Goal: Task Accomplishment & Management: Use online tool/utility

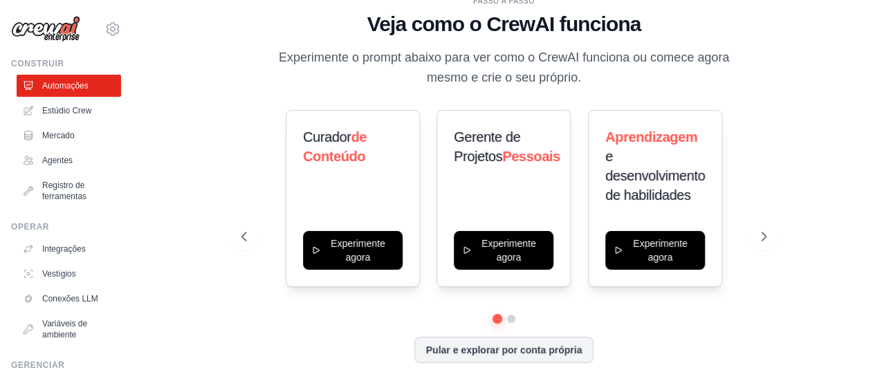
click at [854, 127] on div "PASSO A PASSO Veja como o CrewAI funciona Experimente o prompt abaixo para ver …" at bounding box center [504, 191] width 742 height 354
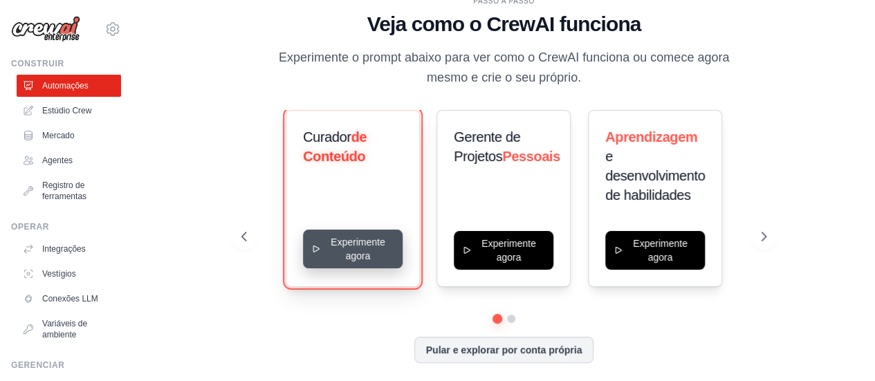
click at [333, 250] on button "Experimente agora" at bounding box center [353, 249] width 100 height 39
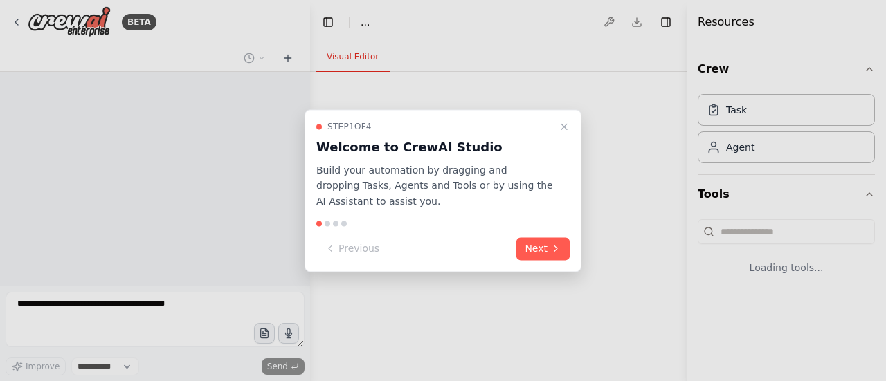
select select "****"
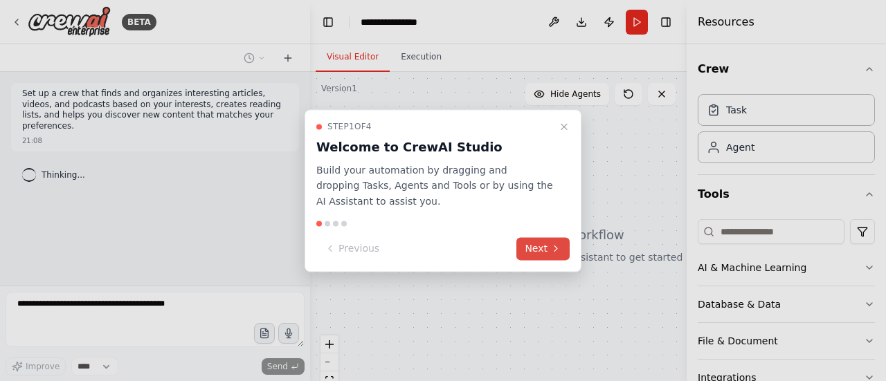
click at [536, 247] on button "Next" at bounding box center [542, 248] width 53 height 23
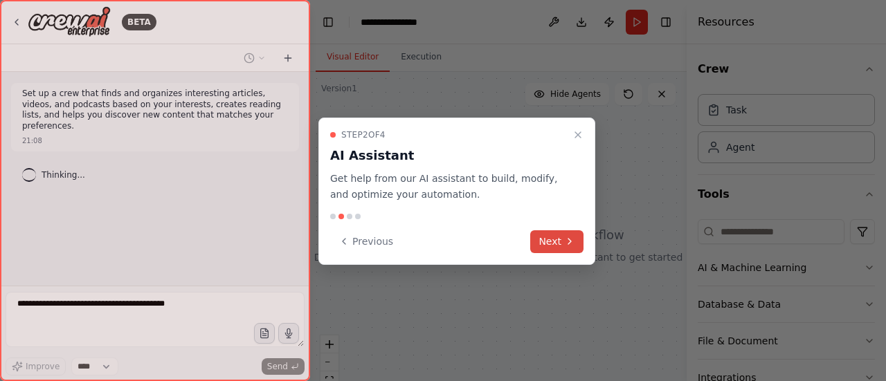
click at [558, 246] on button "Next" at bounding box center [556, 241] width 53 height 23
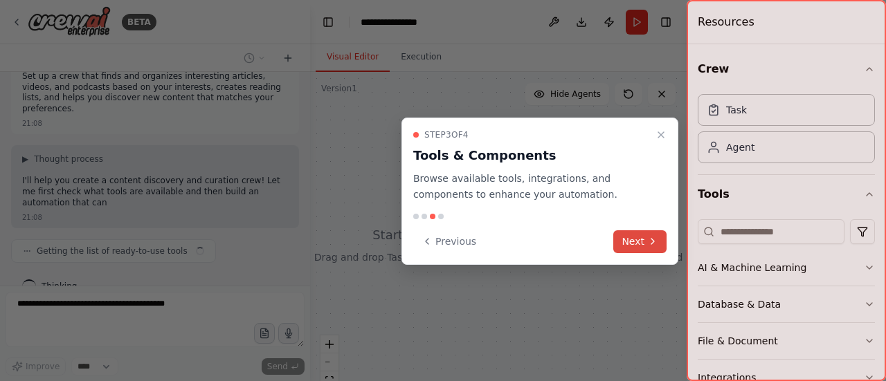
scroll to position [28, 0]
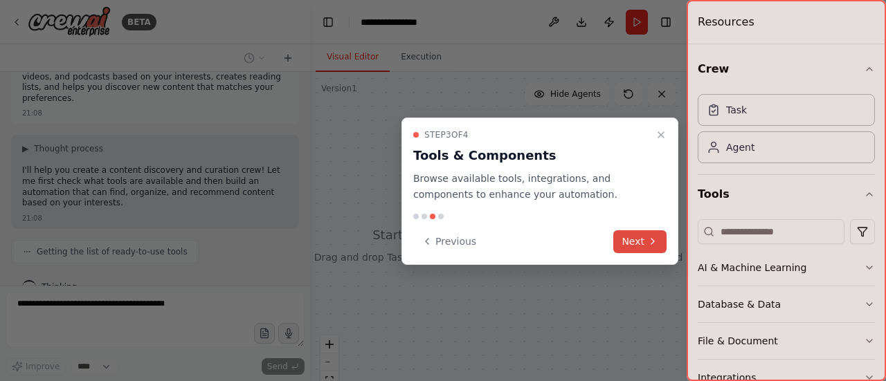
click at [632, 246] on button "Next" at bounding box center [639, 241] width 53 height 23
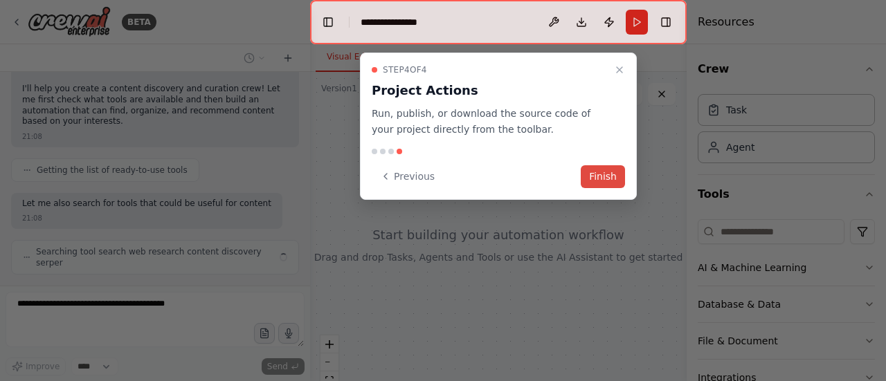
click at [607, 176] on button "Finish" at bounding box center [602, 176] width 44 height 23
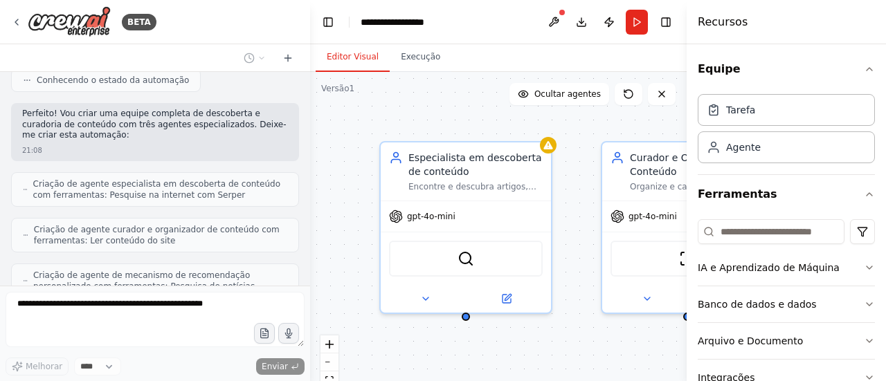
scroll to position [428, 0]
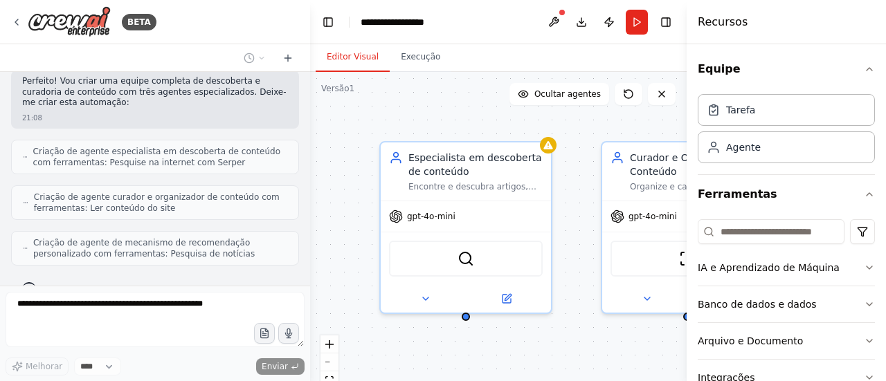
click at [493, 73] on div "Especialista em descoberta de conteúdo Encontre e descubra artigos, vídeos e po…" at bounding box center [498, 245] width 376 height 346
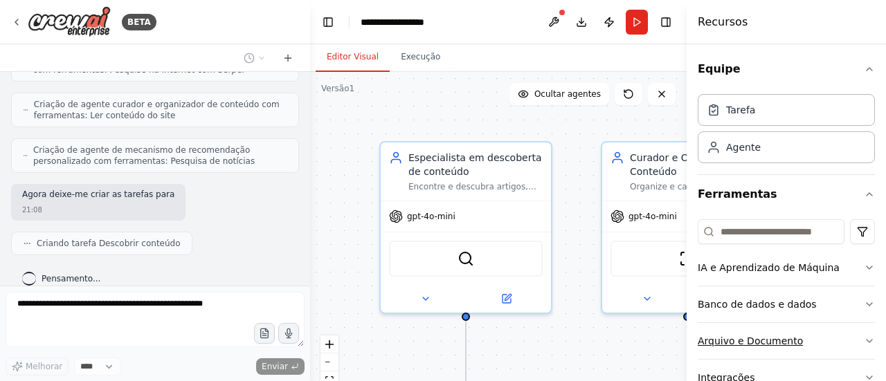
scroll to position [108, 0]
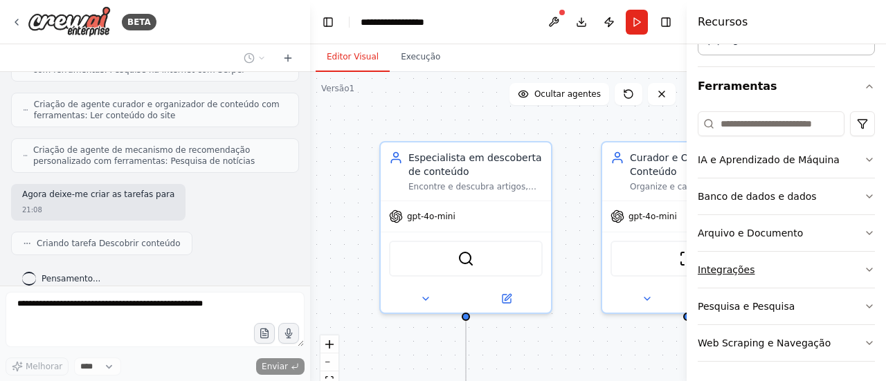
click at [760, 273] on button "Integrações" at bounding box center [785, 270] width 177 height 36
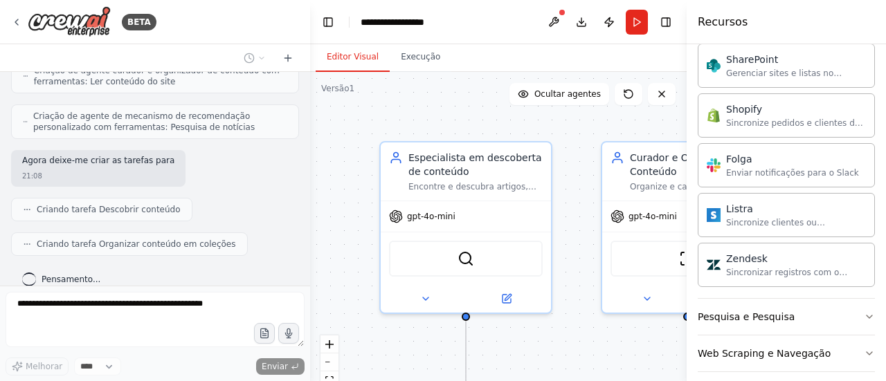
scroll to position [589, 0]
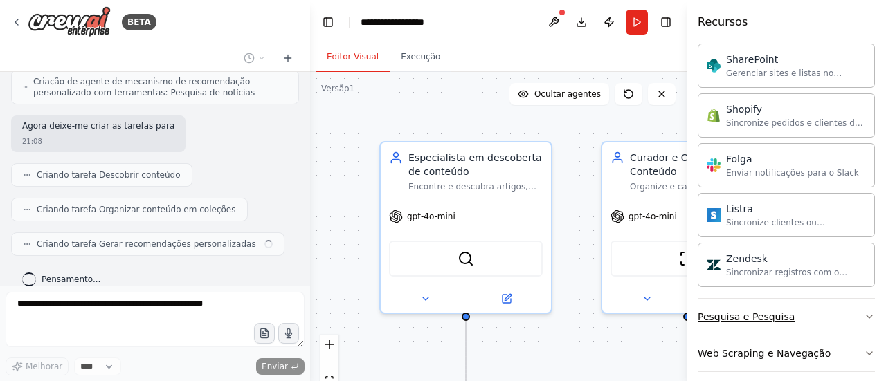
click at [793, 299] on button "Pesquisa e Pesquisa" at bounding box center [785, 317] width 177 height 36
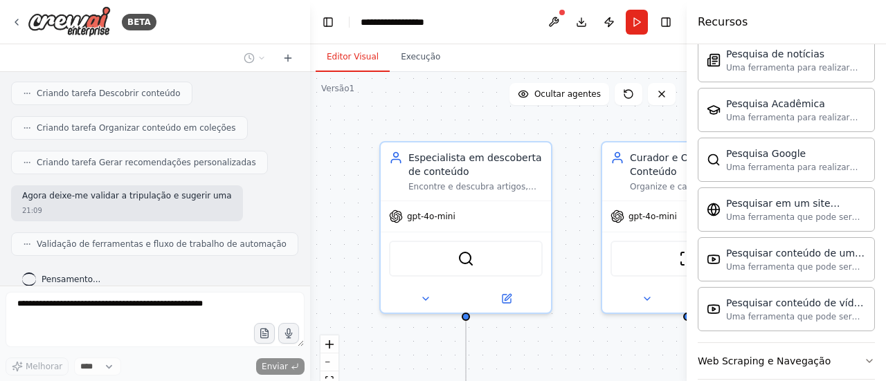
scroll to position [1907, 0]
click at [807, 354] on font "Web Scraping e Navegação" at bounding box center [763, 359] width 133 height 11
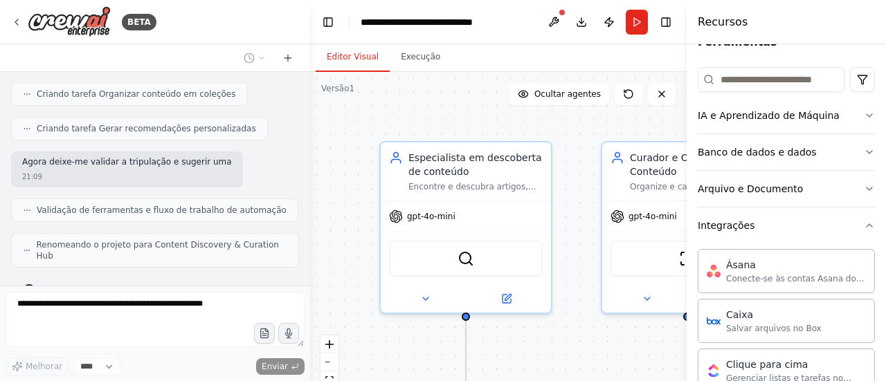
scroll to position [0, 0]
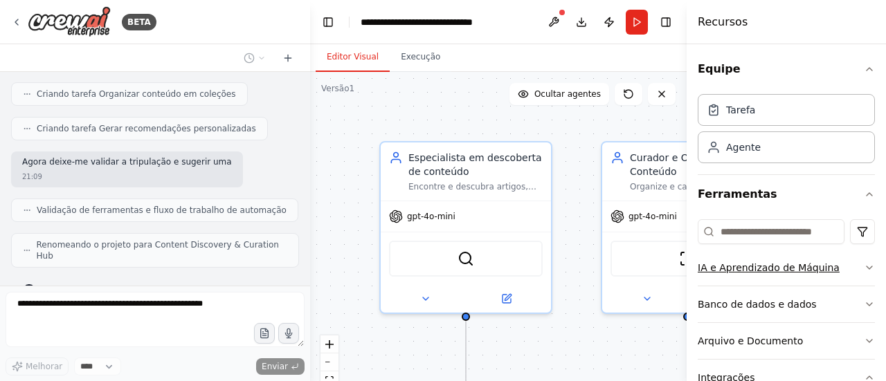
click at [801, 262] on font "IA e Aprendizado de Máquina" at bounding box center [768, 267] width 142 height 11
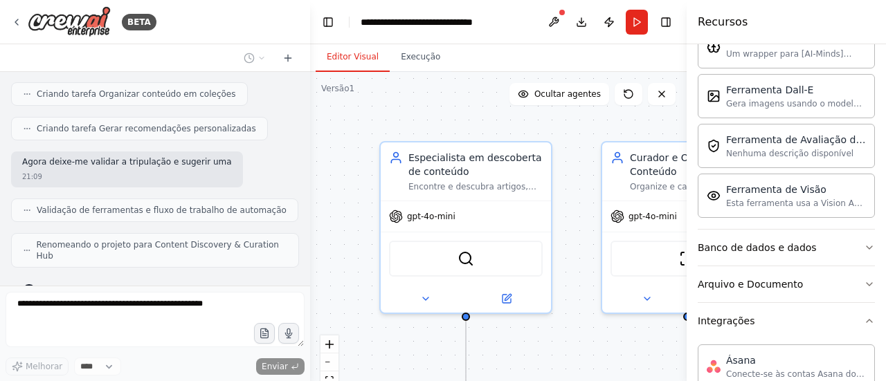
scroll to position [277, 0]
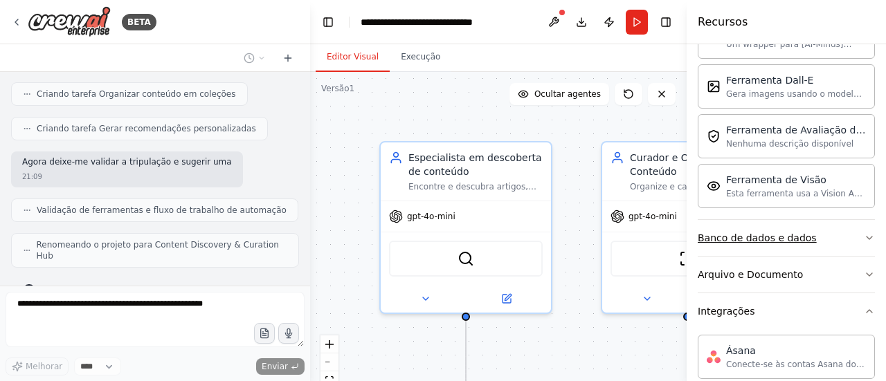
click at [815, 238] on button "Banco de dados e dados" at bounding box center [785, 238] width 177 height 36
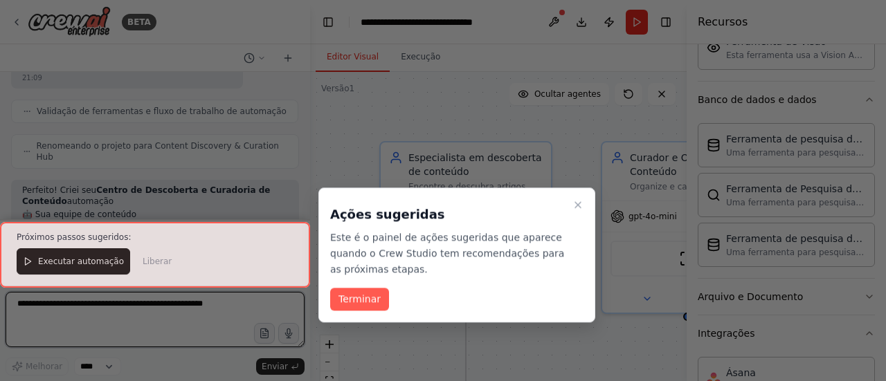
scroll to position [815, 0]
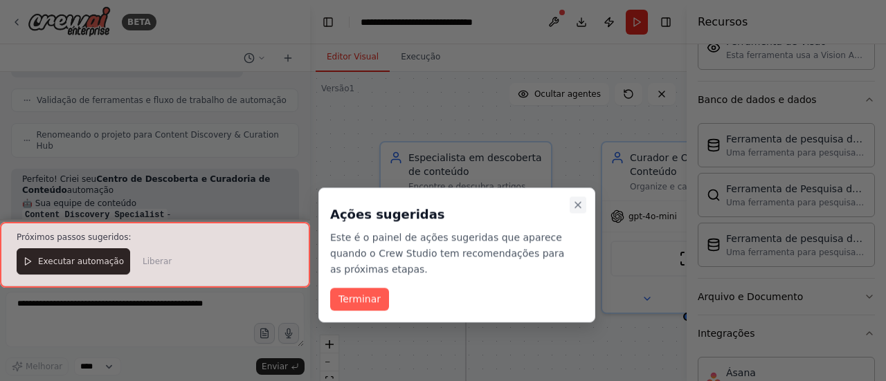
click at [583, 211] on button "Passo a passo completo" at bounding box center [577, 204] width 17 height 17
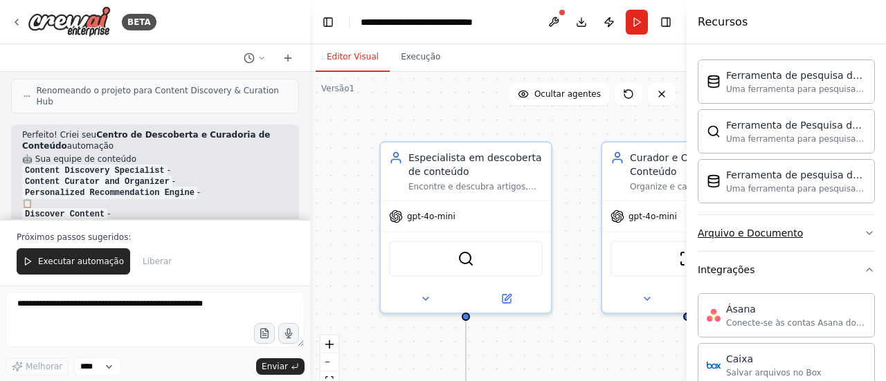
scroll to position [554, 0]
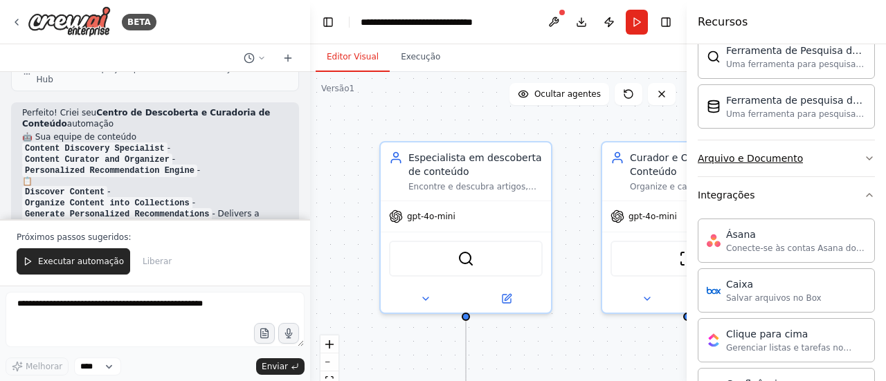
click at [774, 158] on font "Arquivo e Documento" at bounding box center [749, 158] width 105 height 11
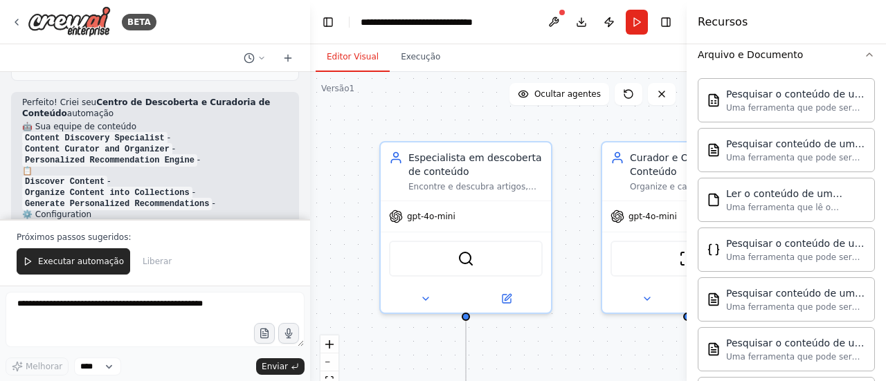
scroll to position [0, 0]
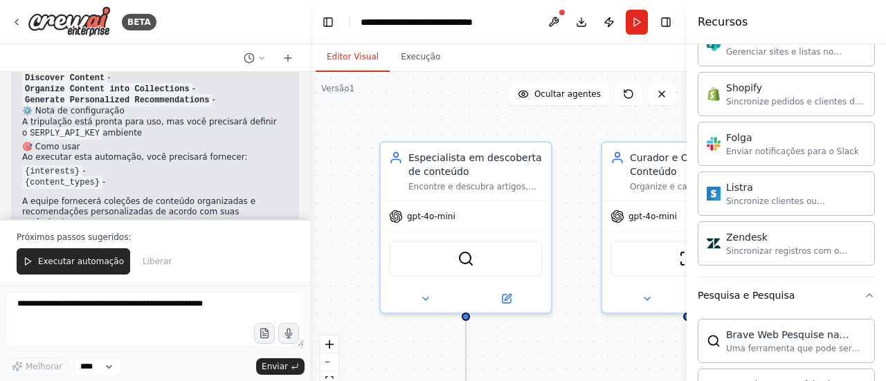
click at [605, 370] on div ".deletable-edge-delete-btn { width: 20px; height: 20px; border: 0px solid #ffff…" at bounding box center [498, 245] width 376 height 346
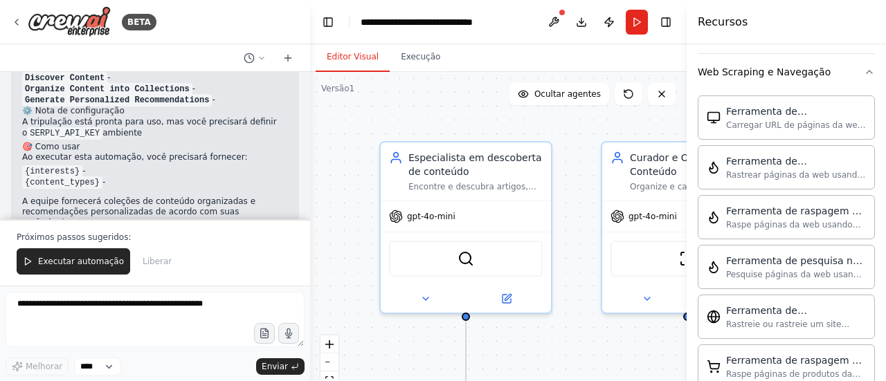
click at [610, 351] on div ".deletable-edge-delete-btn { width: 20px; height: 20px; border: 0px solid #ffff…" at bounding box center [498, 245] width 376 height 346
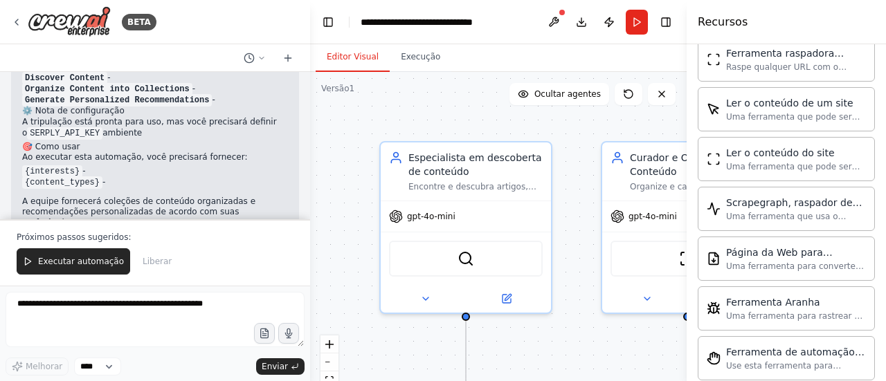
click at [377, 124] on div ".deletable-edge-delete-btn { width: 20px; height: 20px; border: 0px solid #ffff…" at bounding box center [498, 245] width 376 height 346
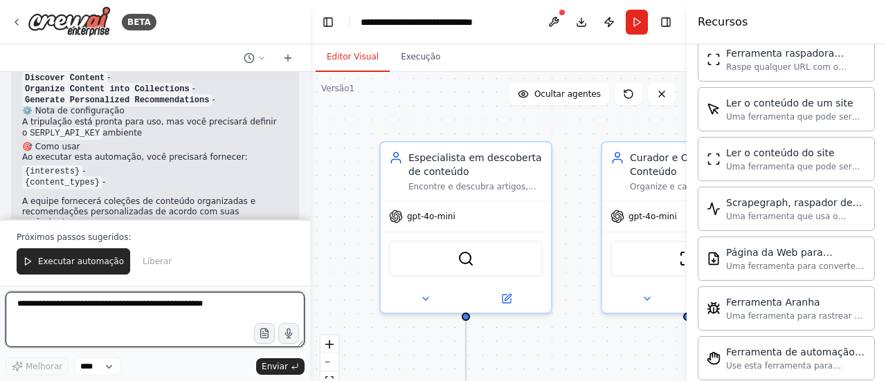
click at [112, 320] on textarea at bounding box center [155, 319] width 299 height 55
type textarea "**********"
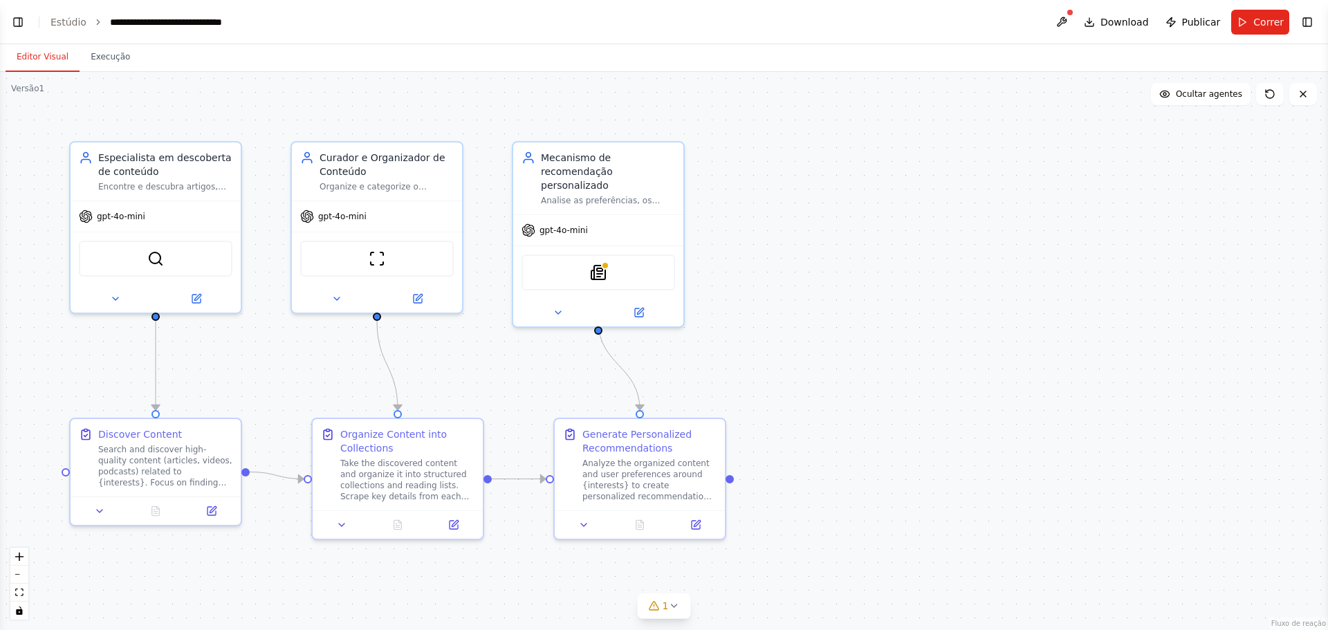
scroll to position [1365, 0]
click at [57, 26] on font "Estúdio" at bounding box center [69, 22] width 36 height 11
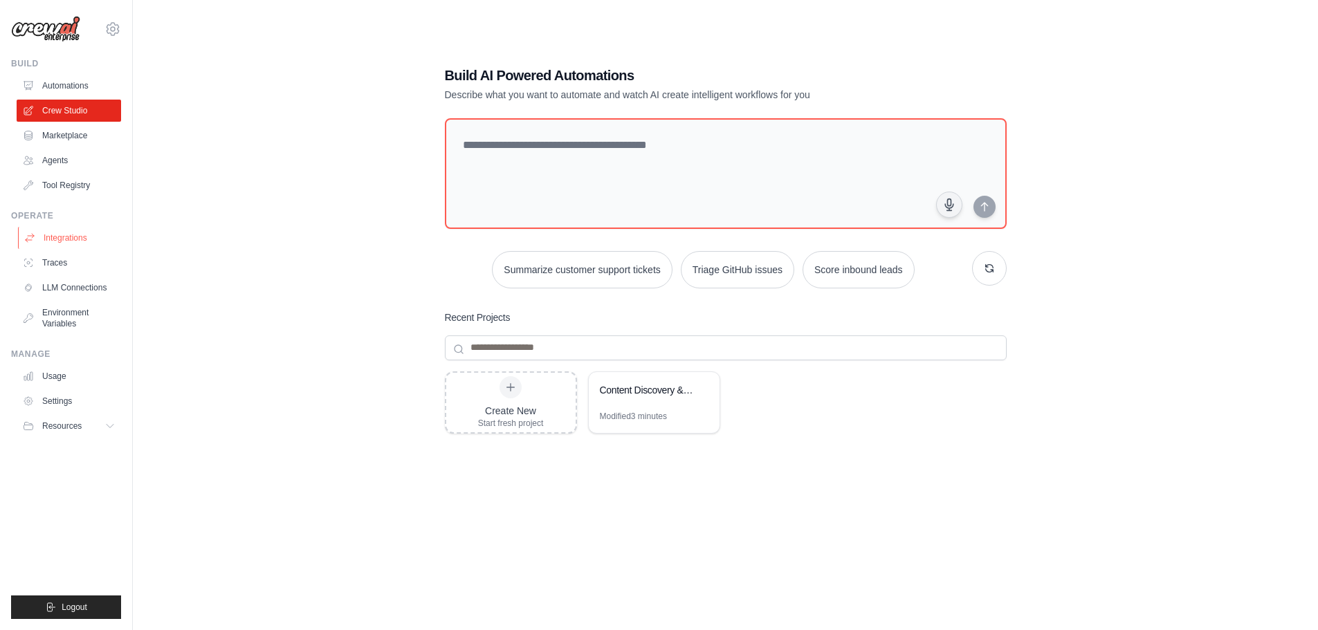
click at [68, 244] on link "Integrations" at bounding box center [70, 238] width 104 height 22
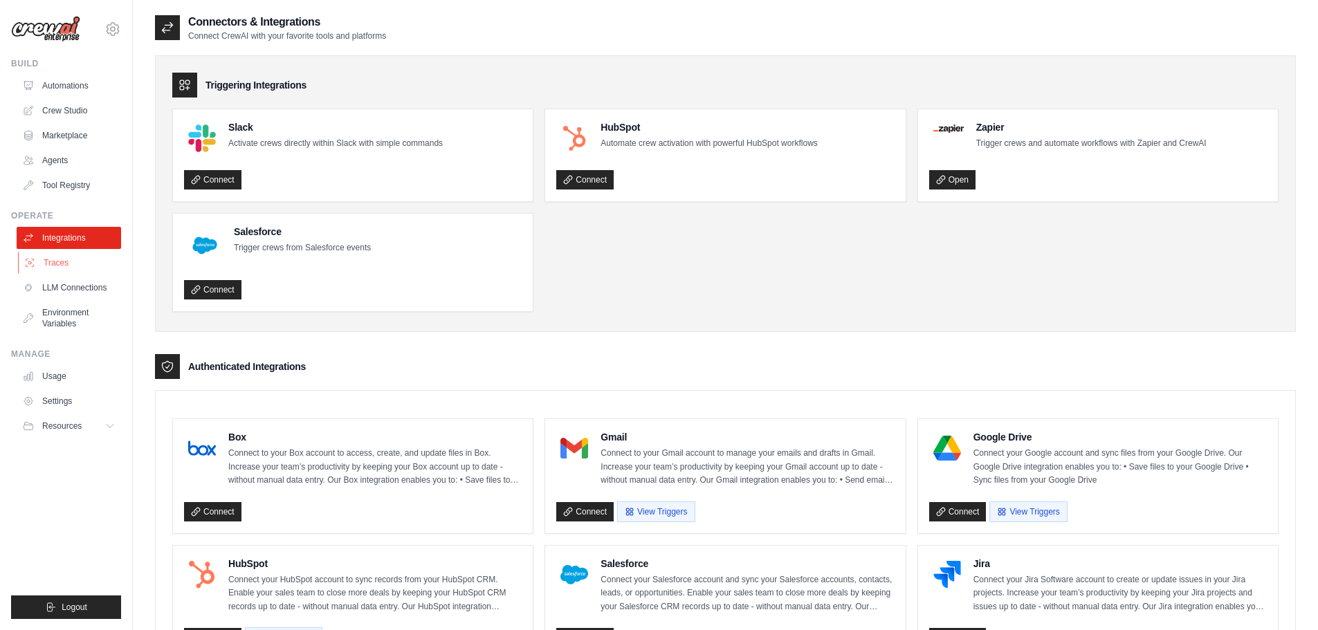
click at [68, 259] on link "Traces" at bounding box center [70, 263] width 104 height 22
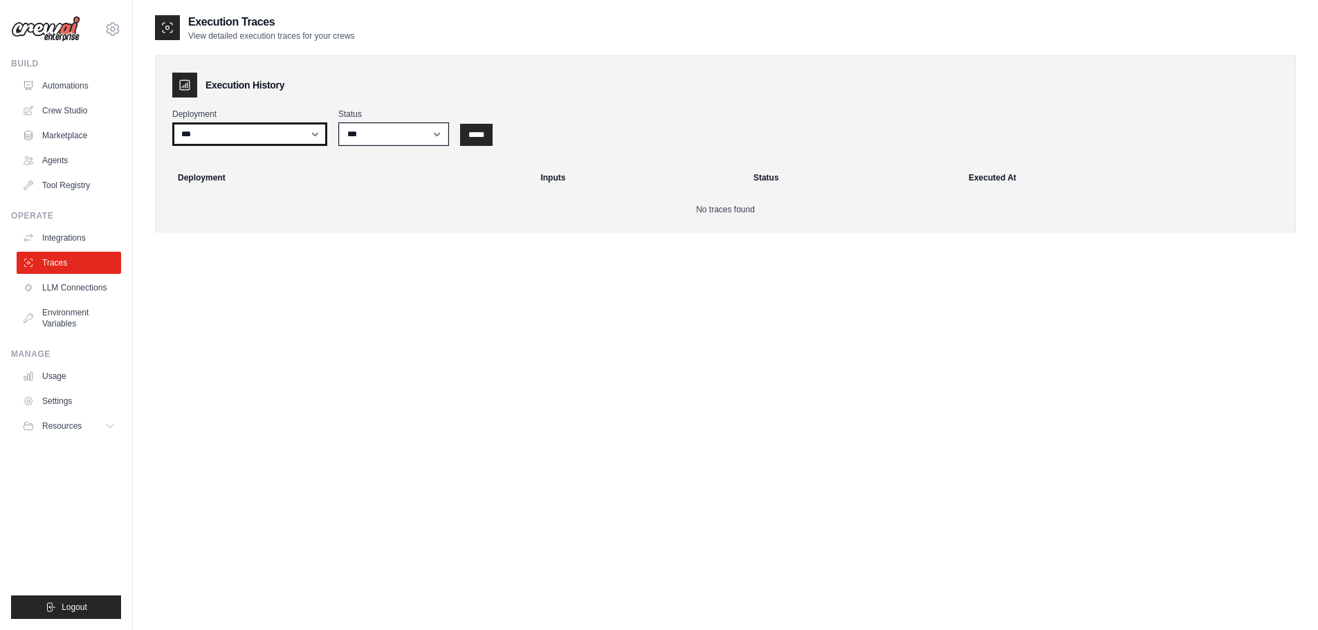
click at [280, 143] on select "***" at bounding box center [249, 134] width 155 height 24
click at [379, 143] on select "*** ********* ******* *****" at bounding box center [393, 134] width 111 height 24
click at [302, 171] on th "Deployment" at bounding box center [346, 178] width 371 height 30
click at [54, 291] on link "LLM Connections" at bounding box center [70, 288] width 104 height 22
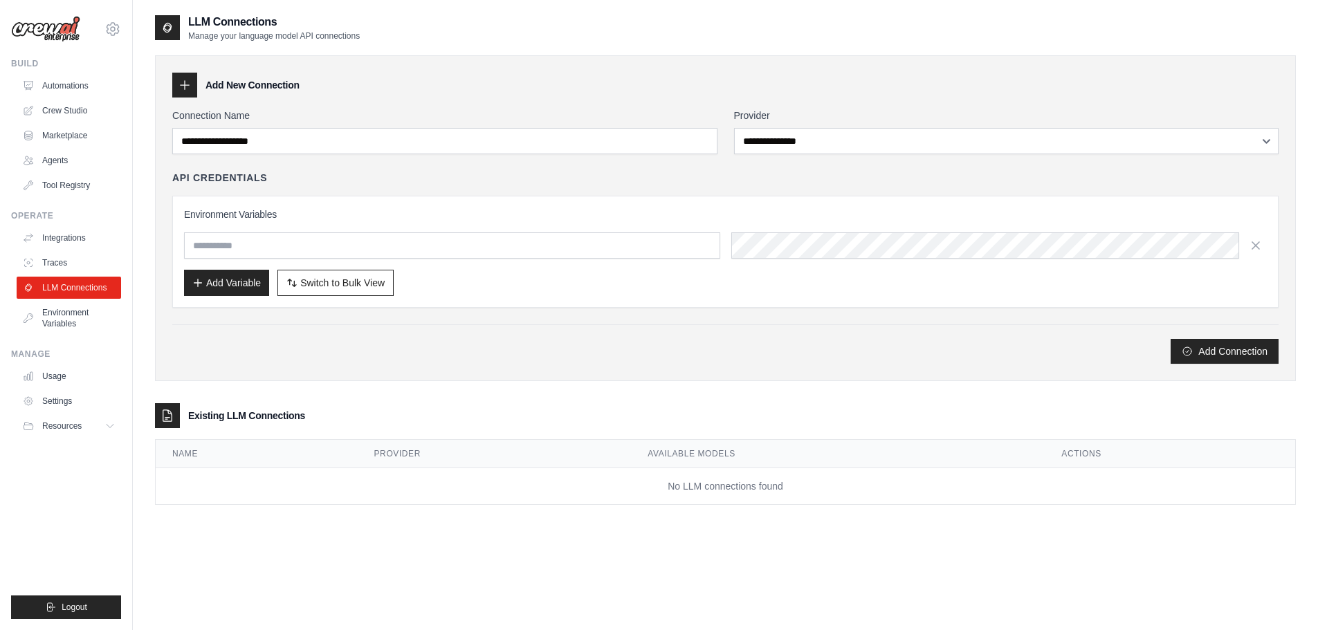
scroll to position [28, 0]
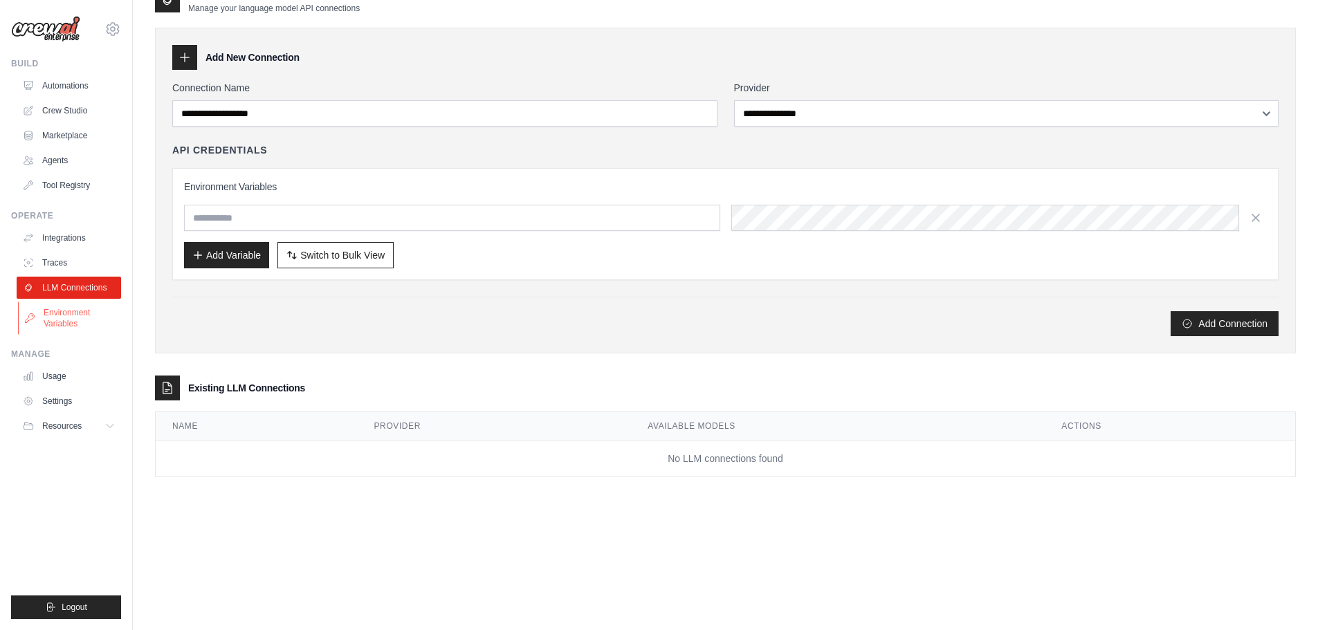
click at [66, 319] on link "Environment Variables" at bounding box center [70, 318] width 104 height 33
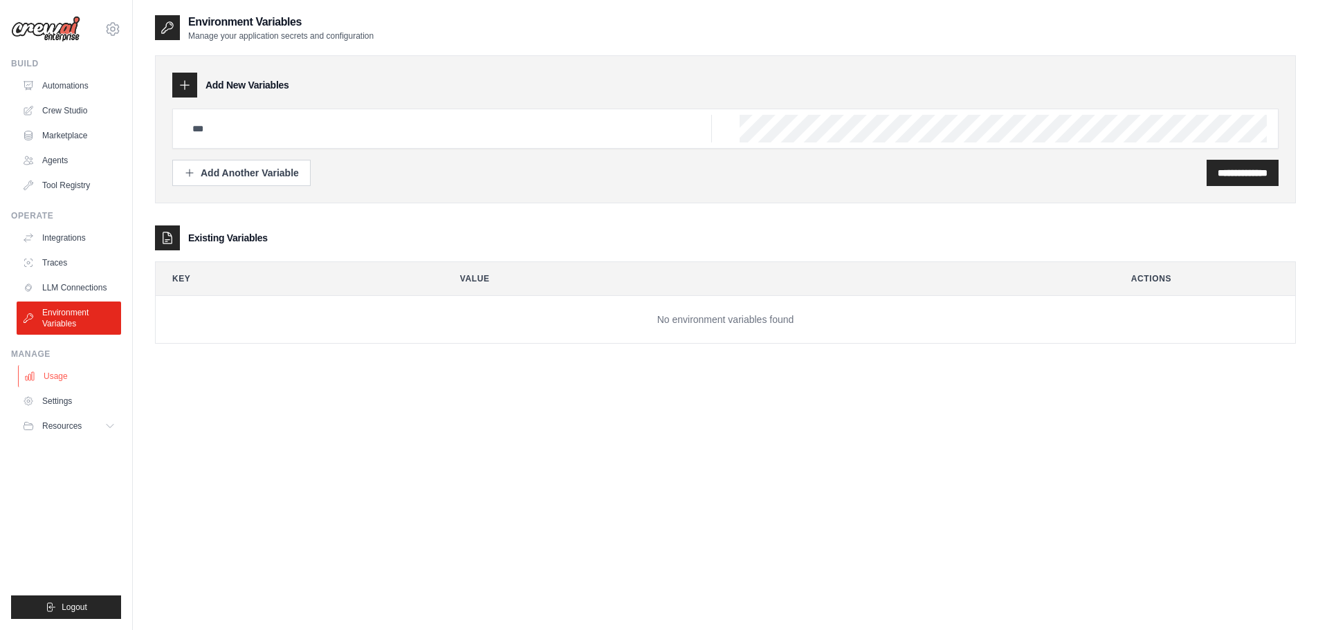
click at [62, 381] on link "Usage" at bounding box center [70, 376] width 104 height 22
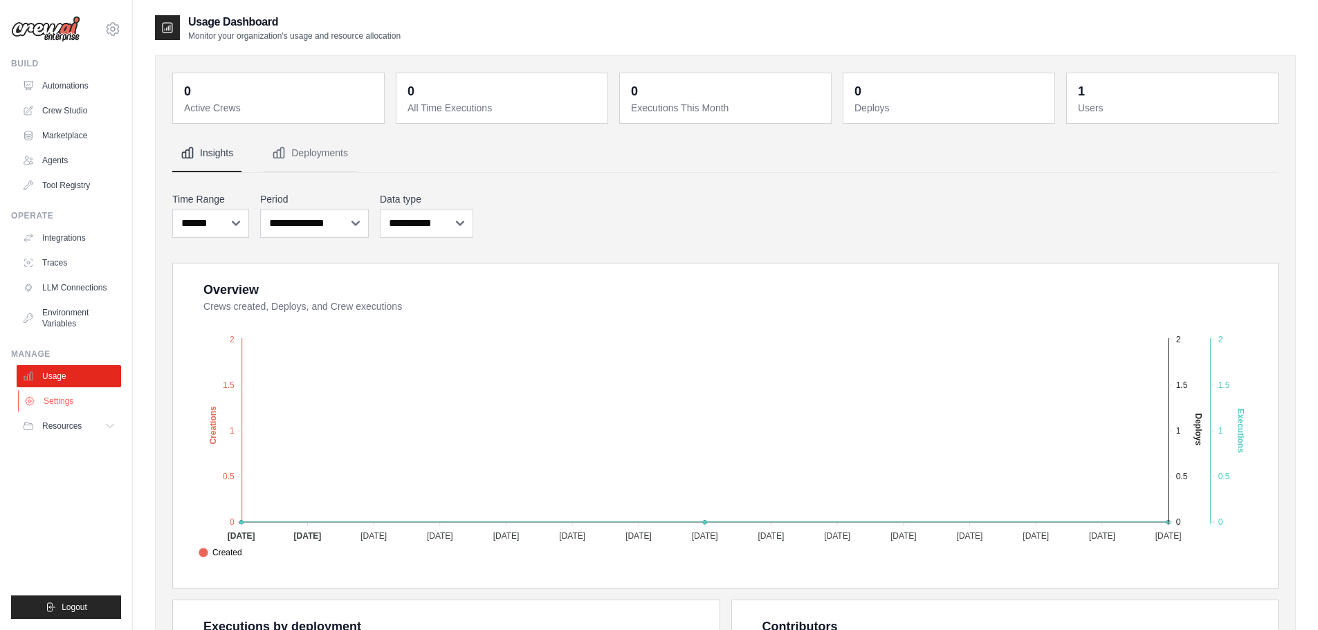
click at [71, 401] on link "Settings" at bounding box center [70, 401] width 104 height 22
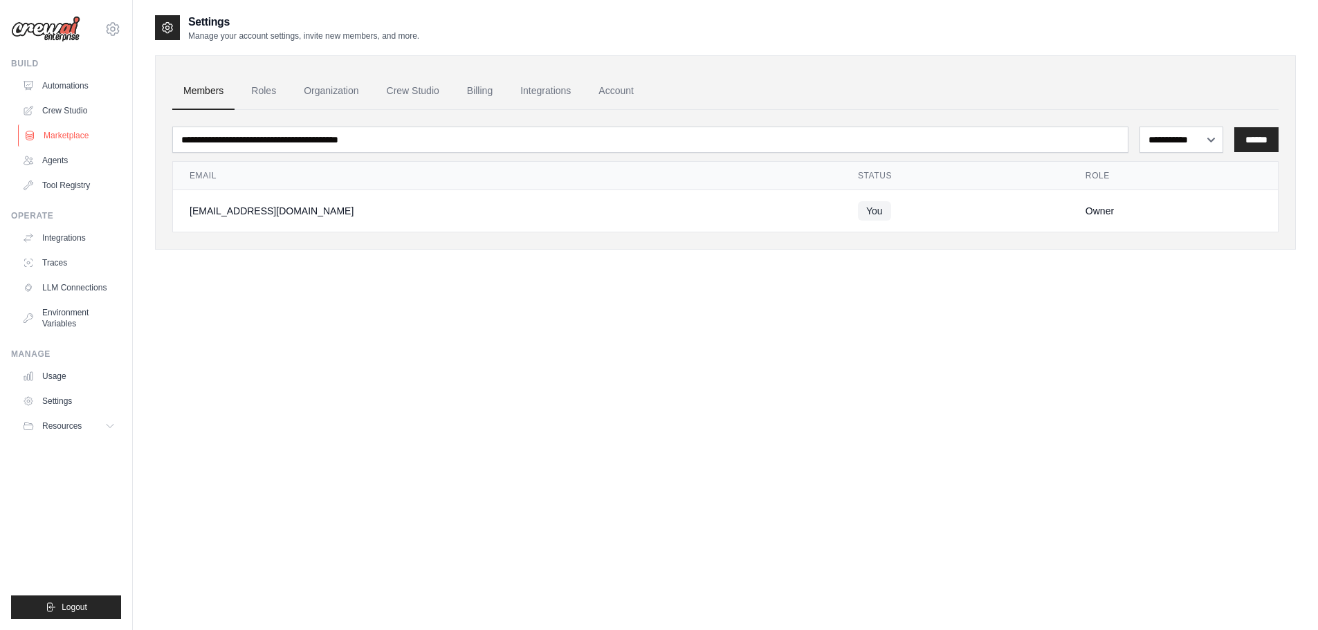
click at [82, 138] on link "Marketplace" at bounding box center [70, 136] width 104 height 22
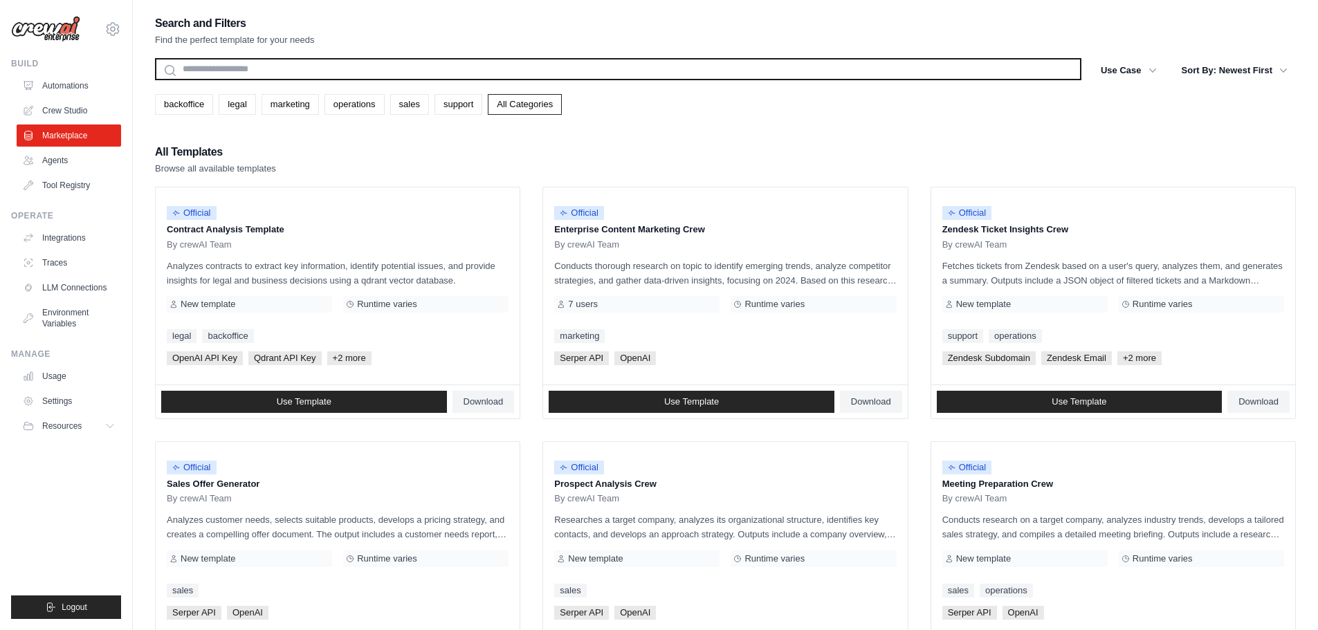
click at [212, 67] on input "text" at bounding box center [618, 69] width 926 height 22
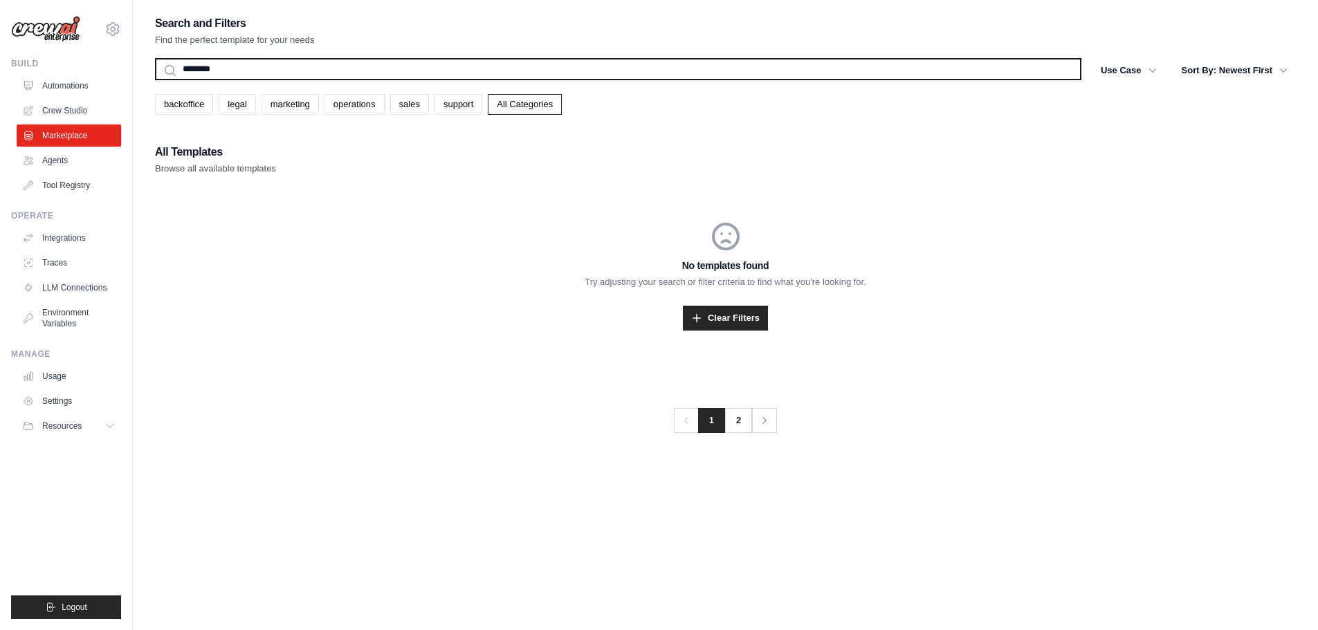
type input "********"
click at [154, 80] on button "Search" at bounding box center [154, 80] width 1 height 1
drag, startPoint x: 228, startPoint y: 70, endPoint x: 158, endPoint y: 59, distance: 70.8
click at [158, 59] on input "********" at bounding box center [618, 69] width 926 height 22
type input "*********"
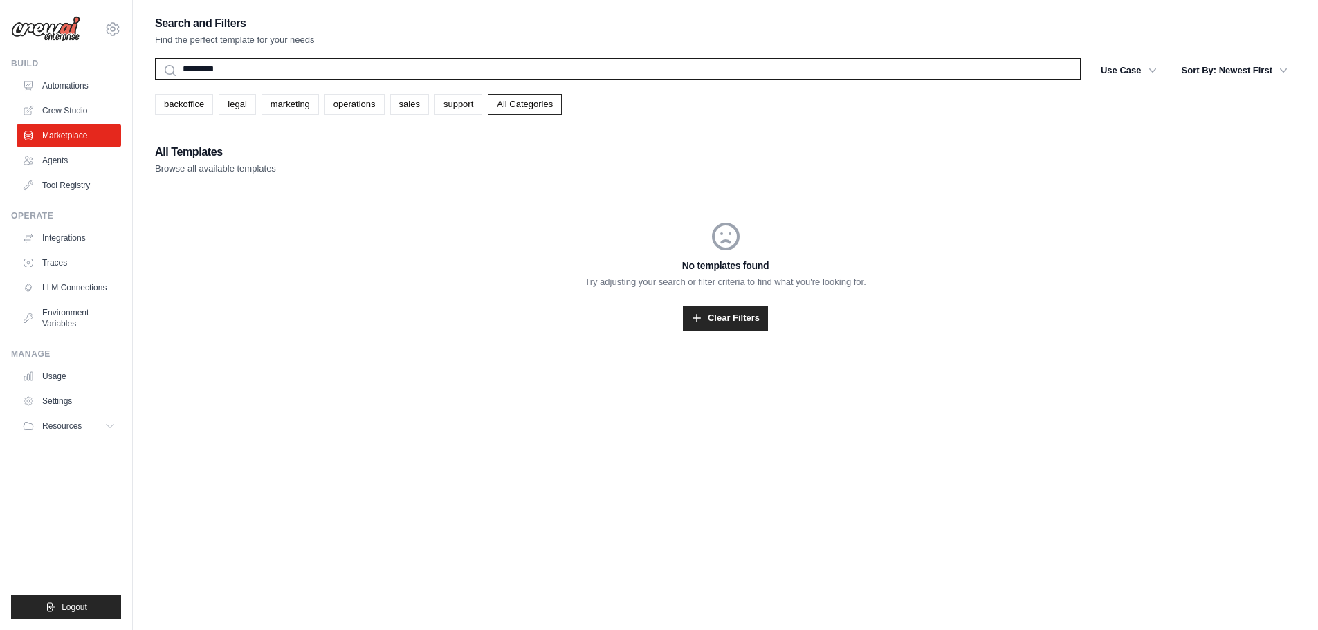
click at [154, 80] on button "Search" at bounding box center [154, 80] width 1 height 1
drag, startPoint x: 236, startPoint y: 70, endPoint x: 158, endPoint y: 55, distance: 79.0
click at [158, 55] on div "Search and Filters Find the perfect template for your needs ********* Search Us…" at bounding box center [725, 189] width 1141 height 350
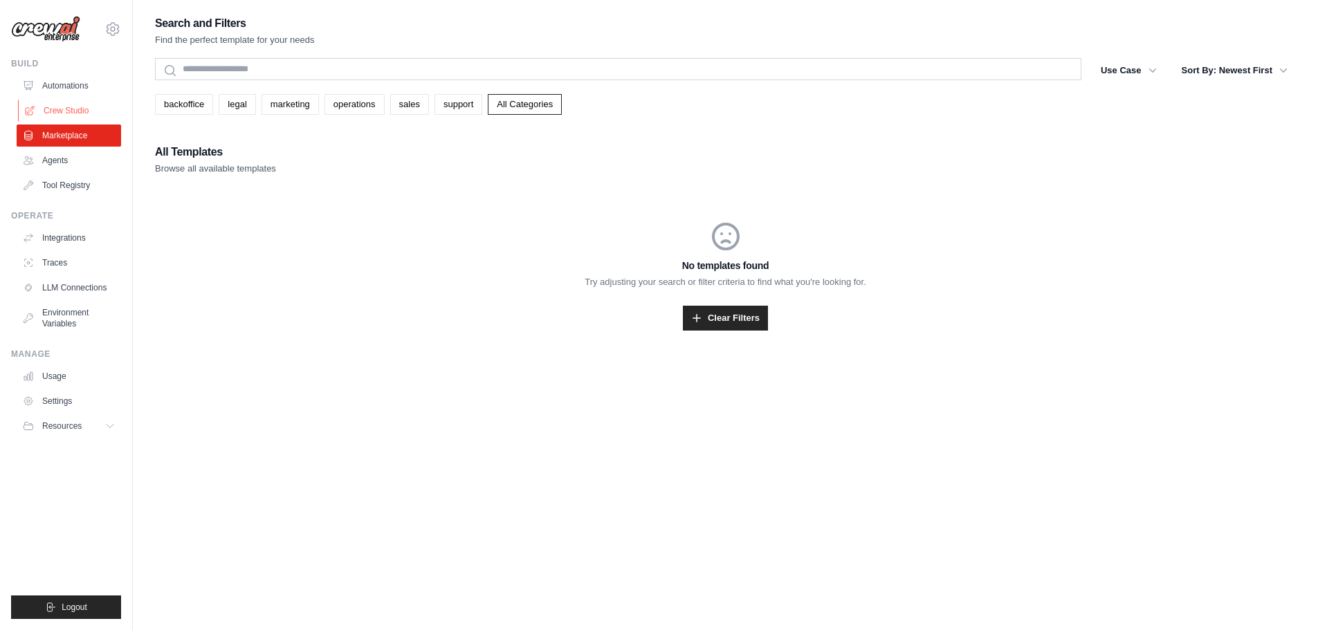
click at [72, 117] on link "Crew Studio" at bounding box center [70, 111] width 104 height 22
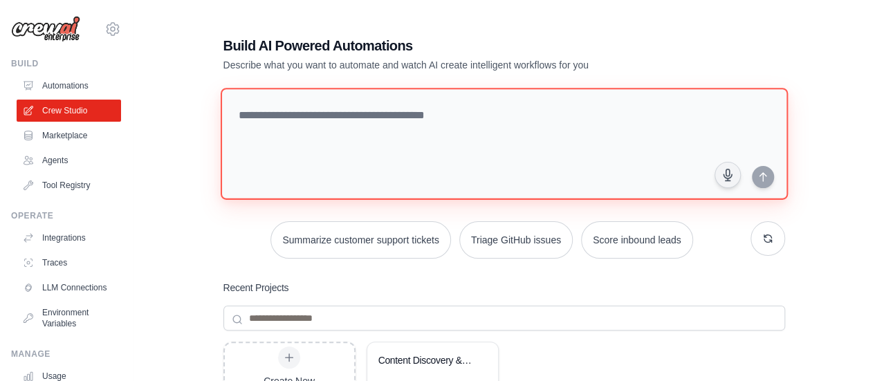
click at [350, 131] on textarea at bounding box center [503, 144] width 567 height 112
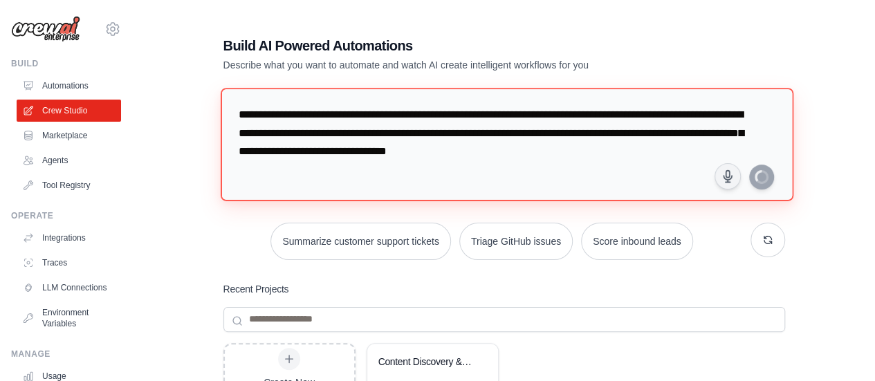
type textarea "**********"
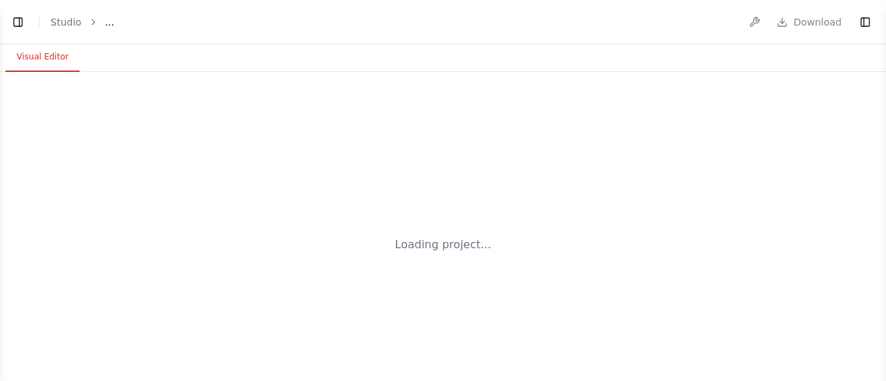
select select "****"
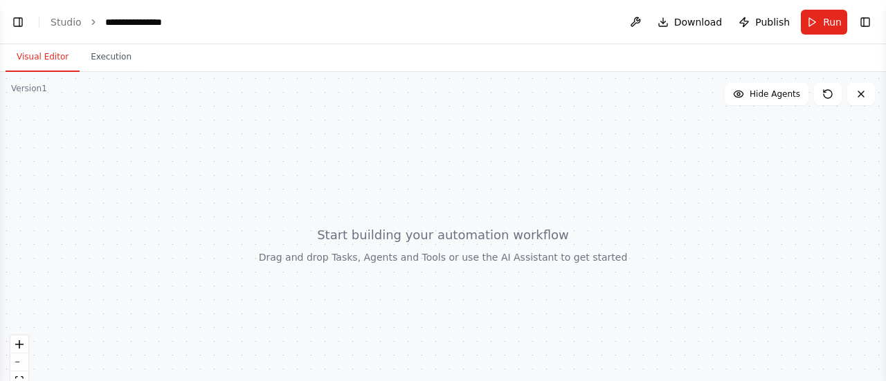
scroll to position [50, 0]
click at [54, 64] on button "Visual Editor" at bounding box center [43, 57] width 74 height 29
click at [100, 63] on button "Execution" at bounding box center [111, 57] width 63 height 29
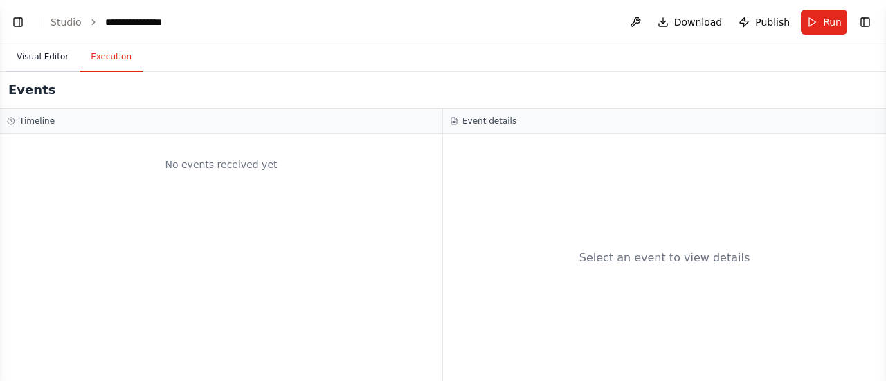
click at [42, 61] on button "Visual Editor" at bounding box center [43, 57] width 74 height 29
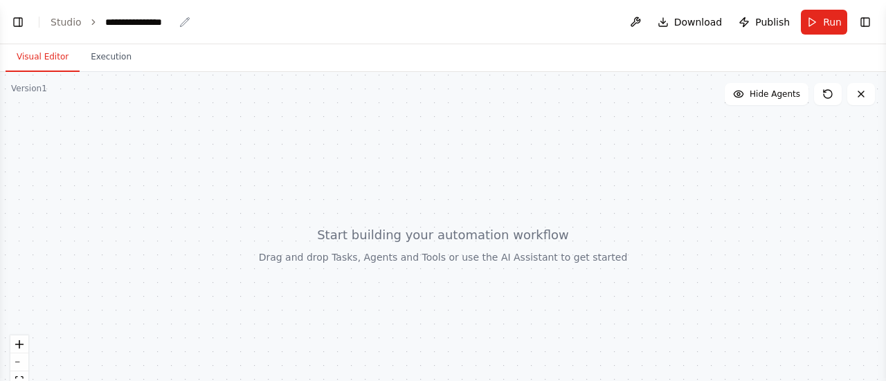
click at [151, 22] on div "**********" at bounding box center [139, 22] width 69 height 14
click at [783, 91] on span "Hide Agents" at bounding box center [774, 94] width 51 height 11
click at [783, 91] on span "Show Agents" at bounding box center [773, 94] width 54 height 11
click at [828, 90] on icon at bounding box center [827, 94] width 8 height 8
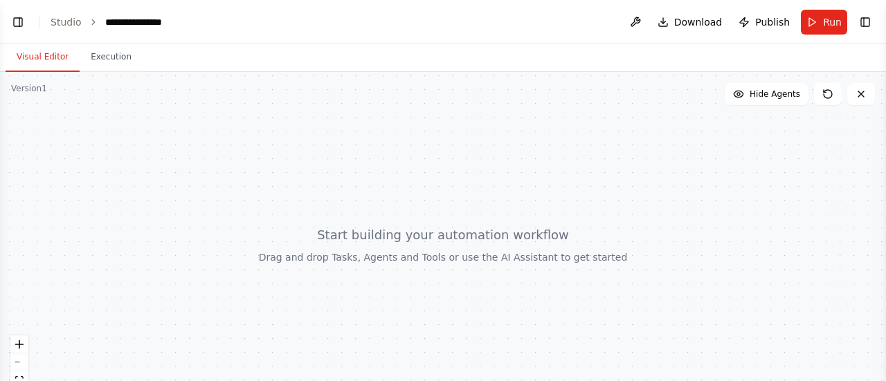
drag, startPoint x: 363, startPoint y: 237, endPoint x: 410, endPoint y: 237, distance: 46.4
click at [410, 237] on div at bounding box center [443, 245] width 886 height 346
click at [64, 24] on link "Studio" at bounding box center [66, 22] width 31 height 11
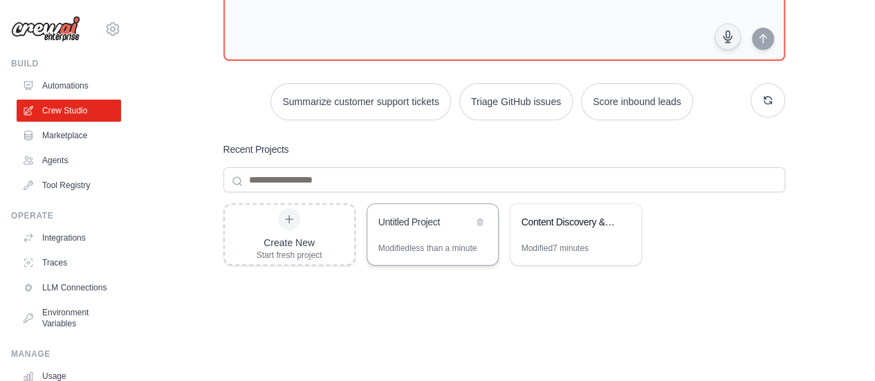
click at [437, 237] on div "Untitled Project" at bounding box center [432, 223] width 131 height 39
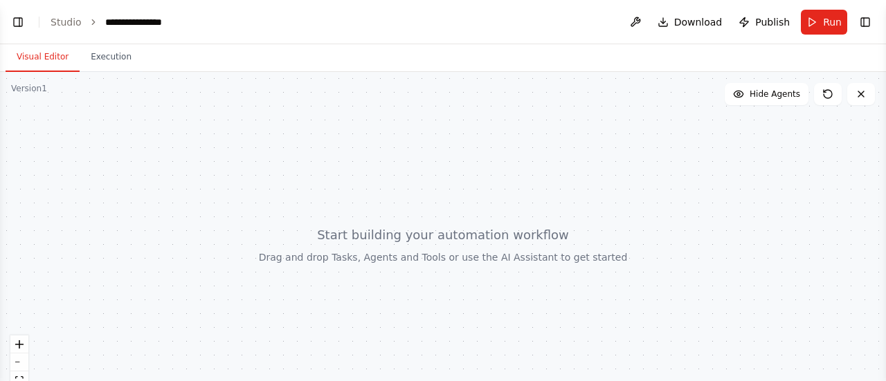
scroll to position [487, 0]
click at [71, 23] on link "Studio" at bounding box center [66, 22] width 31 height 11
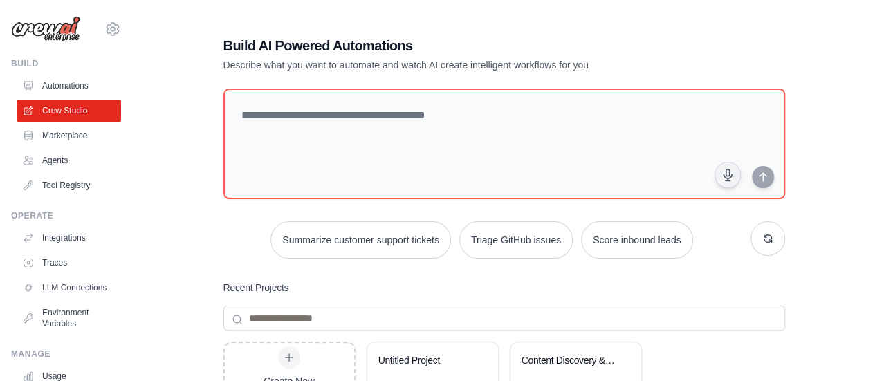
scroll to position [138, 0]
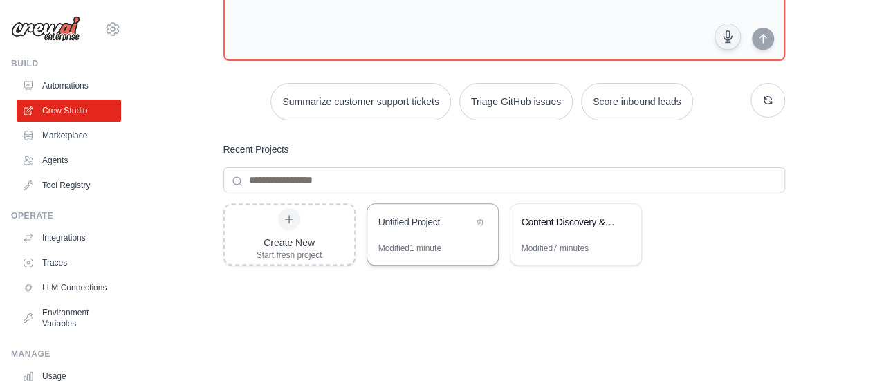
click at [411, 244] on div "Modified 1 minute" at bounding box center [409, 248] width 63 height 11
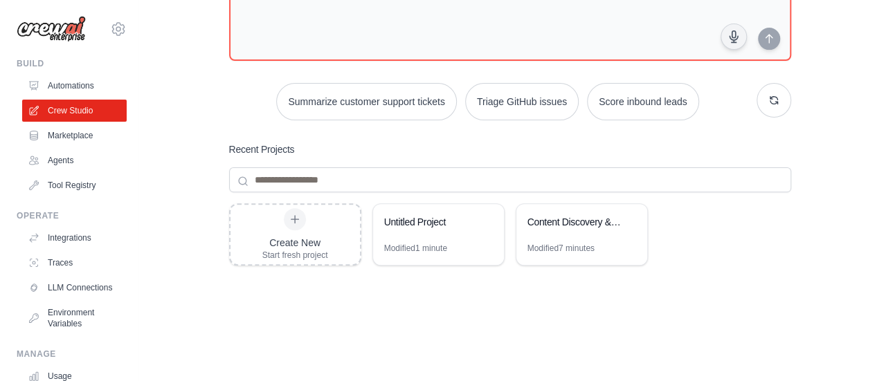
scroll to position [0, 0]
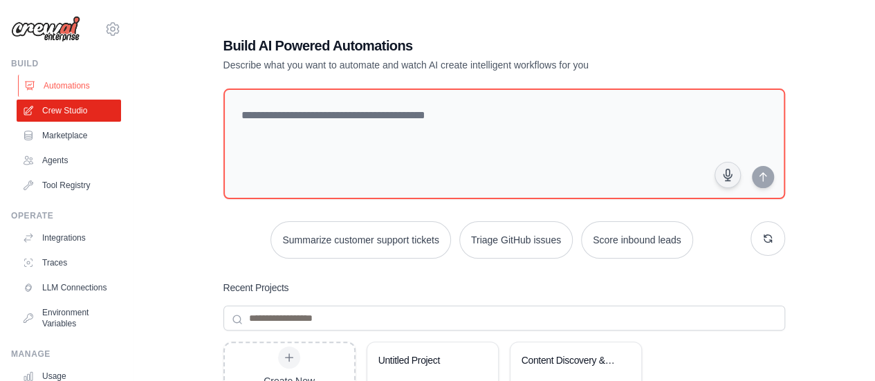
click at [49, 91] on link "Automations" at bounding box center [70, 86] width 104 height 22
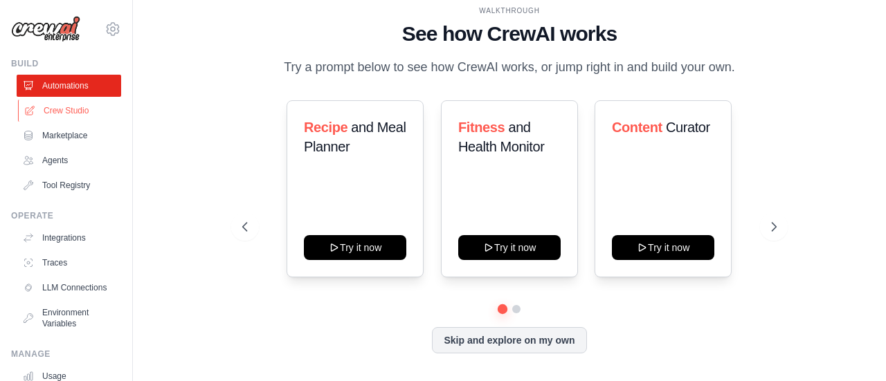
click at [76, 107] on link "Crew Studio" at bounding box center [70, 111] width 104 height 22
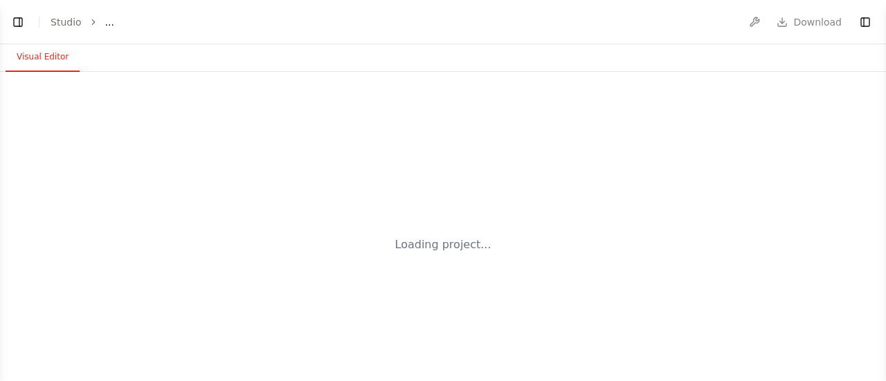
select select "****"
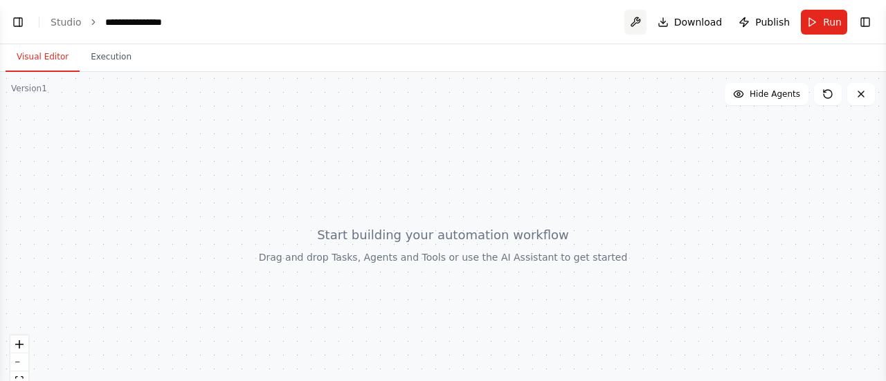
scroll to position [361, 0]
click at [641, 20] on button at bounding box center [635, 22] width 22 height 25
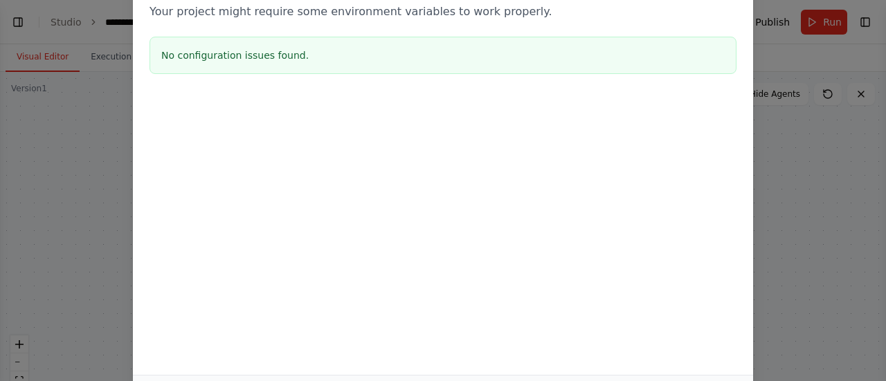
click at [769, 201] on div "Environment configuration Your project might require some environment variables…" at bounding box center [443, 190] width 886 height 381
click at [200, 239] on div "Environment configuration Your project might require some environment variables…" at bounding box center [443, 167] width 620 height 416
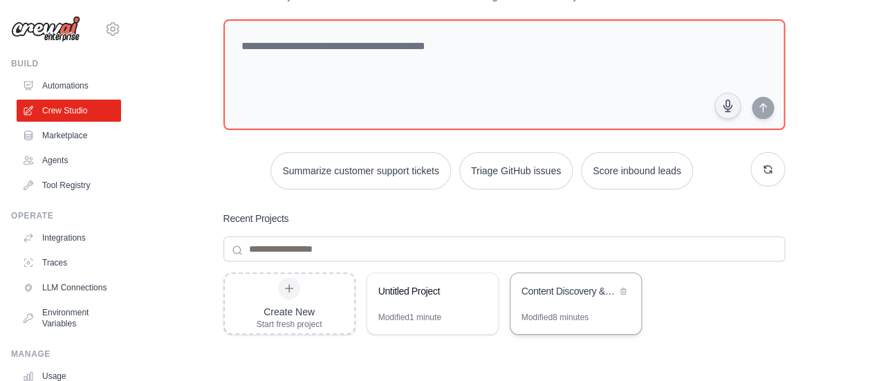
click at [566, 295] on div "Content Discovery & Curation Hub" at bounding box center [569, 291] width 95 height 14
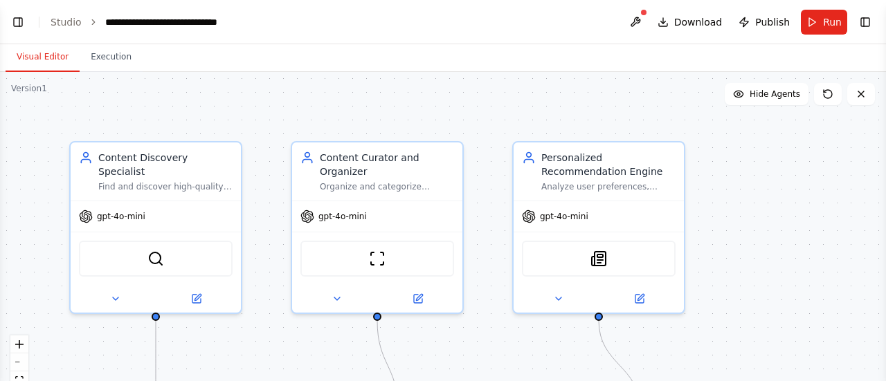
scroll to position [1714, 0]
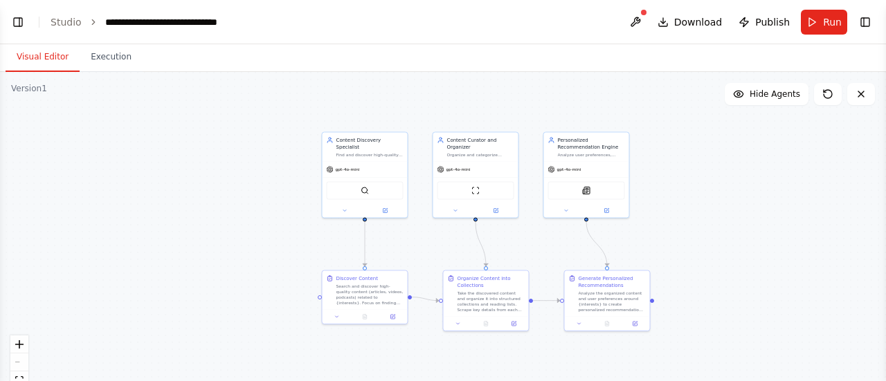
drag, startPoint x: 172, startPoint y: 211, endPoint x: 268, endPoint y: 167, distance: 106.5
click at [268, 167] on div ".deletable-edge-delete-btn { width: 20px; height: 20px; border: 0px solid #ffff…" at bounding box center [443, 245] width 886 height 346
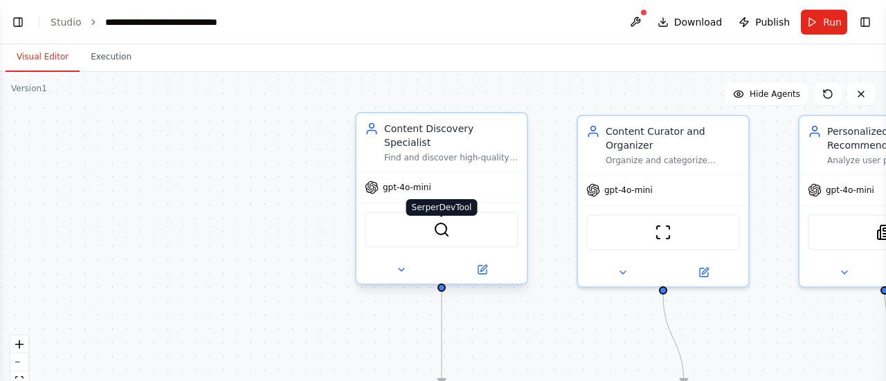
click at [436, 221] on img at bounding box center [441, 229] width 17 height 17
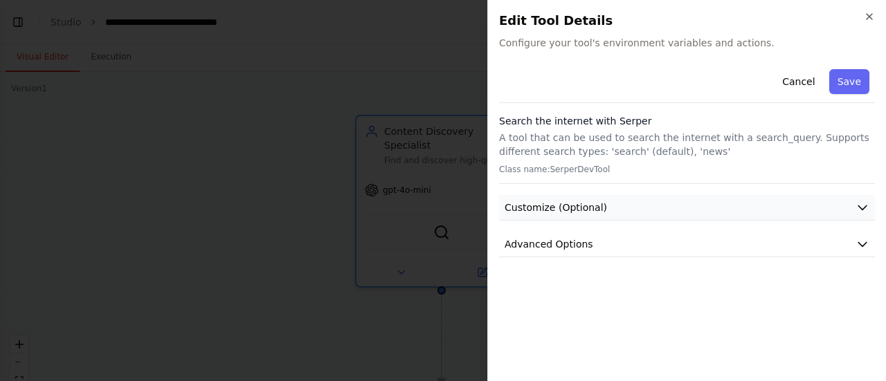
click at [572, 214] on button "Customize (Optional)" at bounding box center [687, 208] width 376 height 26
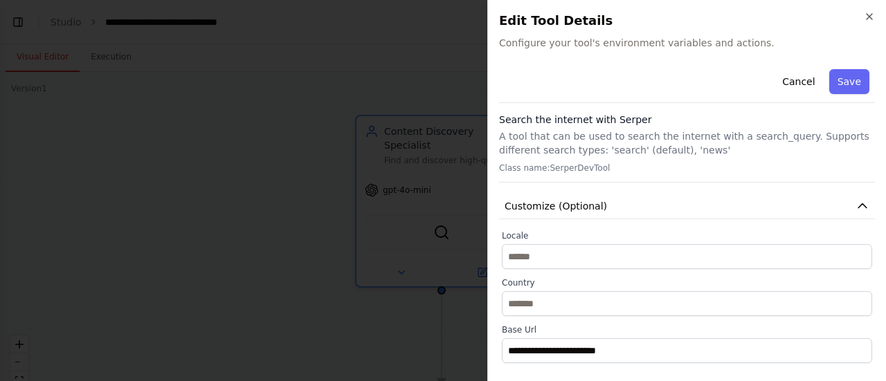
scroll to position [0, 0]
click at [264, 158] on div at bounding box center [443, 190] width 886 height 381
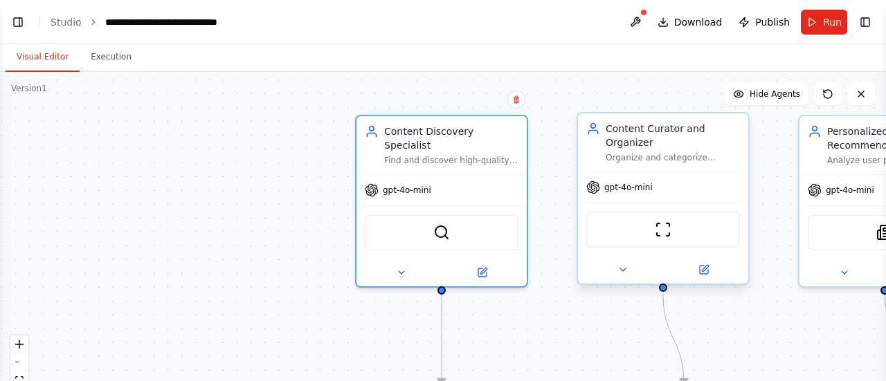
click at [661, 243] on div "ScrapeWebsiteTool" at bounding box center [663, 230] width 154 height 36
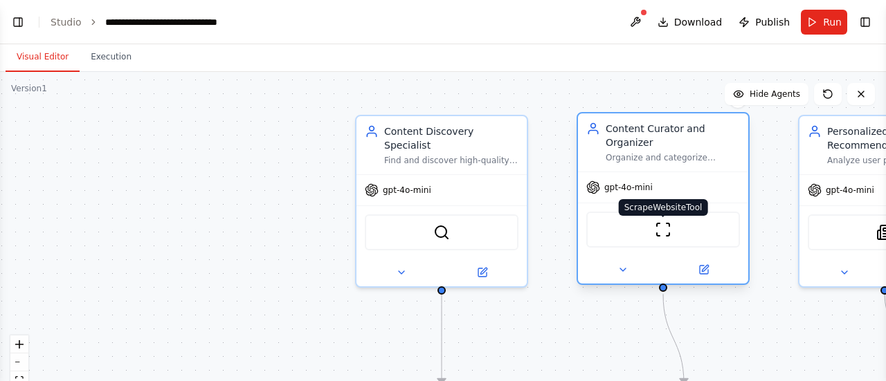
click at [661, 230] on img at bounding box center [663, 229] width 17 height 17
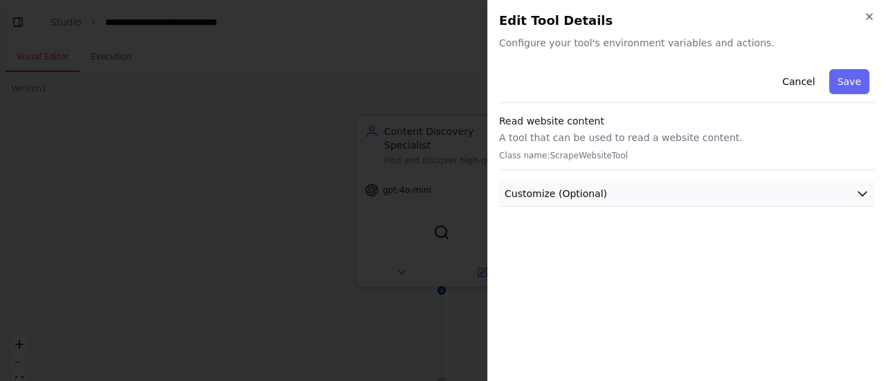
click at [637, 194] on button "Customize (Optional)" at bounding box center [687, 194] width 376 height 26
click at [203, 138] on div at bounding box center [443, 190] width 886 height 381
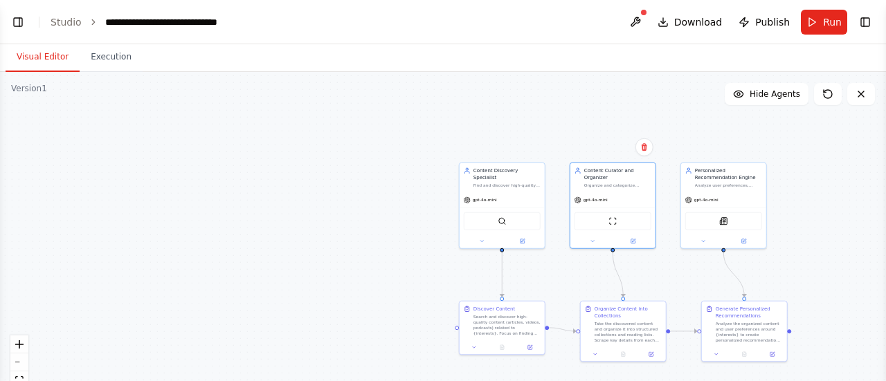
drag, startPoint x: 408, startPoint y: 237, endPoint x: 198, endPoint y: 211, distance: 211.2
click at [198, 211] on div ".deletable-edge-delete-btn { width: 20px; height: 20px; border: 0px solid #ffff…" at bounding box center [443, 245] width 886 height 346
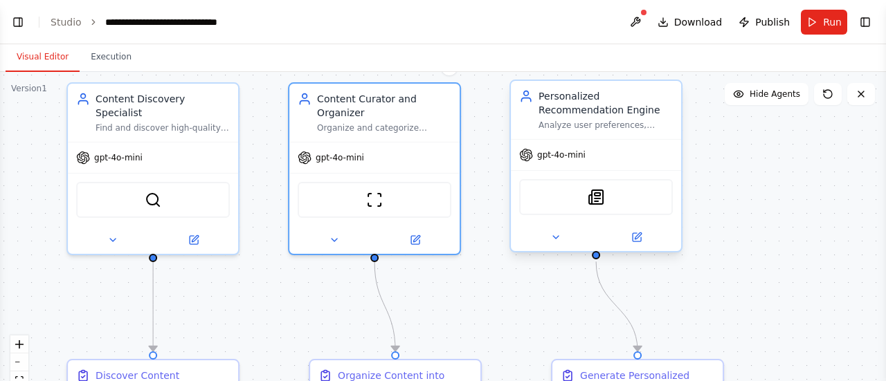
click at [601, 205] on div "SerplyNewsSearchTool" at bounding box center [596, 197] width 154 height 36
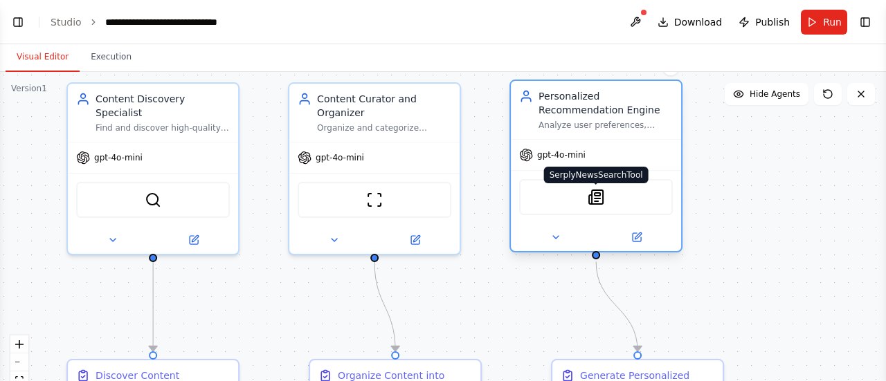
click at [595, 196] on img at bounding box center [595, 197] width 17 height 17
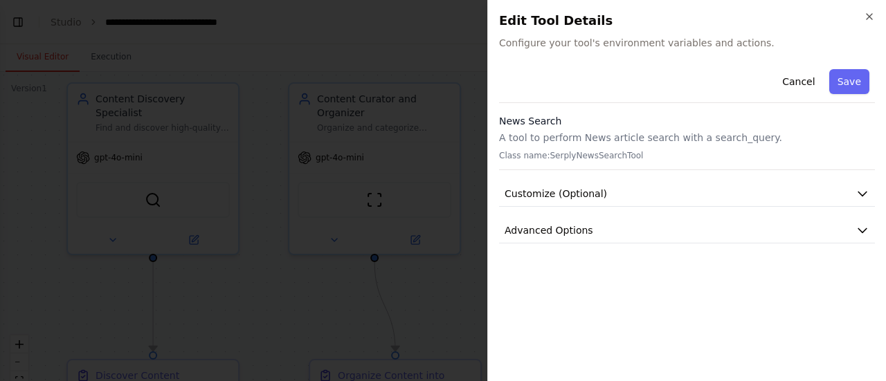
click at [595, 196] on span "Customize (Optional)" at bounding box center [555, 194] width 102 height 14
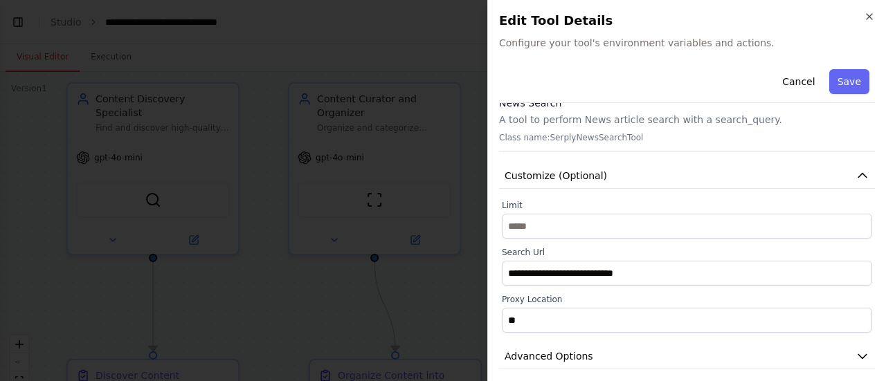
scroll to position [27, 0]
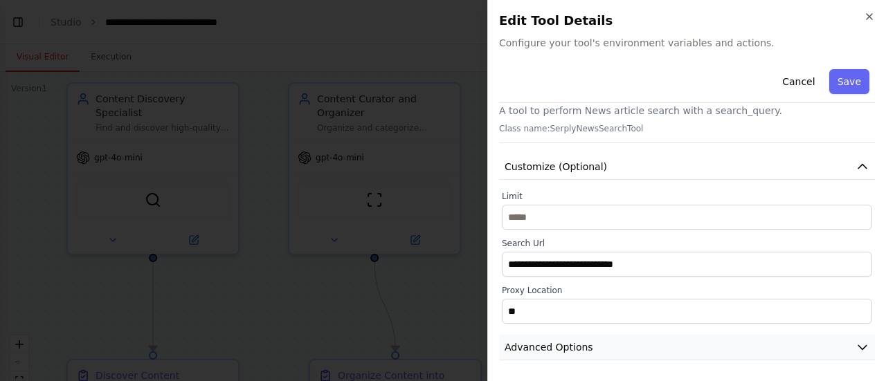
click at [569, 342] on span "Advanced Options" at bounding box center [548, 347] width 89 height 14
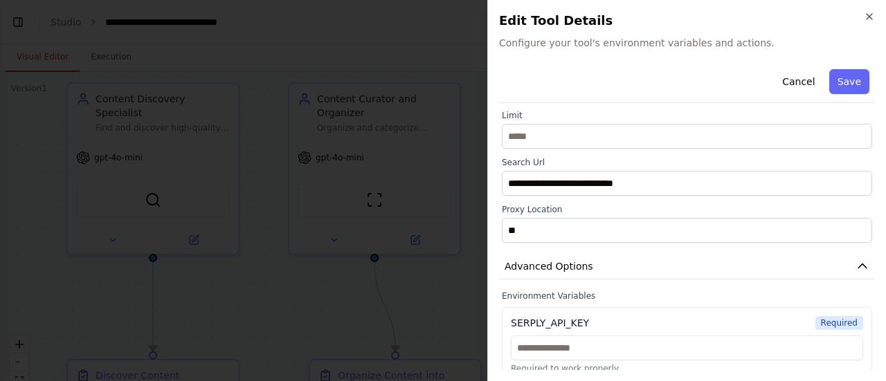
scroll to position [119, 0]
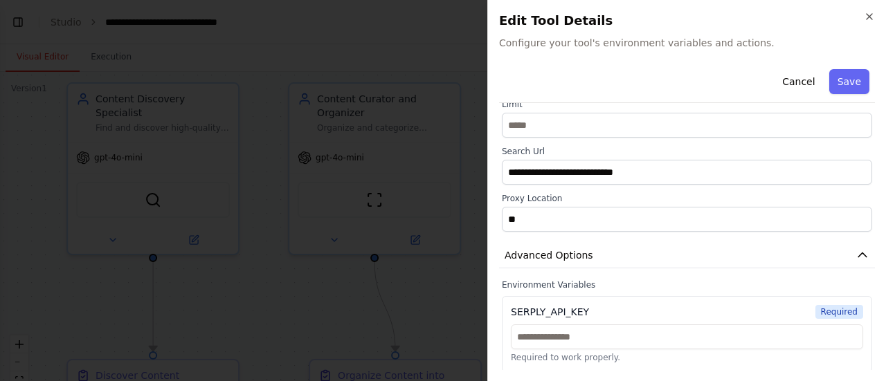
click at [491, 293] on div "**********" at bounding box center [686, 190] width 399 height 381
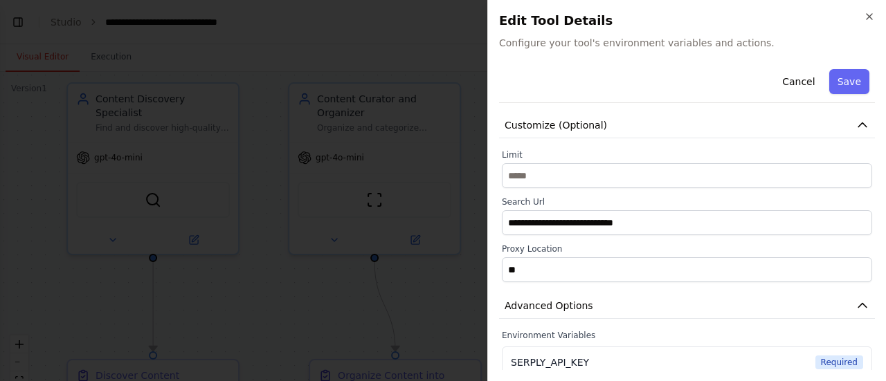
scroll to position [50, 0]
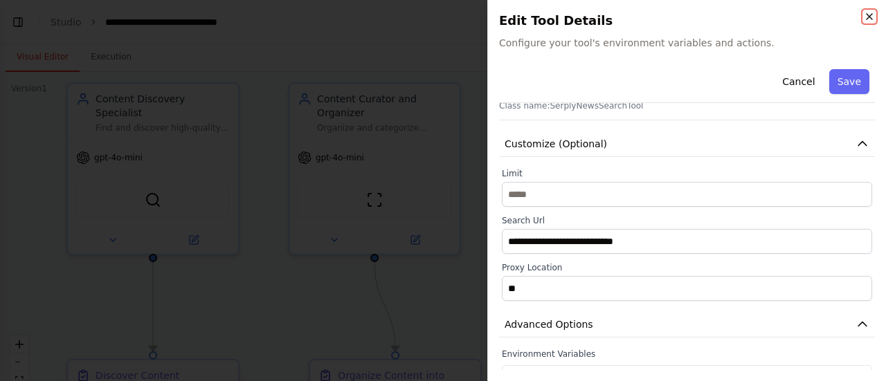
click at [871, 15] on icon "button" at bounding box center [868, 16] width 11 height 11
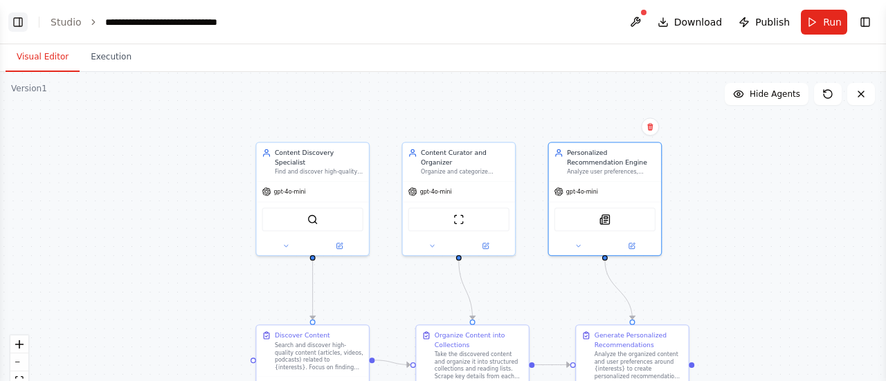
click at [19, 17] on button "Toggle Left Sidebar" at bounding box center [17, 21] width 19 height 19
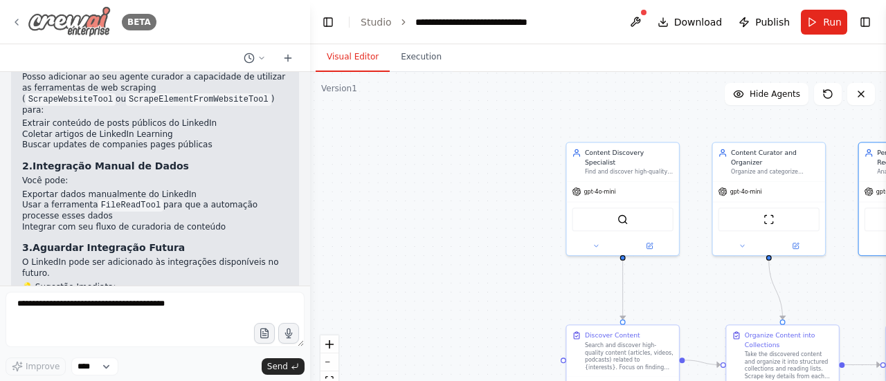
click at [23, 17] on div "BETA" at bounding box center [83, 21] width 145 height 31
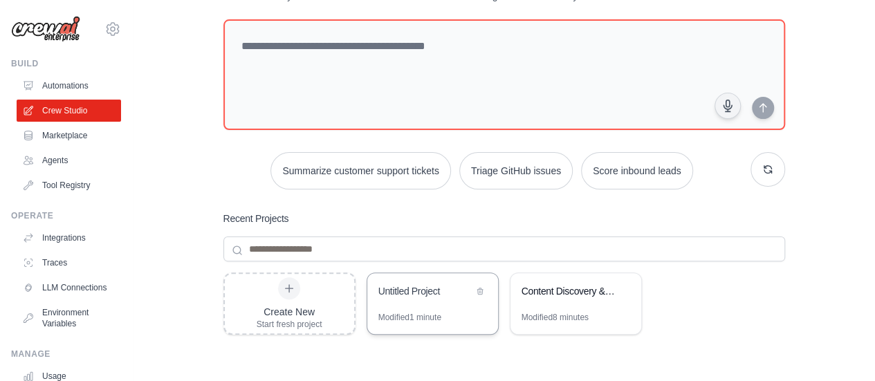
click at [397, 282] on div "Untitled Project" at bounding box center [432, 292] width 131 height 39
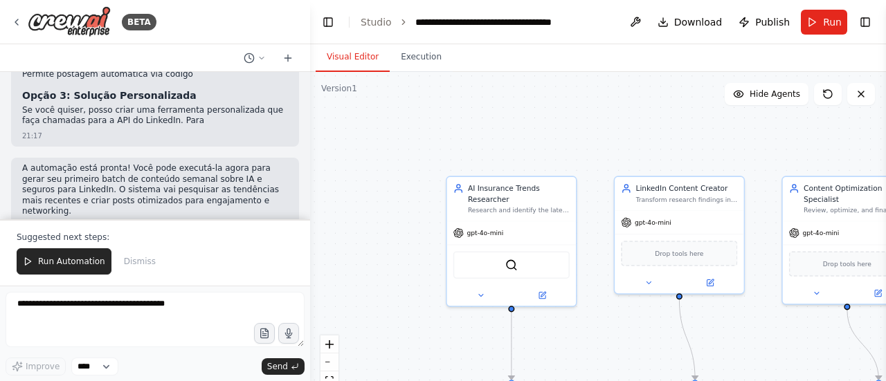
scroll to position [1681, 0]
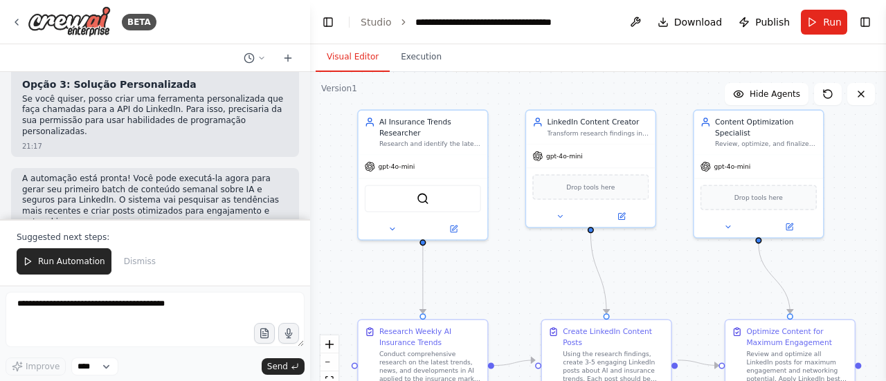
drag, startPoint x: 745, startPoint y: 304, endPoint x: 657, endPoint y: 237, distance: 110.7
click at [657, 237] on div ".deletable-edge-delete-btn { width: 20px; height: 20px; border: 0px solid #ffff…" at bounding box center [598, 245] width 576 height 346
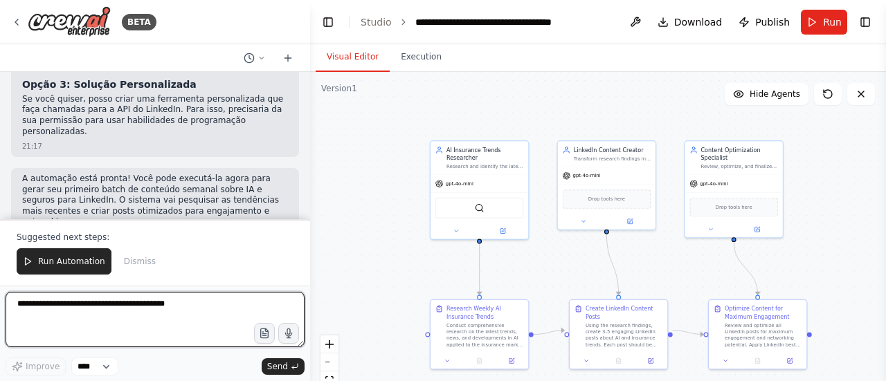
click at [132, 320] on textarea at bounding box center [155, 319] width 299 height 55
type textarea "**********"
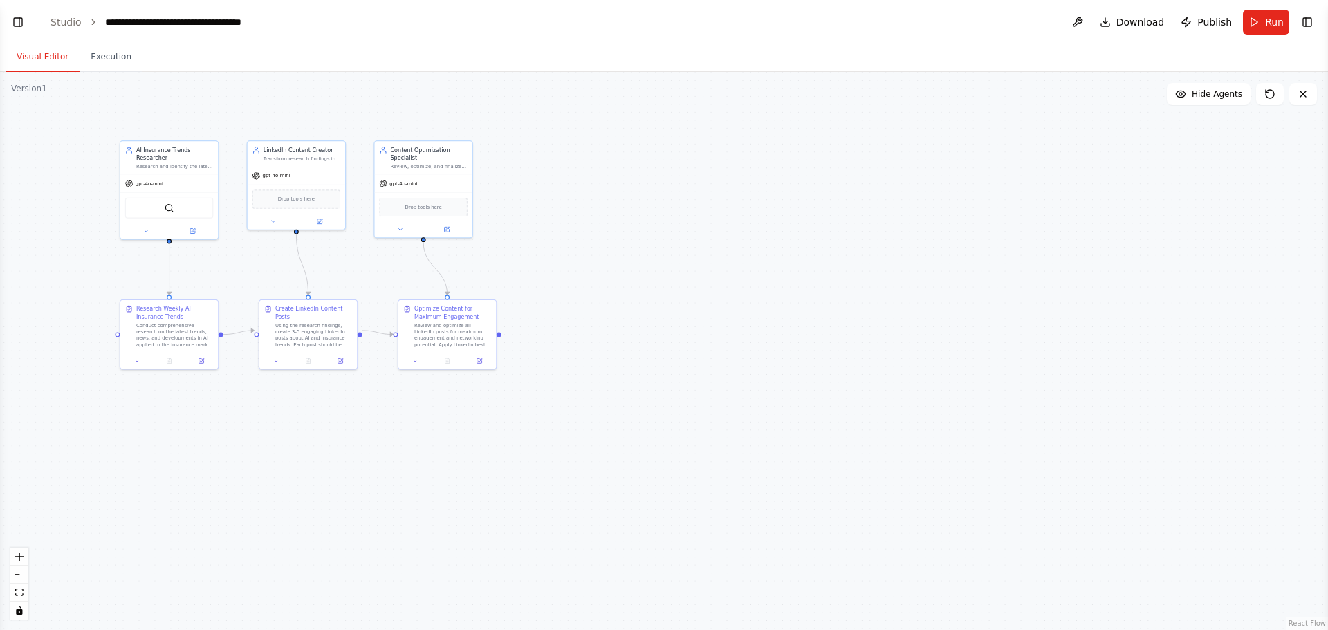
scroll to position [1843, 0]
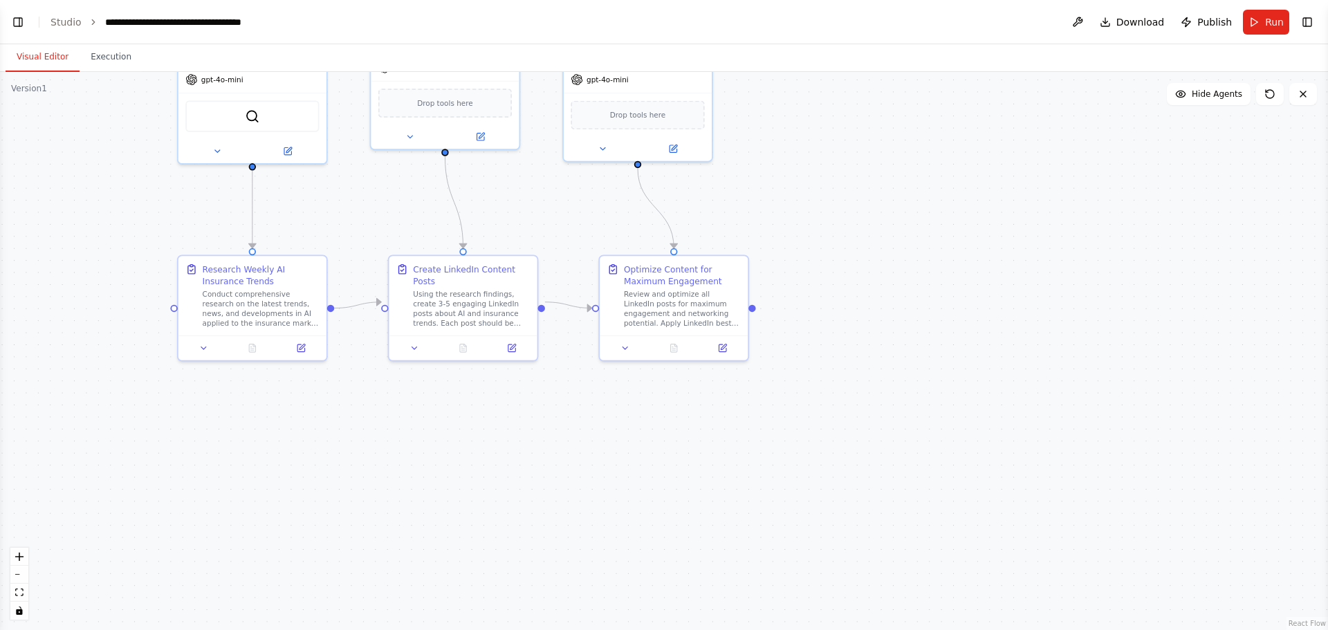
drag, startPoint x: 205, startPoint y: 436, endPoint x: 405, endPoint y: 416, distance: 200.3
click at [415, 381] on div ".deletable-edge-delete-btn { width: 20px; height: 20px; border: 0px solid #ffff…" at bounding box center [664, 351] width 1328 height 558
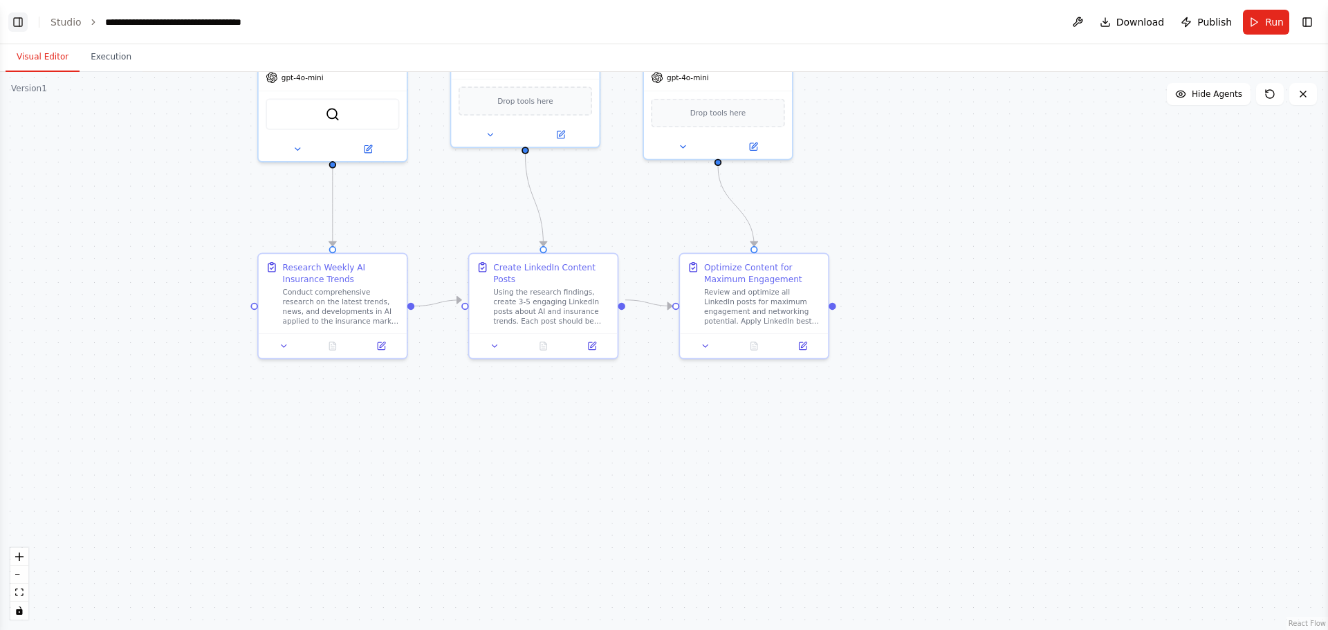
click at [18, 19] on button "Toggle Left Sidebar" at bounding box center [17, 21] width 19 height 19
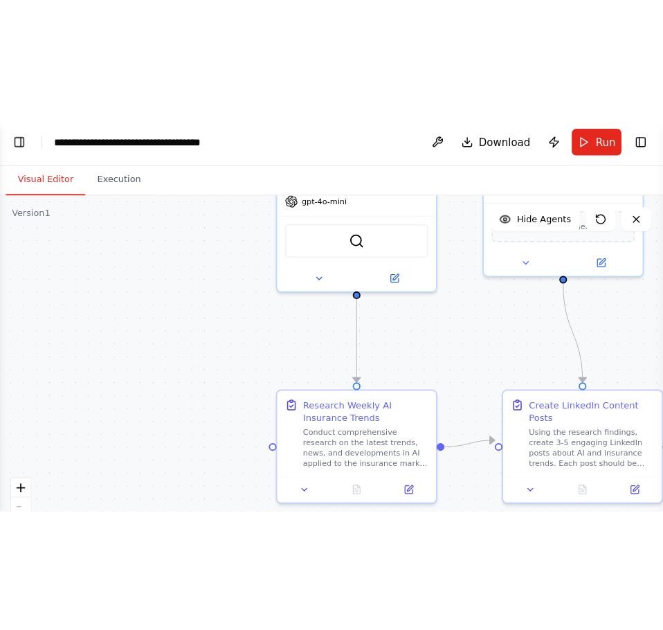
scroll to position [1919, 0]
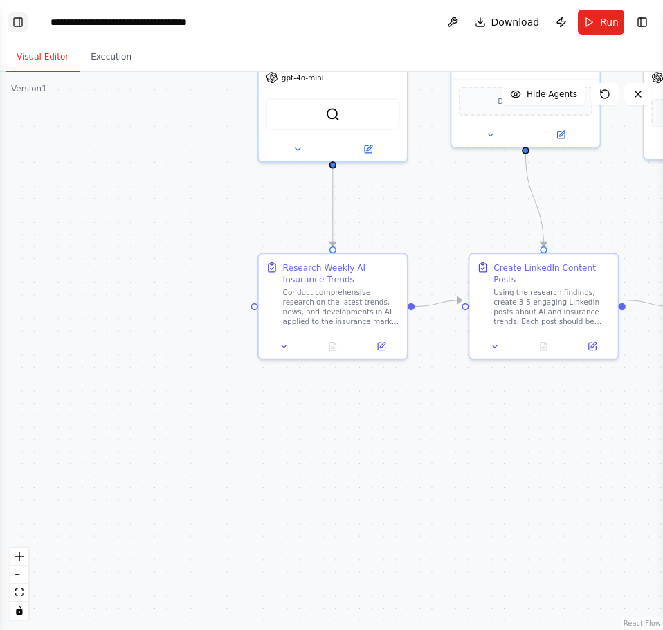
click at [20, 22] on button "Toggle Left Sidebar" at bounding box center [17, 21] width 19 height 19
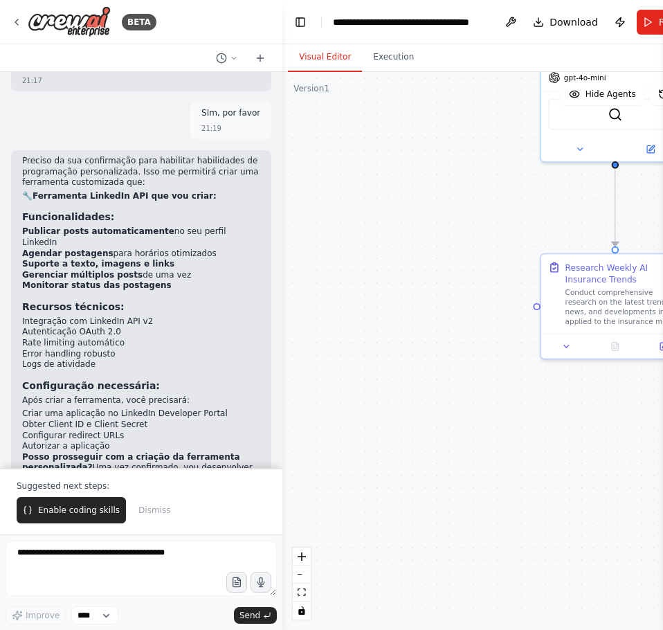
scroll to position [1930, 0]
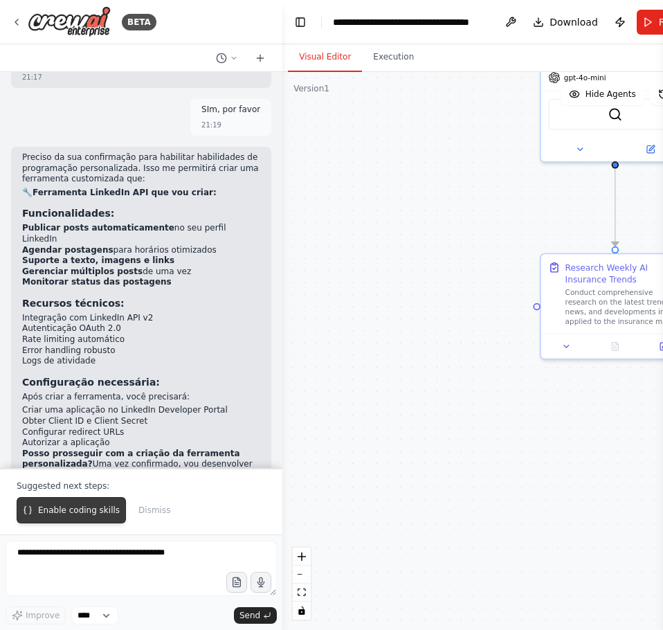
click at [98, 381] on span "Enable coding skills" at bounding box center [79, 509] width 82 height 11
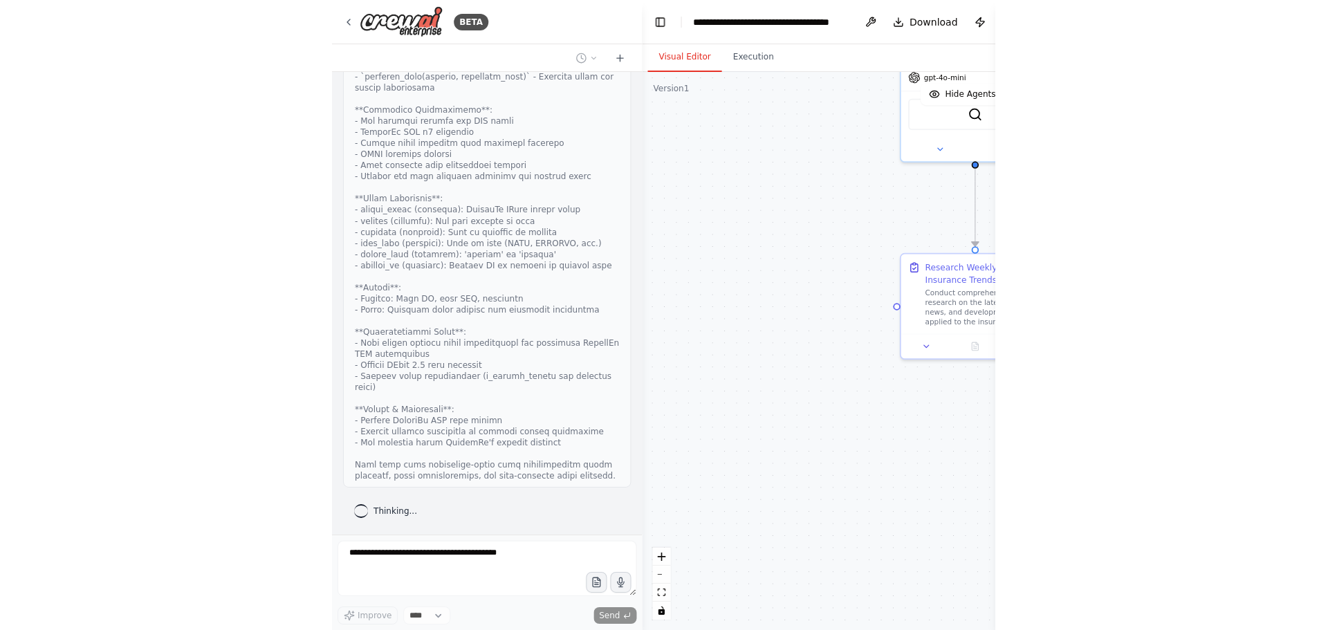
scroll to position [2577, 0]
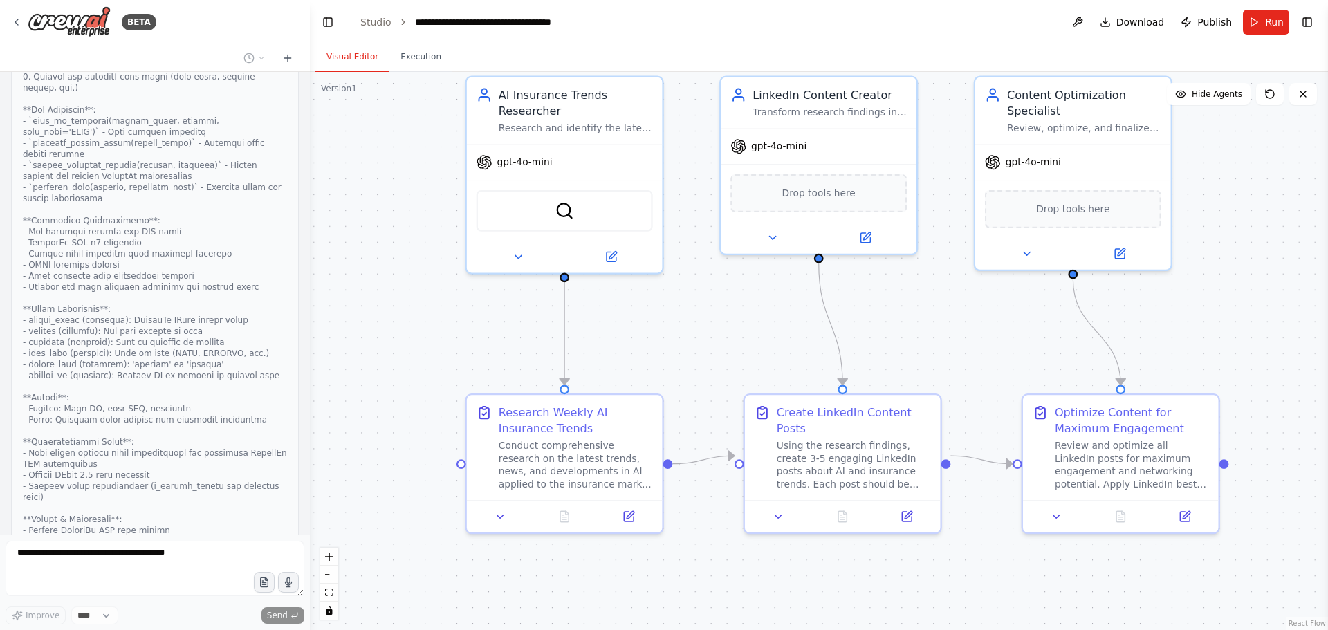
drag, startPoint x: 978, startPoint y: 198, endPoint x: 973, endPoint y: 347, distance: 148.8
click at [885, 347] on div ".deletable-edge-delete-btn { width: 20px; height: 20px; border: 0px solid #ffff…" at bounding box center [819, 351] width 1018 height 558
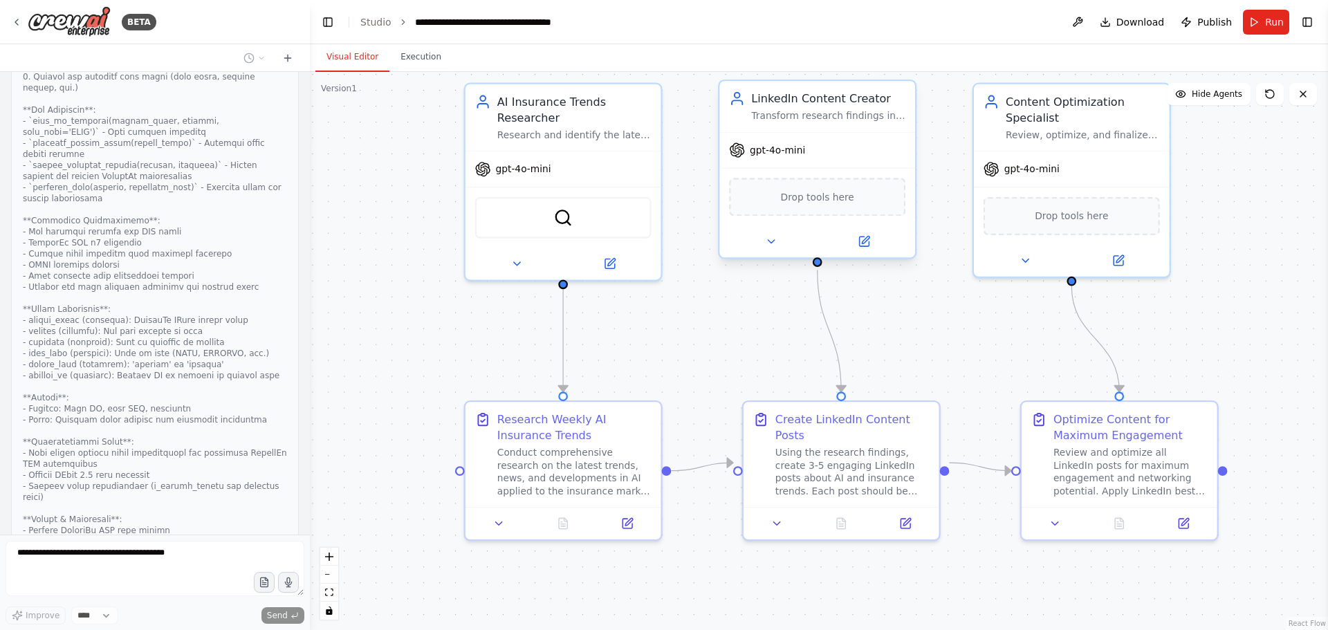
click at [761, 204] on div "Drop tools here" at bounding box center [817, 197] width 176 height 38
click at [779, 197] on div "Drop tools here" at bounding box center [817, 197] width 176 height 38
click at [778, 246] on button at bounding box center [771, 241] width 90 height 19
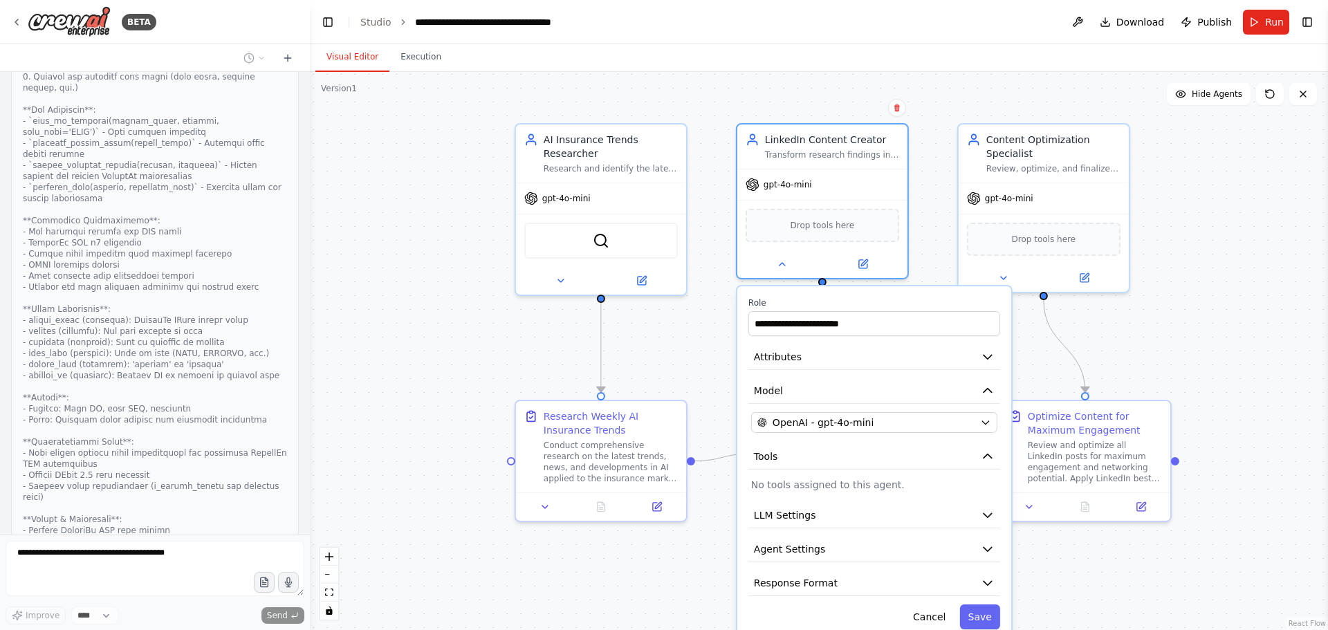
click at [836, 381] on p "No tools assigned to this agent." at bounding box center [874, 485] width 246 height 14
click at [785, 381] on span "LLM Settings" at bounding box center [785, 516] width 62 height 14
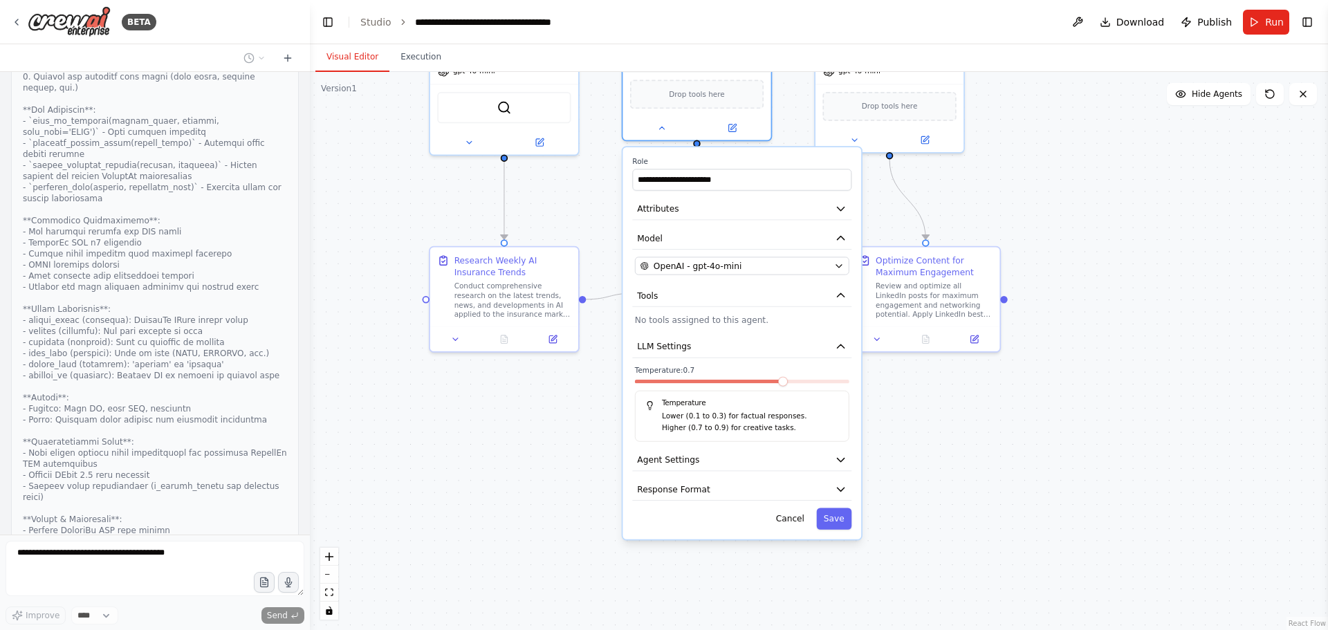
drag, startPoint x: 1223, startPoint y: 471, endPoint x: 1097, endPoint y: 311, distance: 204.4
click at [885, 311] on div ".deletable-edge-delete-btn { width: 20px; height: 20px; border: 0px solid #ffff…" at bounding box center [819, 351] width 1018 height 558
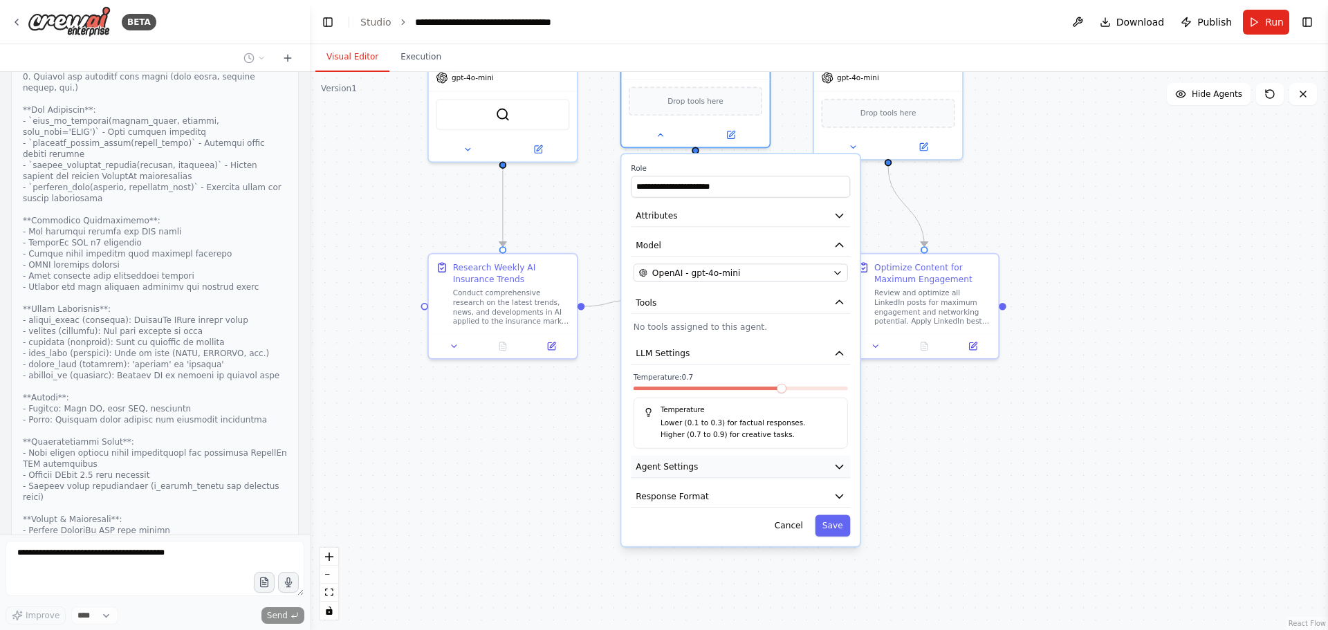
click at [732, 381] on button "Agent Settings" at bounding box center [740, 467] width 219 height 22
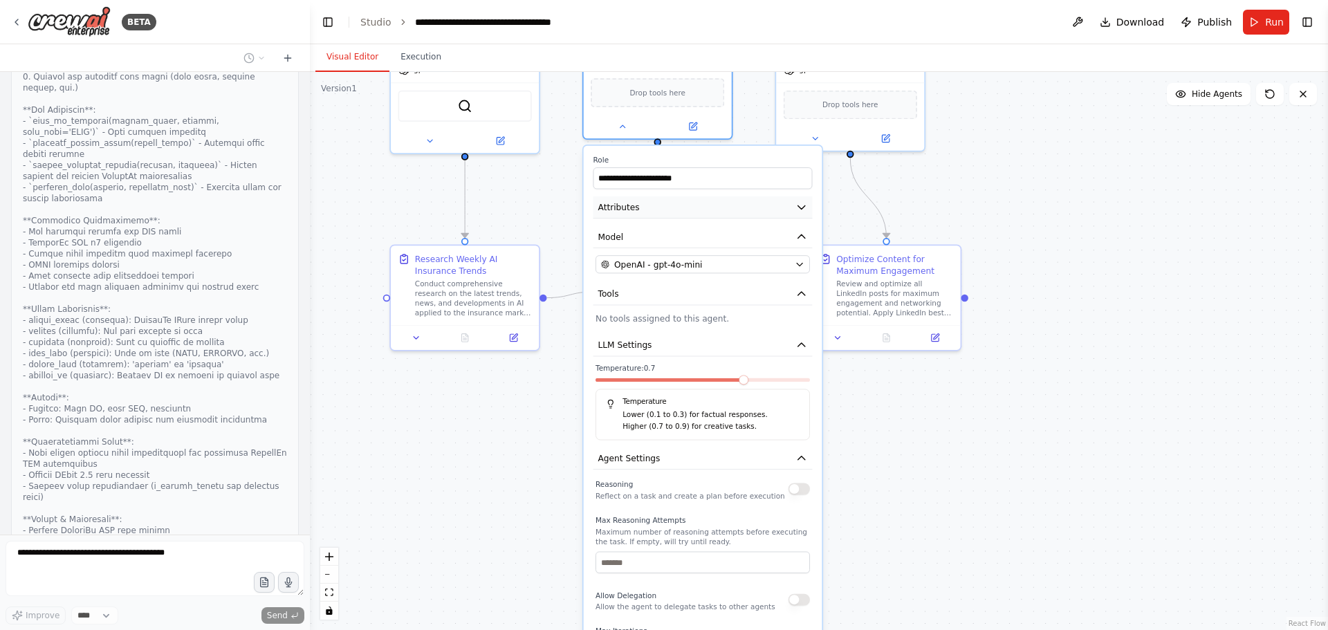
click at [693, 209] on button "Attributes" at bounding box center [703, 207] width 219 height 22
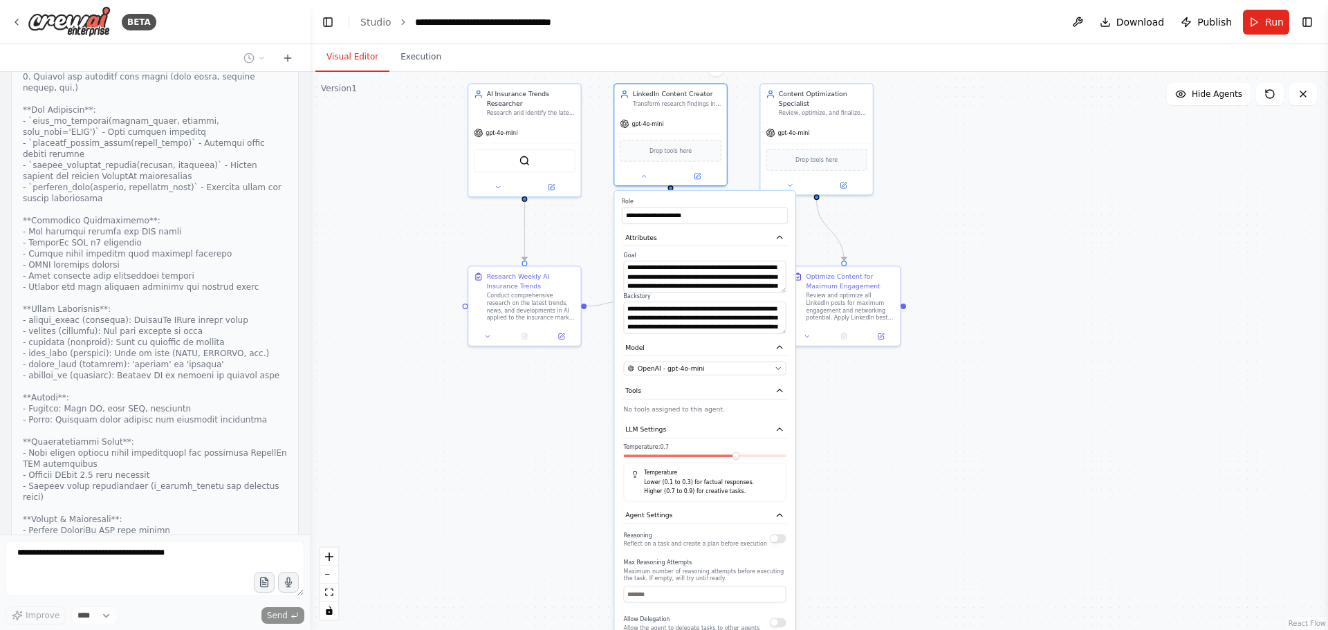
click at [885, 381] on div ".deletable-edge-delete-btn { width: 20px; height: 20px; border: 0px solid #ffff…" at bounding box center [819, 351] width 1018 height 558
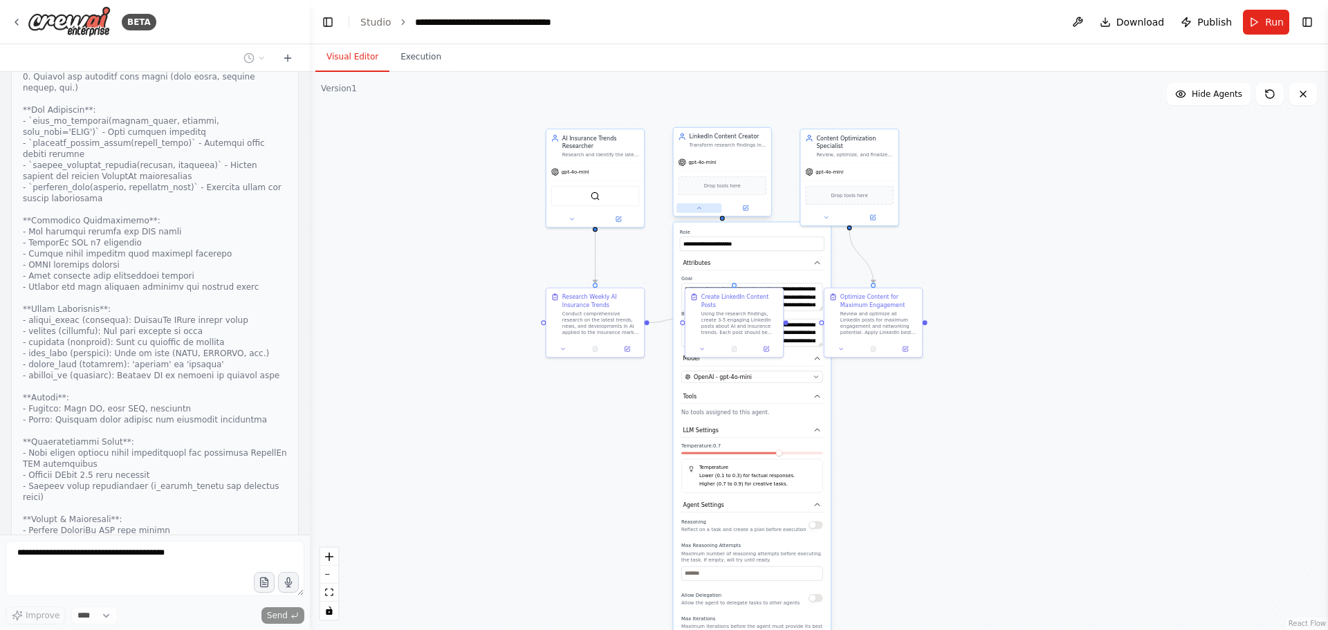
click at [698, 207] on icon at bounding box center [699, 208] width 6 height 6
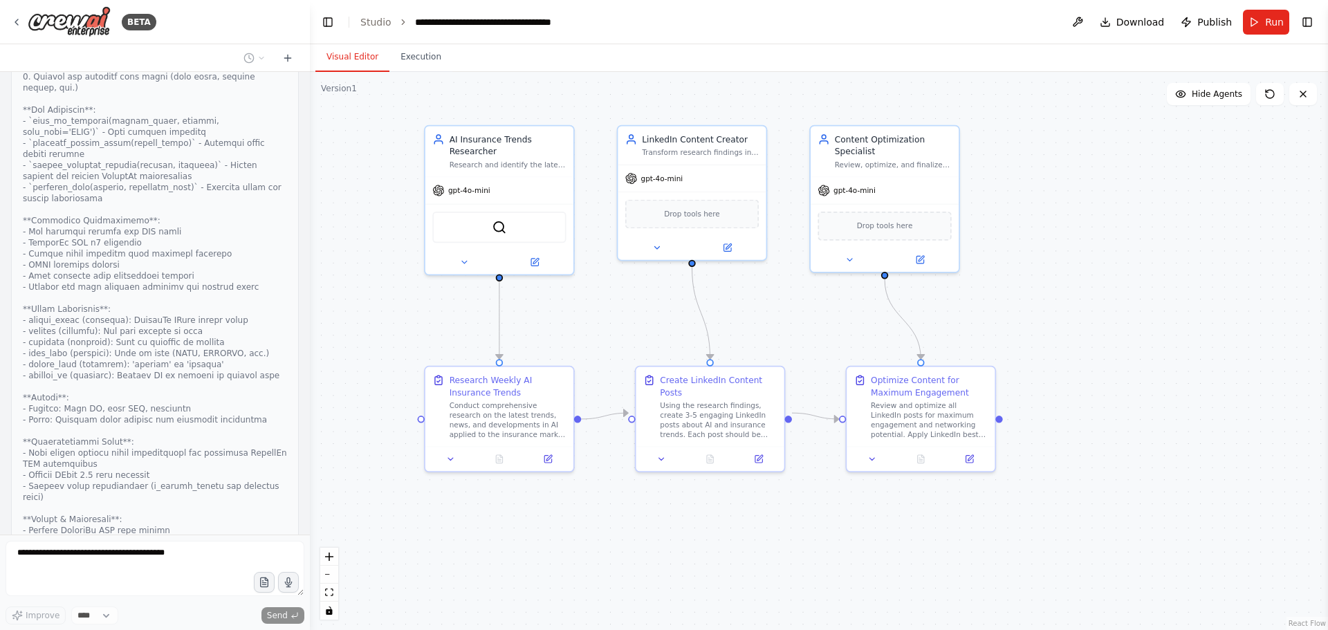
drag, startPoint x: 768, startPoint y: 262, endPoint x: 758, endPoint y: 354, distance: 92.5
click at [758, 354] on div ".deletable-edge-delete-btn { width: 20px; height: 20px; border: 0px solid #ffff…" at bounding box center [819, 351] width 1018 height 558
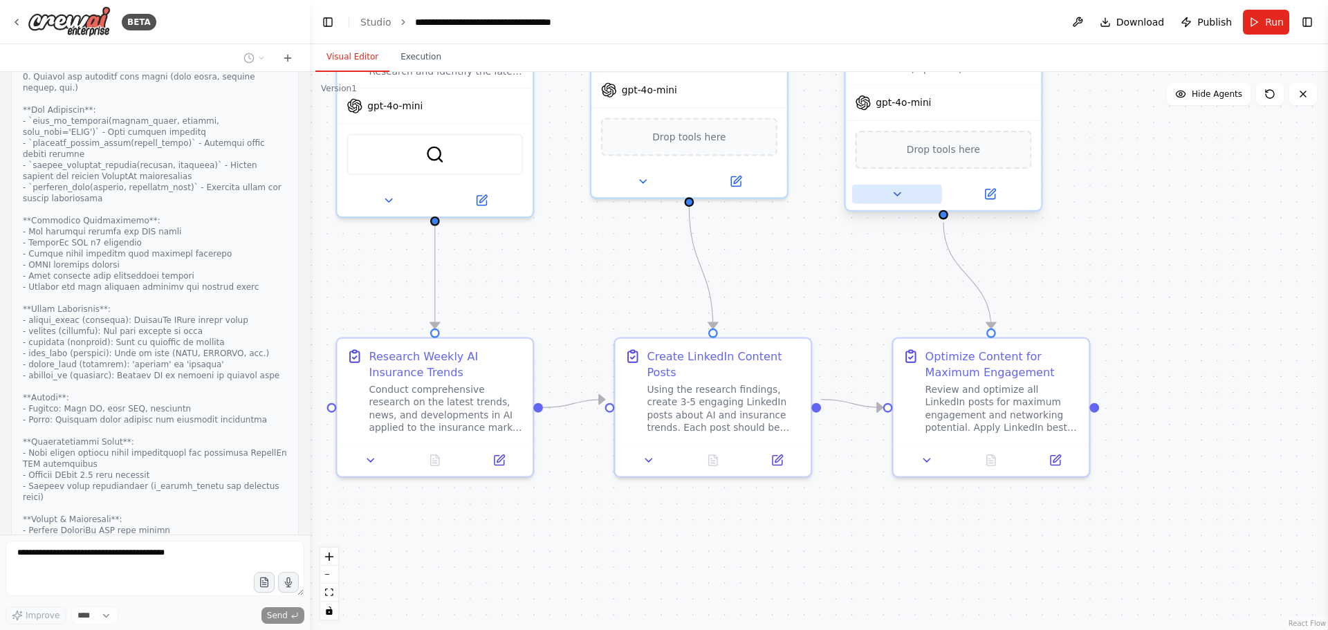
click at [885, 199] on icon at bounding box center [897, 194] width 12 height 12
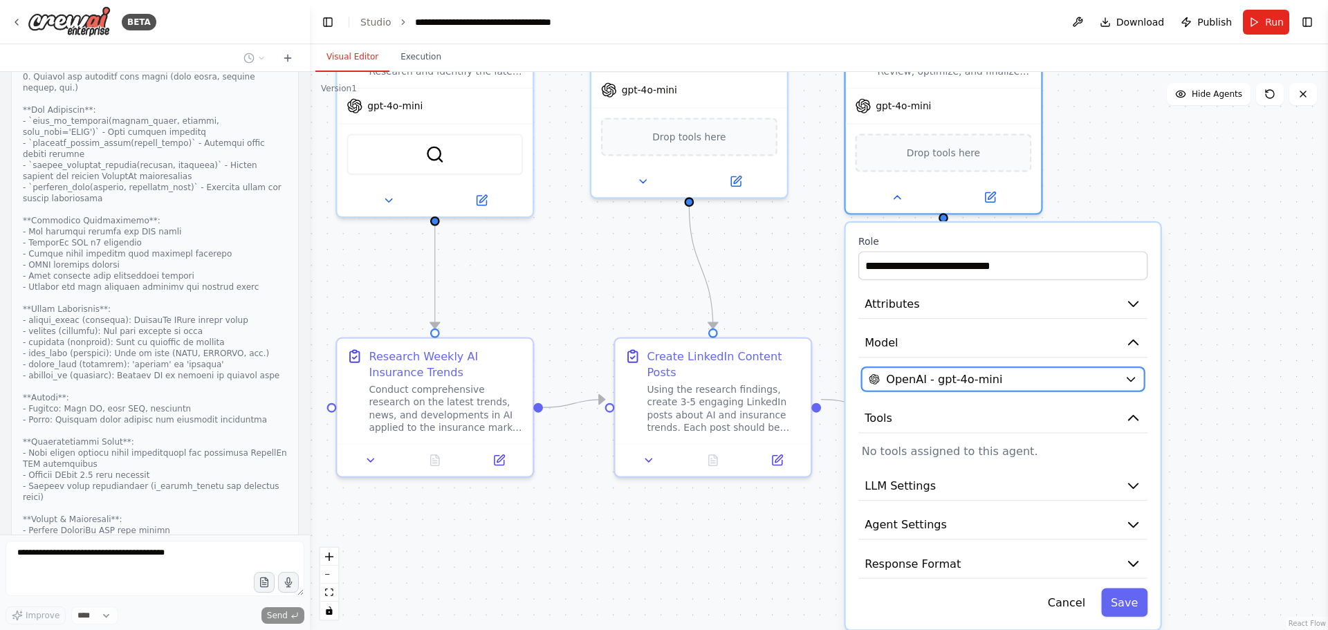
click at [885, 380] on span "OpenAI - gpt-4o-mini" at bounding box center [944, 380] width 116 height 16
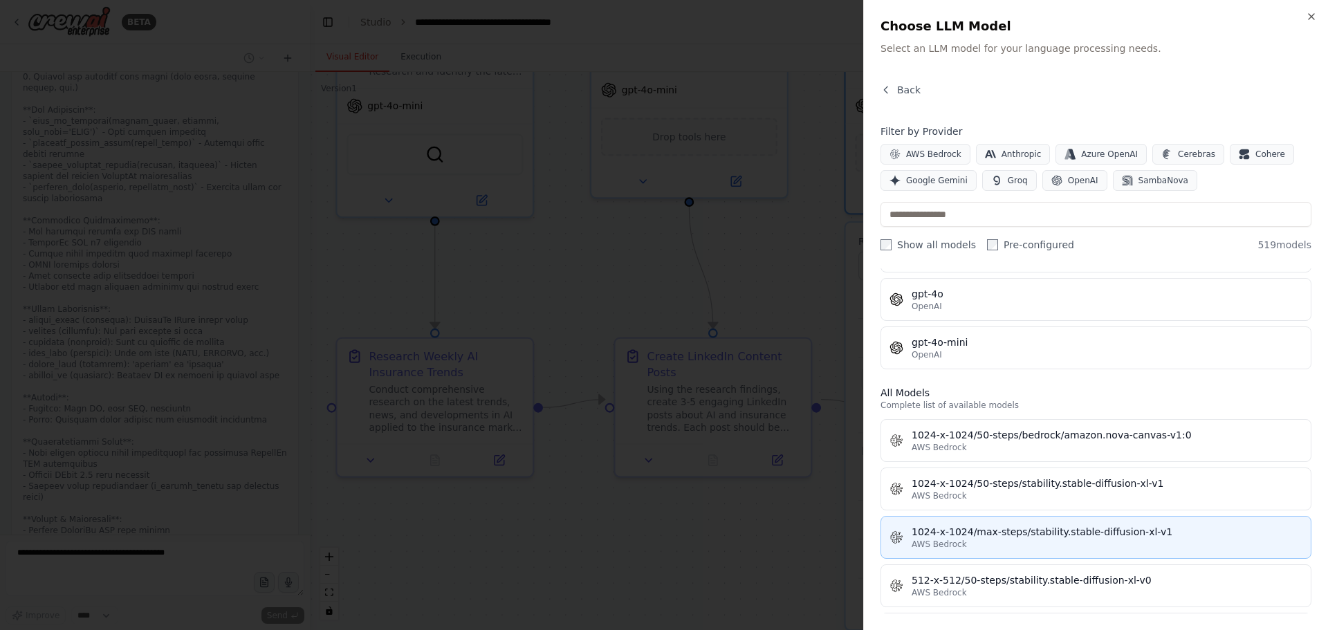
scroll to position [2667, 0]
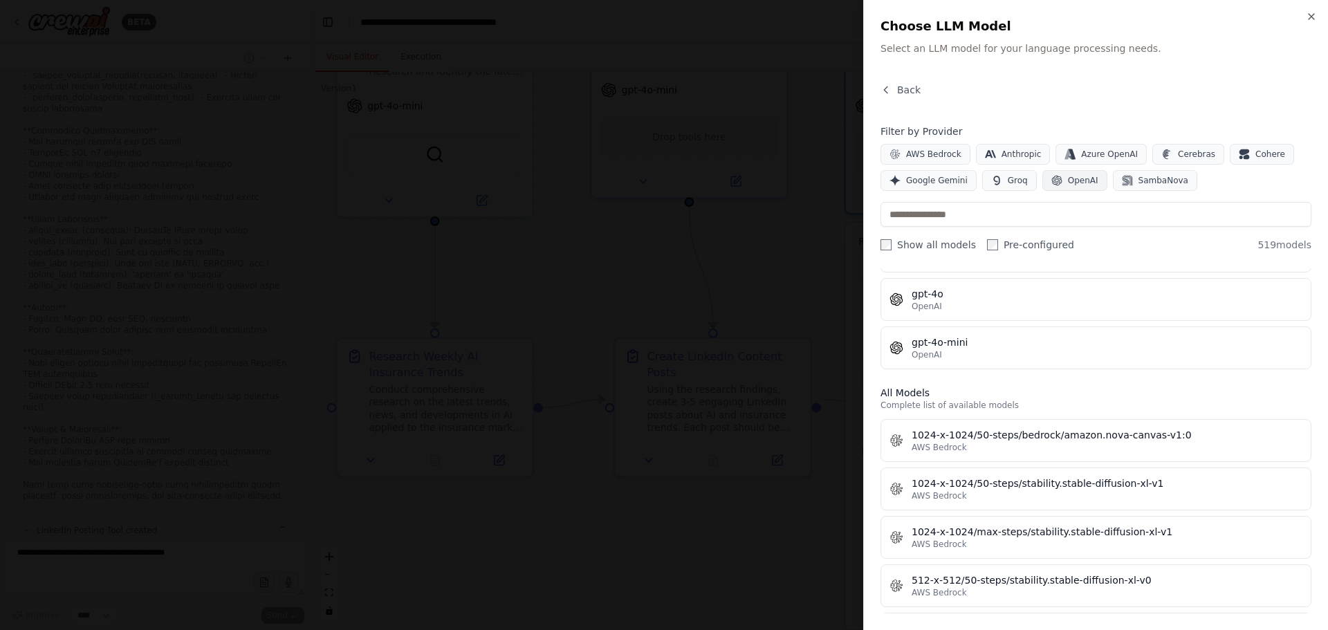
click at [885, 185] on span "OpenAI" at bounding box center [1083, 180] width 30 height 11
click at [885, 179] on button "OpenAI" at bounding box center [1075, 180] width 65 height 21
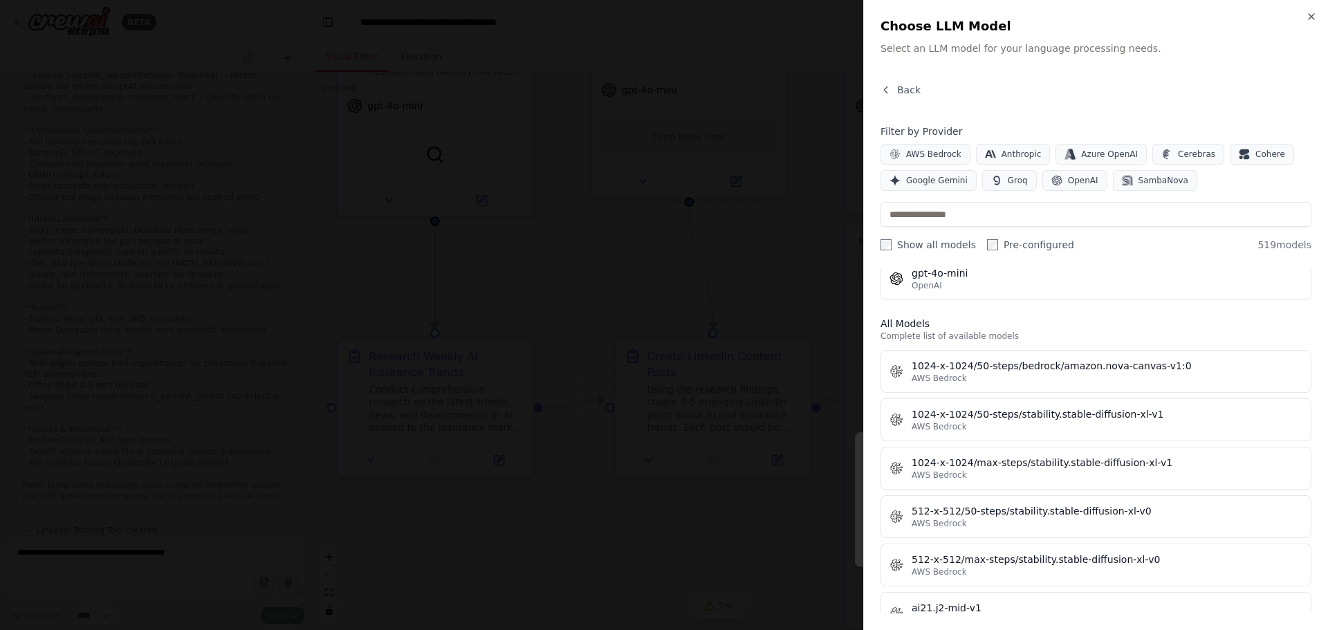
scroll to position [138, 0]
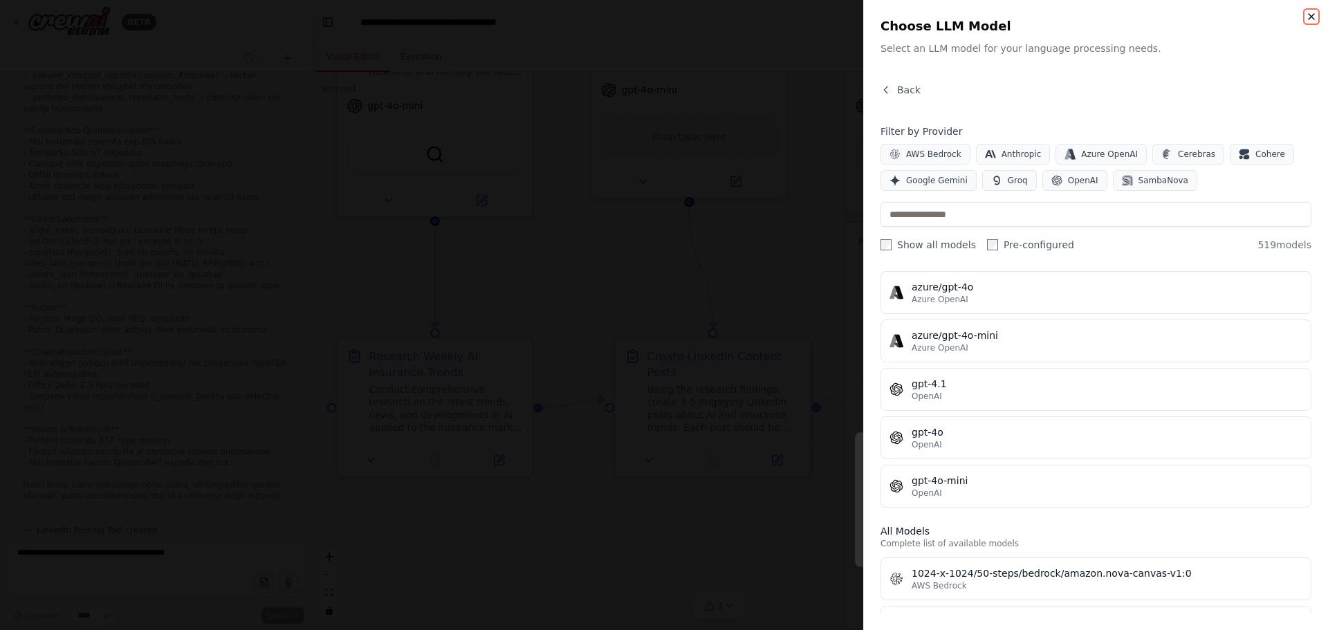
click at [885, 12] on icon "button" at bounding box center [1311, 16] width 11 height 11
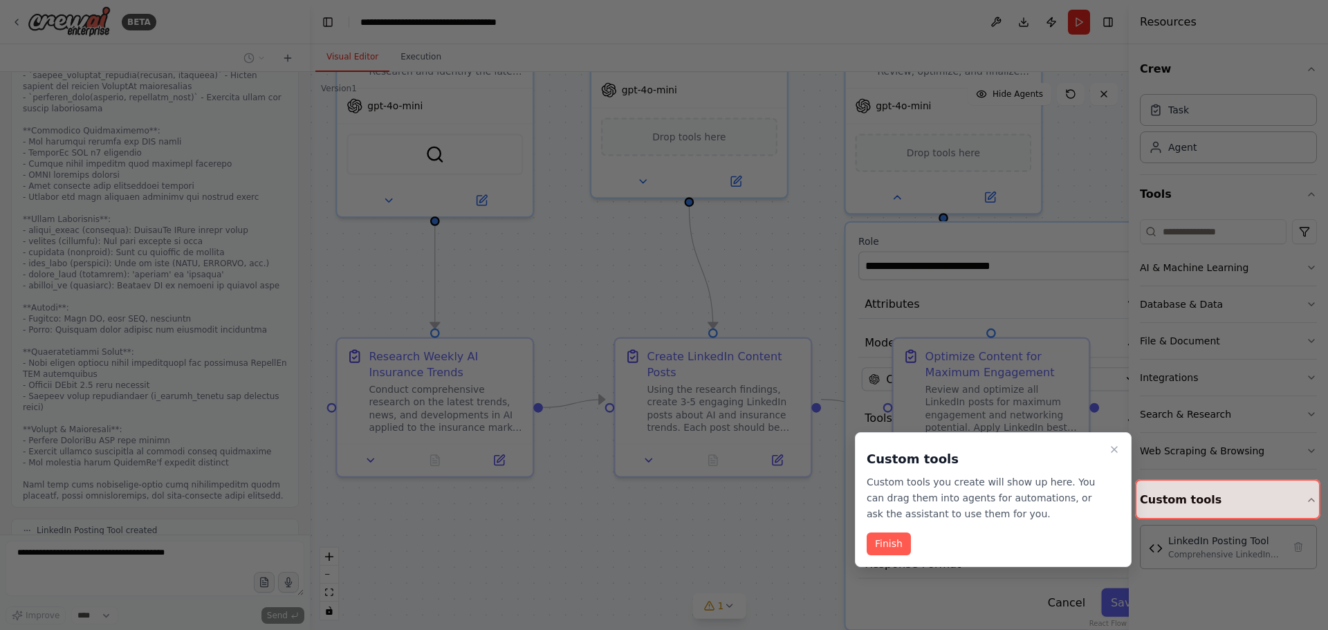
drag, startPoint x: 1113, startPoint y: 453, endPoint x: 1237, endPoint y: 521, distance: 141.8
click at [885, 381] on icon "Close walkthrough" at bounding box center [1114, 449] width 11 height 11
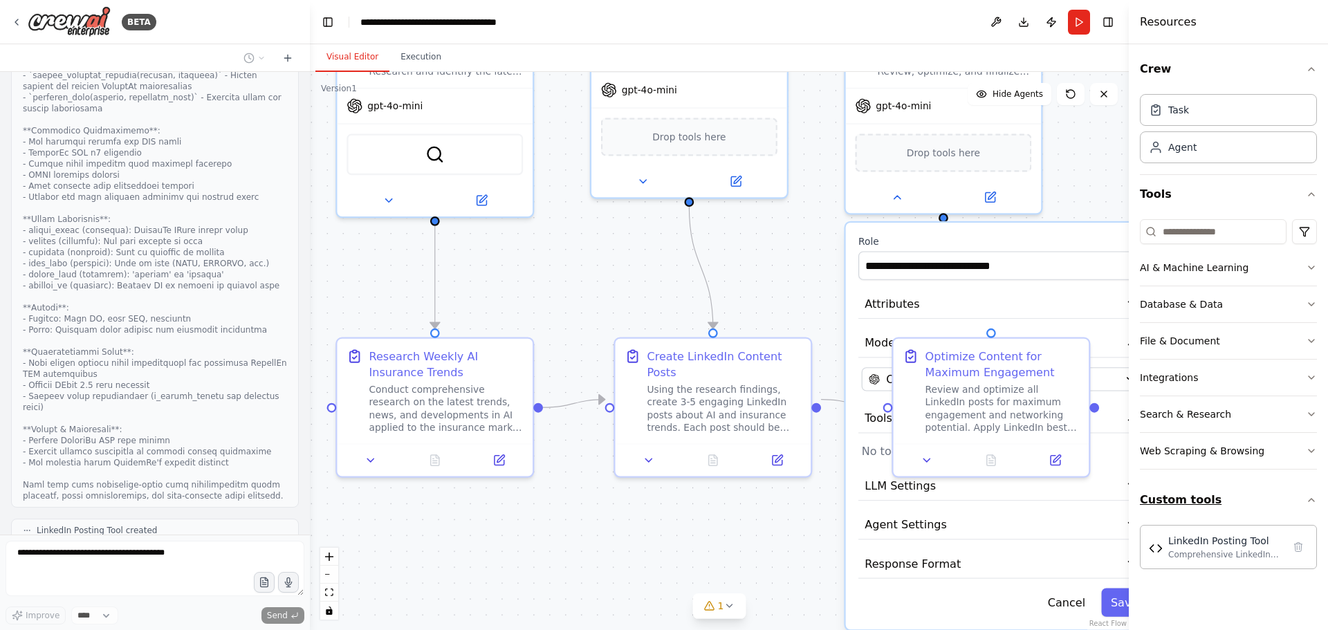
click at [885, 381] on button "Custom tools" at bounding box center [1228, 500] width 177 height 39
click at [651, 97] on div "gpt-4o-mini" at bounding box center [690, 86] width 196 height 35
click at [885, 311] on button "Attributes" at bounding box center [1003, 305] width 289 height 30
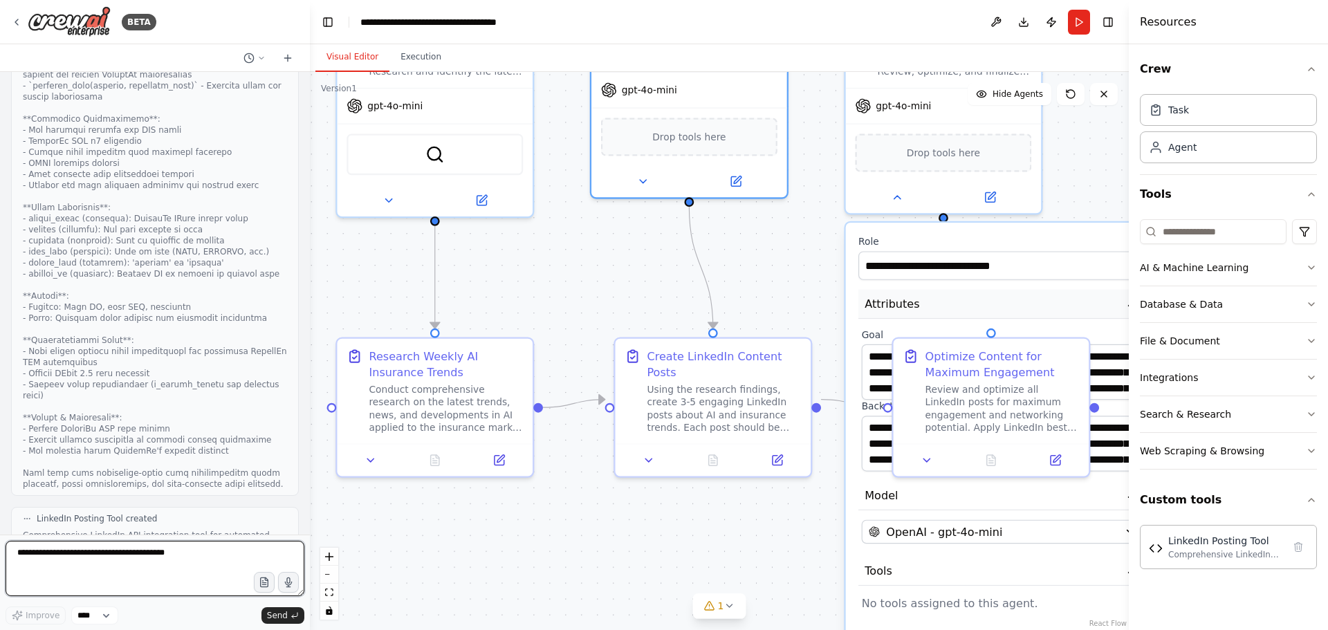
scroll to position [2690, 0]
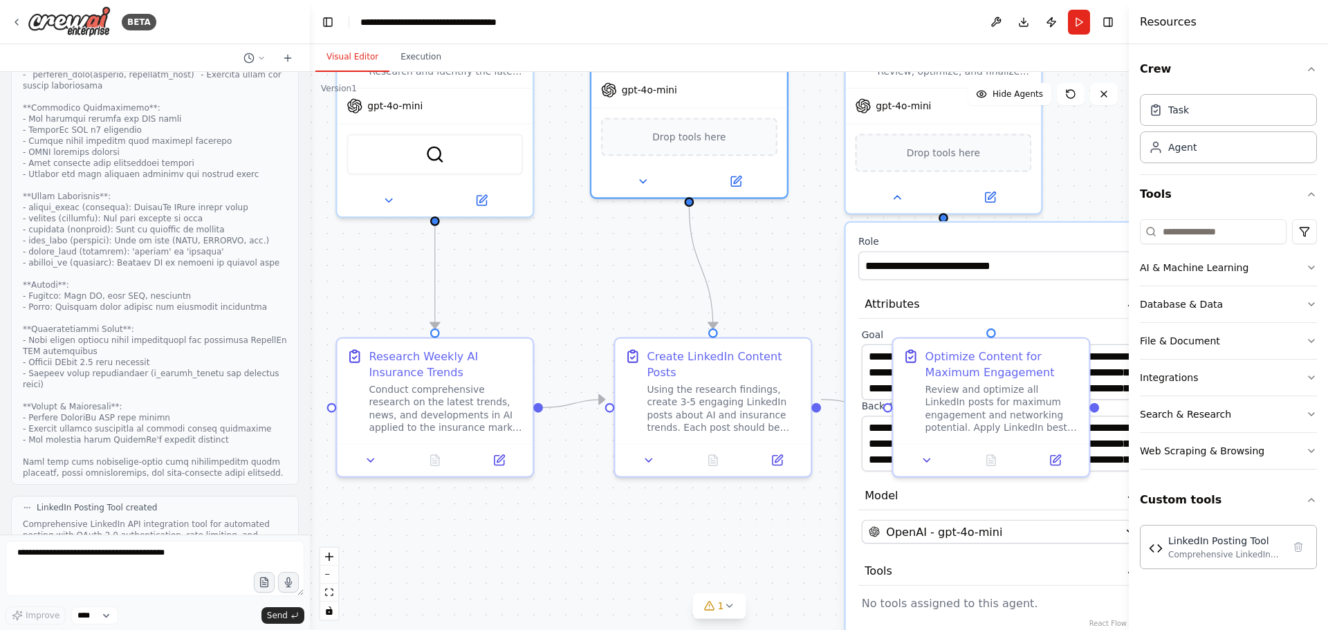
click at [765, 290] on div ".deletable-edge-delete-btn { width: 20px; height: 20px; border: 0px solid #ffff…" at bounding box center [719, 351] width 819 height 558
click at [885, 381] on button at bounding box center [927, 457] width 55 height 19
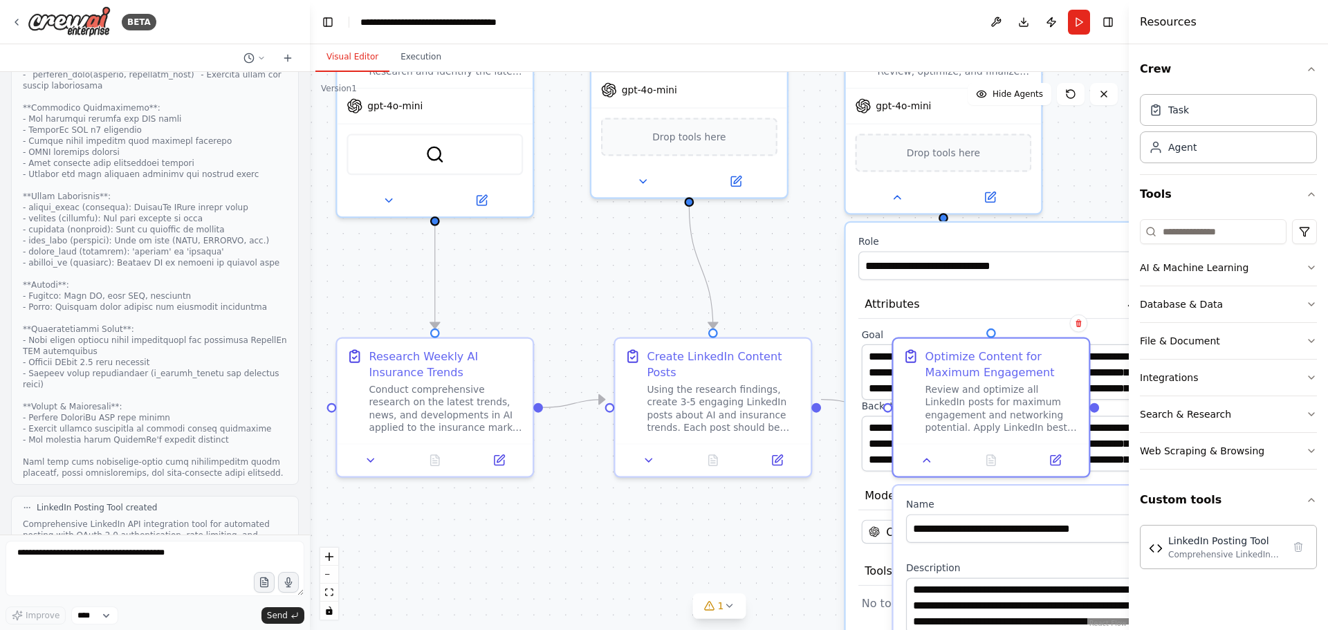
click at [835, 381] on div ".deletable-edge-delete-btn { width: 20px; height: 20px; border: 0px solid #ffff…" at bounding box center [719, 351] width 819 height 558
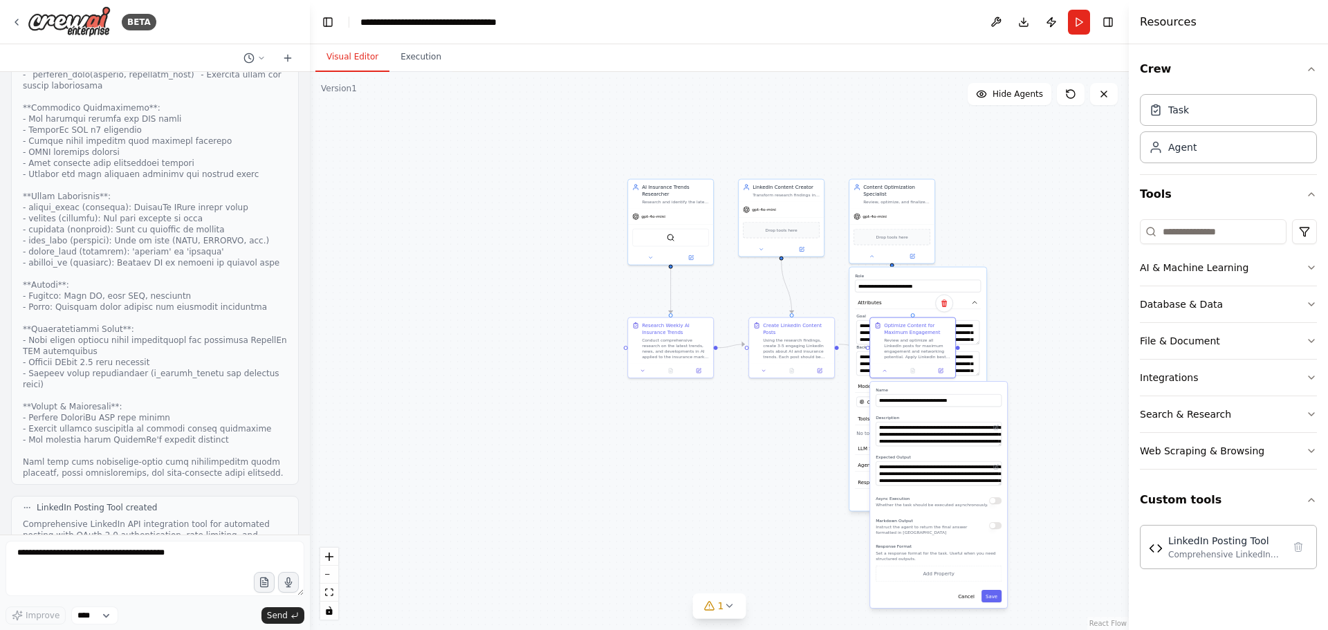
drag, startPoint x: 918, startPoint y: 509, endPoint x: 765, endPoint y: 484, distance: 154.9
click at [765, 381] on div ".deletable-edge-delete-btn { width: 20px; height: 20px; border: 0px solid #ffff…" at bounding box center [719, 351] width 819 height 558
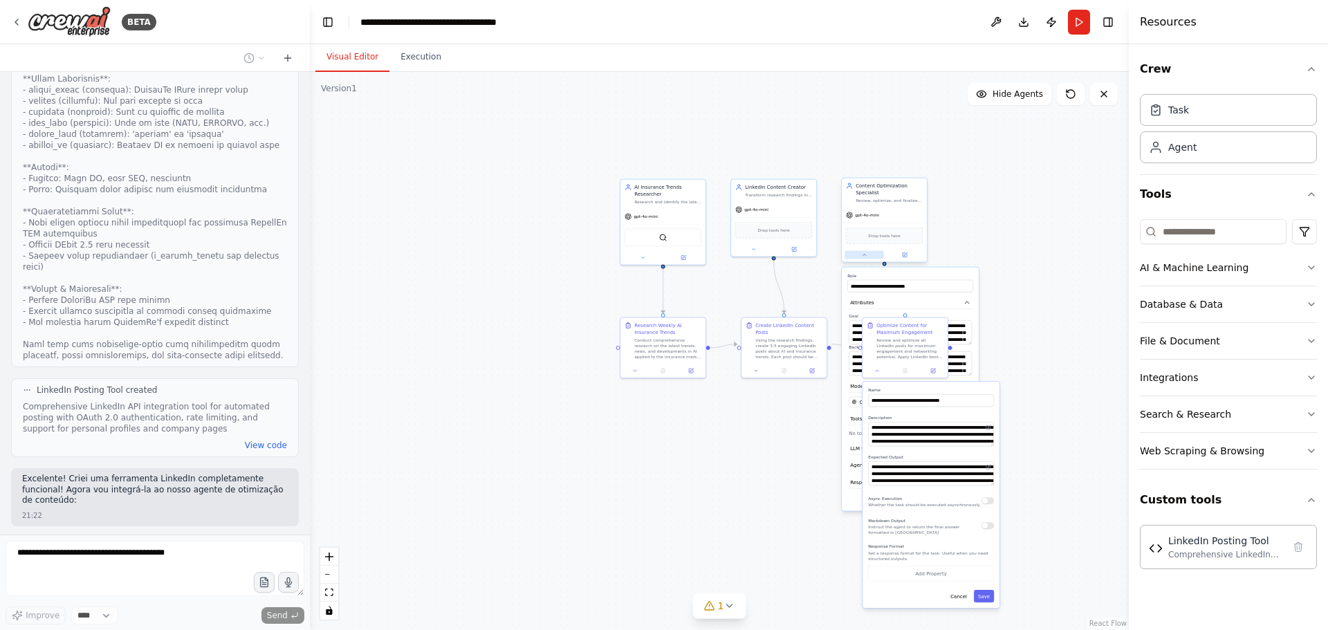
click at [861, 254] on button at bounding box center [864, 255] width 39 height 8
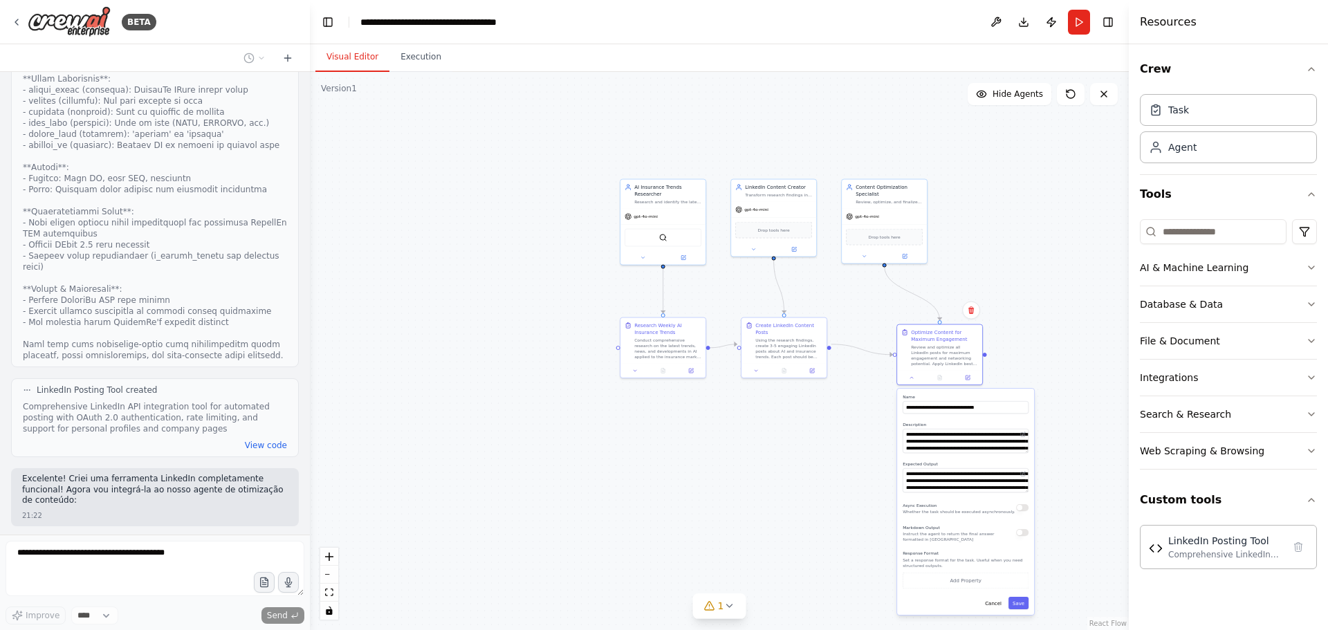
drag, startPoint x: 888, startPoint y: 392, endPoint x: 960, endPoint y: 401, distance: 72.5
click at [885, 381] on div "**********" at bounding box center [966, 403] width 126 height 19
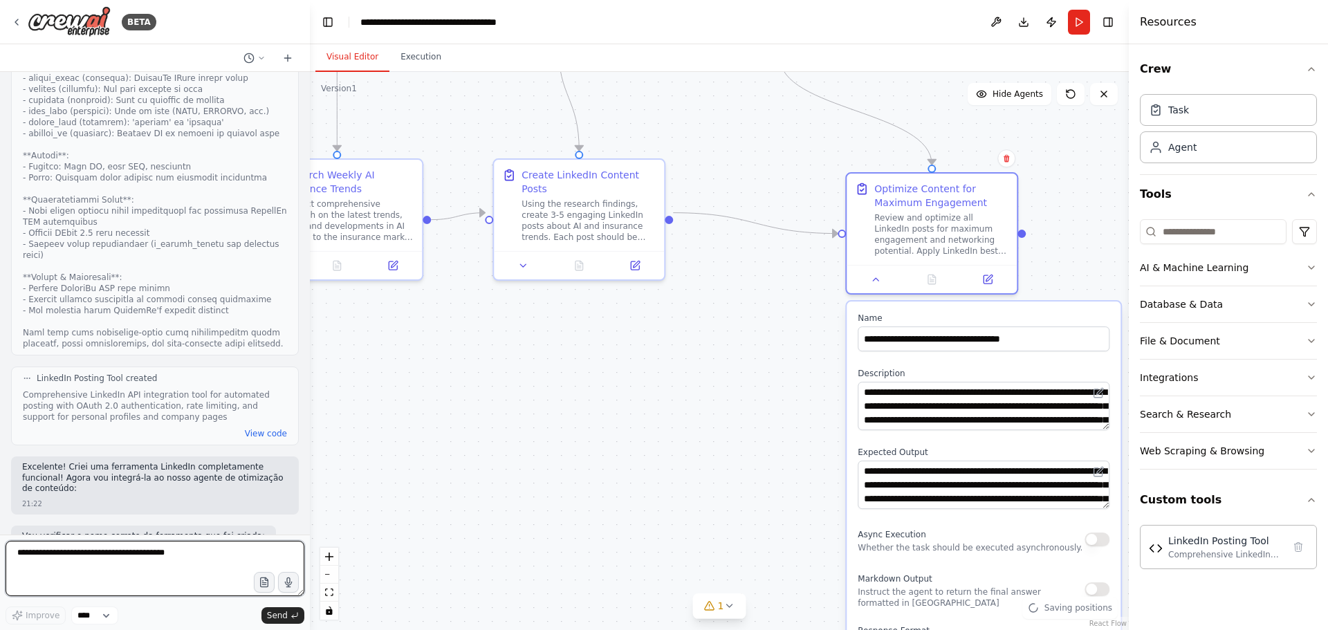
scroll to position [2830, 0]
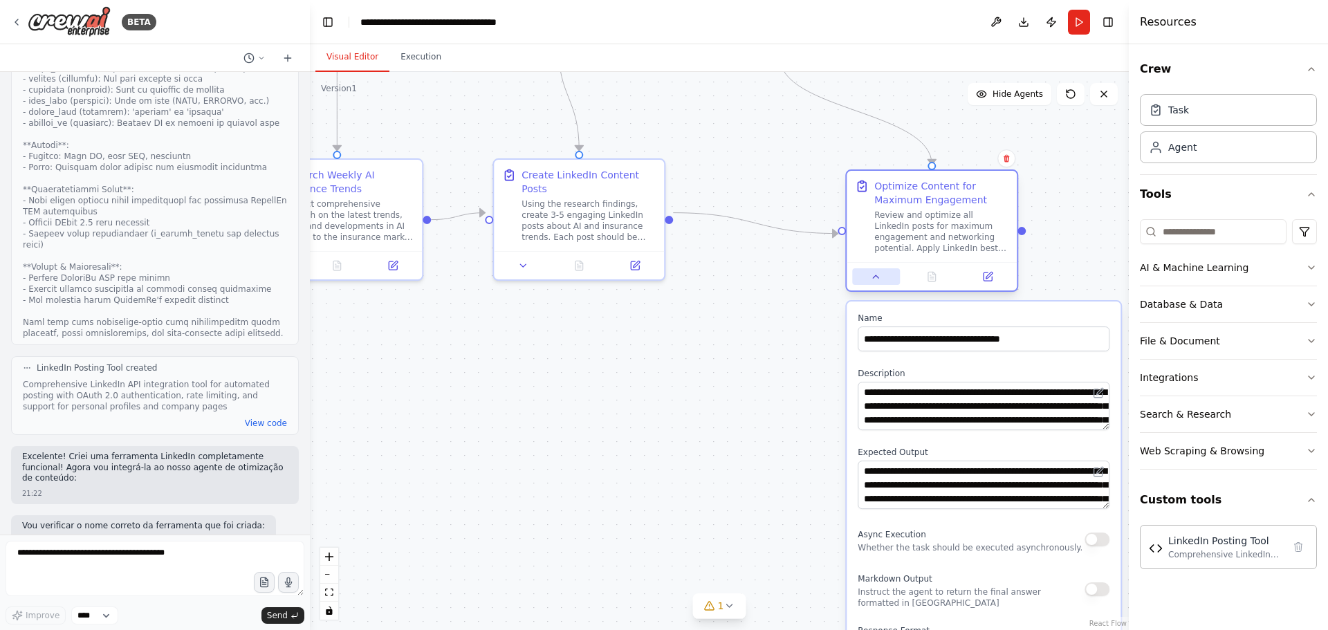
click at [875, 283] on button at bounding box center [876, 276] width 48 height 17
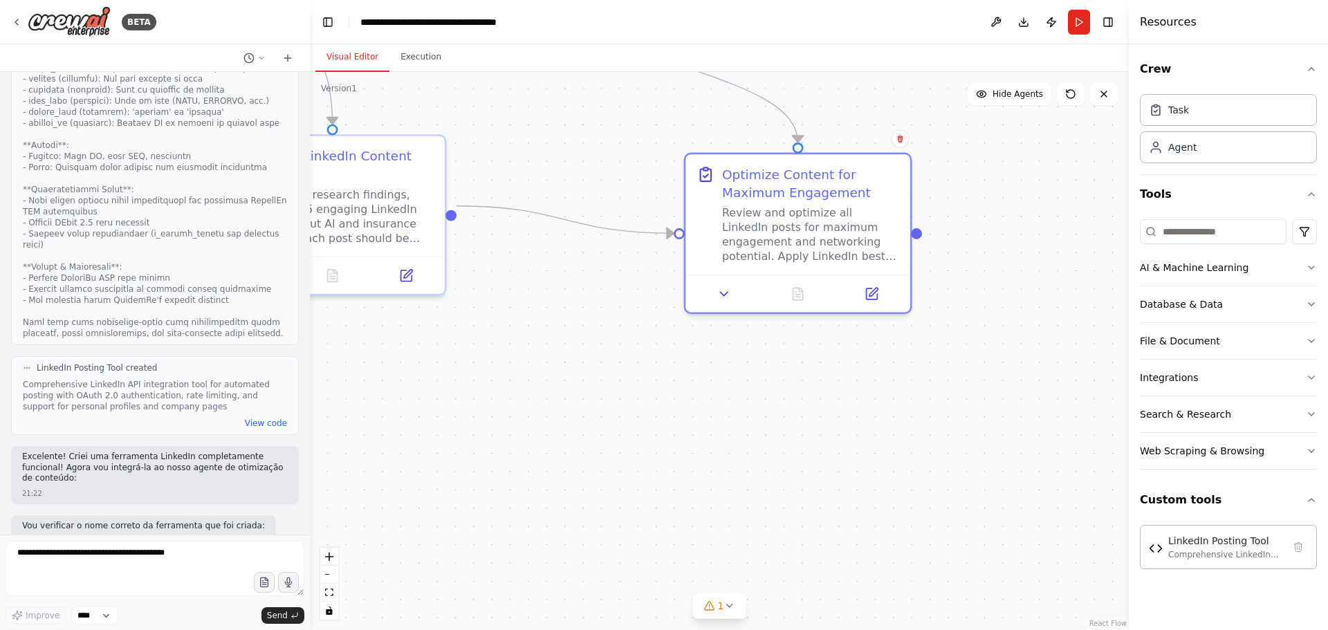
drag, startPoint x: 1022, startPoint y: 461, endPoint x: 962, endPoint y: 564, distance: 118.4
click at [885, 381] on div ".deletable-edge-delete-btn { width: 20px; height: 20px; border: 0px solid #ffff…" at bounding box center [719, 351] width 819 height 558
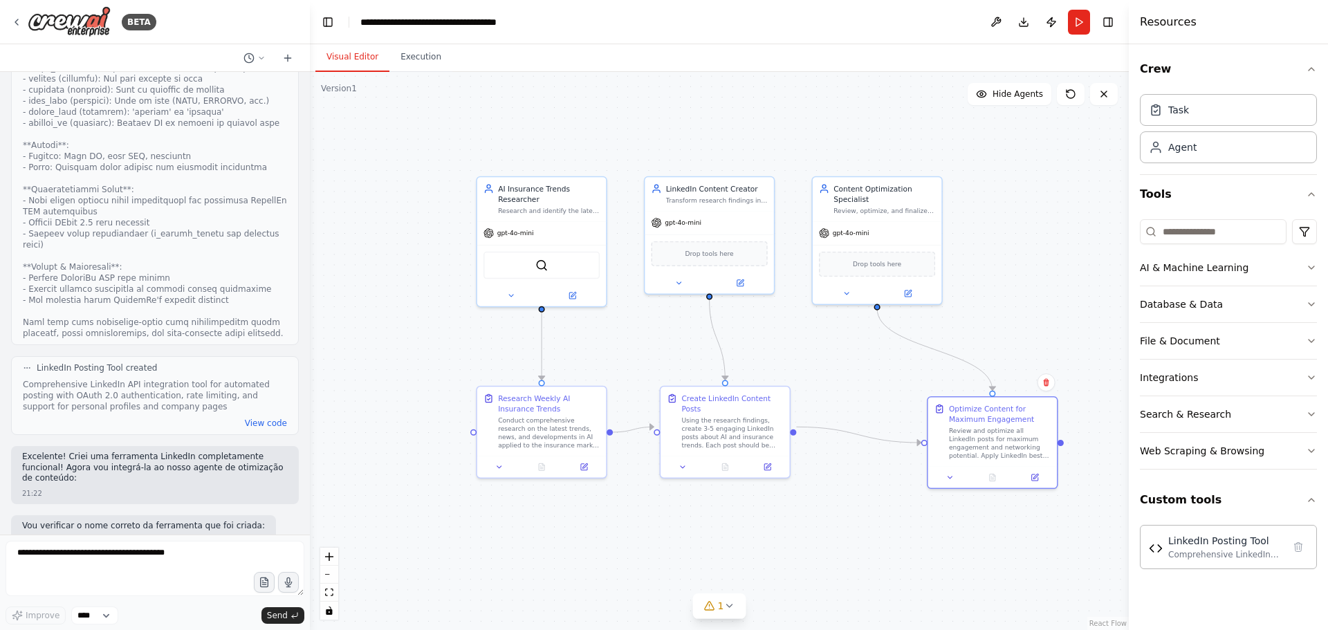
scroll to position [2948, 0]
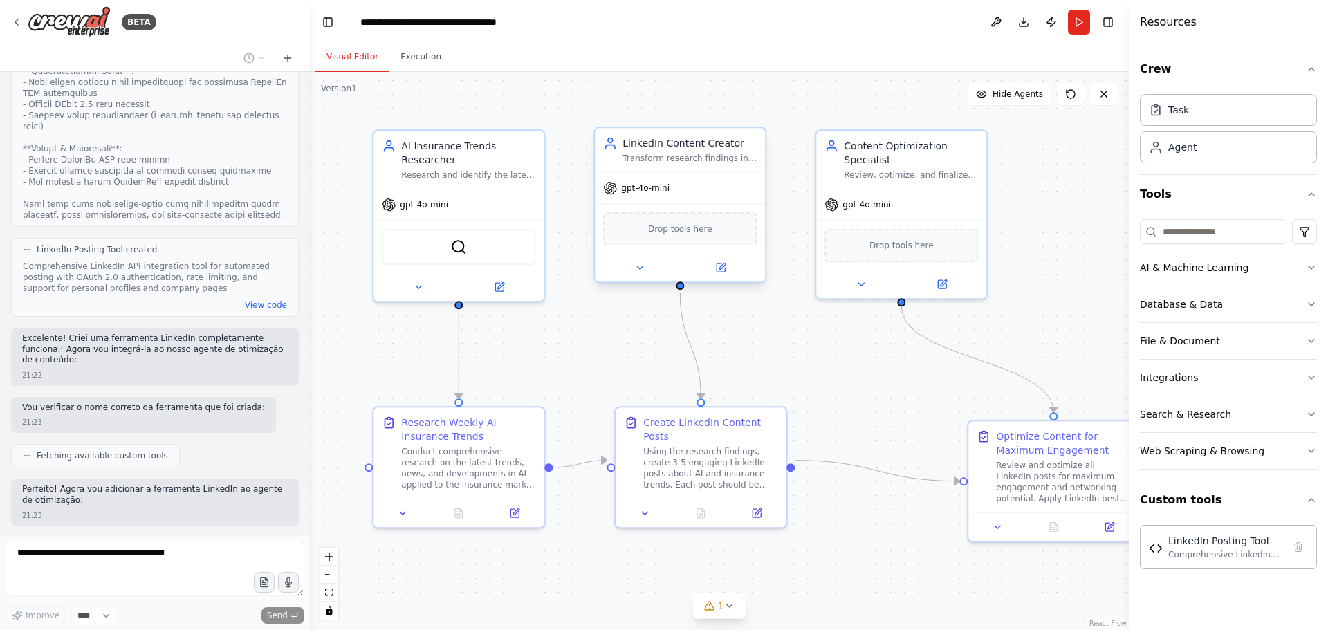
click at [634, 189] on span "gpt-4o-mini" at bounding box center [645, 188] width 48 height 11
click at [885, 271] on button "AI & Machine Learning" at bounding box center [1228, 268] width 177 height 36
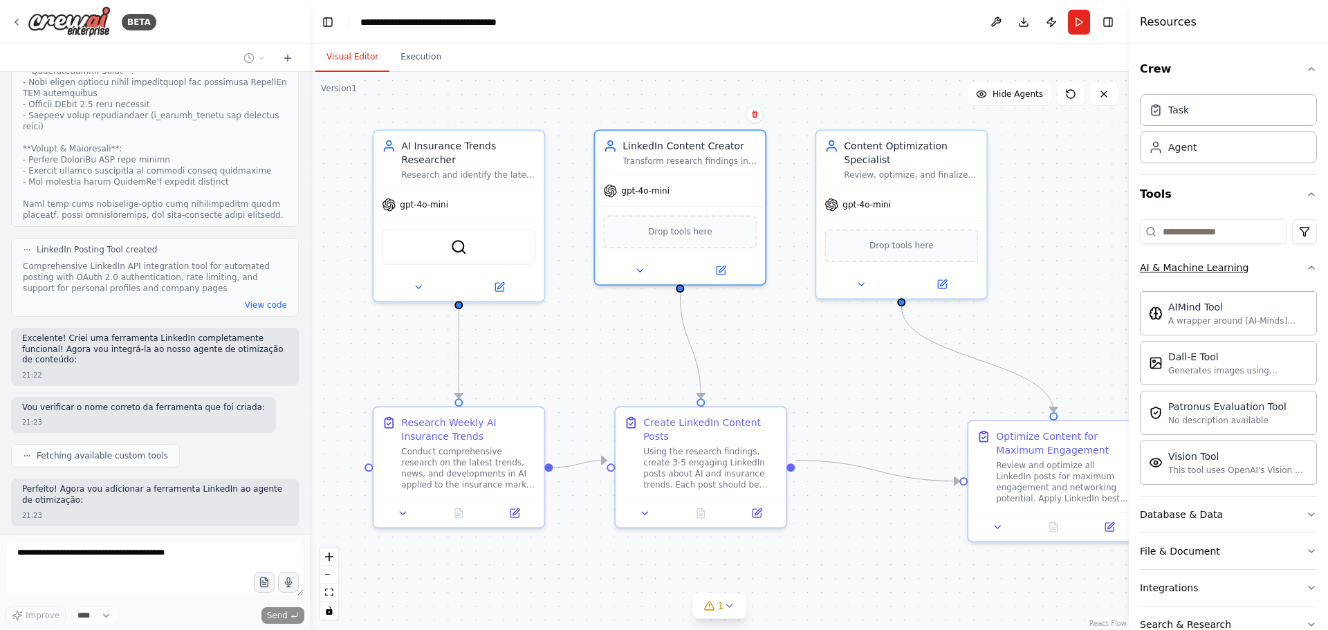
click at [885, 271] on button "AI & Machine Learning" at bounding box center [1228, 268] width 177 height 36
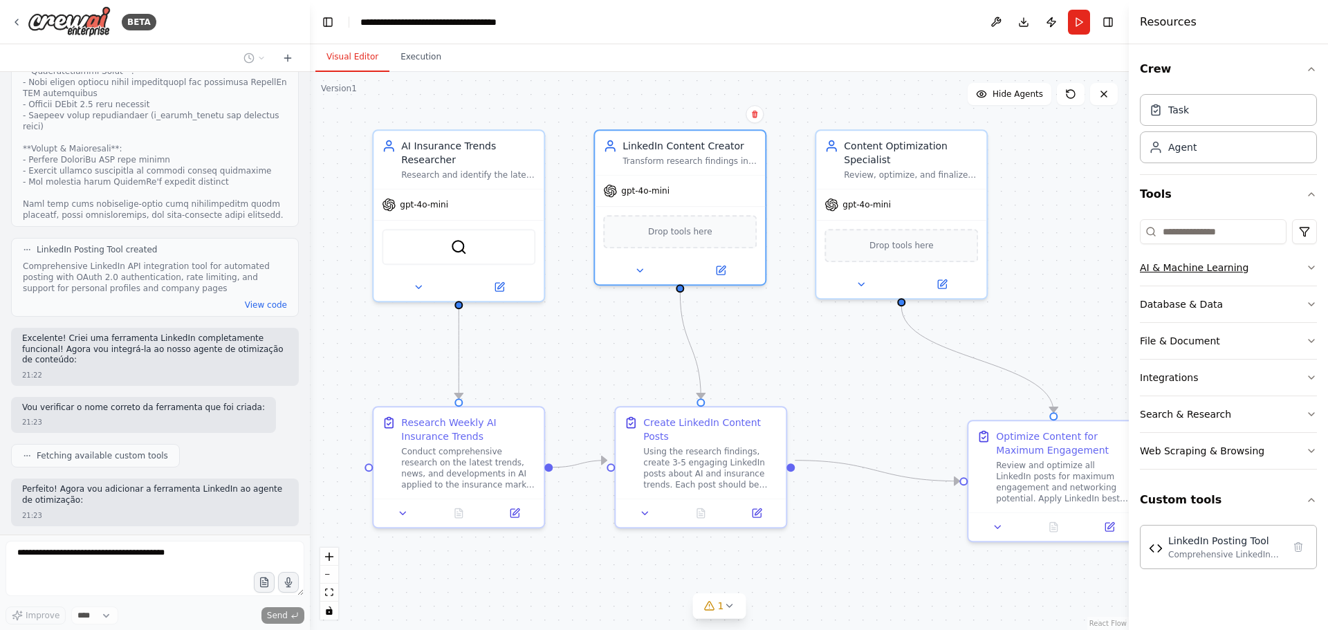
scroll to position [3030, 0]
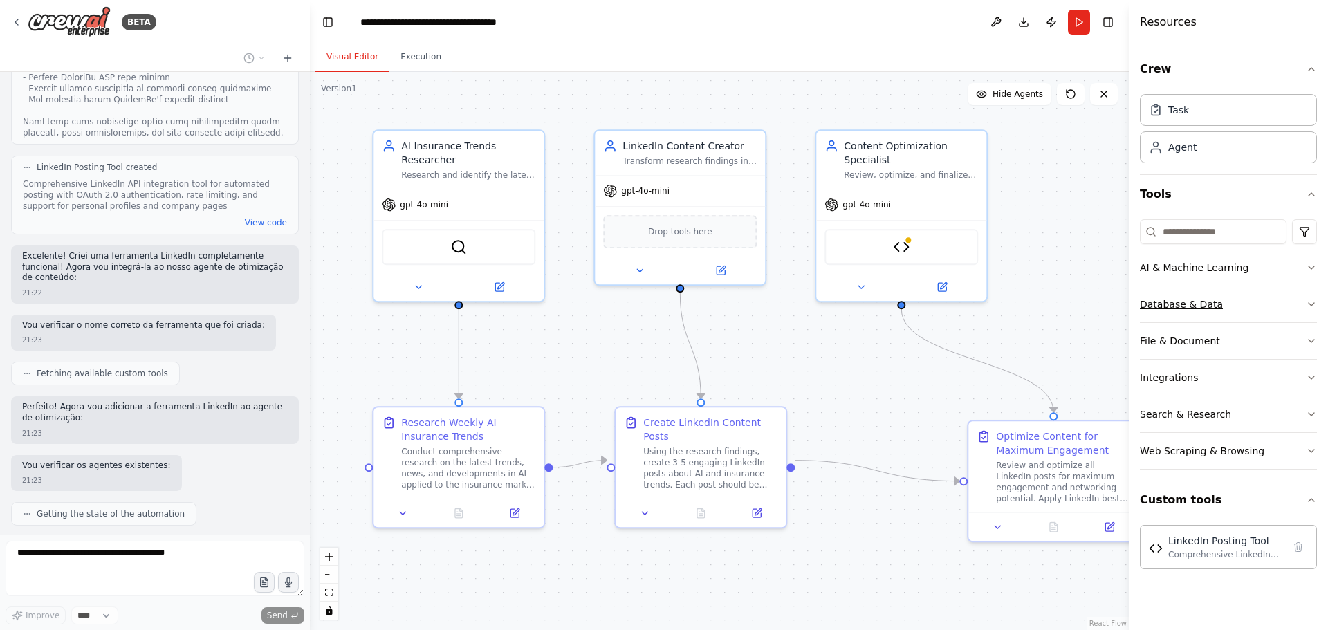
click at [885, 309] on button "Database & Data" at bounding box center [1228, 304] width 177 height 36
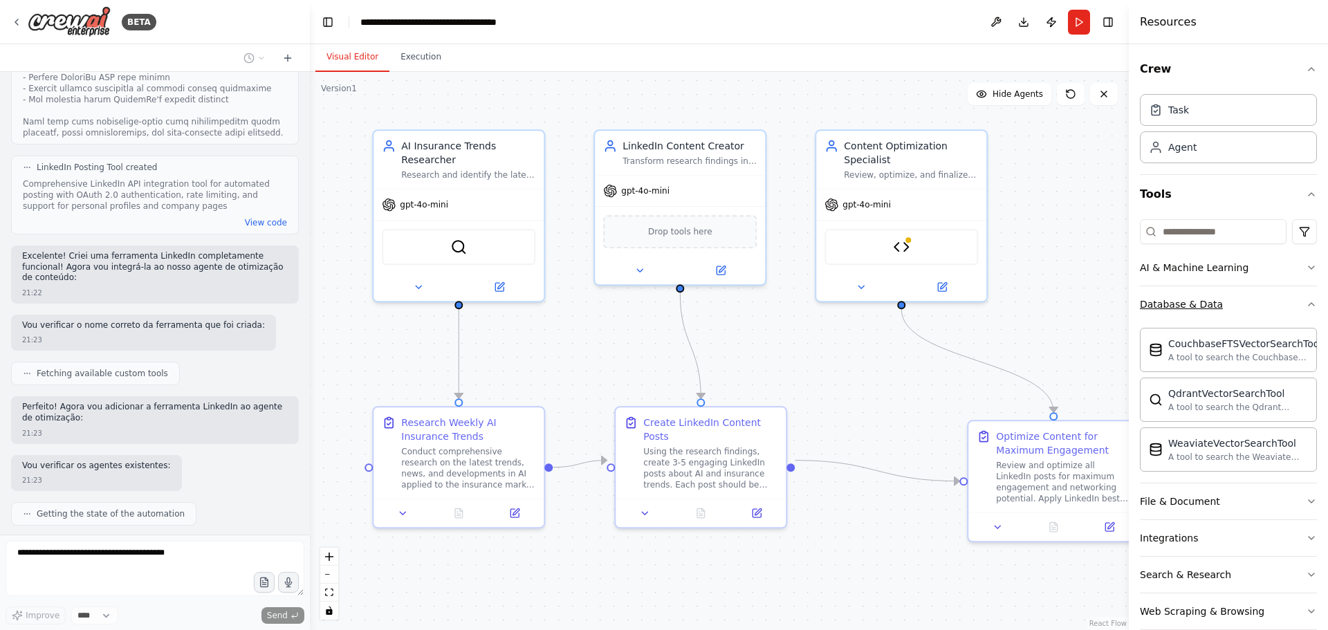
click at [885, 309] on button "Database & Data" at bounding box center [1228, 304] width 177 height 36
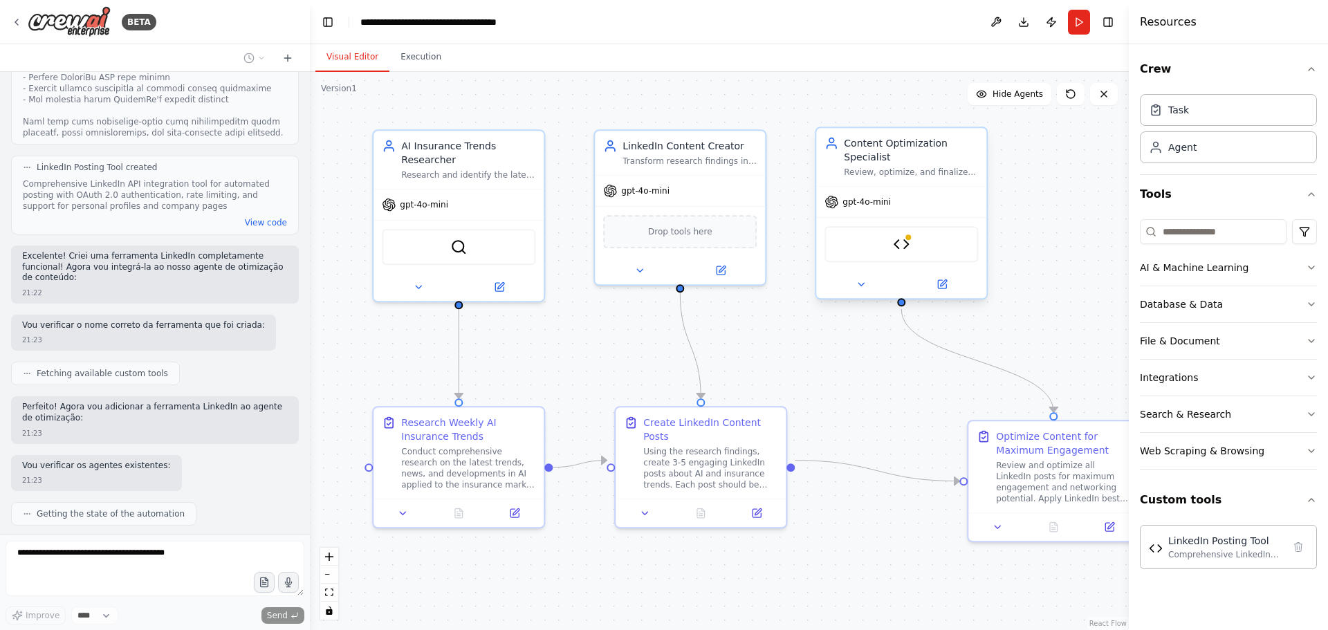
click at [885, 208] on div "gpt-4o-mini" at bounding box center [901, 202] width 170 height 30
click at [881, 205] on span "gpt-4o-mini" at bounding box center [867, 201] width 48 height 11
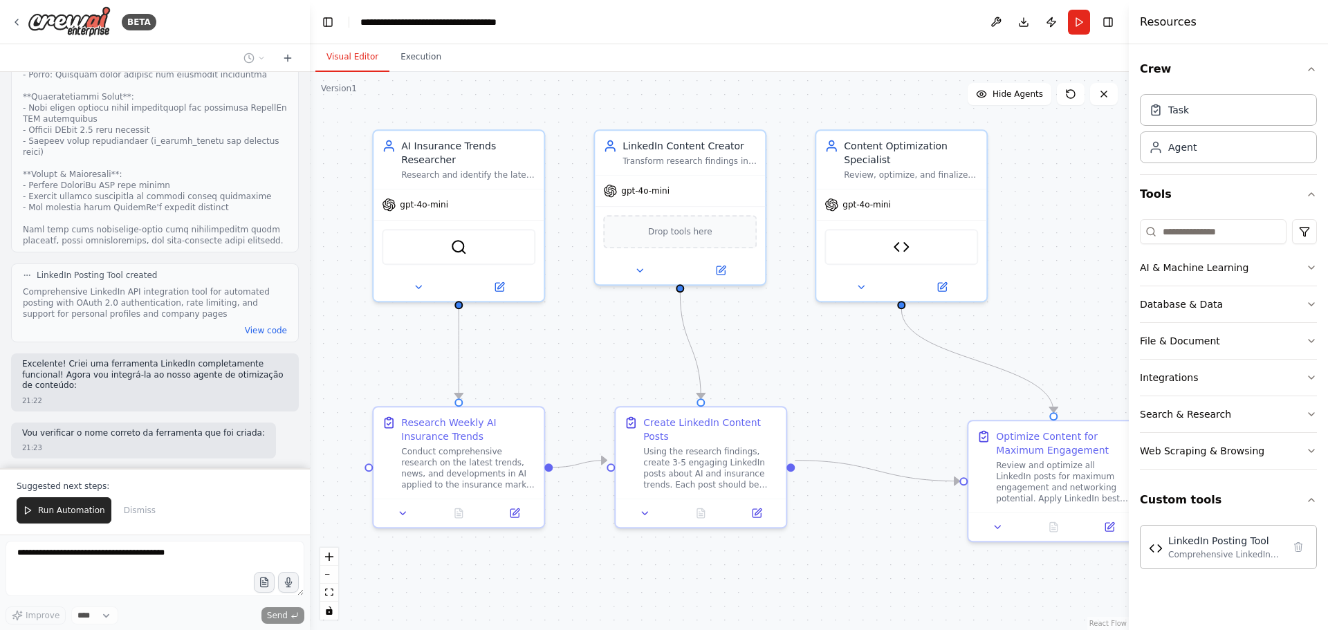
scroll to position [2934, 0]
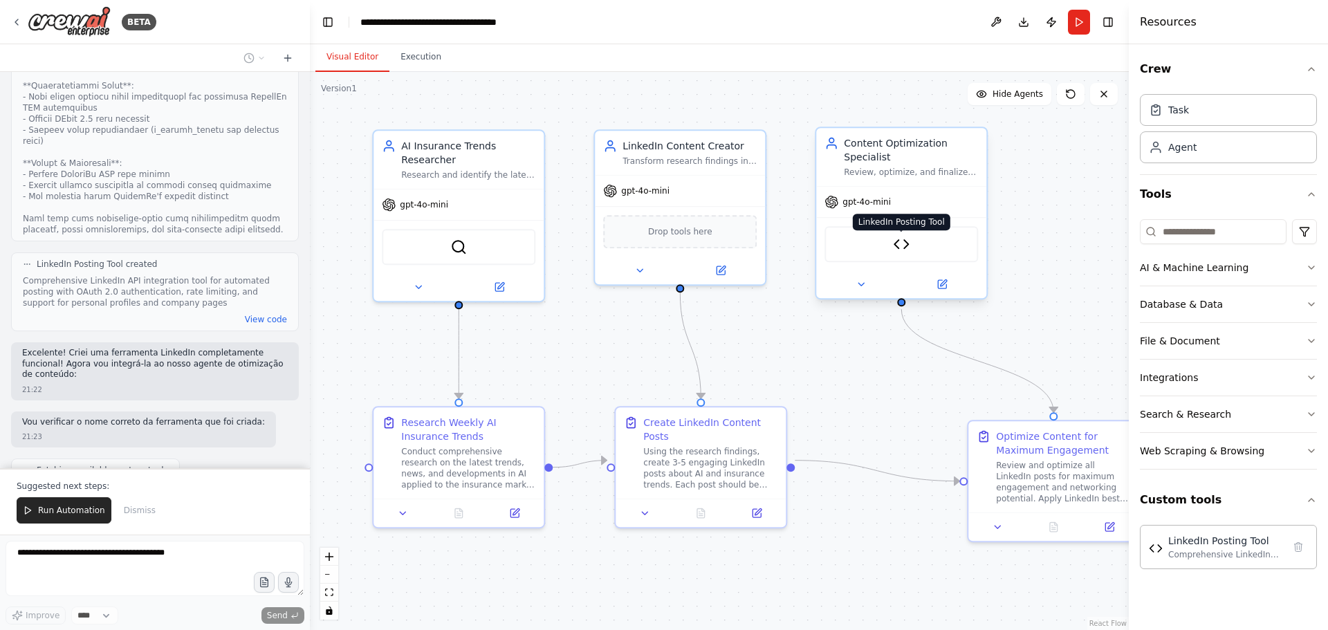
click at [885, 249] on img at bounding box center [901, 244] width 17 height 17
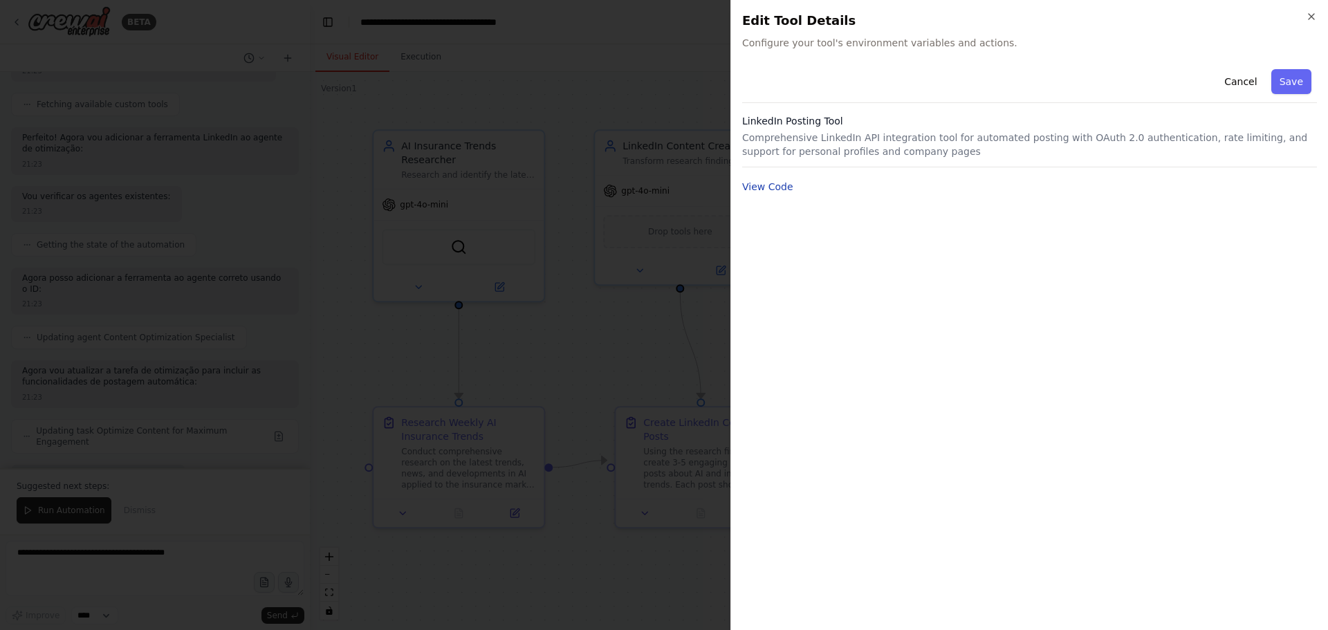
click at [771, 190] on button "View Code" at bounding box center [767, 187] width 51 height 14
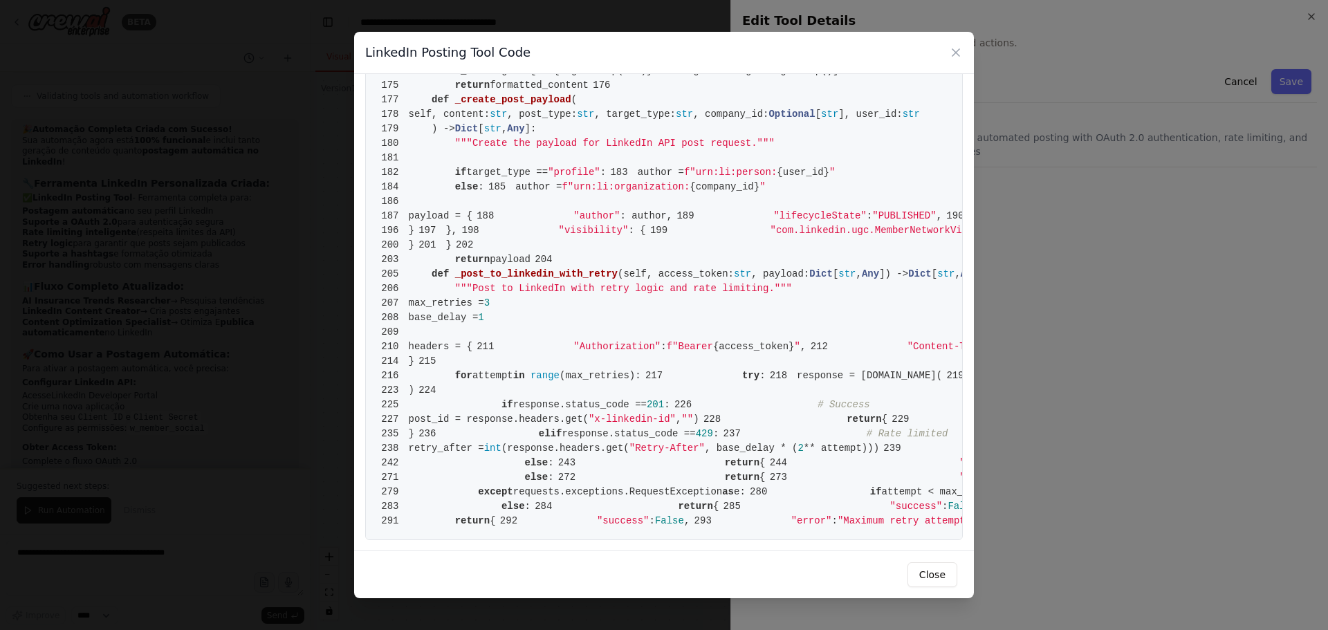
scroll to position [0, 0]
click at [885, 53] on icon at bounding box center [956, 53] width 14 height 14
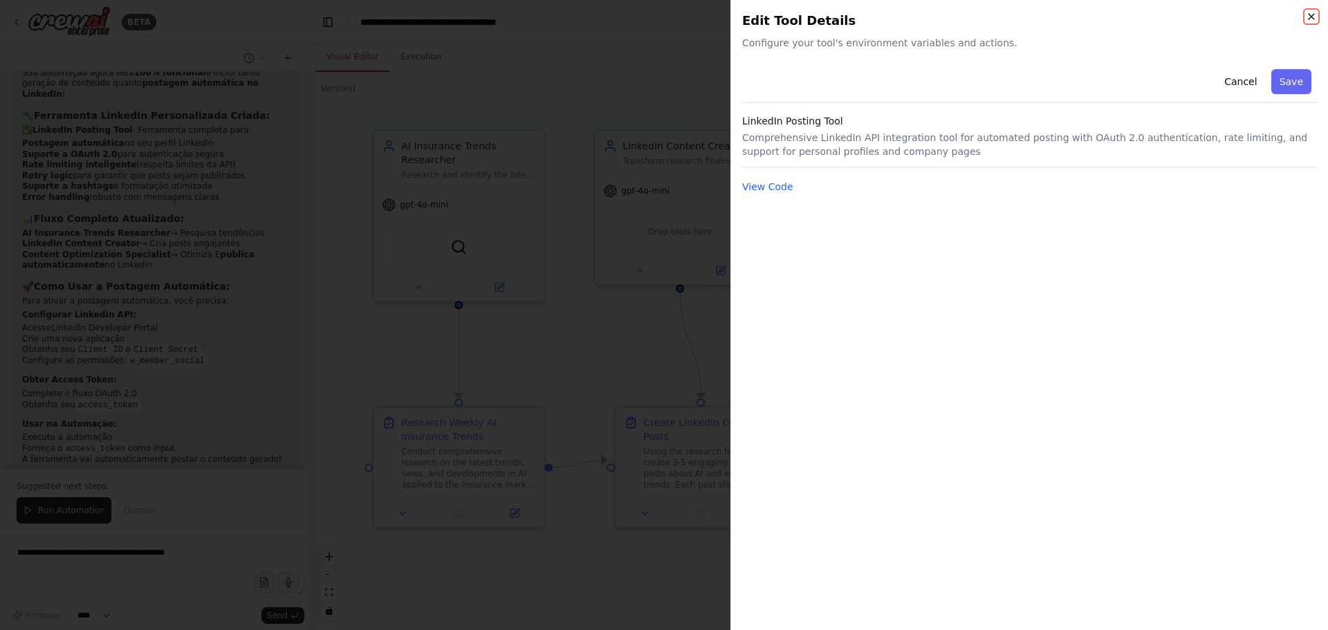
click at [885, 19] on icon "button" at bounding box center [1311, 16] width 11 height 11
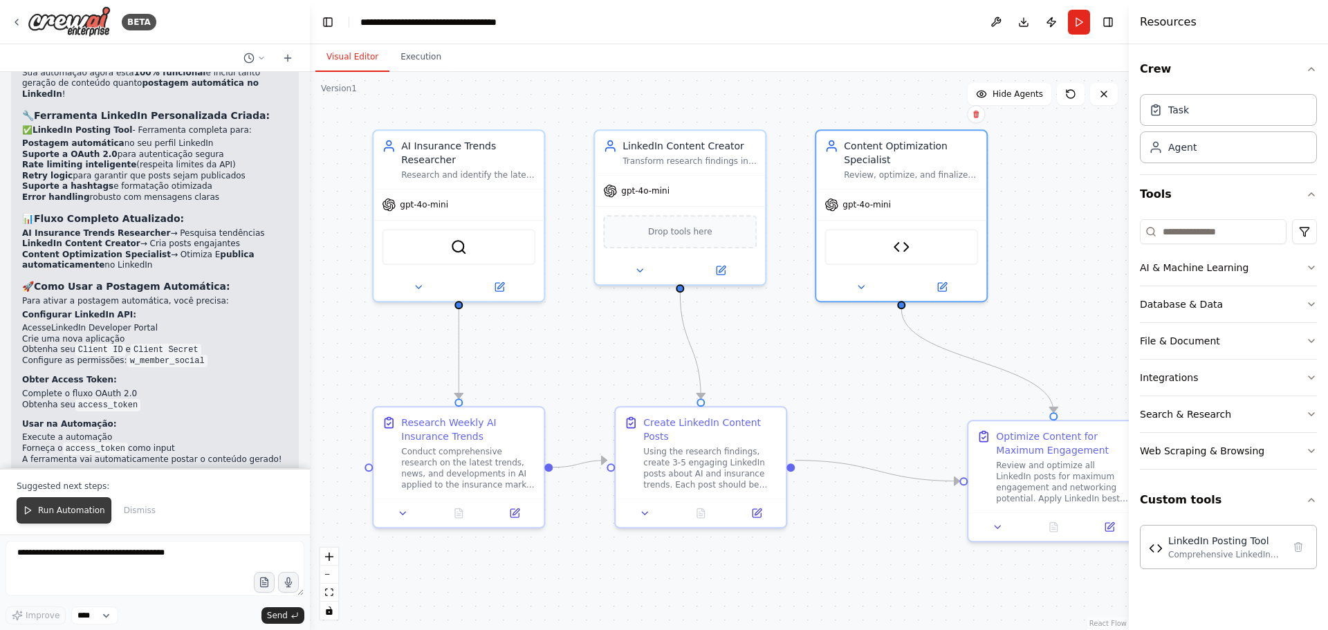
click at [77, 381] on span "Run Automation" at bounding box center [71, 510] width 67 height 11
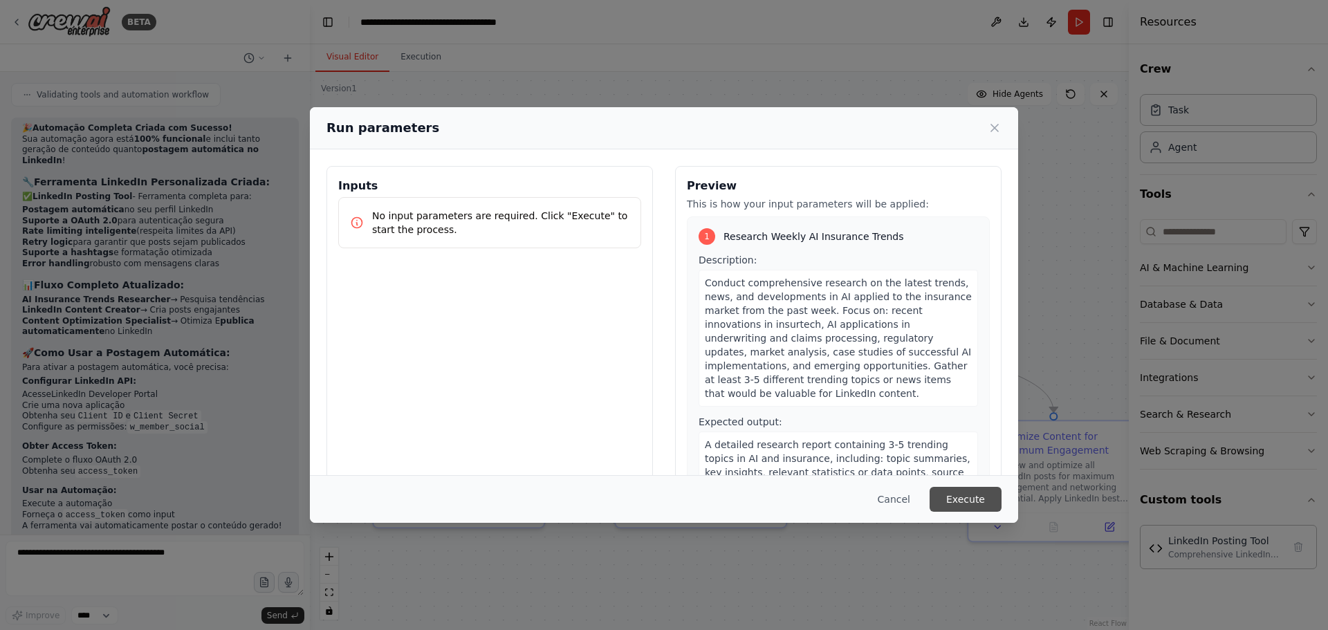
click at [885, 381] on button "Execute" at bounding box center [966, 499] width 72 height 25
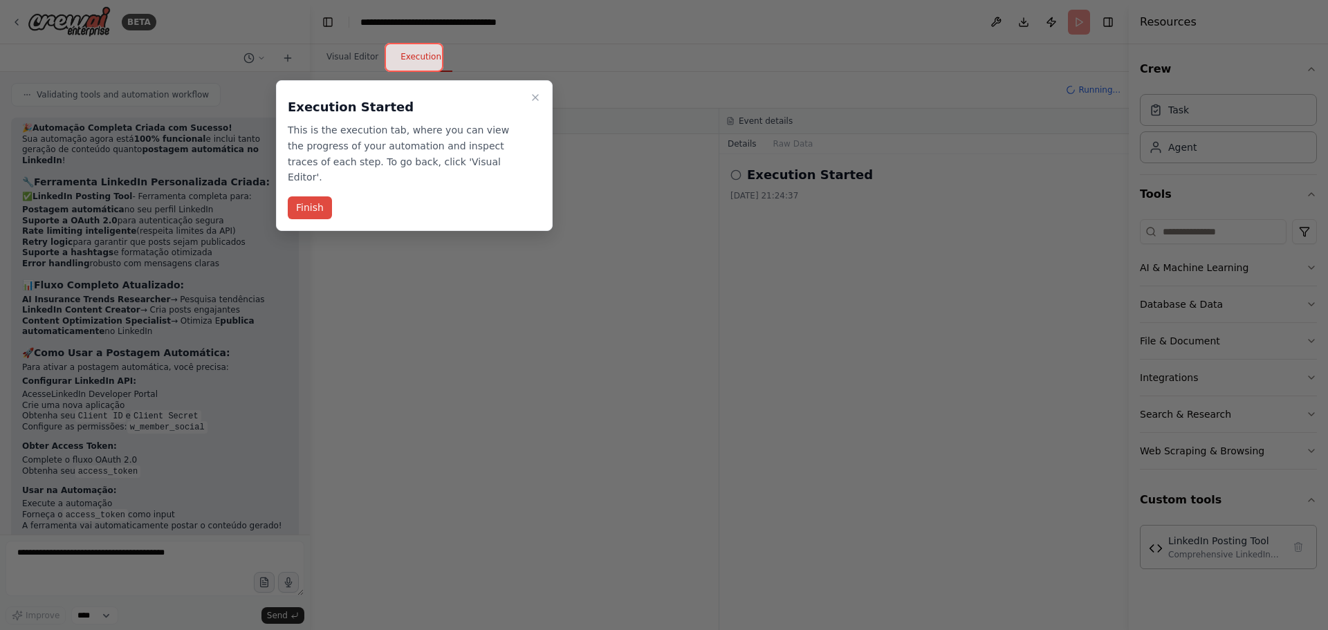
click at [309, 196] on button "Finish" at bounding box center [310, 207] width 44 height 23
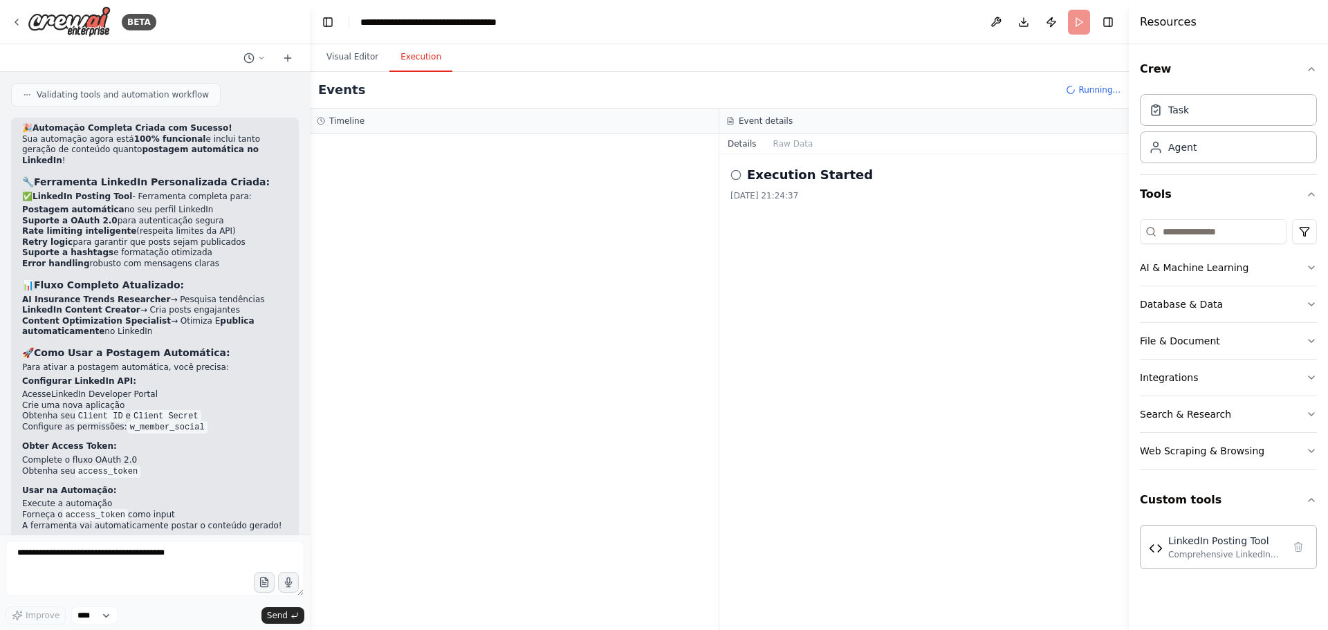
click at [738, 177] on icon at bounding box center [736, 175] width 11 height 11
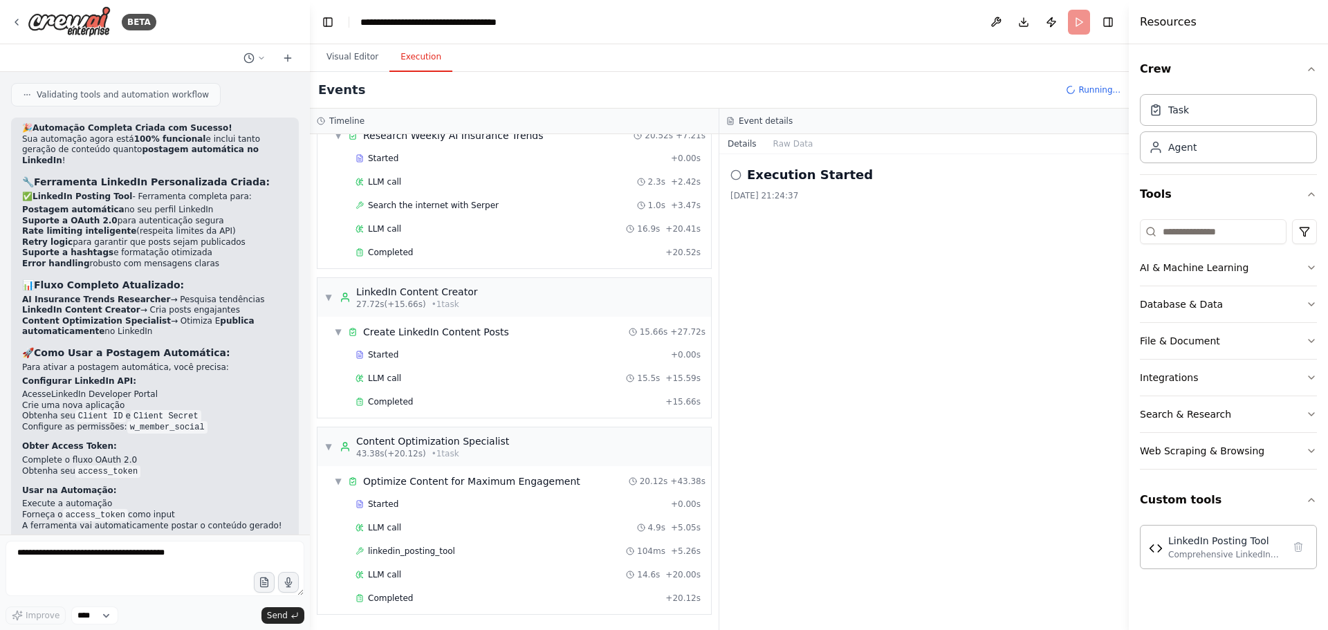
scroll to position [3795, 0]
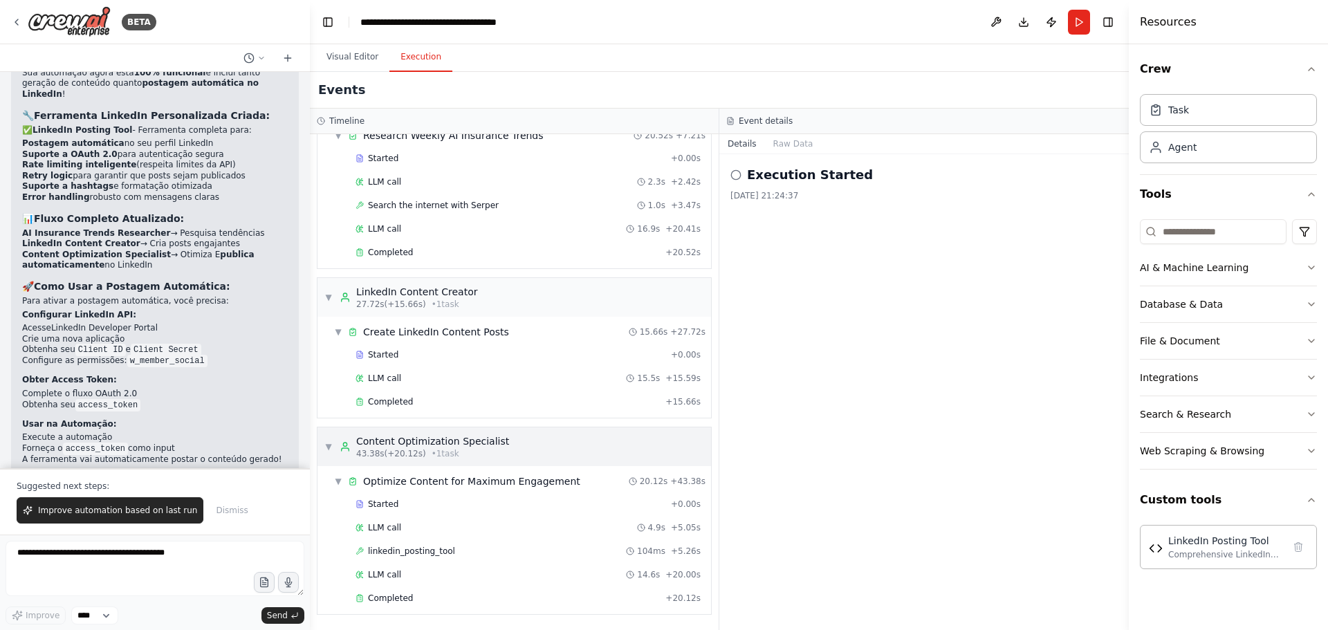
click at [326, 381] on span "▼" at bounding box center [328, 446] width 8 height 11
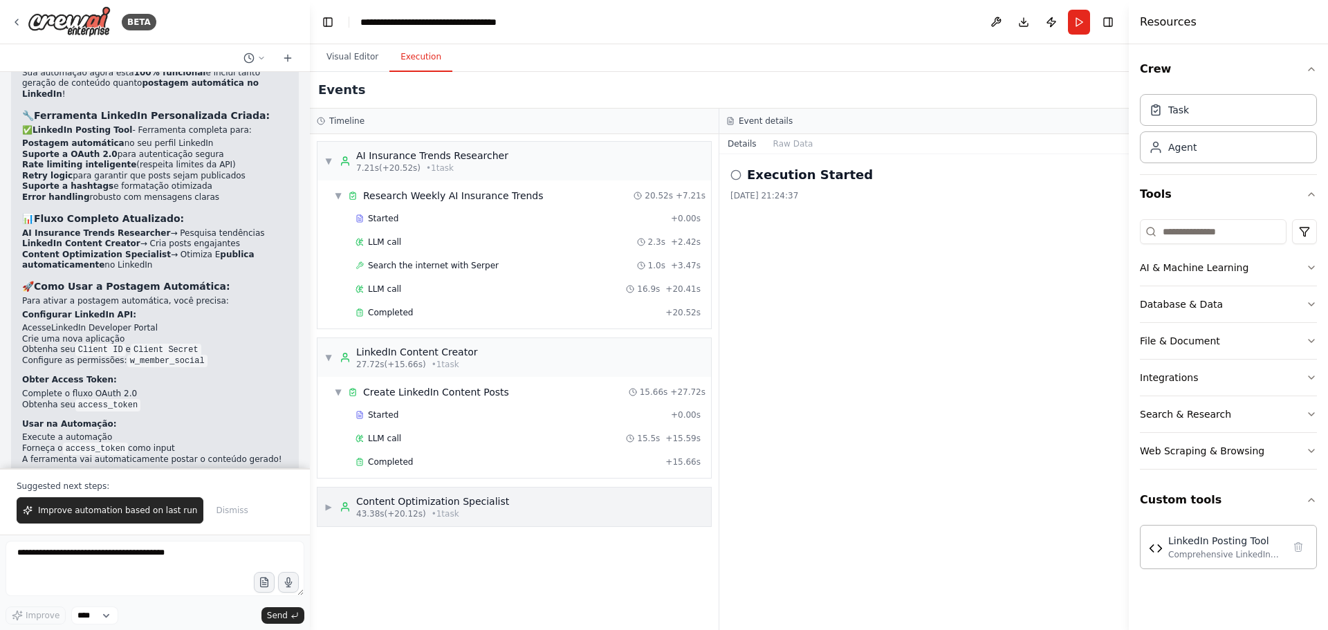
click at [332, 381] on div "▶ Content Optimization Specialist 43.38s (+20.12s) • 1 task" at bounding box center [416, 507] width 185 height 25
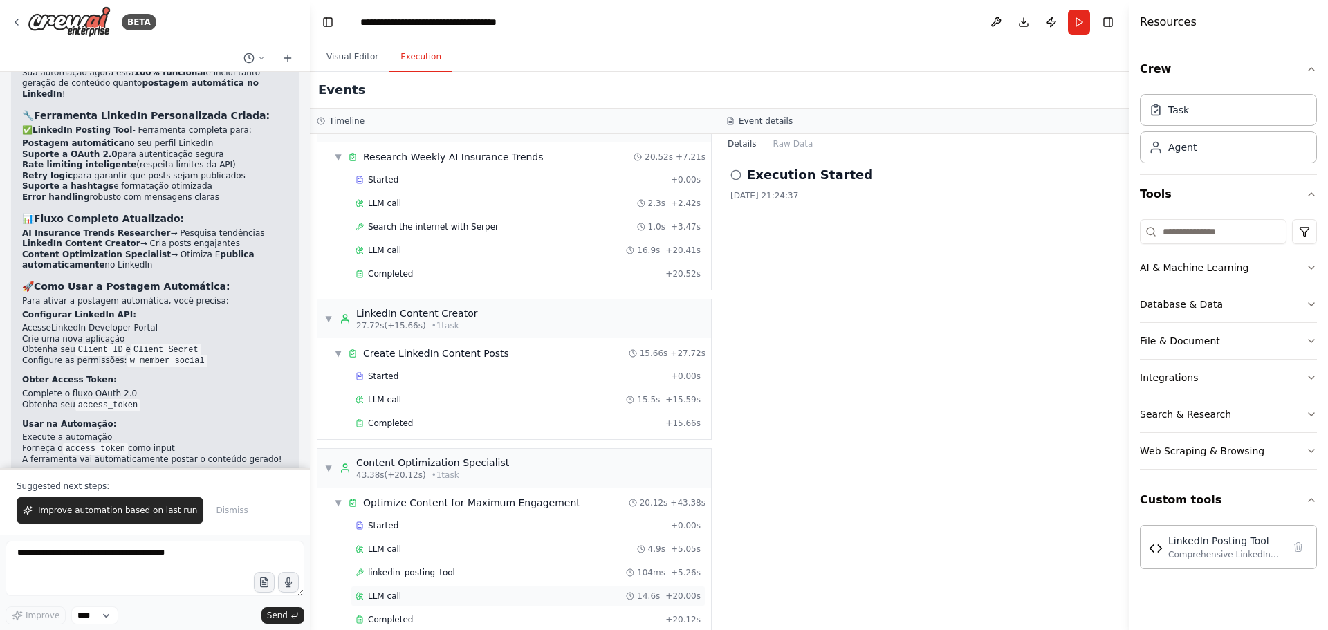
scroll to position [60, 0]
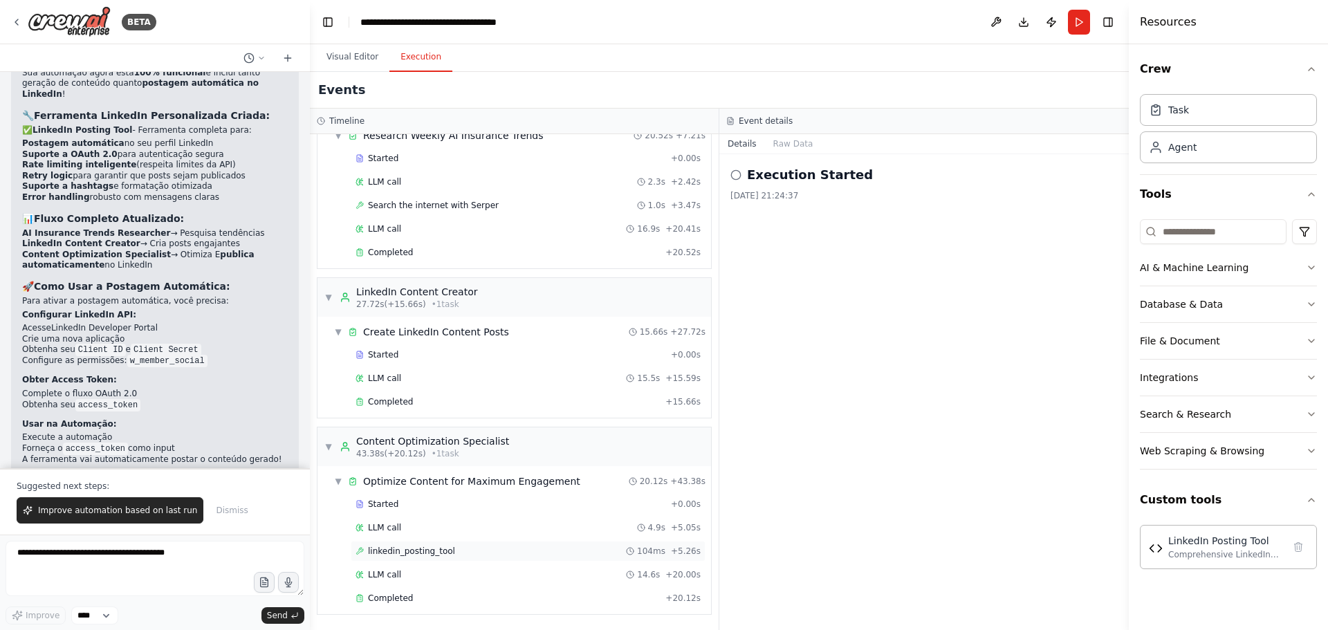
click at [461, 381] on div "linkedin_posting_tool 104ms + 5.26s" at bounding box center [528, 551] width 345 height 11
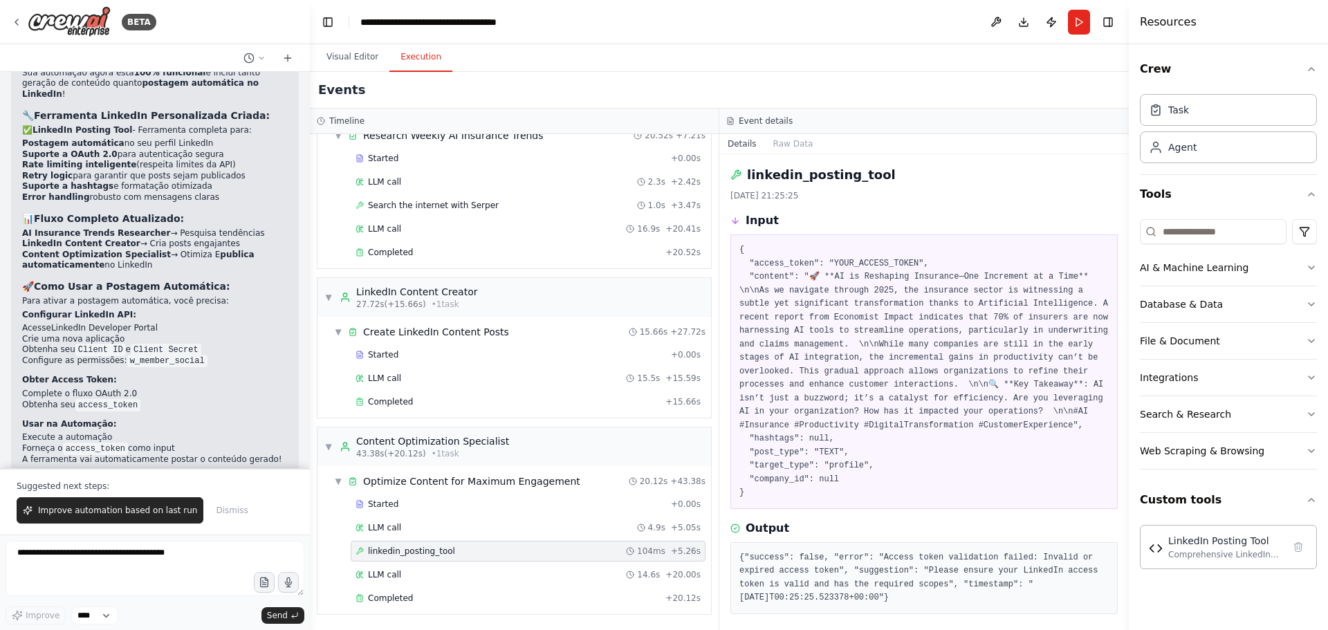
scroll to position [37, 0]
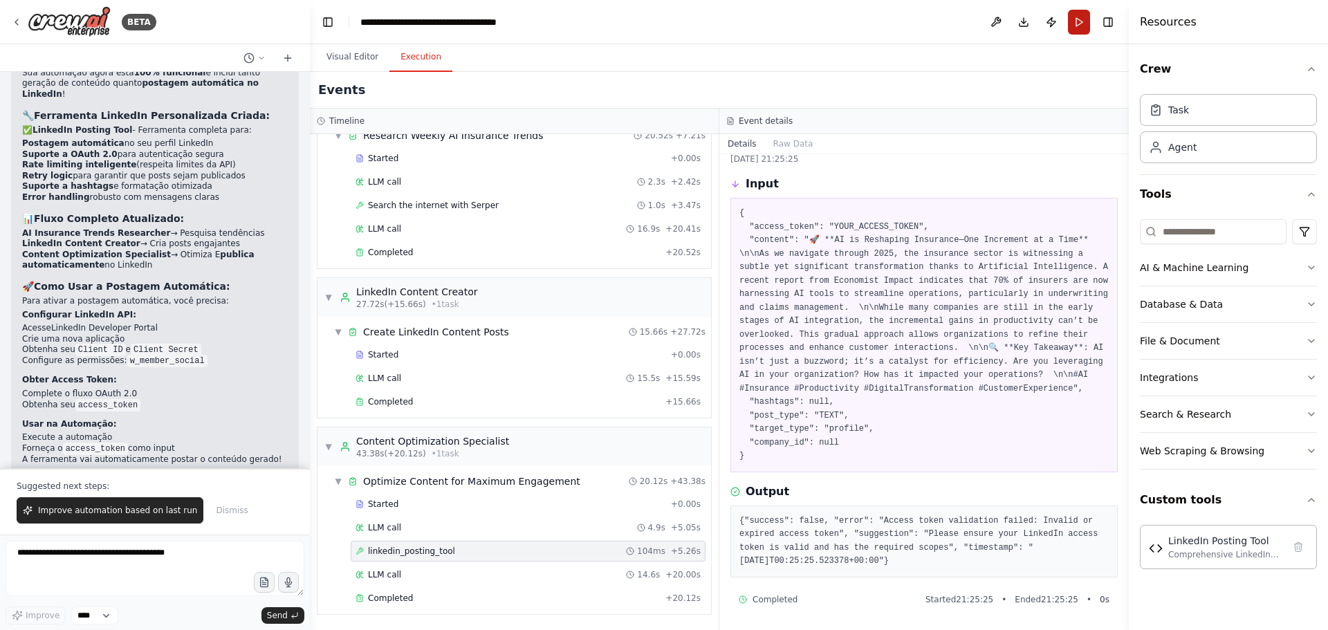
click at [885, 22] on button "Run" at bounding box center [1079, 22] width 22 height 25
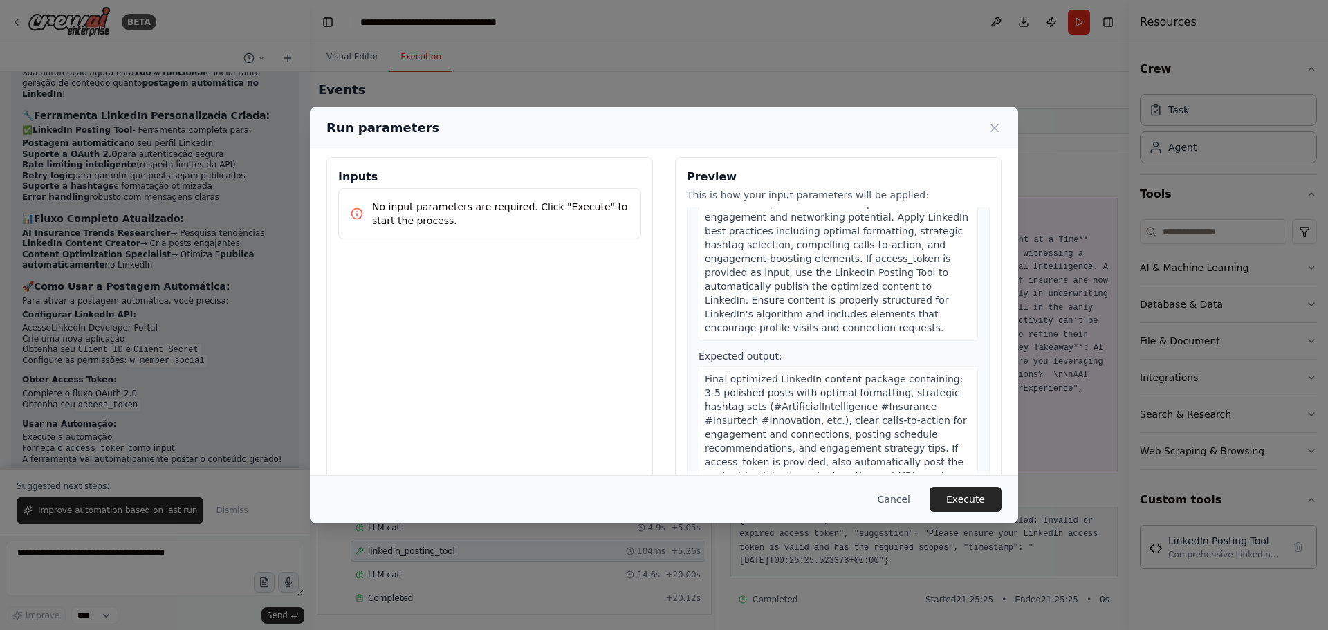
scroll to position [35, 0]
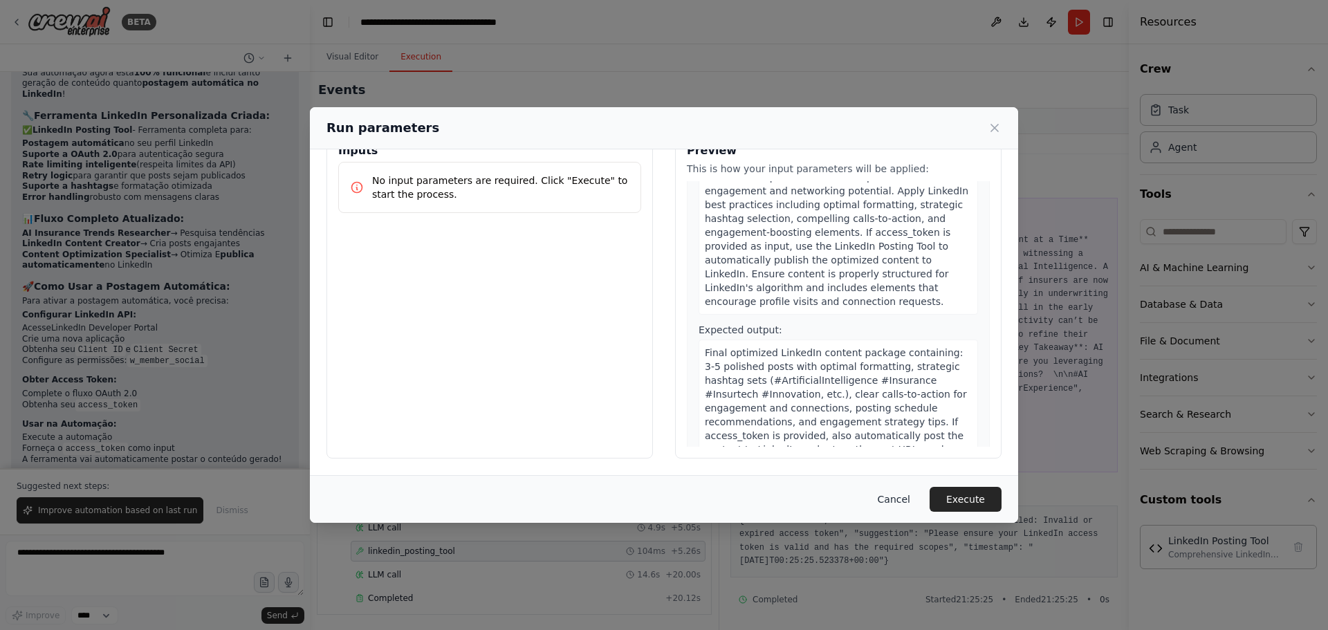
click at [885, 381] on button "Cancel" at bounding box center [894, 499] width 55 height 25
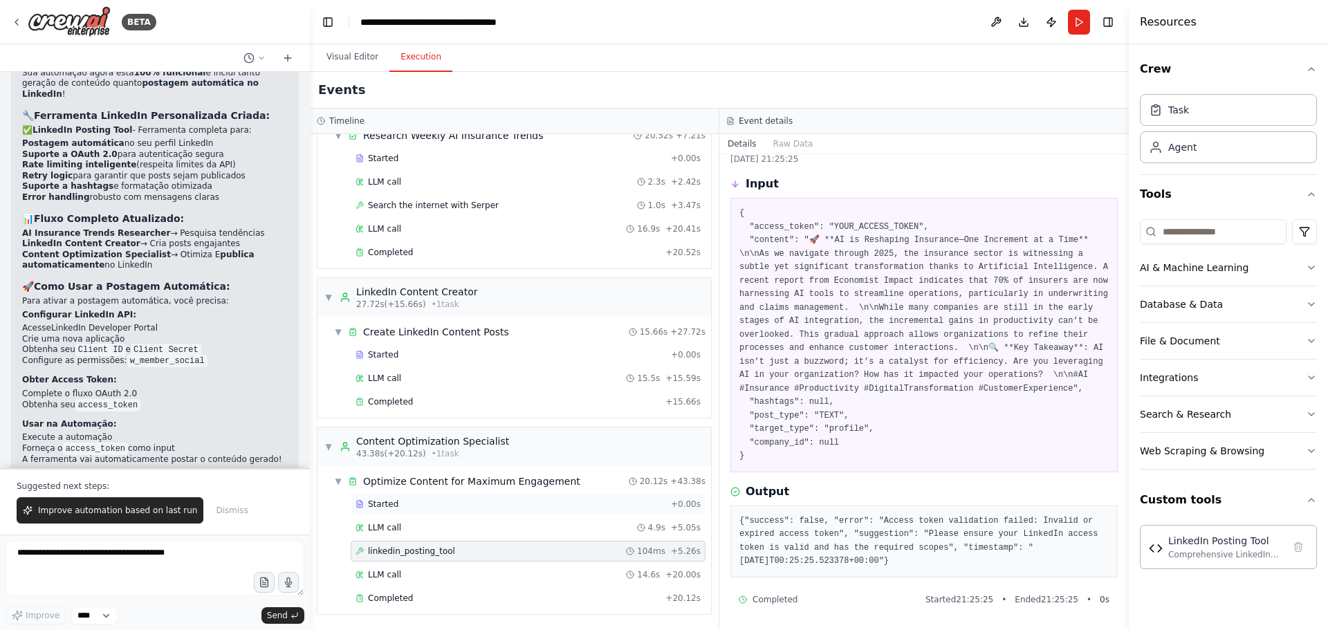
click at [410, 381] on div "Started + 0.00s" at bounding box center [528, 504] width 355 height 21
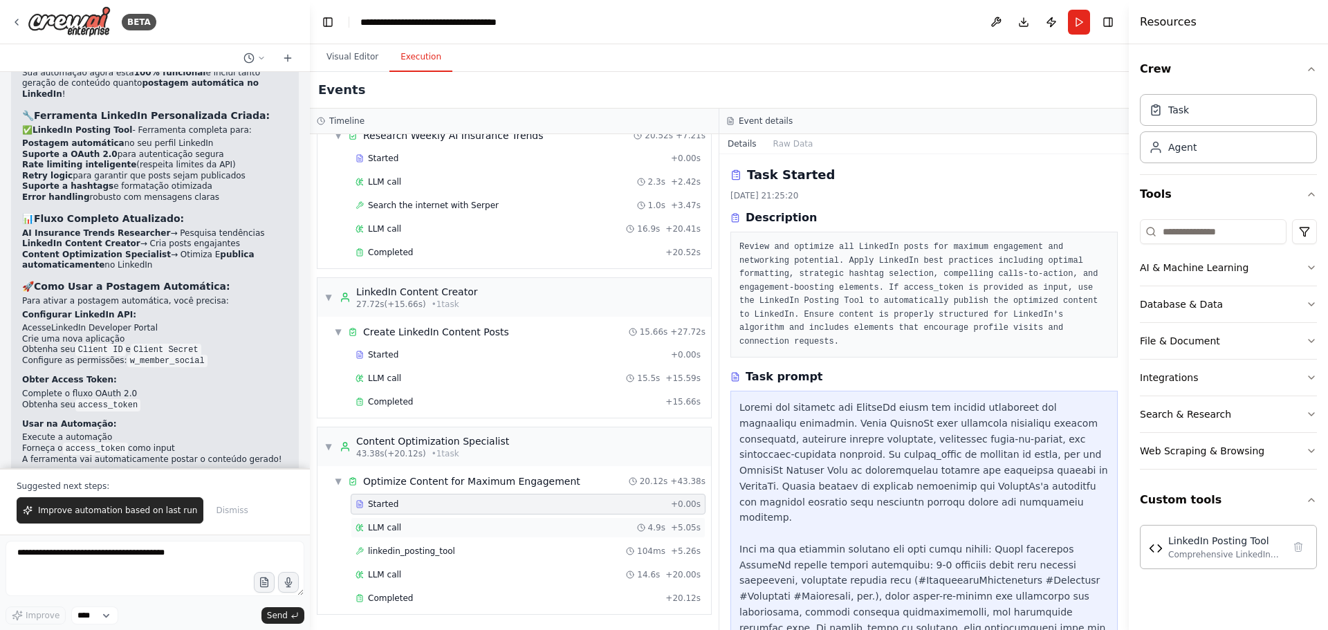
click at [410, 381] on div "LLM call 4.9s + 5.05s" at bounding box center [528, 527] width 345 height 11
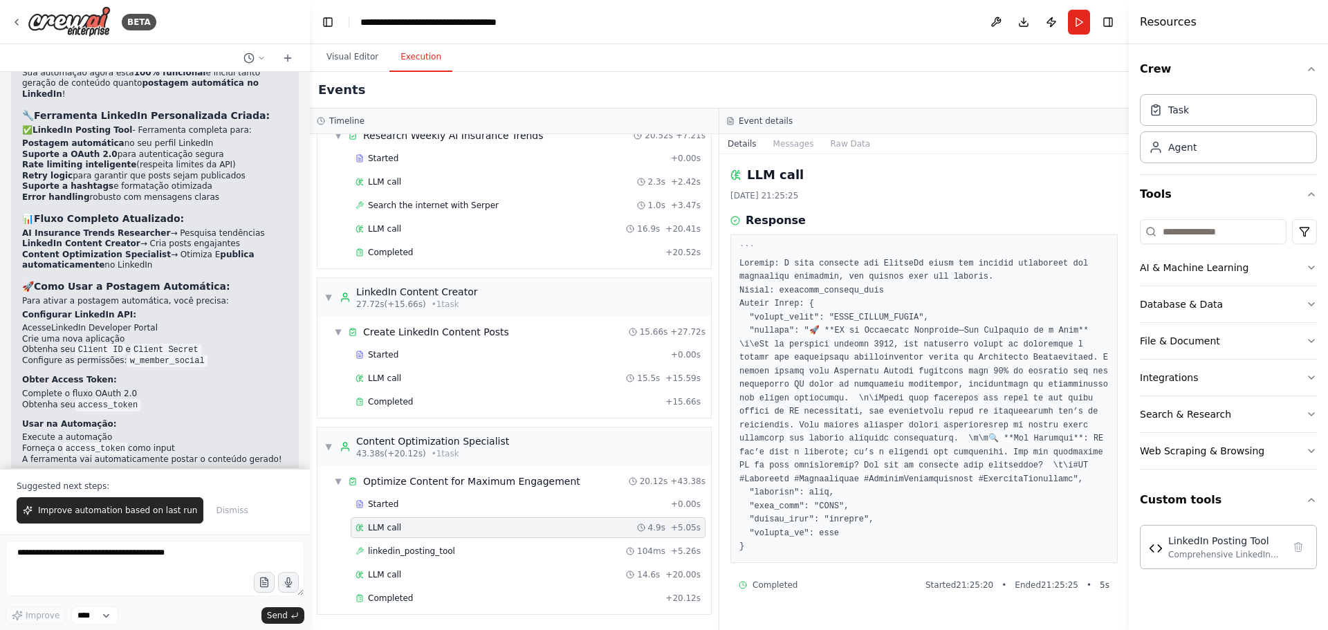
click at [417, 381] on div "Started + 0.00s LLM call 4.9s + 5.05s linkedin_posting_tool 104ms + 5.26s LLM c…" at bounding box center [520, 553] width 383 height 118
click at [424, 381] on span "linkedin_posting_tool" at bounding box center [411, 551] width 87 height 11
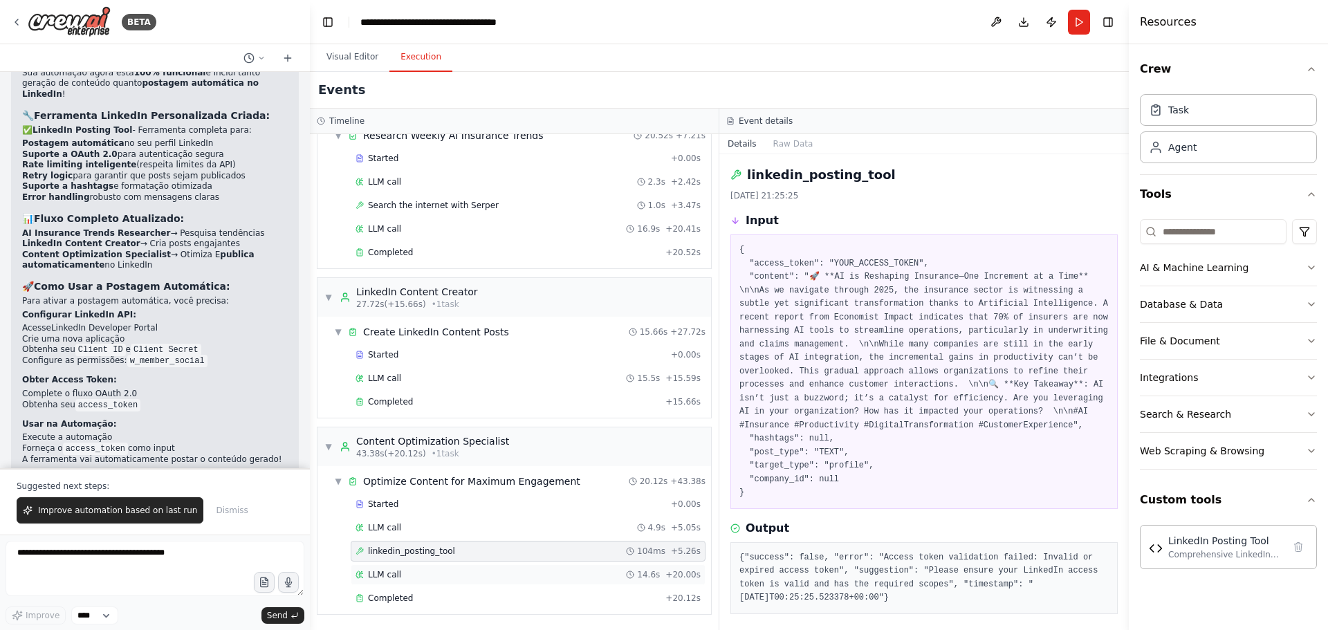
click at [423, 381] on div "LLM call 14.6s + 20.00s" at bounding box center [528, 574] width 345 height 11
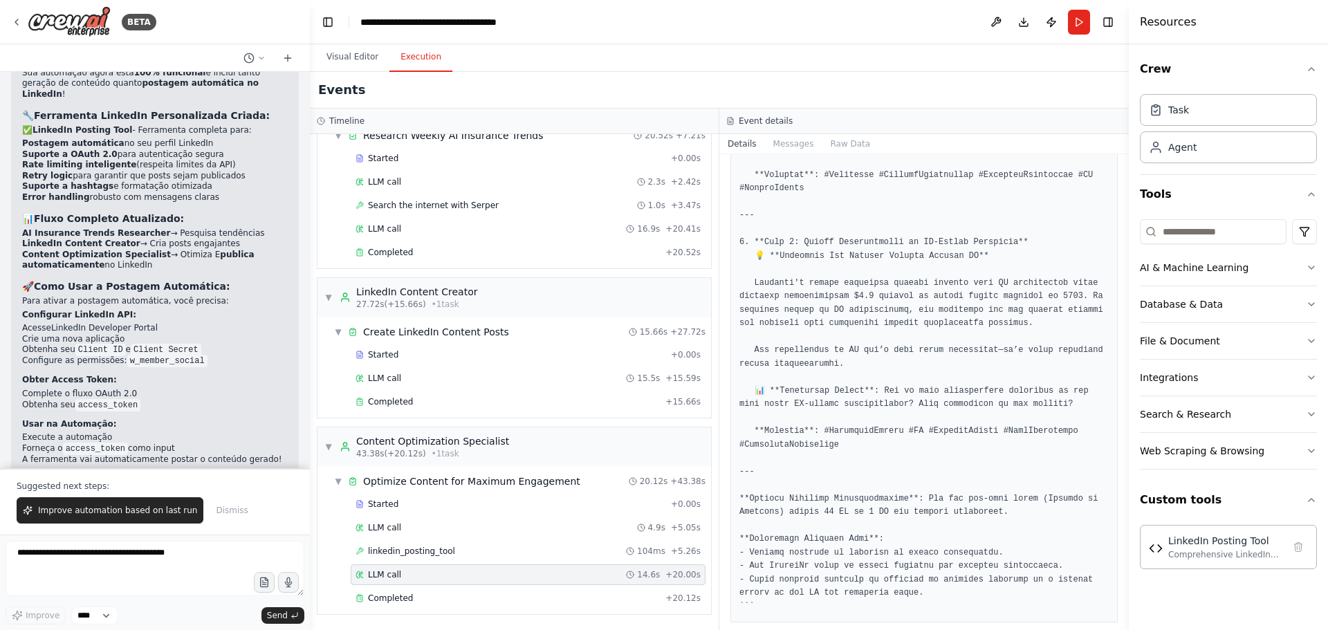
scroll to position [1176, 0]
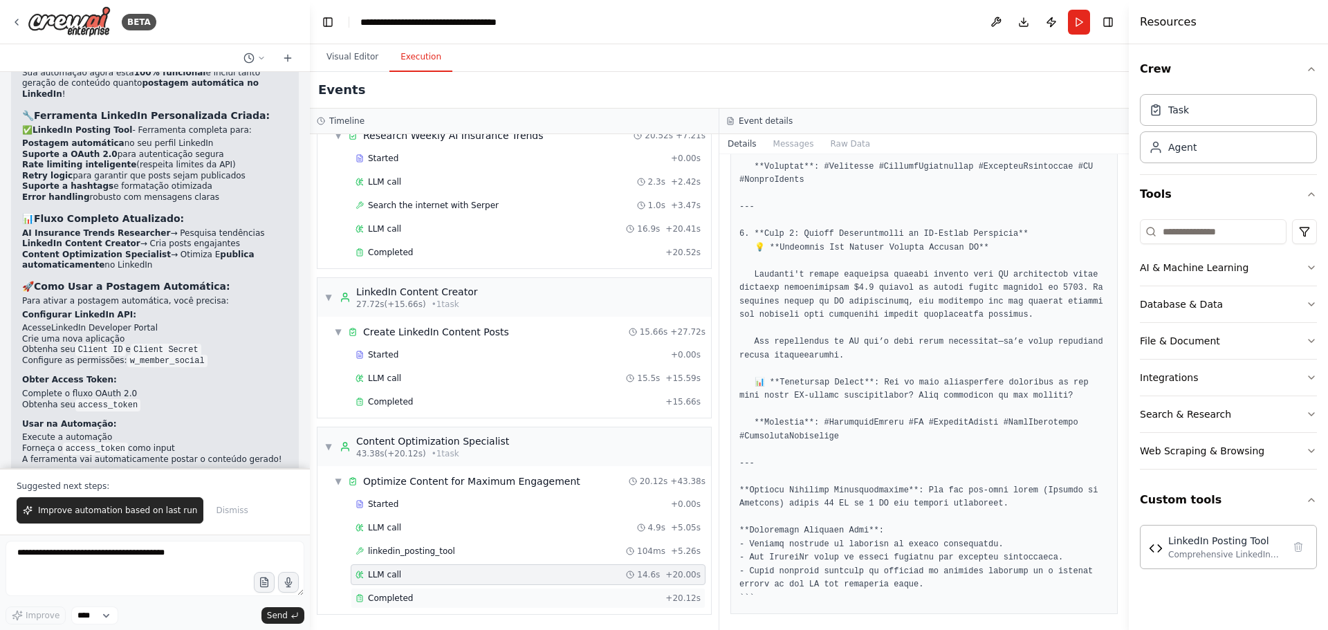
click at [526, 381] on div "Completed" at bounding box center [508, 598] width 304 height 11
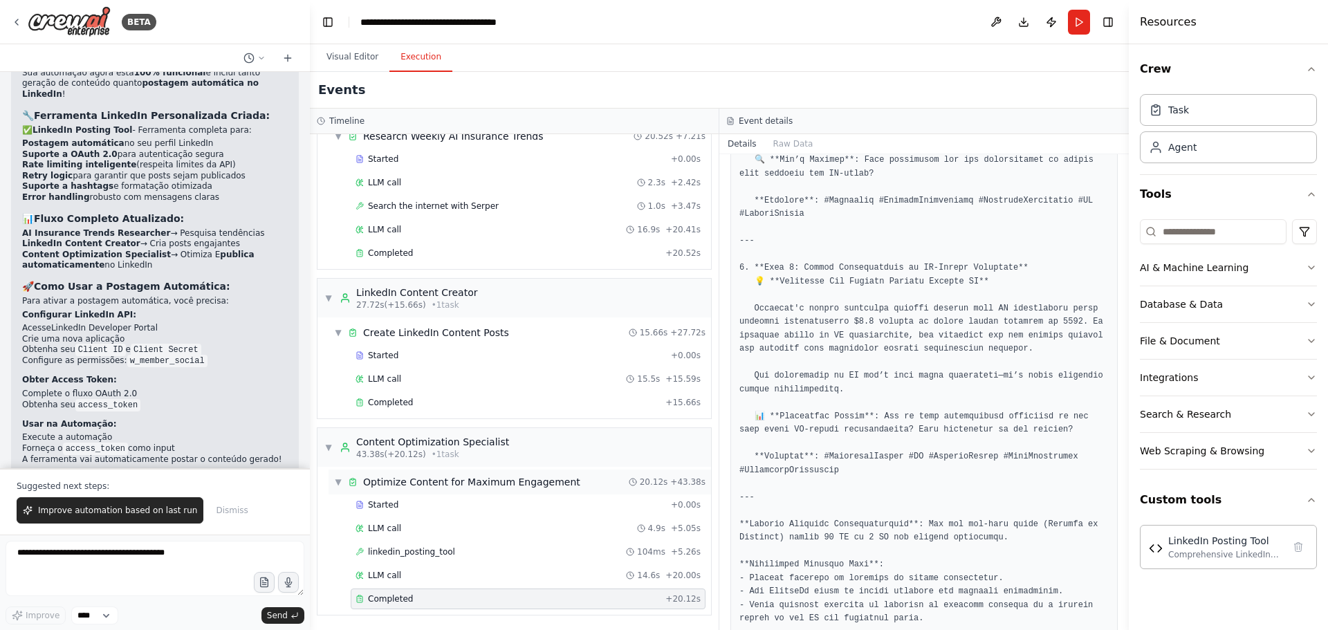
scroll to position [60, 0]
click at [331, 381] on span "▼" at bounding box center [328, 446] width 8 height 11
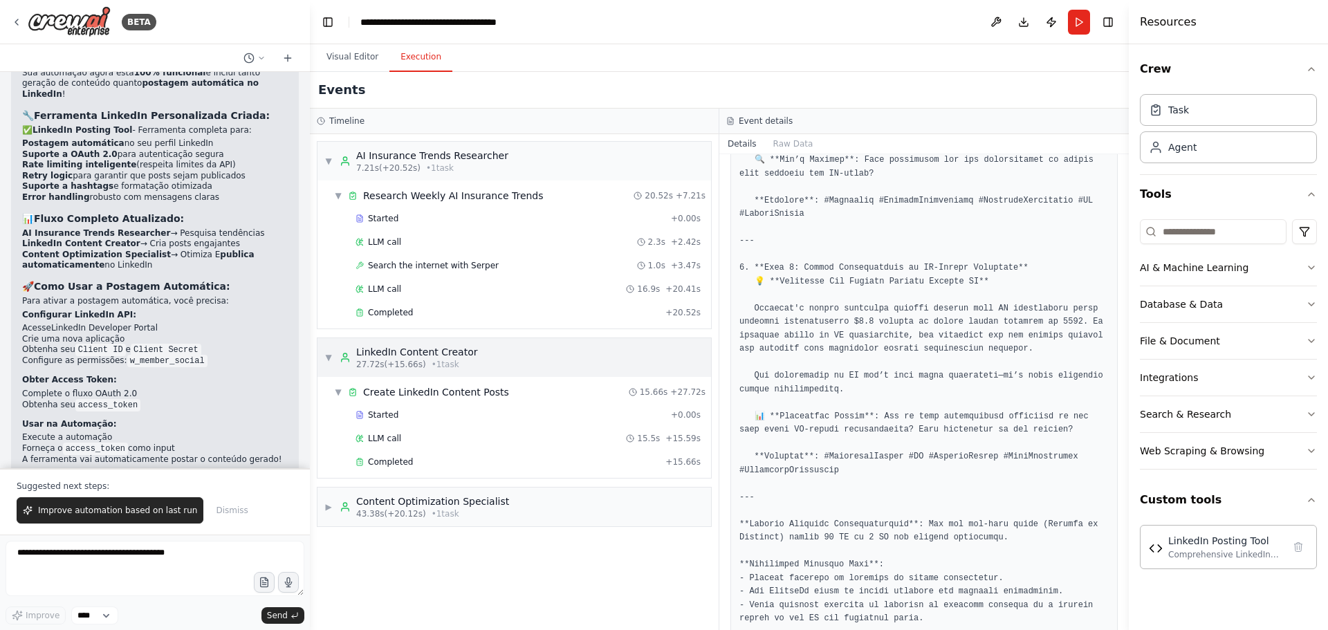
click at [324, 362] on span "▼" at bounding box center [328, 357] width 8 height 11
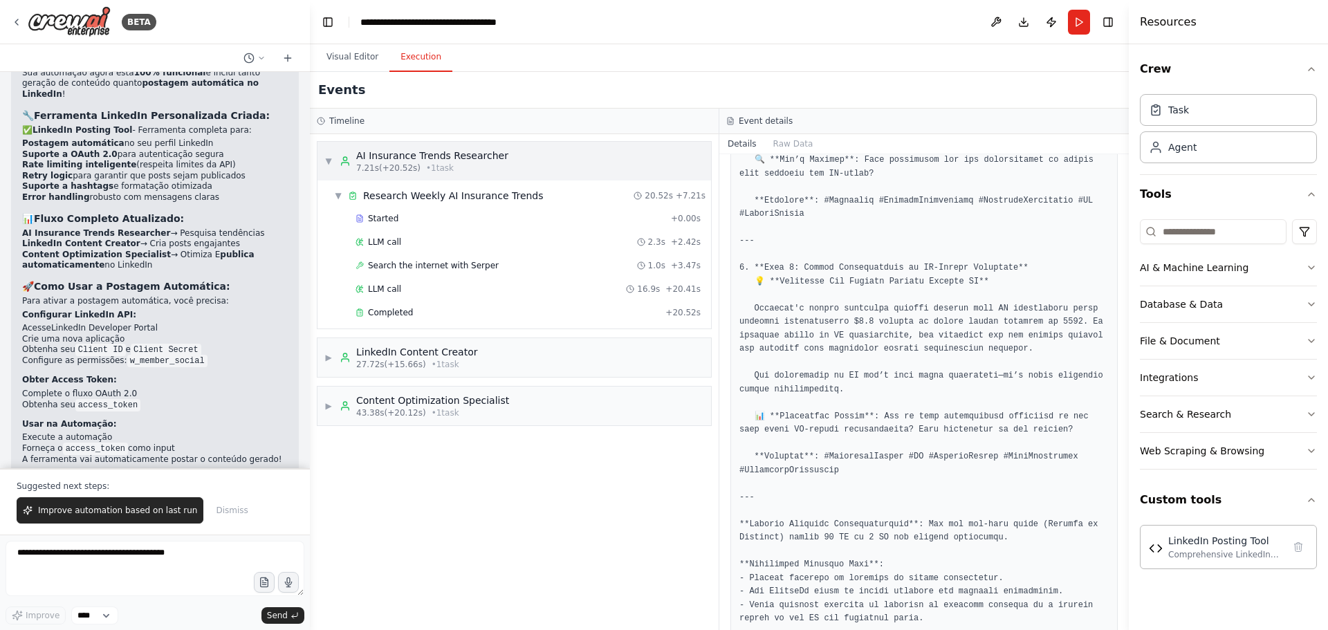
click at [332, 163] on span "▼" at bounding box center [328, 161] width 8 height 11
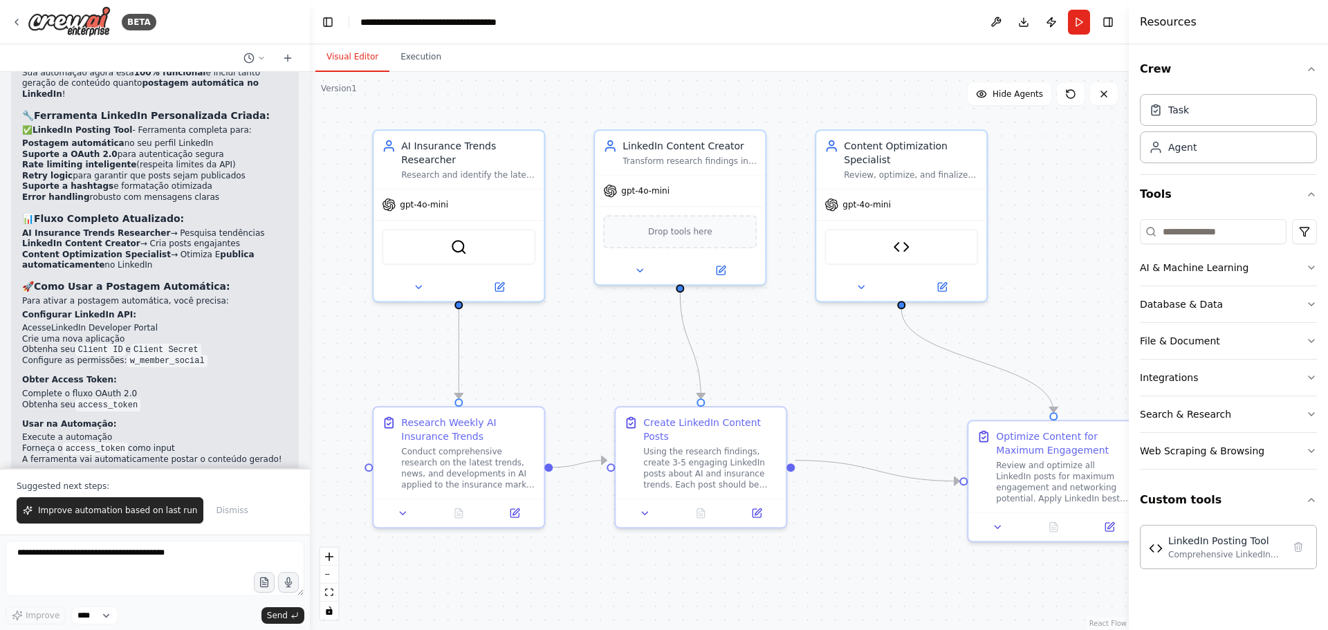
click at [341, 64] on button "Visual Editor" at bounding box center [352, 57] width 74 height 29
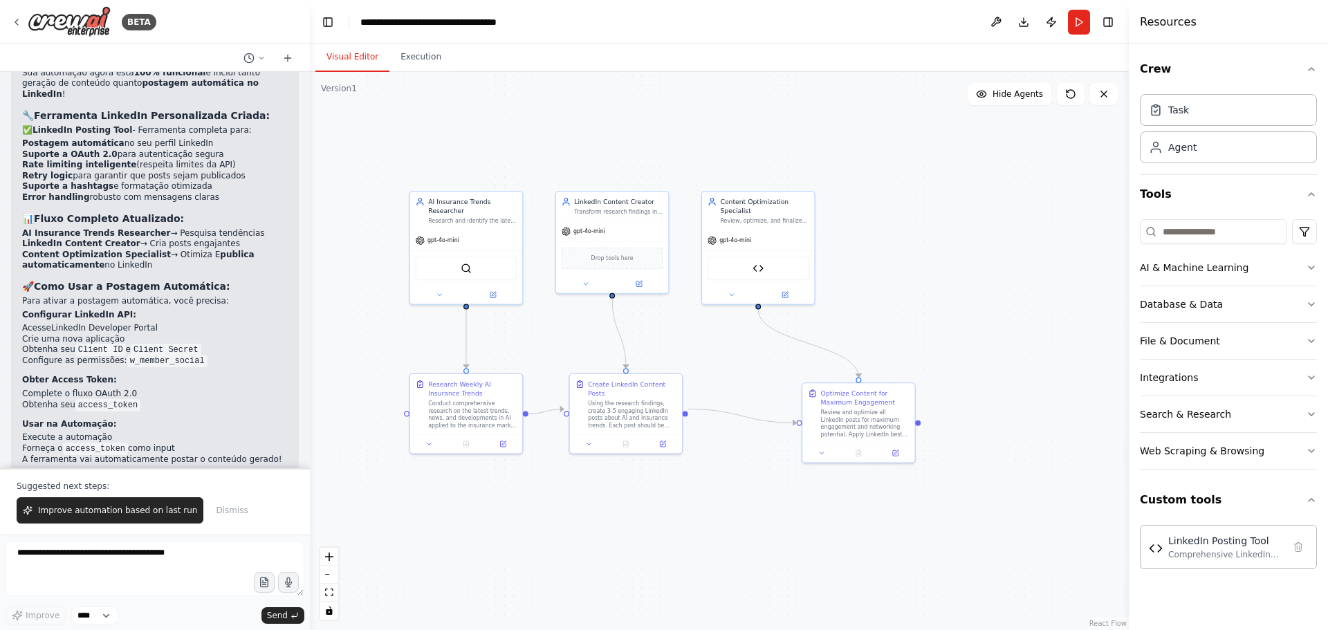
drag, startPoint x: 1029, startPoint y: 322, endPoint x: 867, endPoint y: 313, distance: 162.2
click at [867, 313] on div ".deletable-edge-delete-btn { width: 20px; height: 20px; border: 0px solid #ffff…" at bounding box center [719, 351] width 819 height 558
click at [405, 66] on button "Execution" at bounding box center [421, 57] width 63 height 29
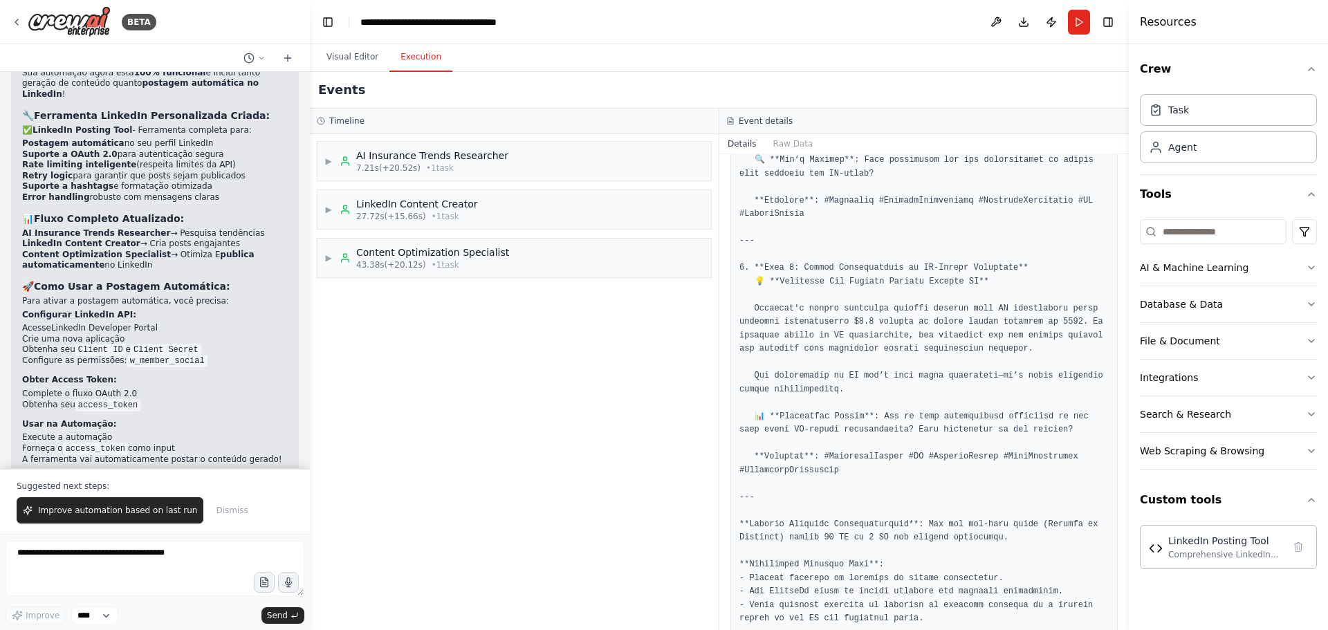
drag, startPoint x: 1126, startPoint y: 567, endPoint x: 1131, endPoint y: 286, distance: 280.2
click at [885, 286] on div "Resources Crew Task Agent Tools AI & Machine Learning Database & Data File & Do…" at bounding box center [1228, 315] width 199 height 630
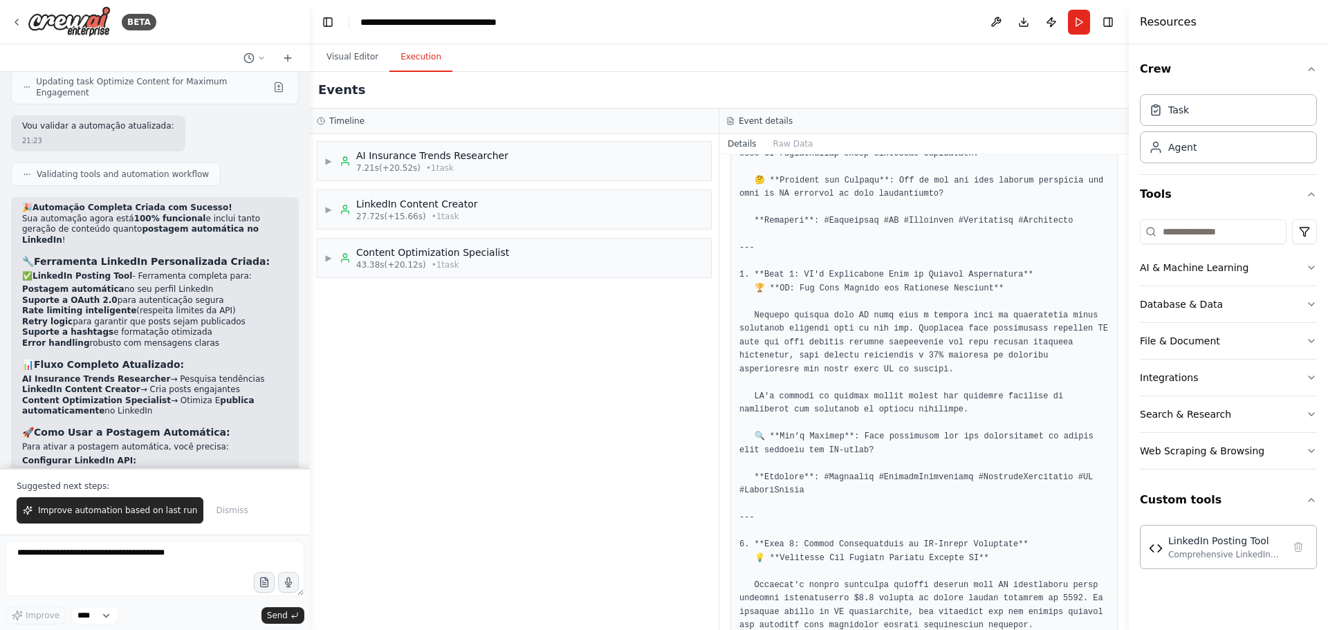
scroll to position [3657, 0]
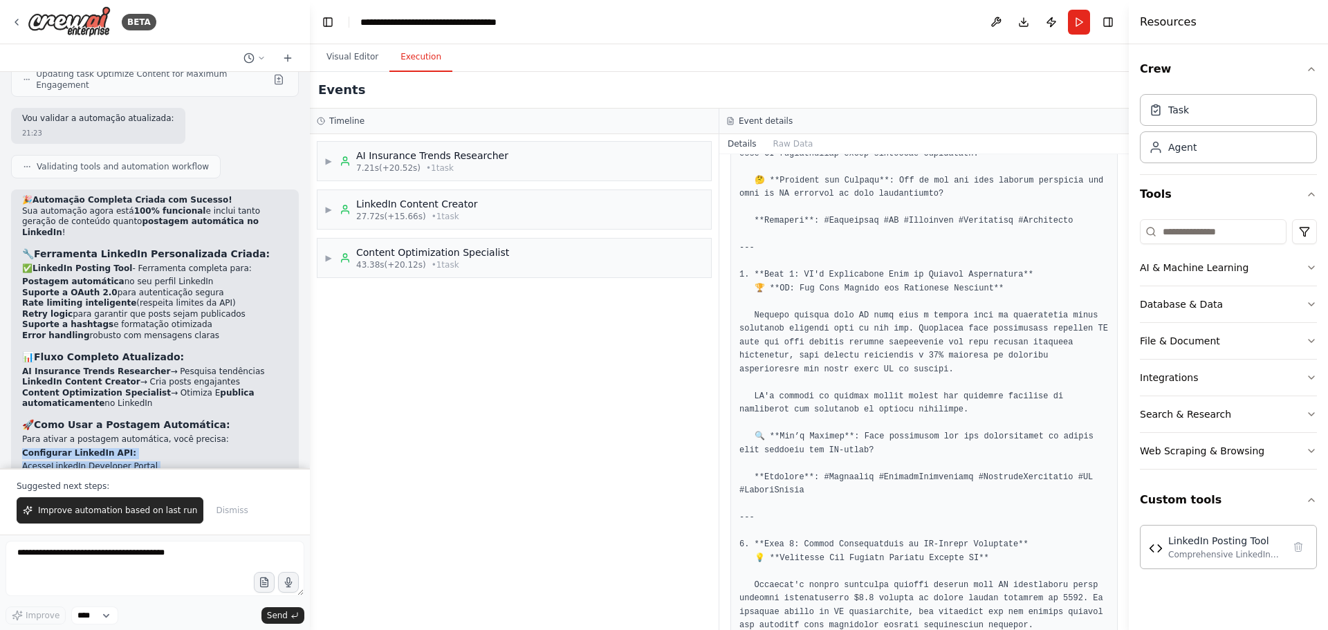
drag, startPoint x: 20, startPoint y: 307, endPoint x: 212, endPoint y: 354, distance: 198.0
click at [212, 354] on div "🎉 Automação Completa Criada com Sucesso! Sua automação agora está 100% funciona…" at bounding box center [155, 483] width 288 height 586
click at [212, 381] on li "Configure as permissões: w_member_social" at bounding box center [155, 499] width 266 height 11
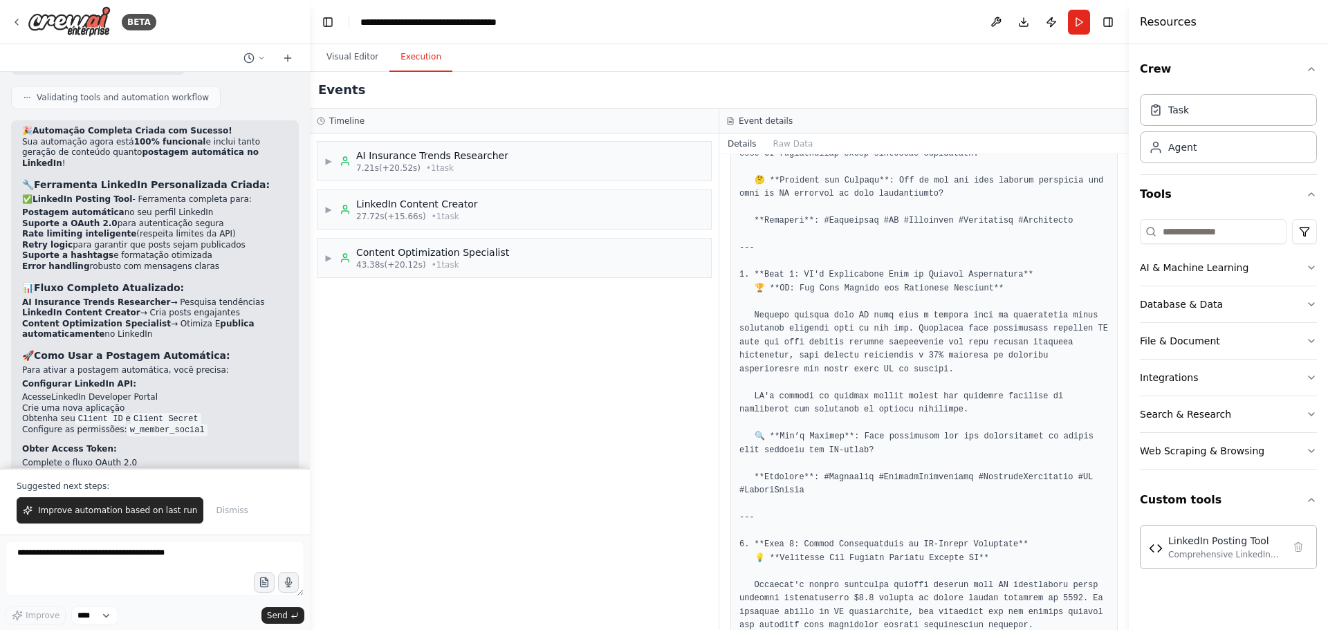
drag, startPoint x: 64, startPoint y: 330, endPoint x: 130, endPoint y: 330, distance: 65.7
click at [130, 381] on li "Obtenha seu access_token" at bounding box center [155, 474] width 266 height 11
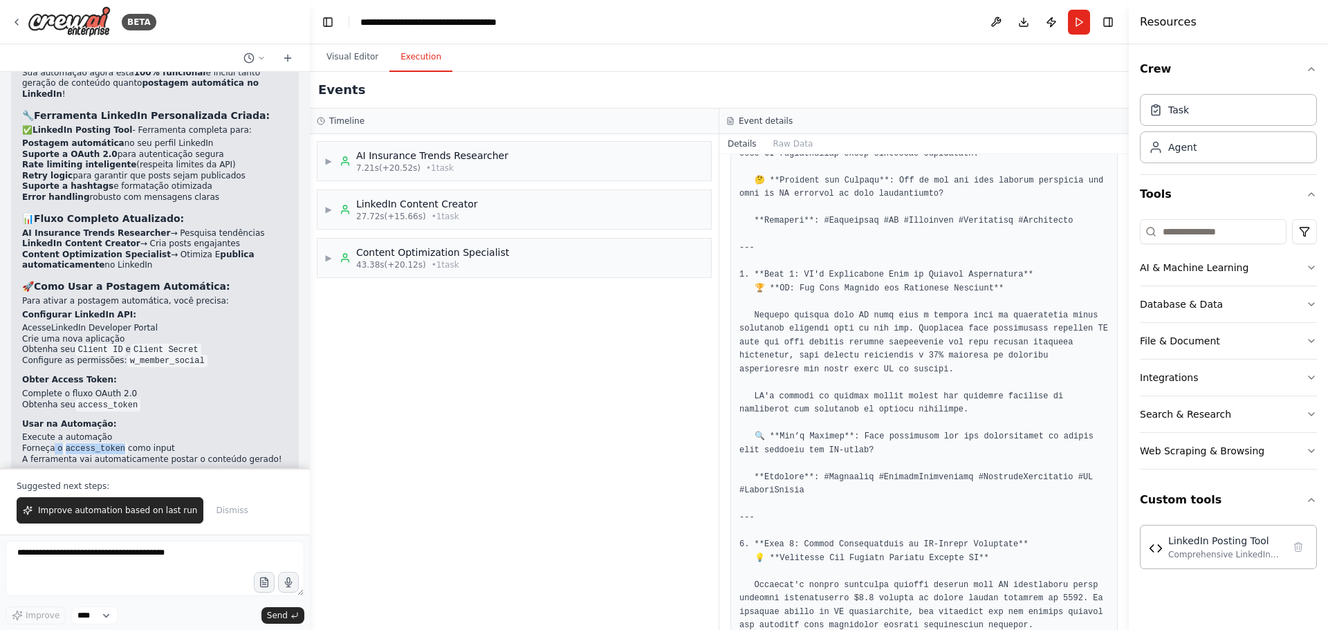
drag, startPoint x: 55, startPoint y: 302, endPoint x: 118, endPoint y: 302, distance: 63.7
click at [118, 381] on li "Forneça o access_token como input" at bounding box center [155, 448] width 266 height 11
click at [441, 209] on div "LinkedIn Content Creator" at bounding box center [416, 204] width 121 height 14
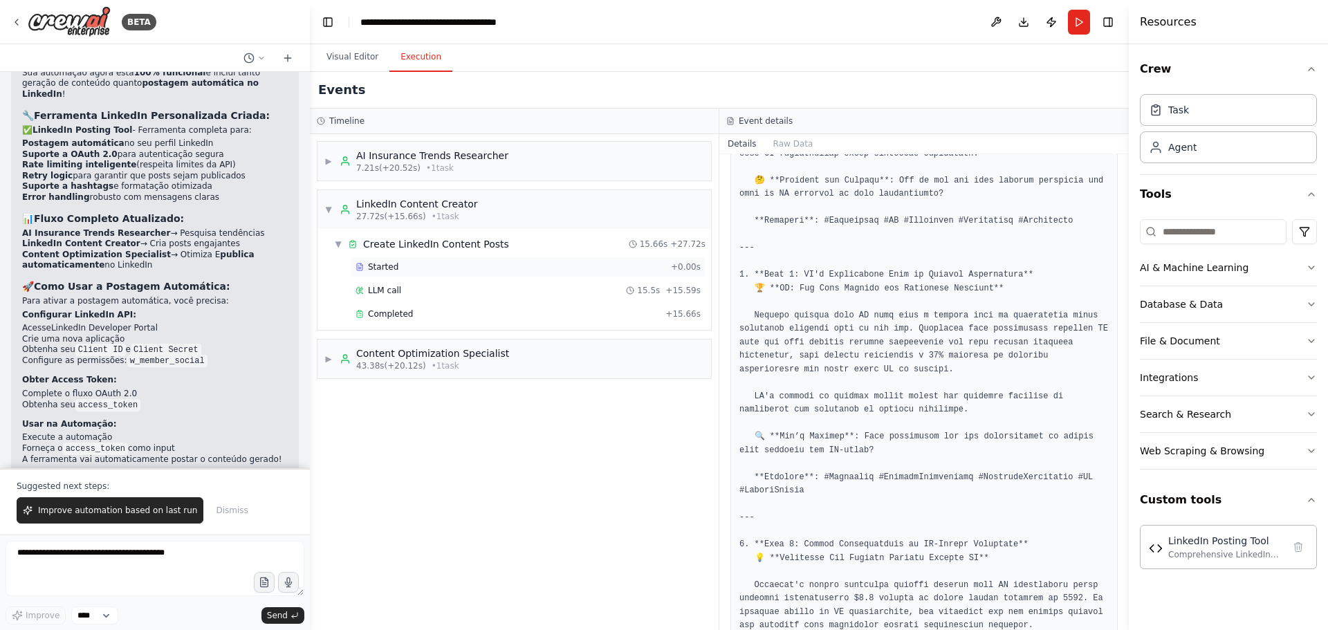
click at [410, 268] on div "Started" at bounding box center [511, 267] width 310 height 11
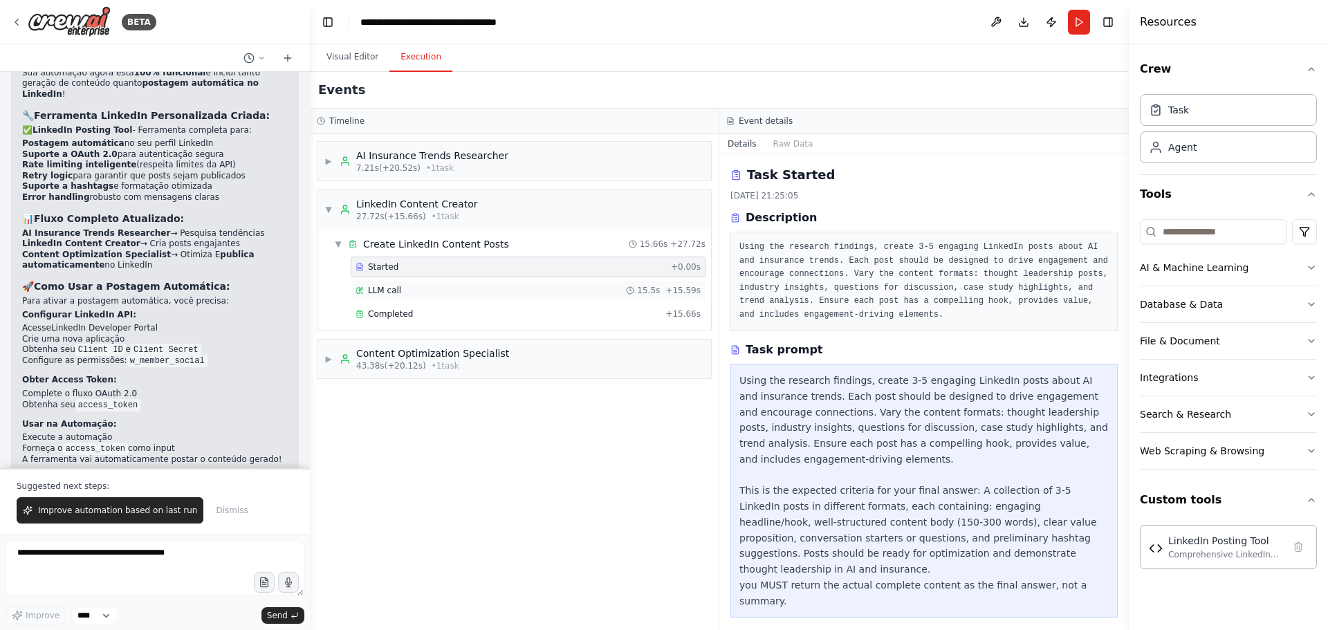
click at [409, 290] on div "LLM call 15.5s + 15.59s" at bounding box center [528, 290] width 345 height 11
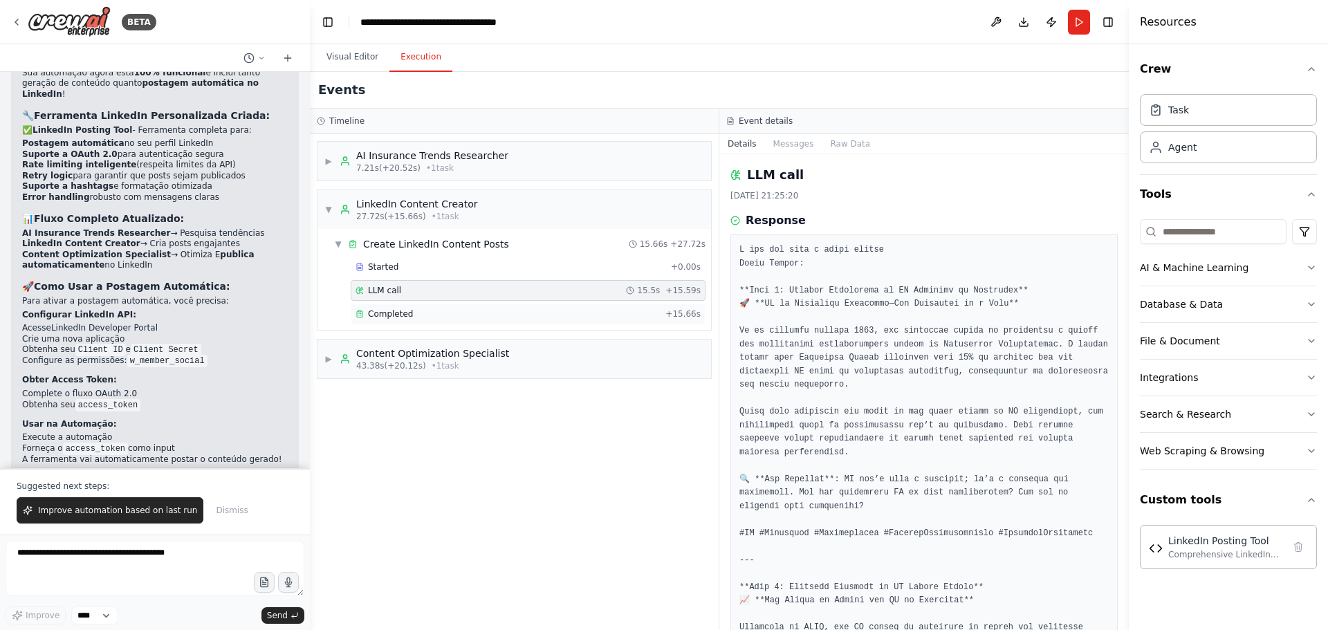
click at [409, 316] on div "Completed" at bounding box center [508, 314] width 304 height 11
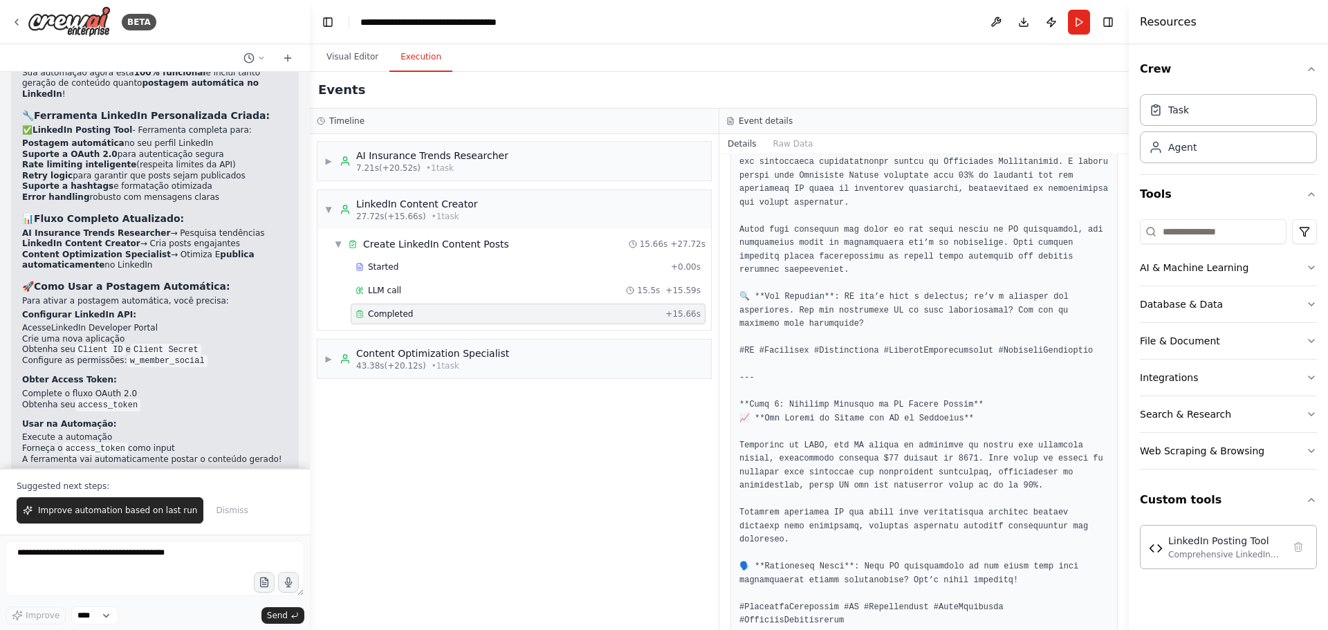
scroll to position [346, 0]
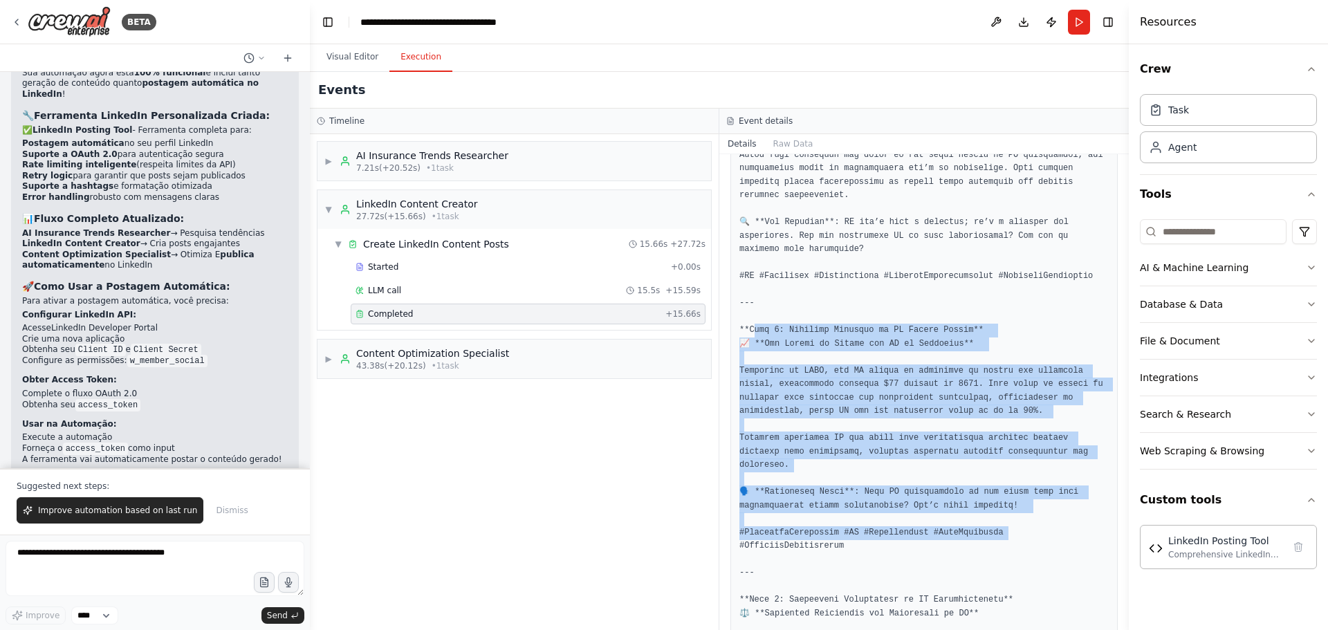
drag, startPoint x: 753, startPoint y: 325, endPoint x: 987, endPoint y: 522, distance: 305.9
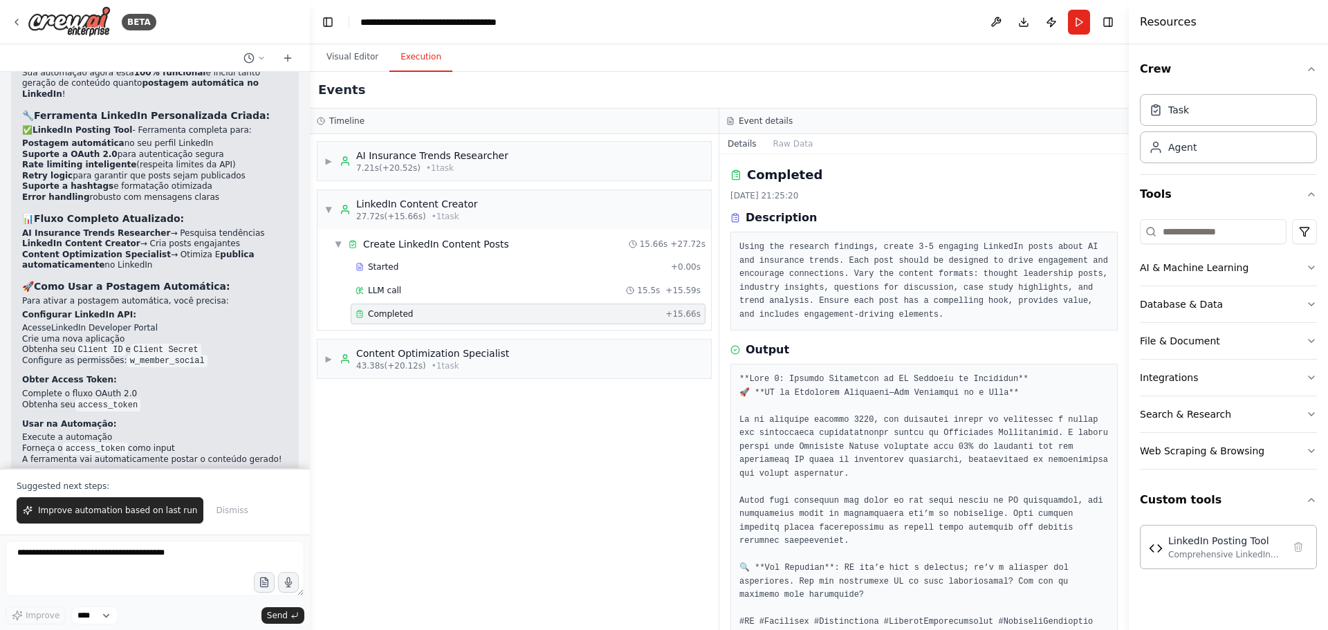
scroll to position [69, 0]
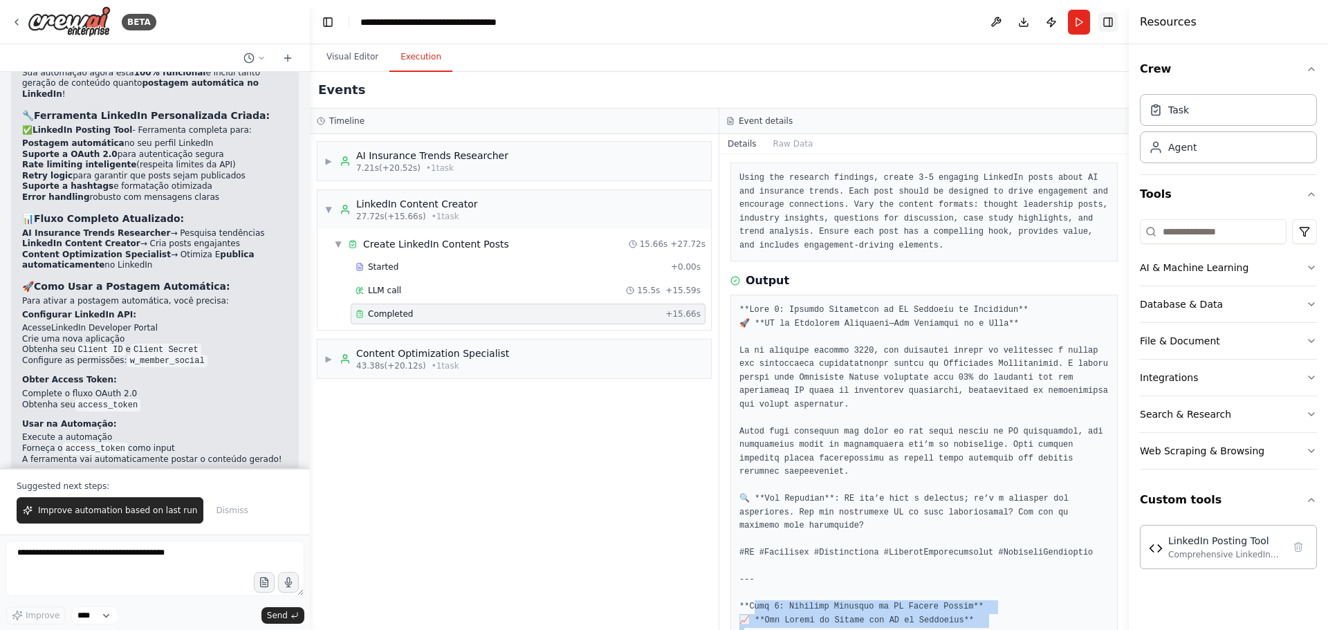
click at [885, 24] on button "Toggle Right Sidebar" at bounding box center [1108, 21] width 19 height 19
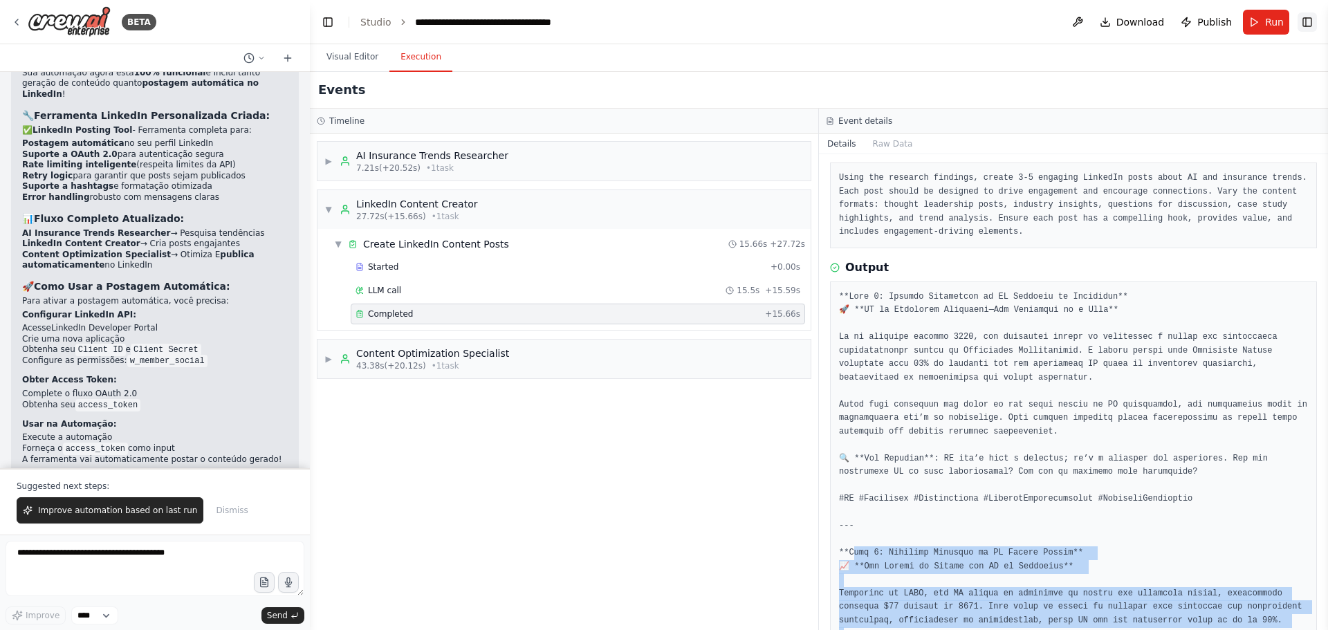
click at [885, 27] on button "Toggle Right Sidebar" at bounding box center [1307, 21] width 19 height 19
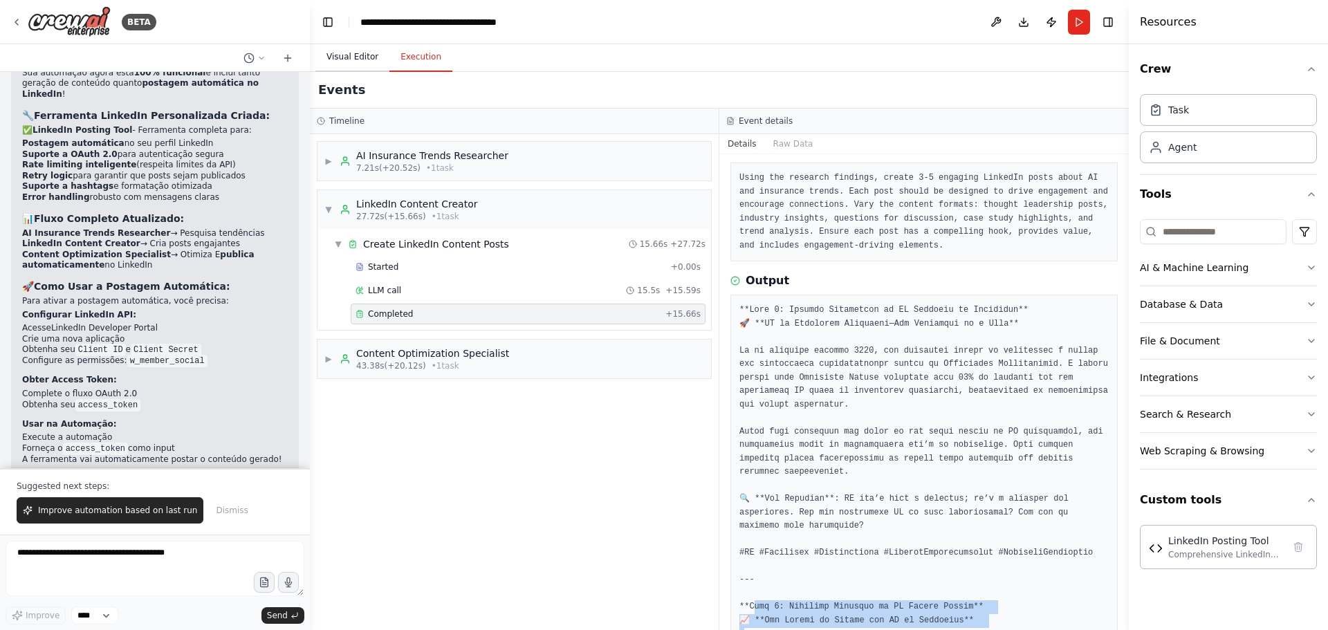
click at [351, 45] on button "Visual Editor" at bounding box center [352, 57] width 74 height 29
click at [425, 60] on button "Execution" at bounding box center [421, 57] width 63 height 29
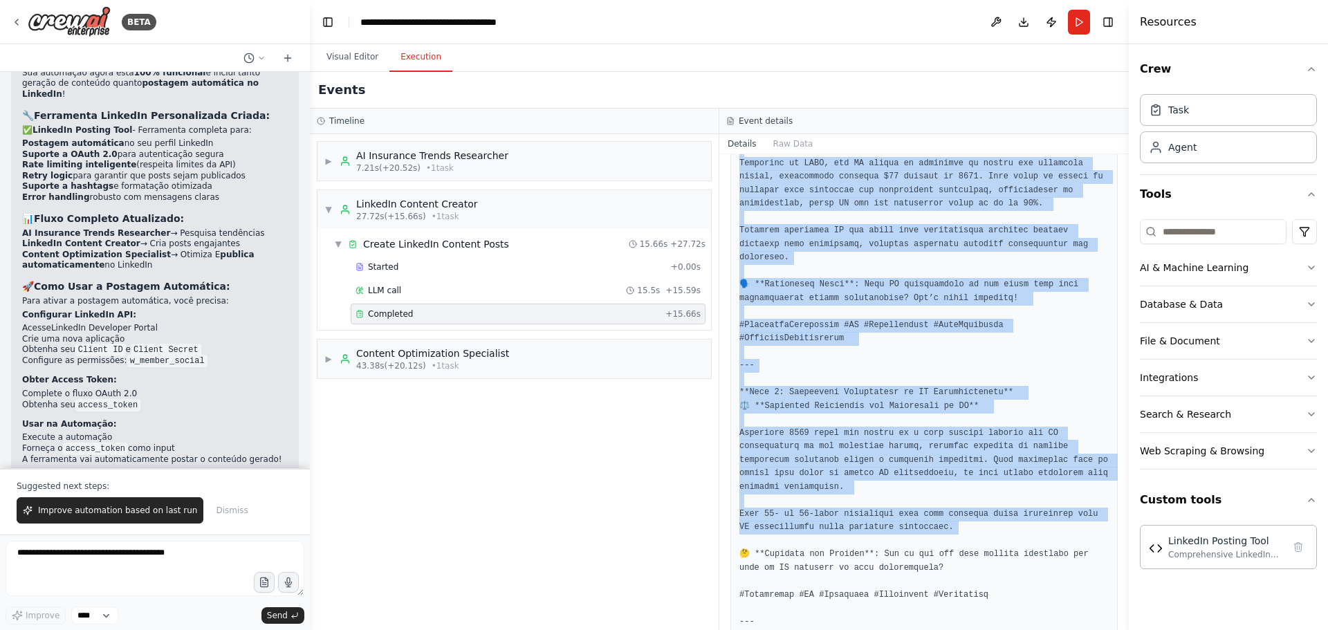
drag, startPoint x: 769, startPoint y: 309, endPoint x: 879, endPoint y: 498, distance: 218.6
click at [879, 381] on pre at bounding box center [924, 514] width 369 height 1390
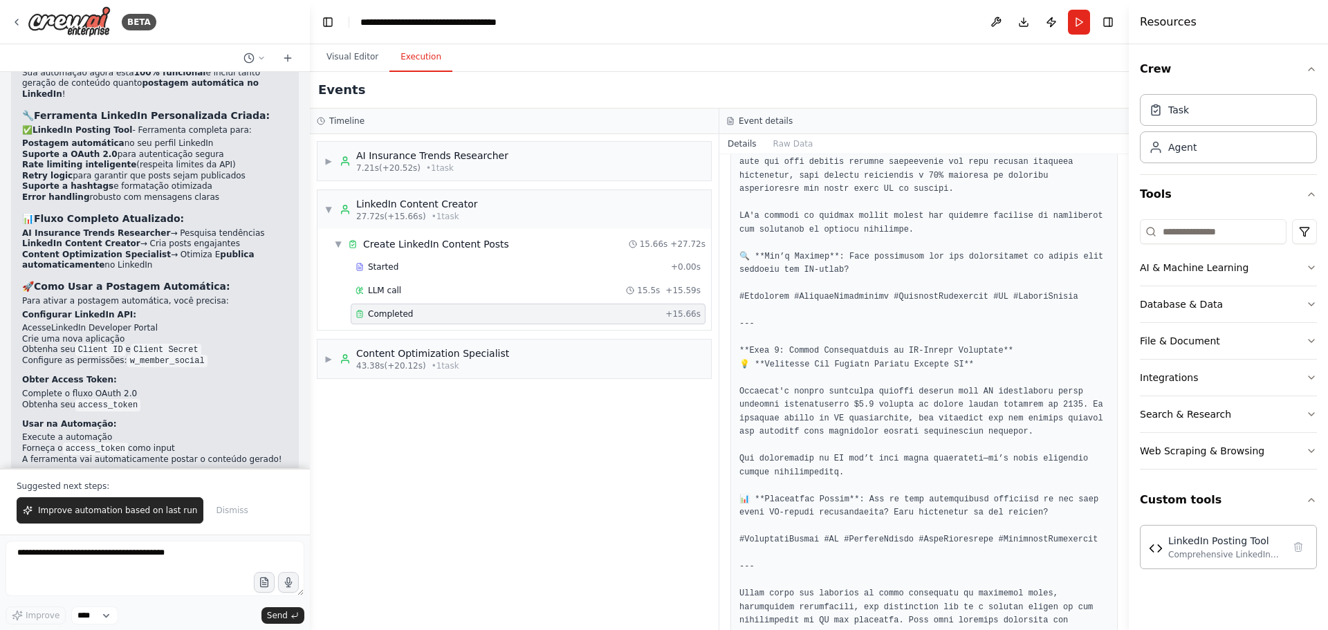
scroll to position [1110, 0]
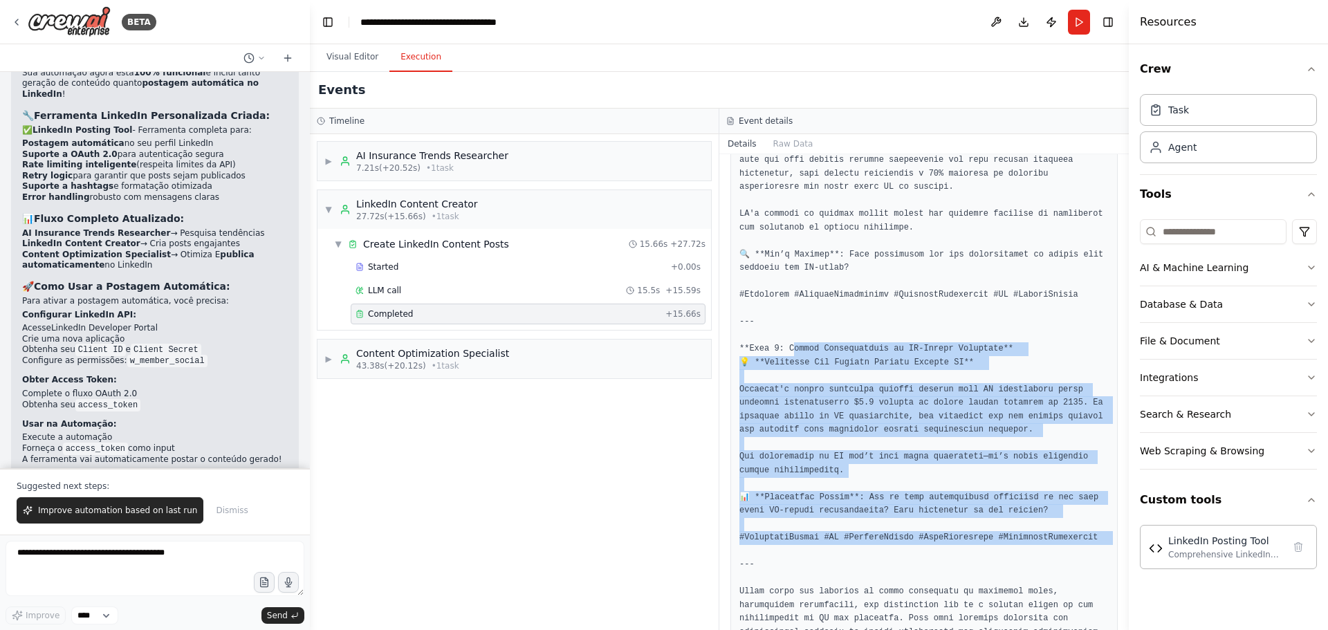
drag, startPoint x: 789, startPoint y: 313, endPoint x: 901, endPoint y: 517, distance: 232.2
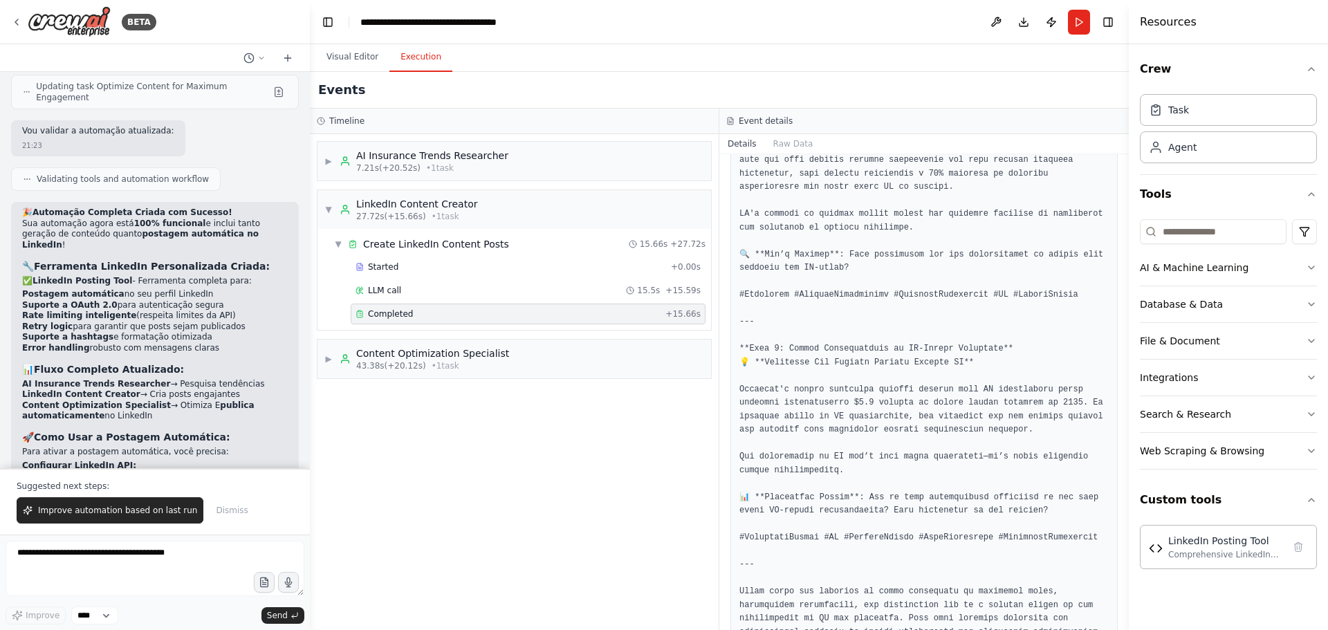
scroll to position [3657, 0]
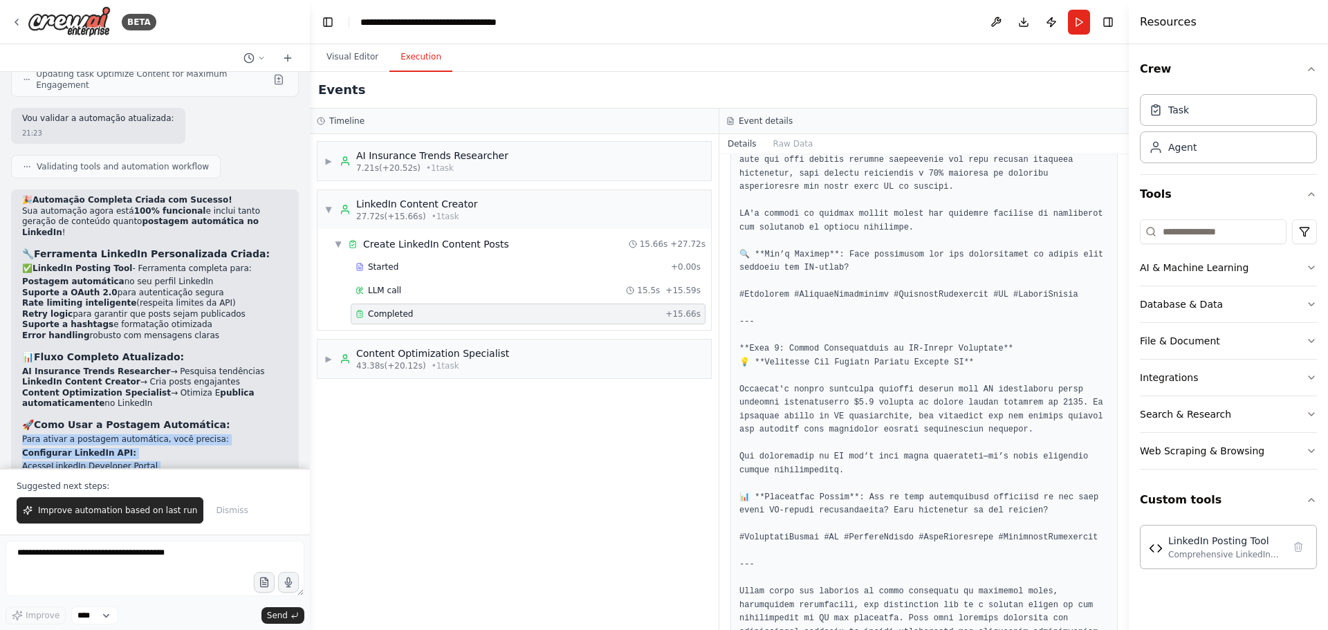
drag, startPoint x: 18, startPoint y: 296, endPoint x: 218, endPoint y: 369, distance: 212.7
click at [218, 369] on div "🎉 Automação Completa Criada com Sucesso! Sua automação agora está 100% funciona…" at bounding box center [155, 483] width 288 height 586
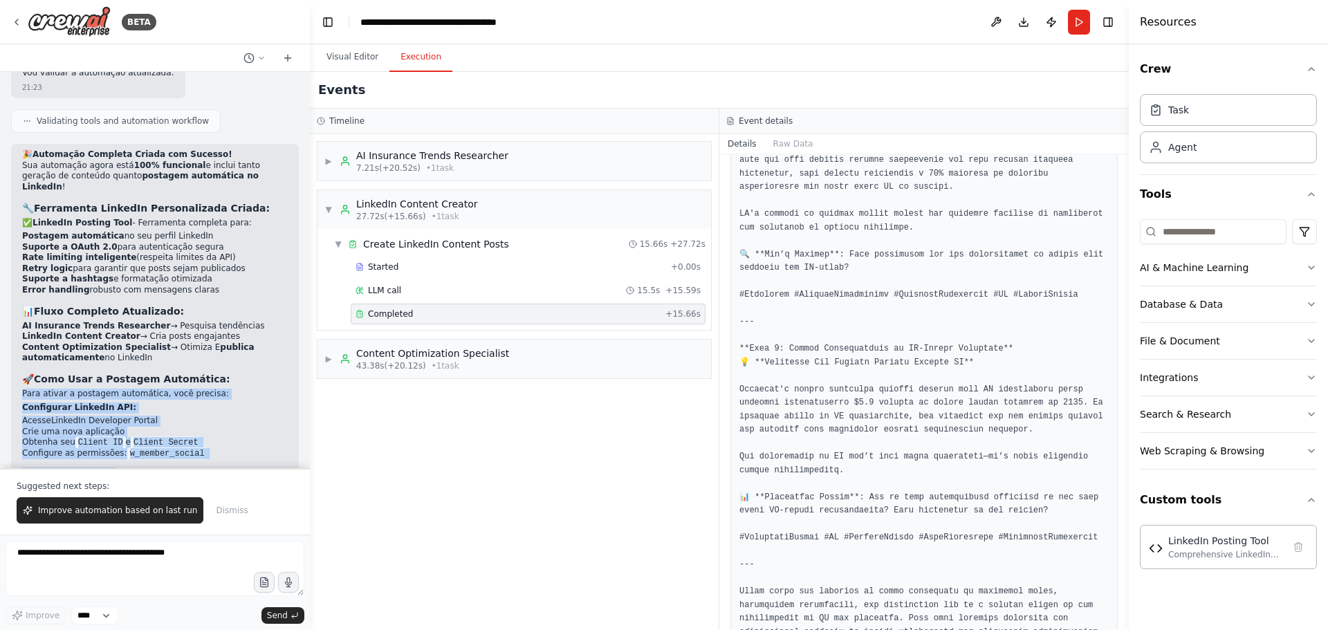
scroll to position [3726, 0]
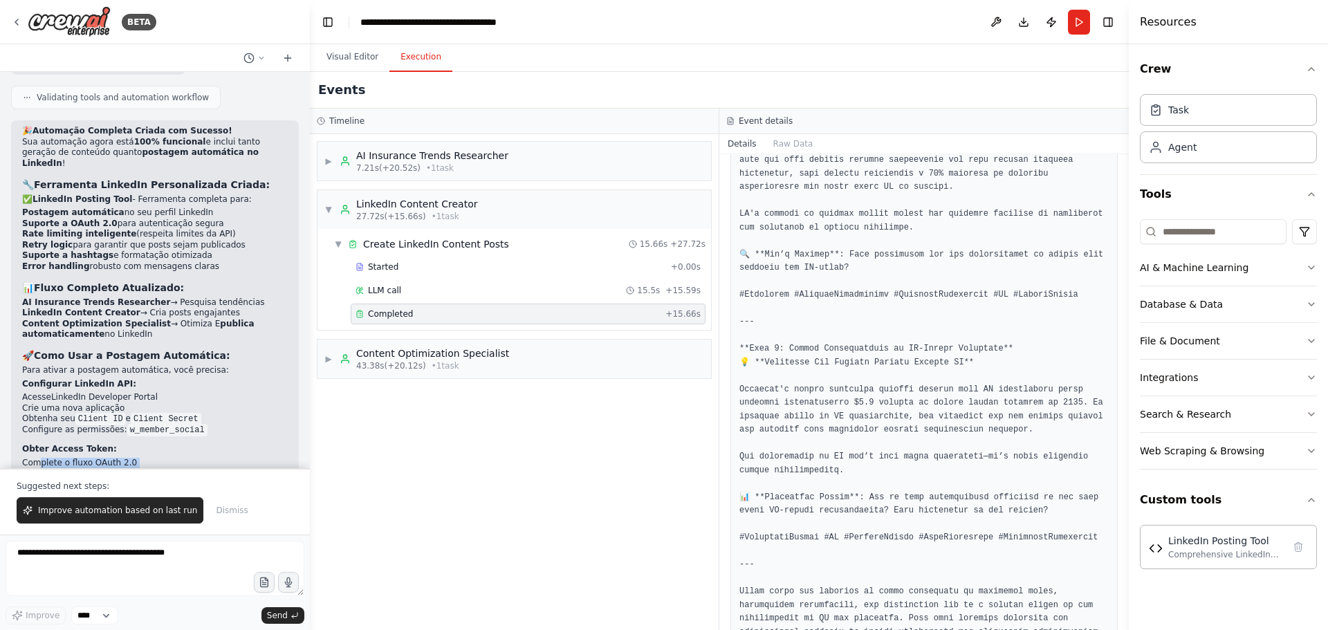
drag, startPoint x: 39, startPoint y: 313, endPoint x: 212, endPoint y: 436, distance: 212.3
click at [212, 381] on div "🎉 Automação Completa Criada com Sucesso! Sua automação agora está 100% funciona…" at bounding box center [155, 407] width 266 height 563
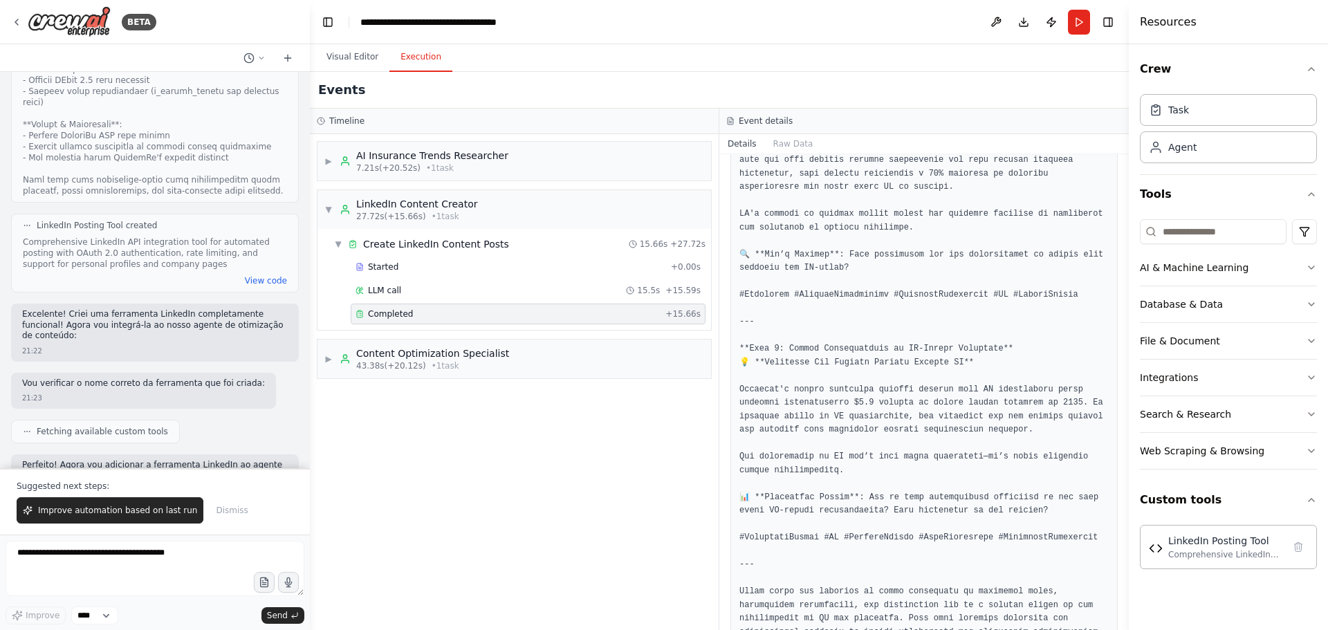
scroll to position [2965, 0]
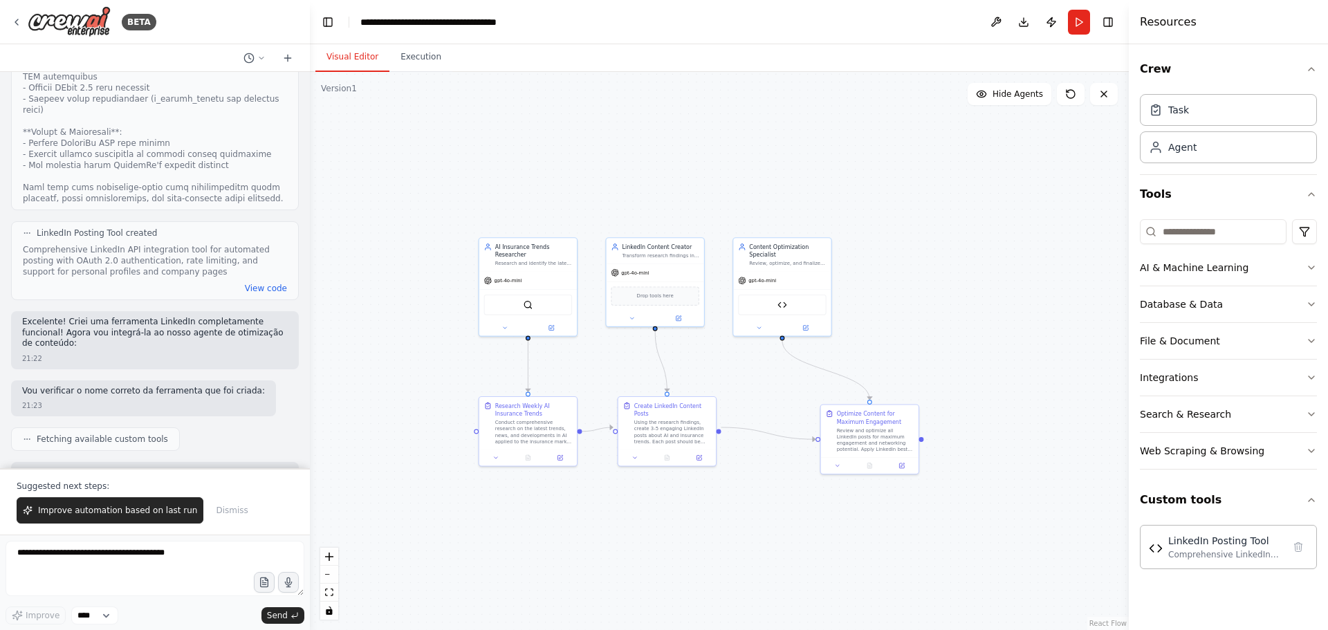
click at [365, 51] on button "Visual Editor" at bounding box center [352, 57] width 74 height 29
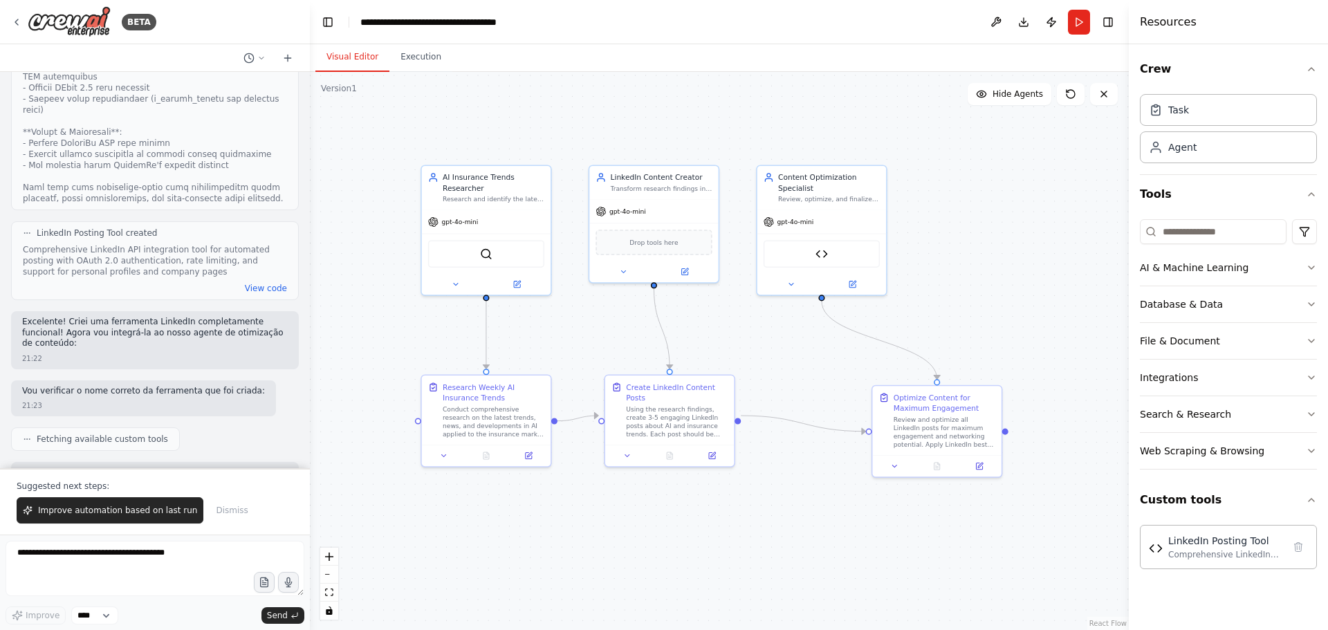
drag, startPoint x: 688, startPoint y: 515, endPoint x: 830, endPoint y: 504, distance: 141.6
click at [830, 381] on div ".deletable-edge-delete-btn { width: 20px; height: 20px; border: 0px solid #ffff…" at bounding box center [719, 351] width 819 height 558
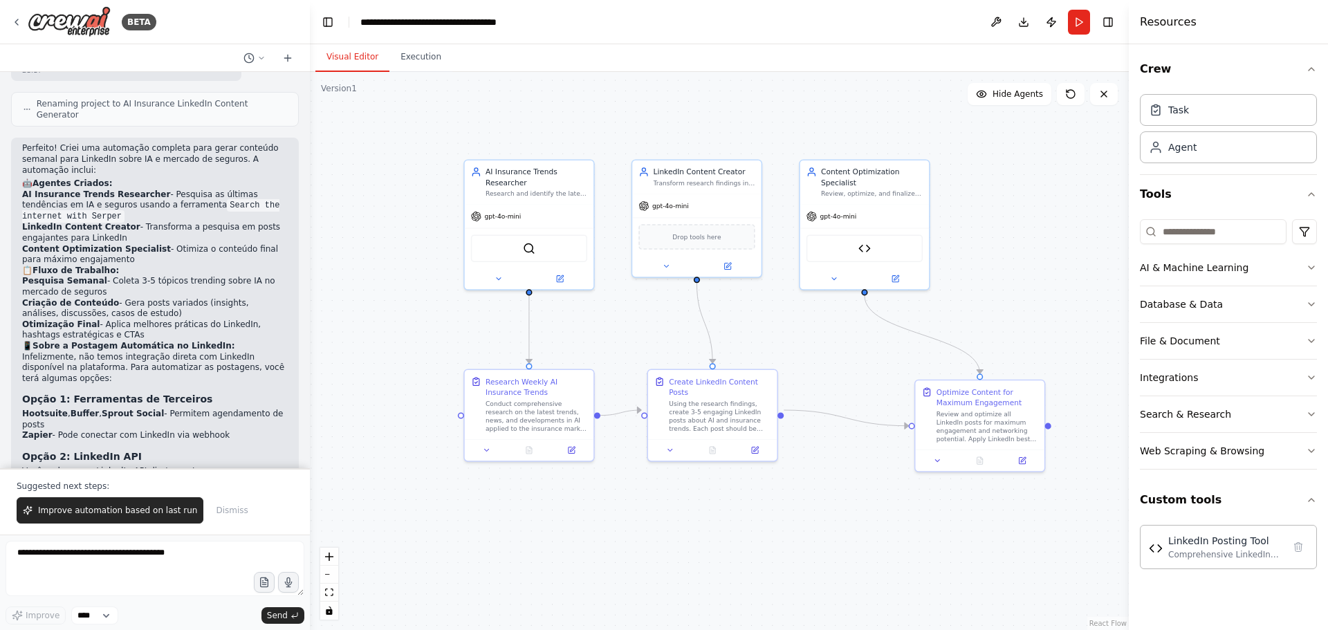
scroll to position [1235, 0]
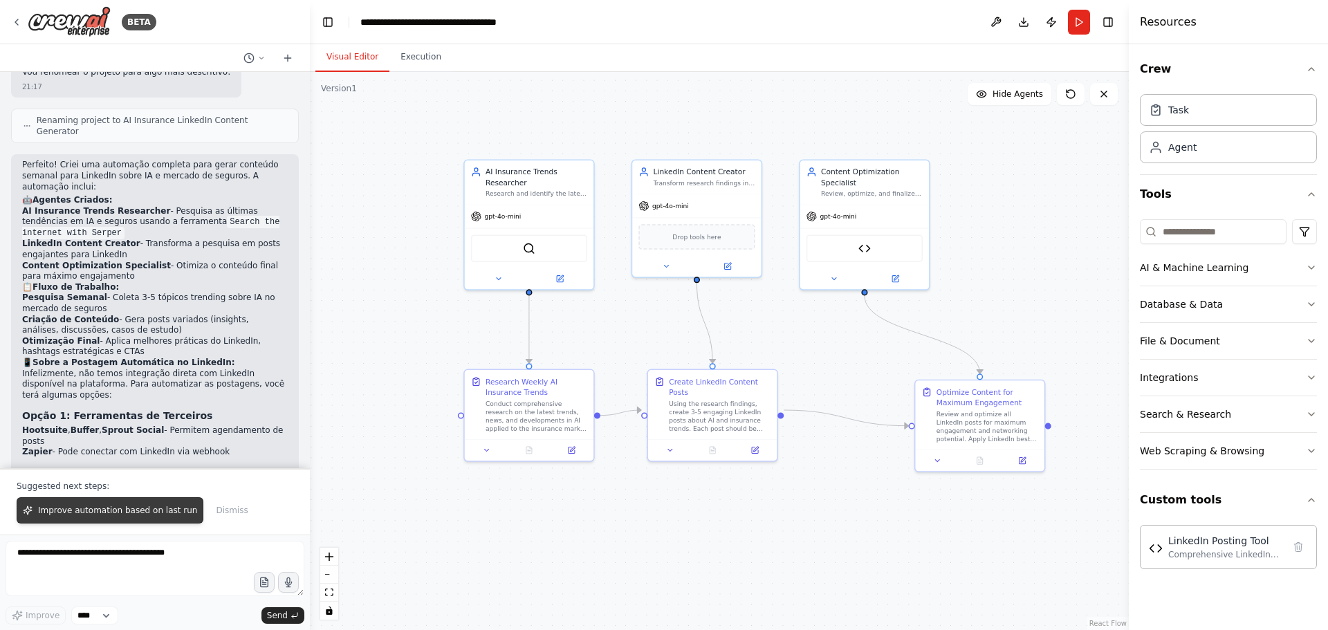
click at [116, 381] on span "Improve automation based on last run" at bounding box center [117, 510] width 159 height 11
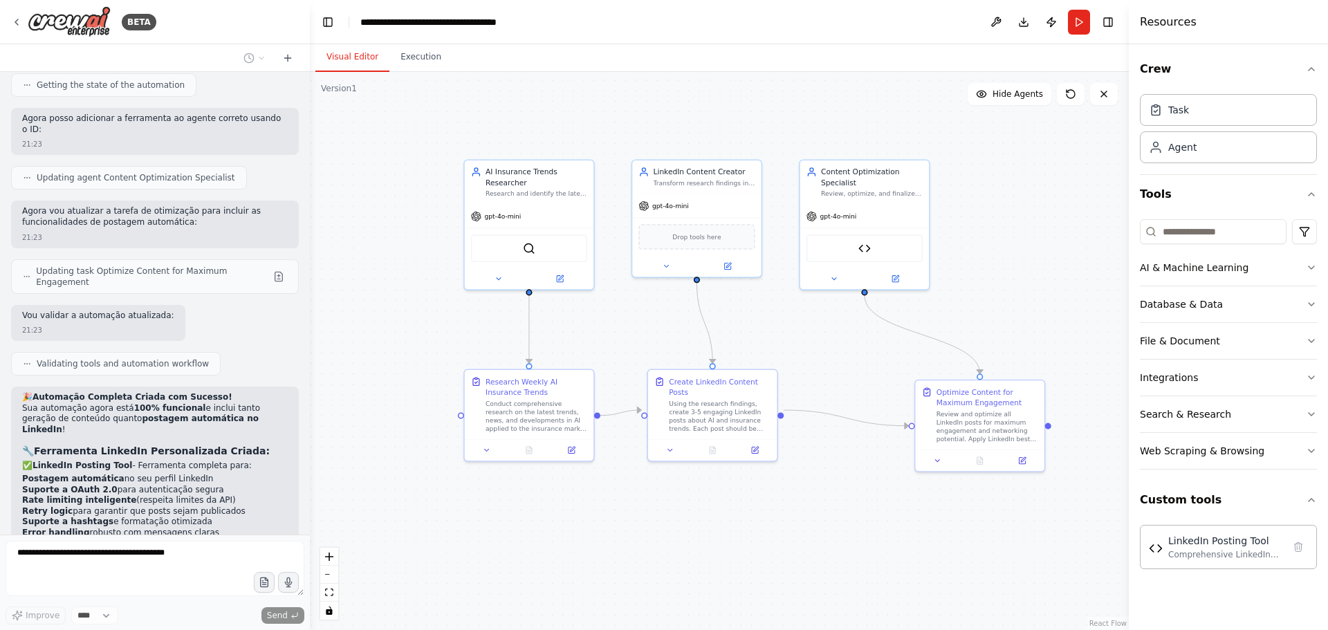
scroll to position [3667, 0]
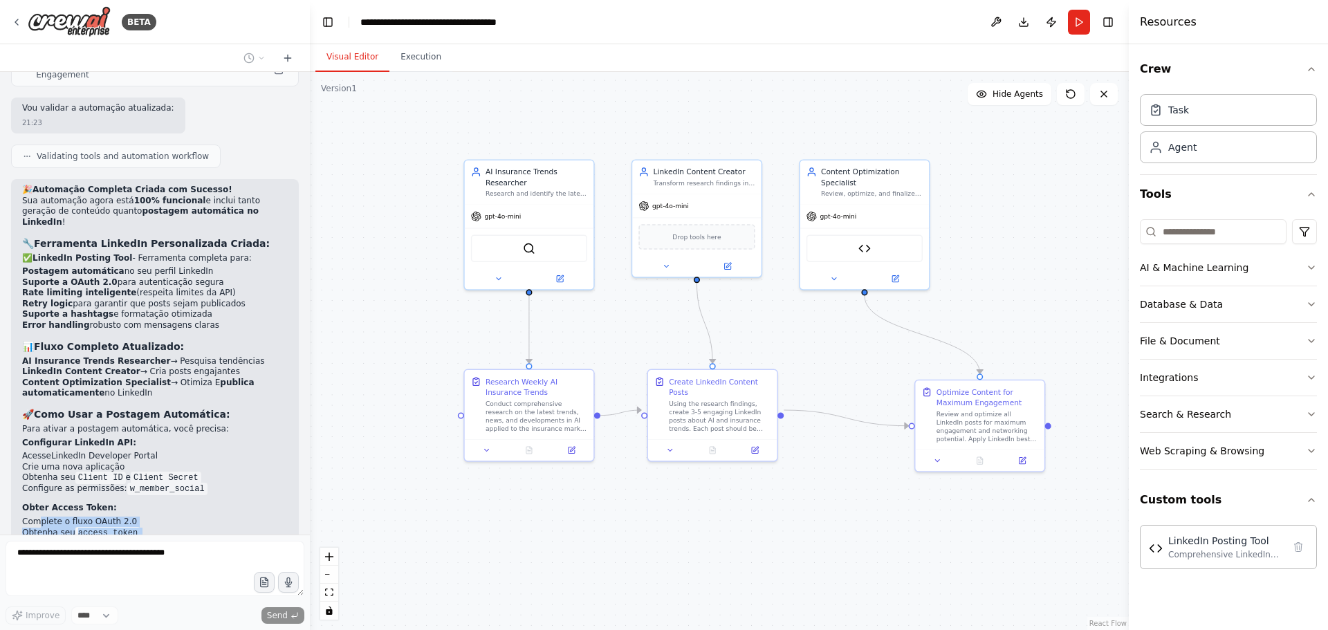
click at [167, 381] on li "Obtenha seu access_token" at bounding box center [155, 533] width 266 height 11
click at [109, 381] on link "LinkedIn Developer Portal" at bounding box center [104, 456] width 107 height 10
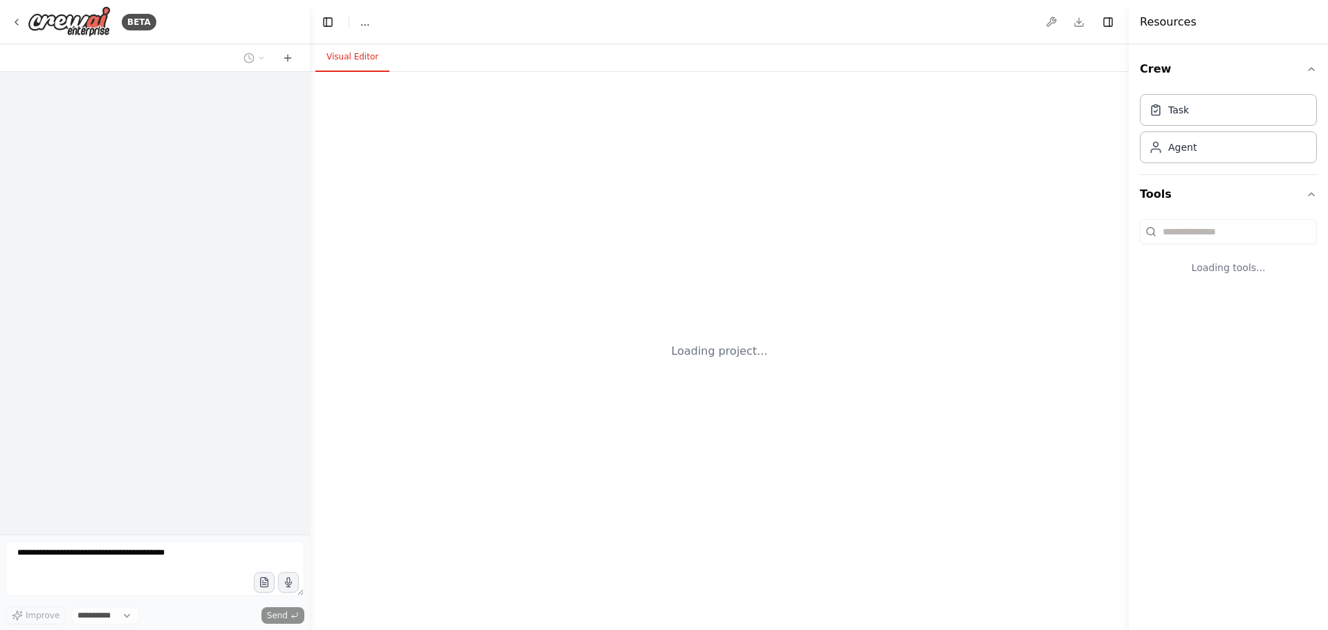
select select "****"
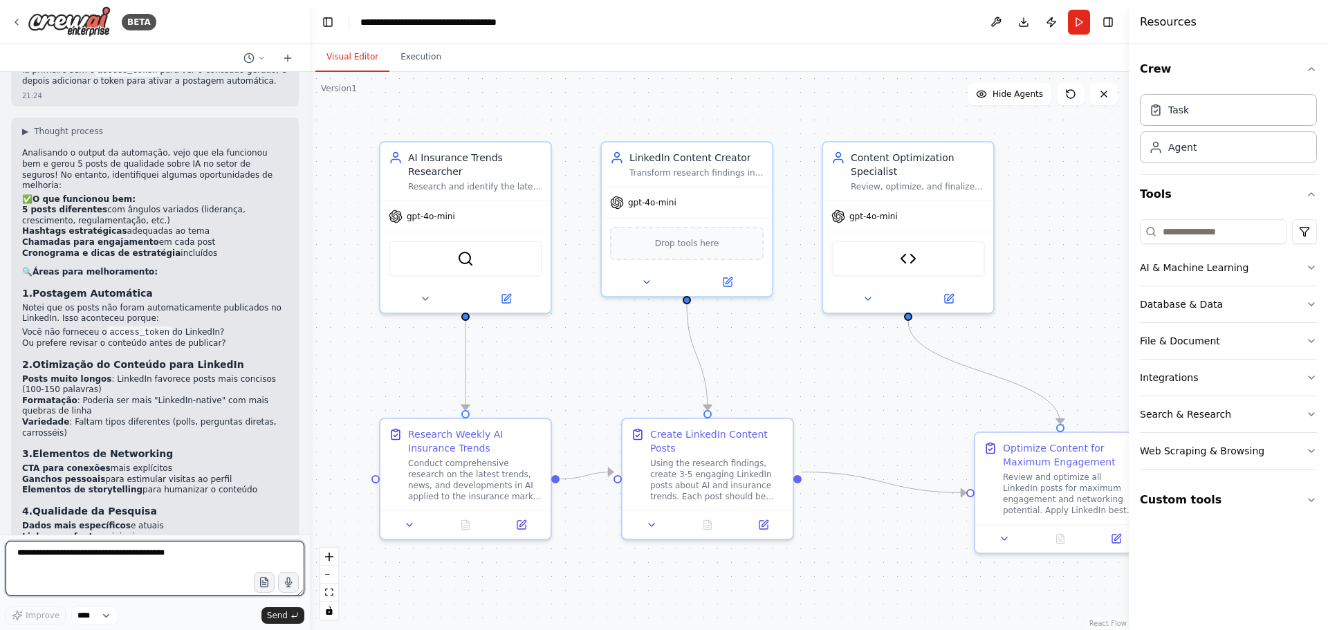
scroll to position [4336, 0]
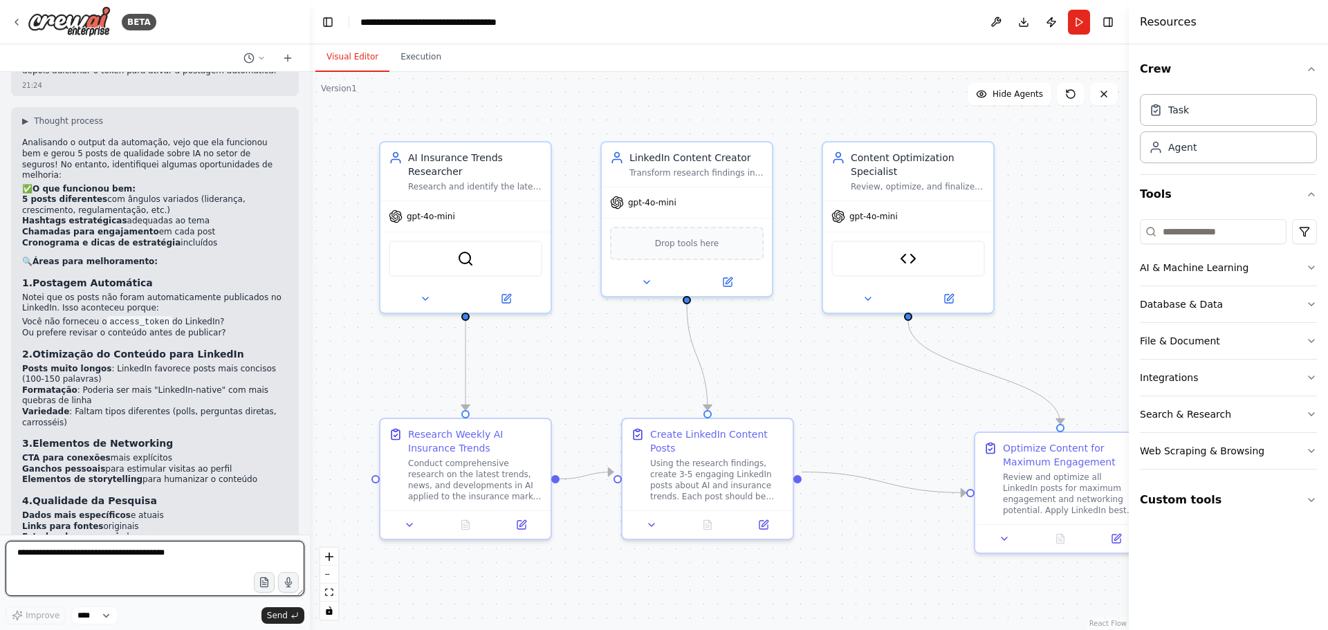
click at [129, 554] on textarea at bounding box center [155, 568] width 299 height 55
type textarea "*"
type textarea "**********"
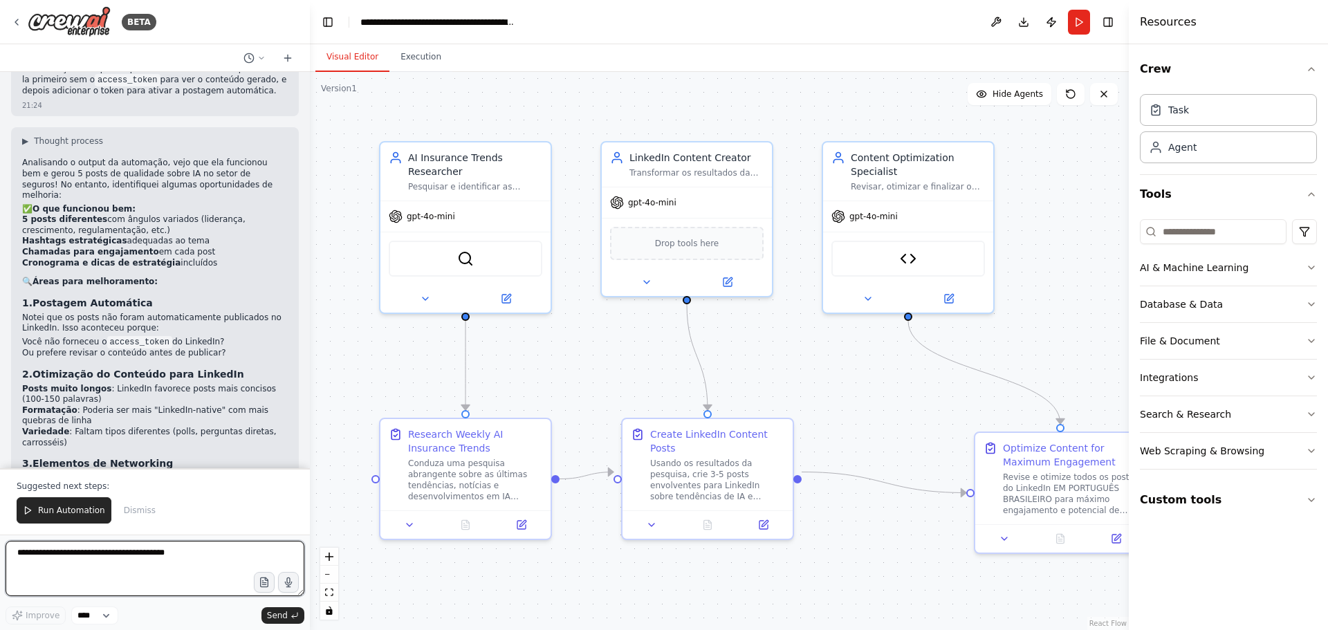
scroll to position [4454, 0]
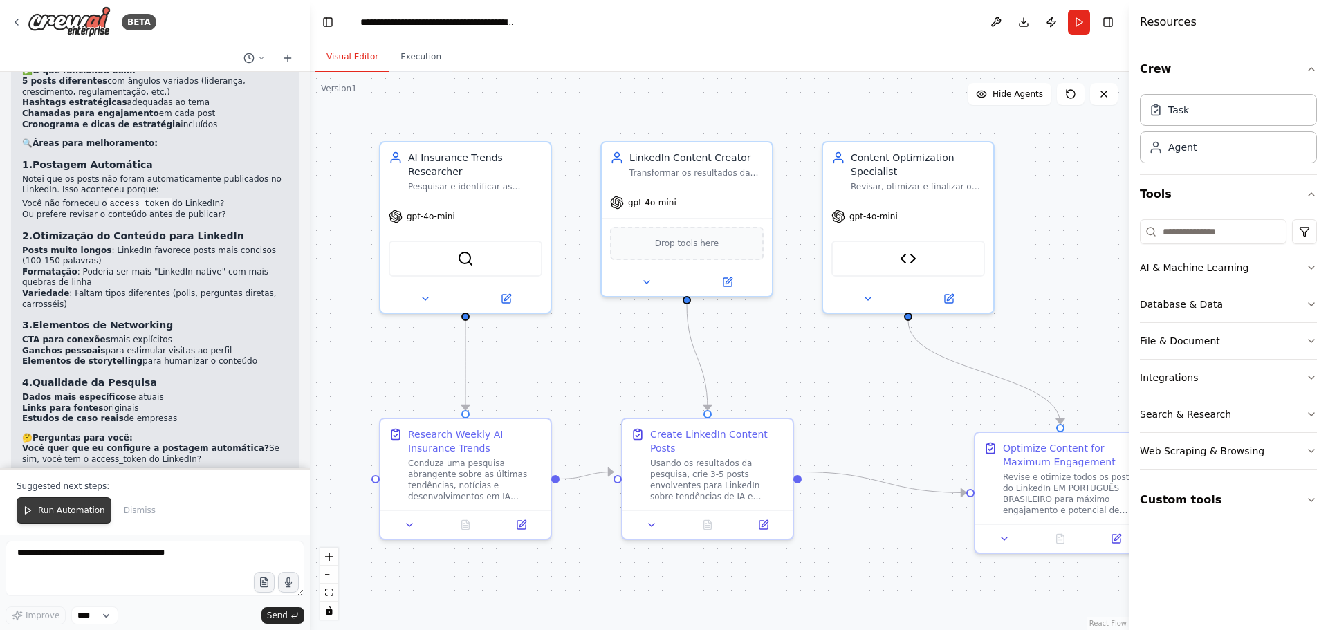
click at [48, 516] on span "Run Automation" at bounding box center [71, 510] width 67 height 11
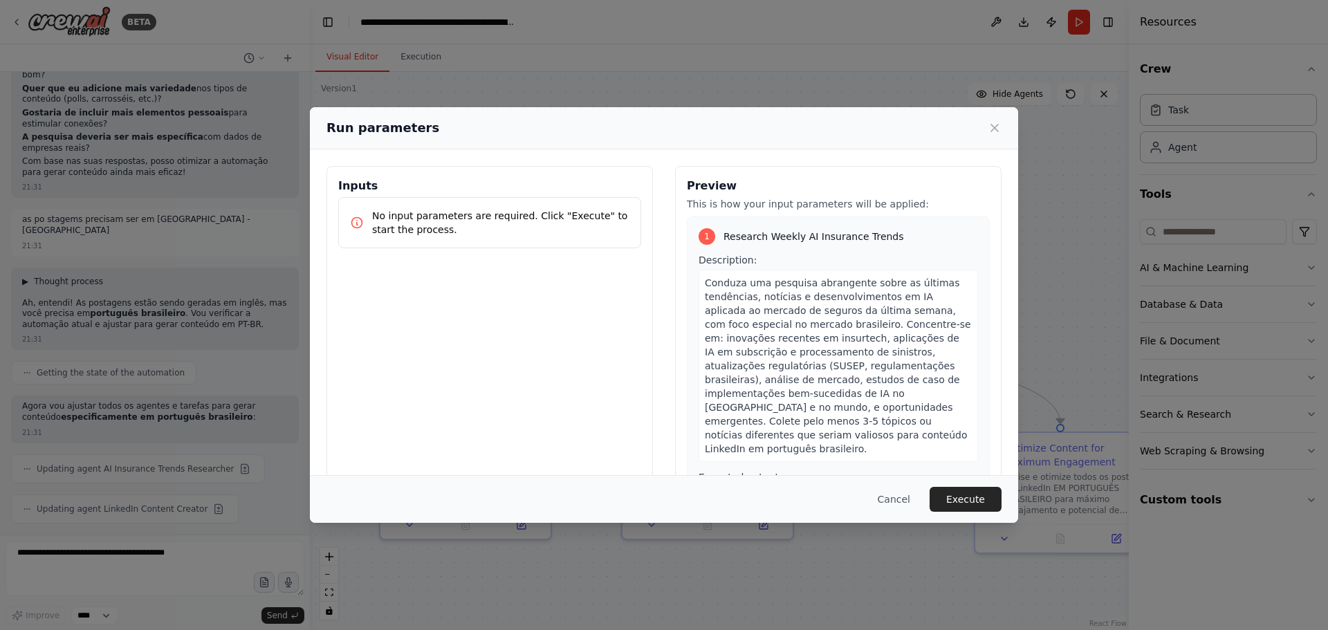
scroll to position [4869, 0]
click at [960, 503] on button "Execute" at bounding box center [966, 499] width 72 height 25
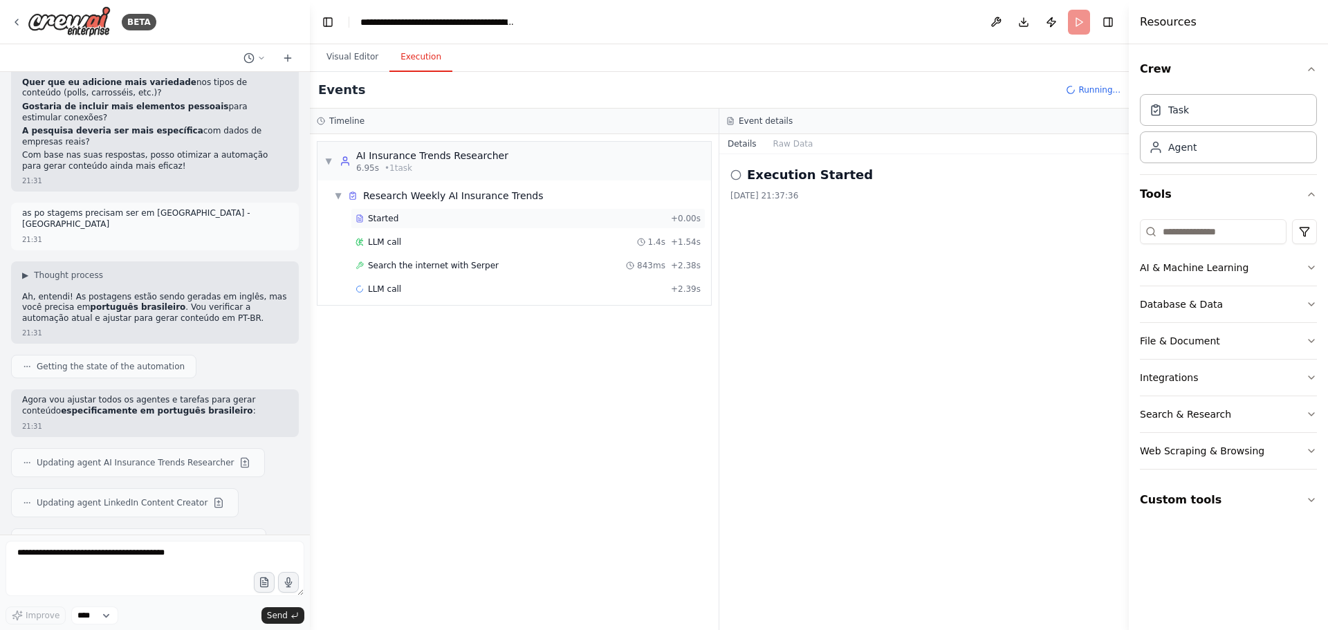
click at [417, 222] on div "Started" at bounding box center [511, 218] width 310 height 11
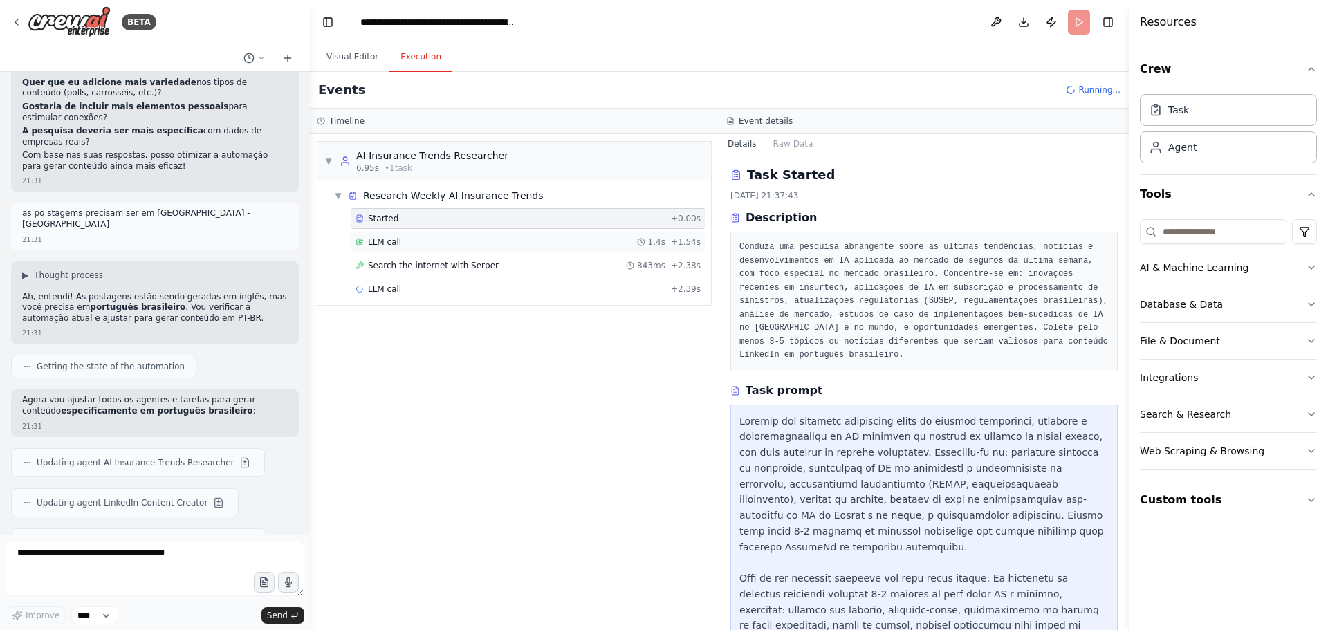
click at [417, 241] on div "LLM call 1.4s + 1.54s" at bounding box center [528, 242] width 345 height 11
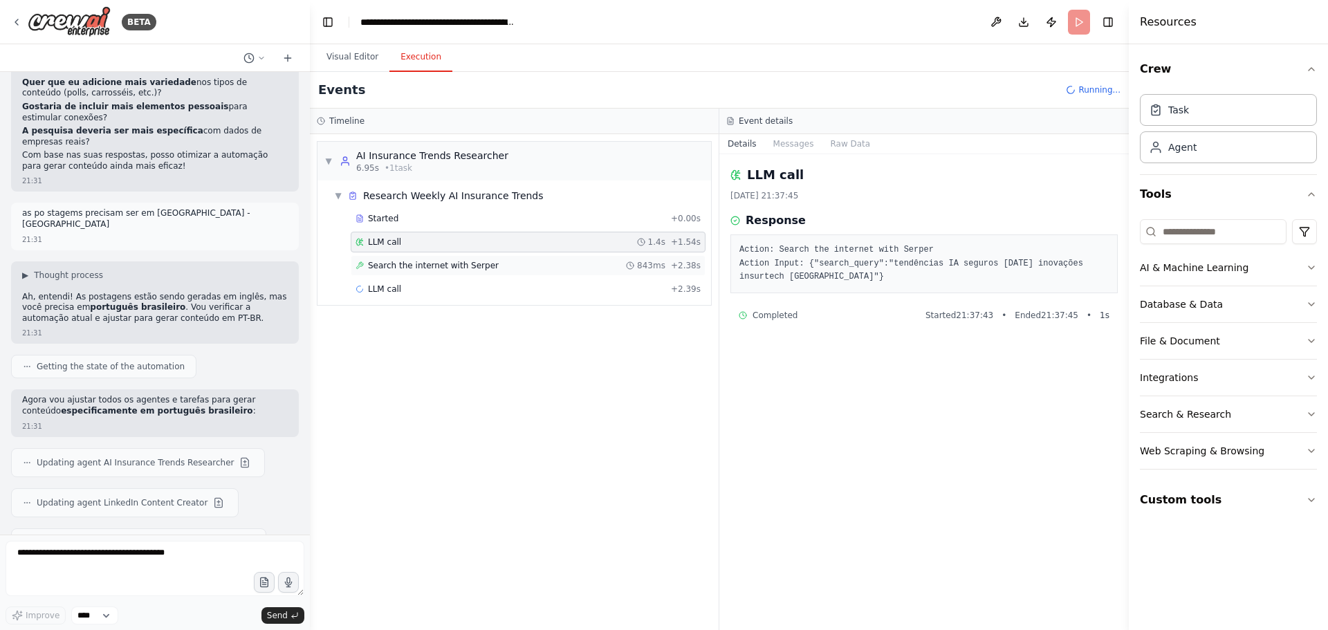
click at [423, 270] on span "Search the internet with Serper" at bounding box center [433, 265] width 131 height 11
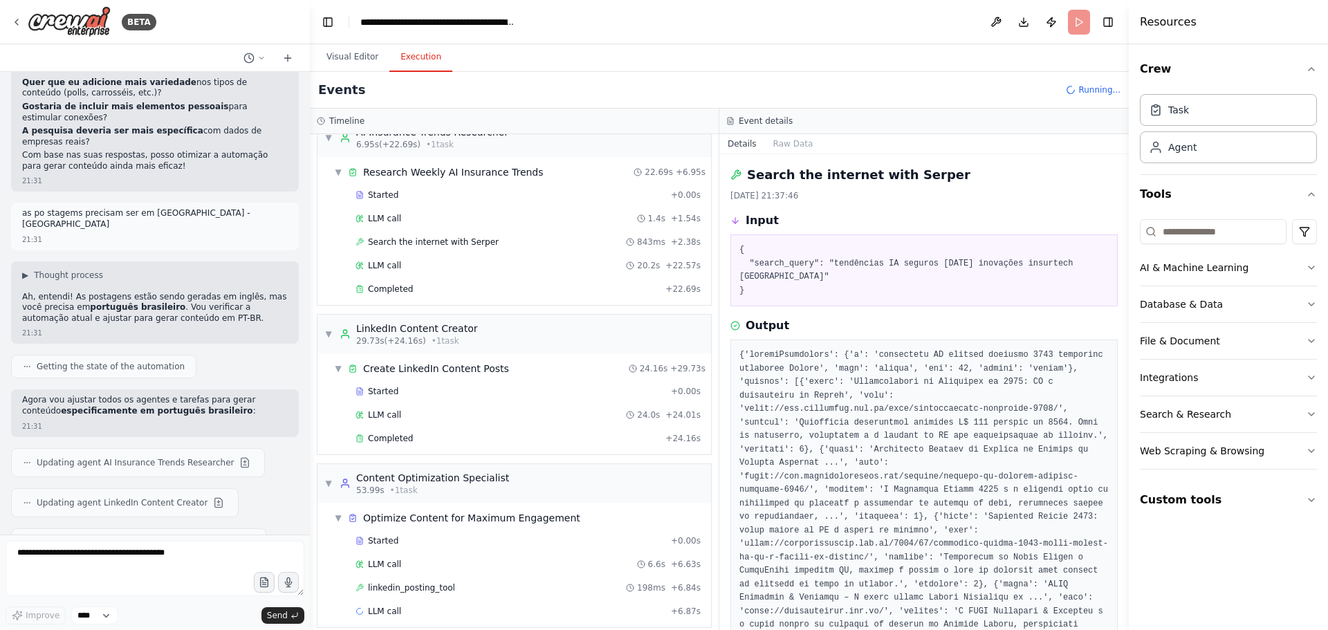
scroll to position [37, 0]
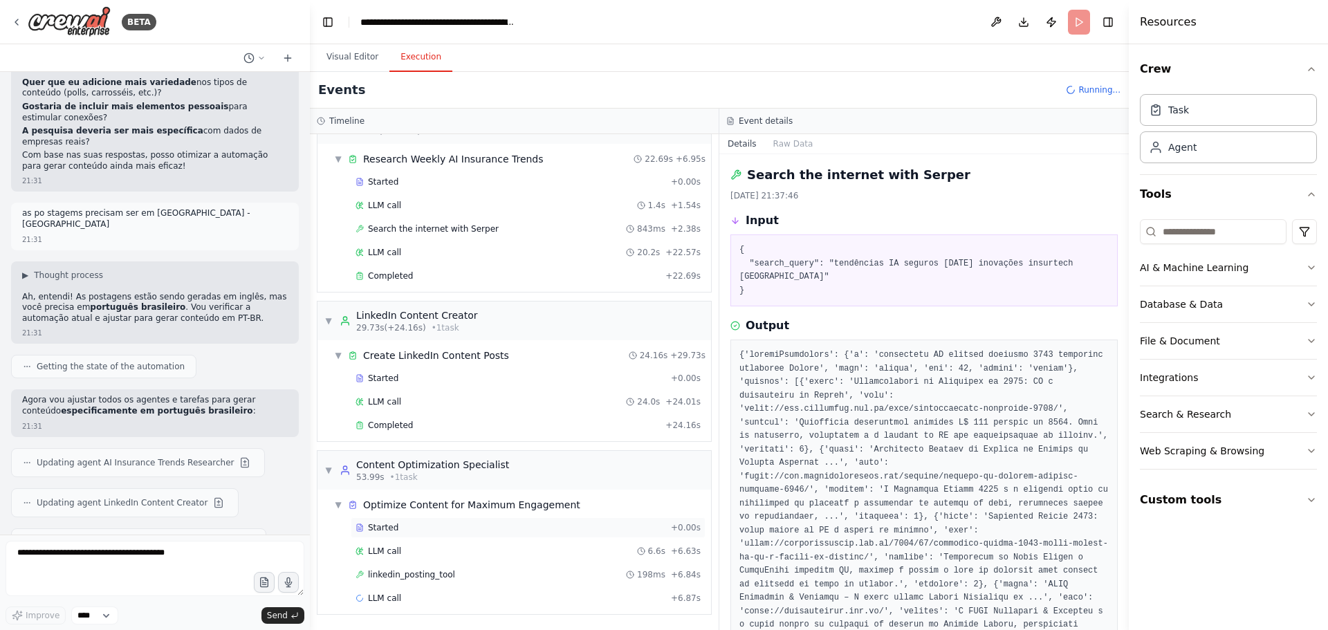
click at [439, 522] on div "Started" at bounding box center [511, 527] width 310 height 11
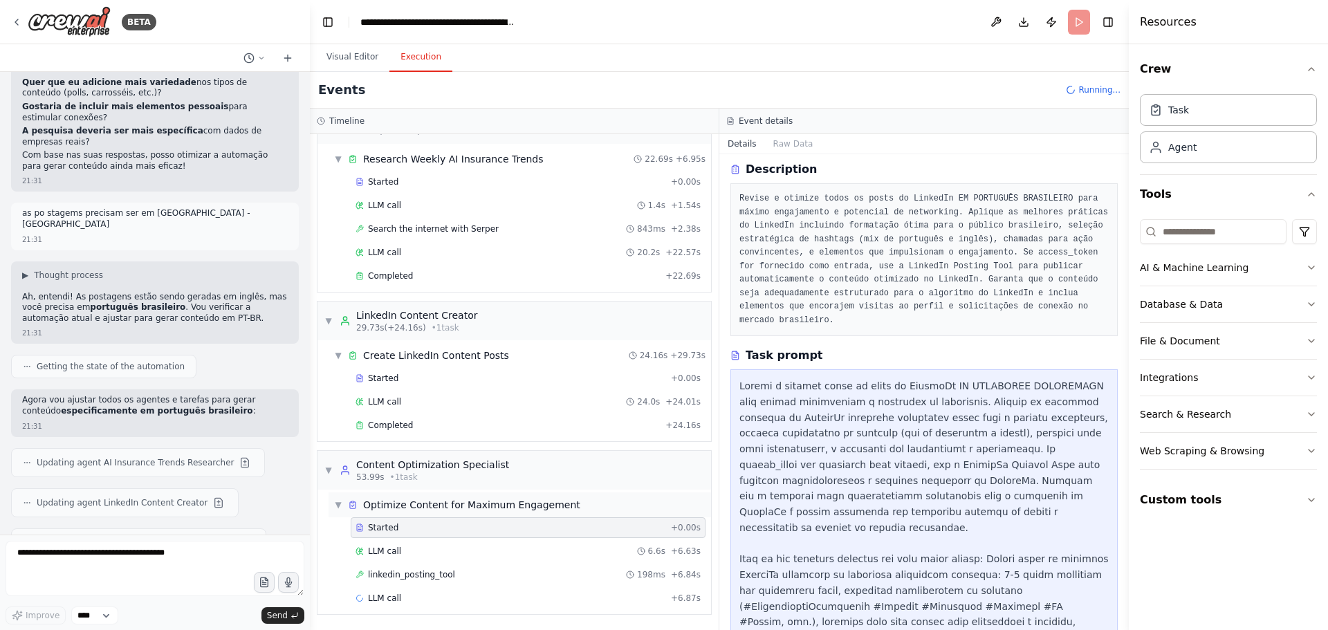
scroll to position [113, 0]
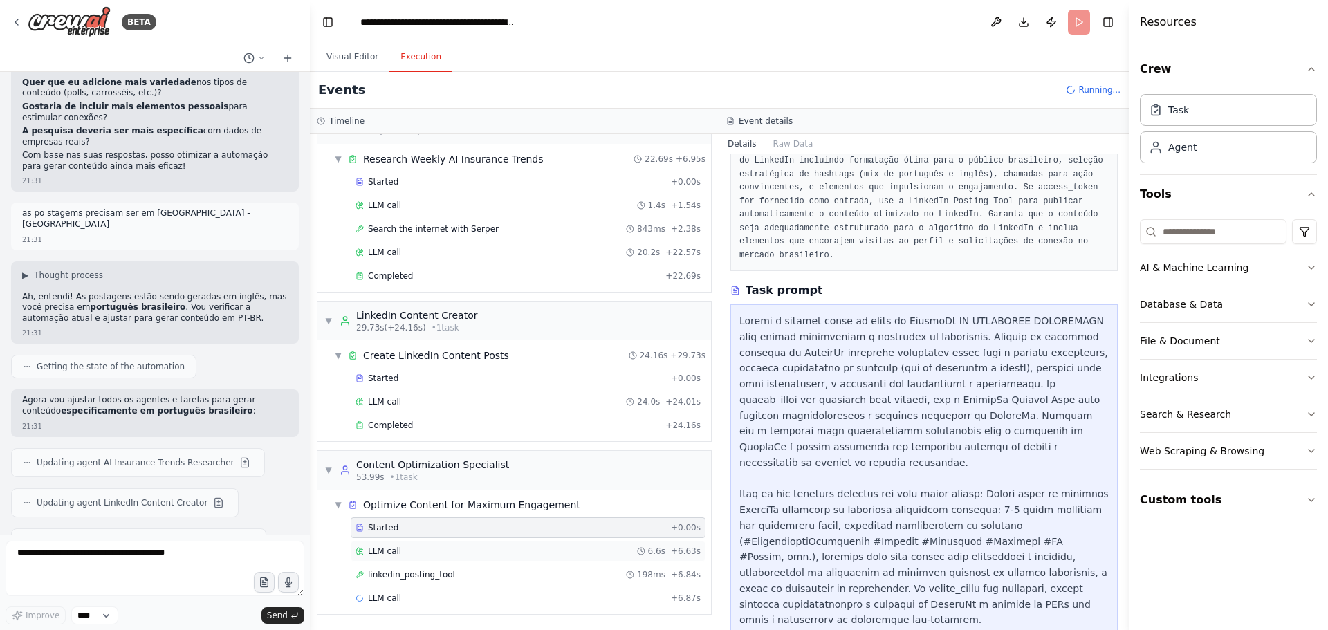
click at [482, 551] on div "LLM call 6.6s + 6.63s" at bounding box center [528, 551] width 345 height 11
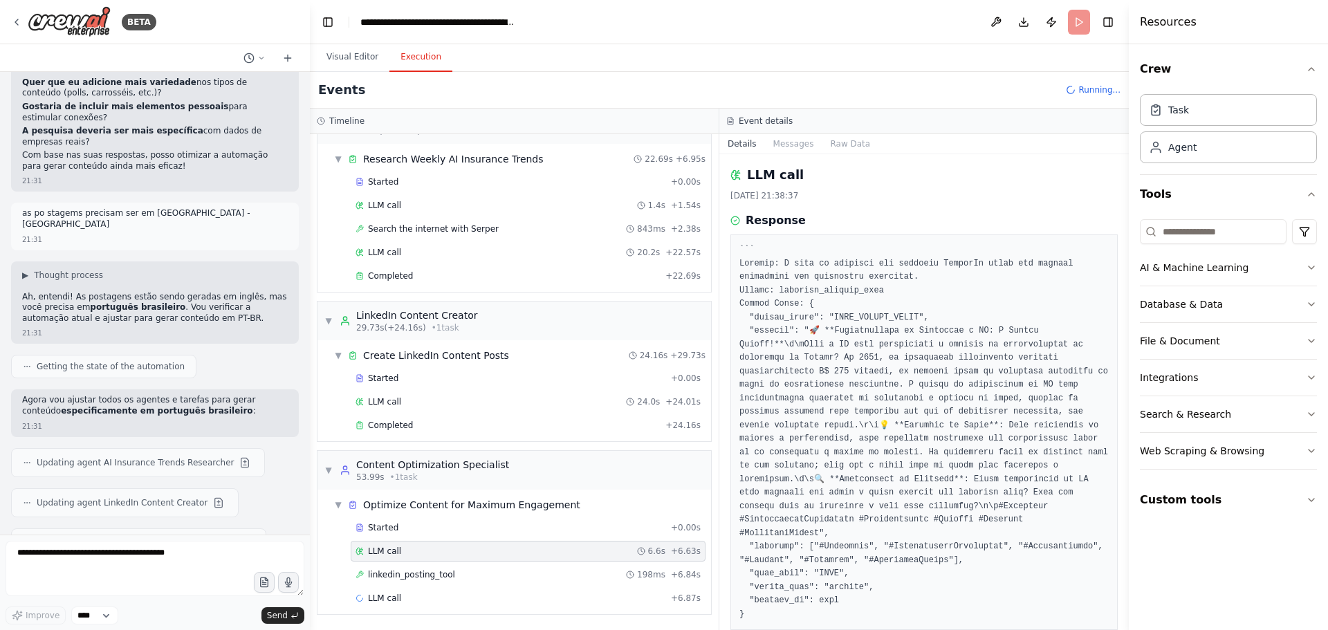
scroll to position [26, 0]
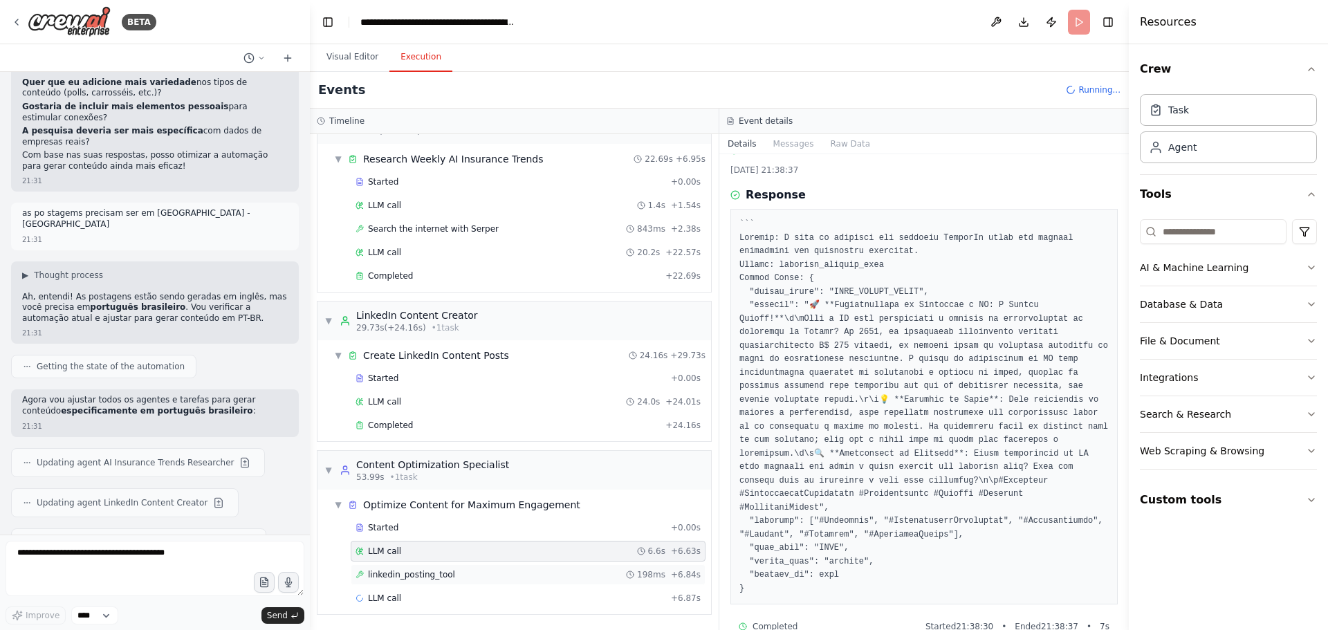
click at [419, 571] on span "linkedin_posting_tool" at bounding box center [411, 574] width 87 height 11
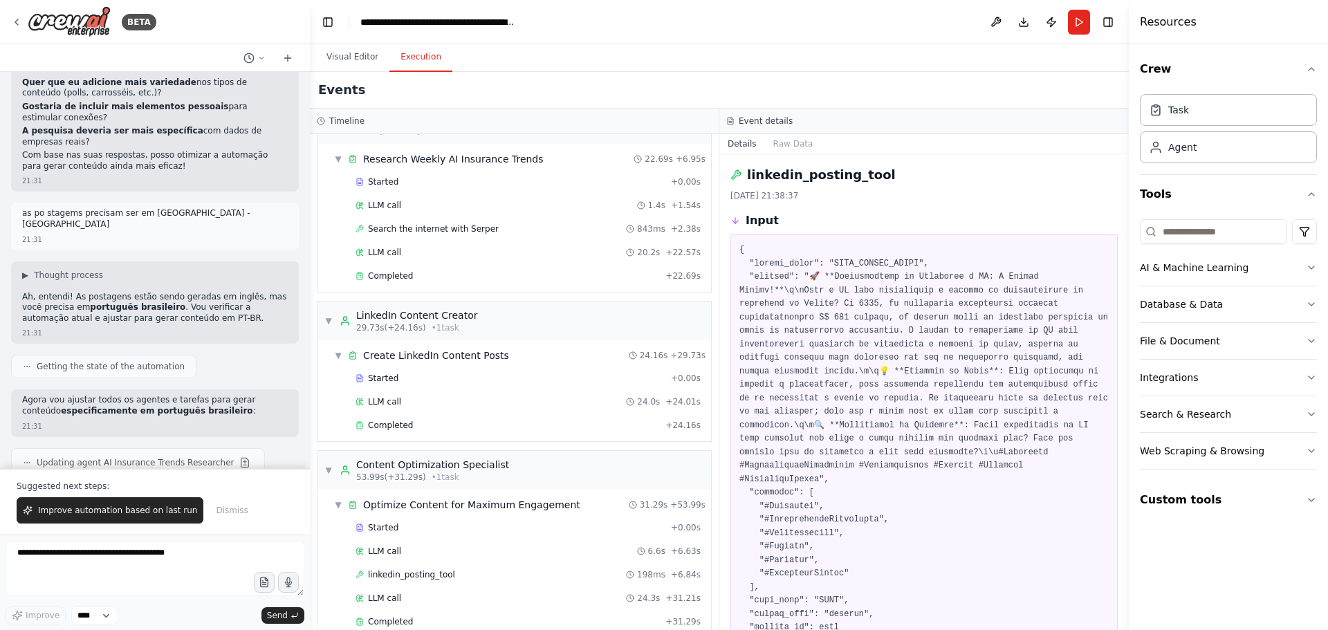
scroll to position [60, 0]
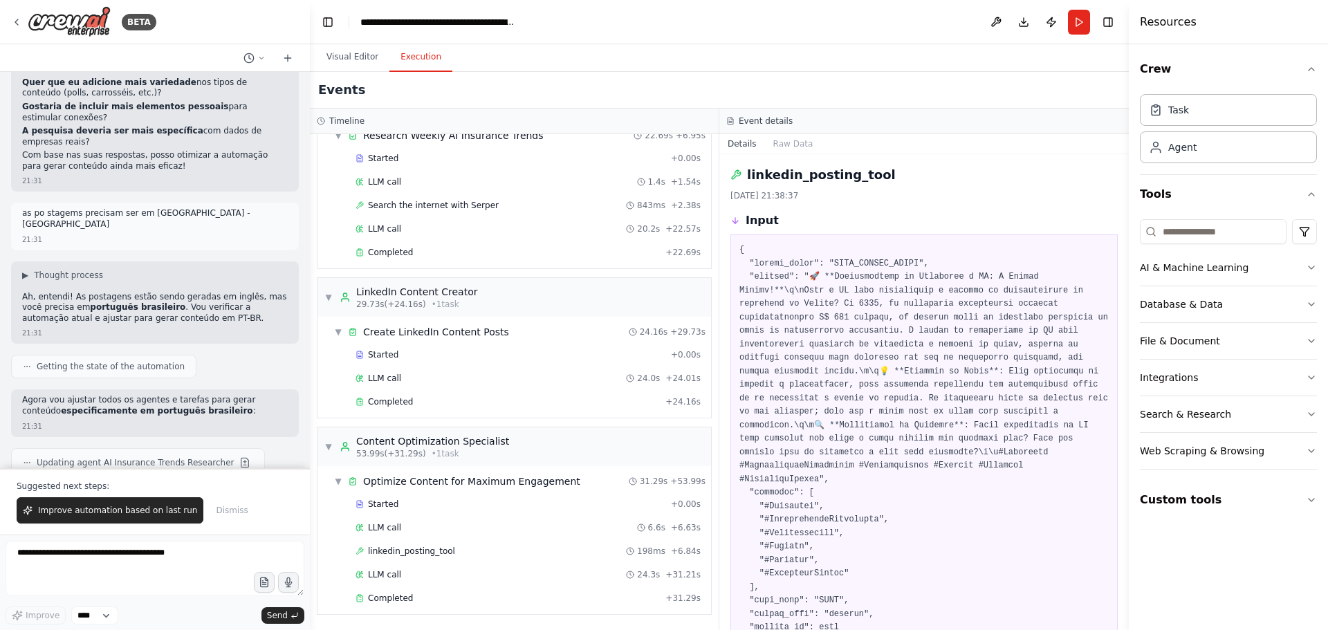
click at [513, 598] on div "Completed" at bounding box center [508, 598] width 304 height 11
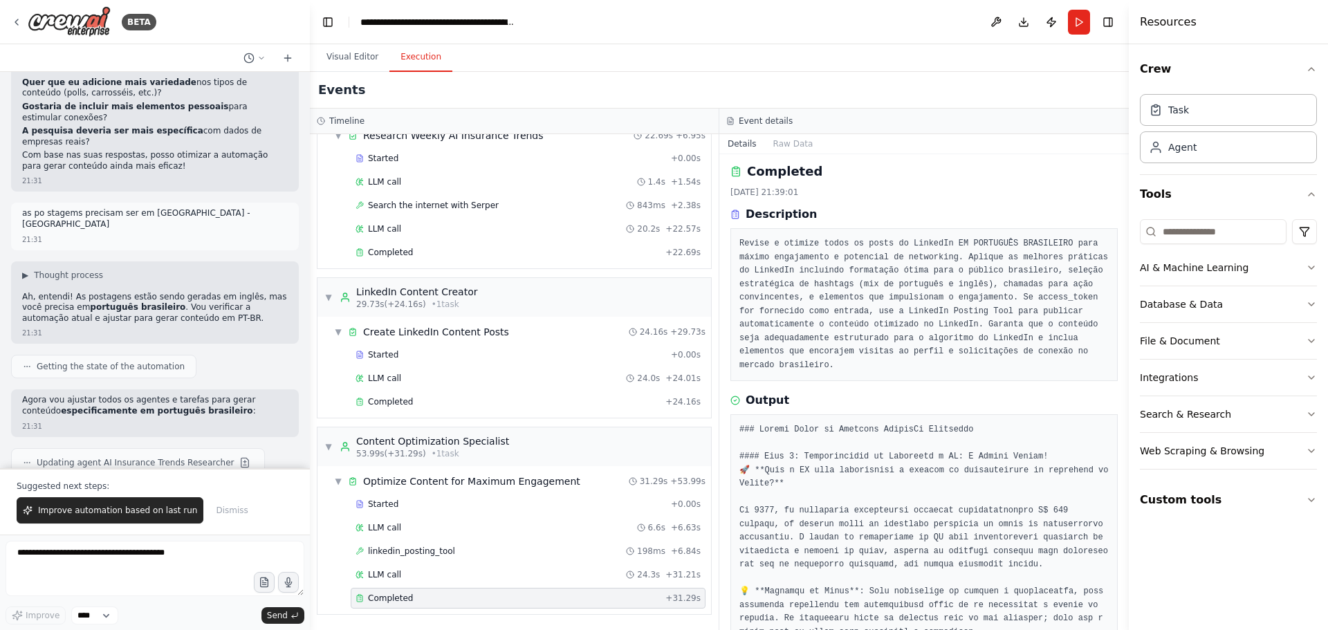
scroll to position [0, 0]
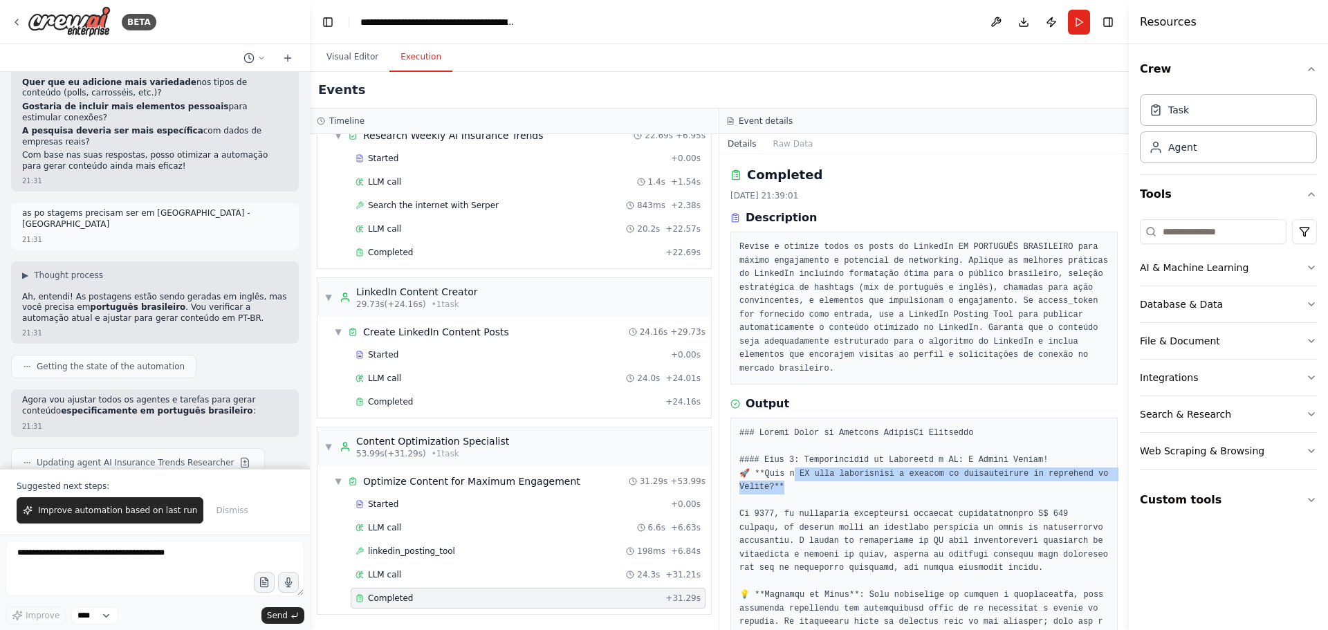
drag, startPoint x: 794, startPoint y: 459, endPoint x: 828, endPoint y: 478, distance: 39.6
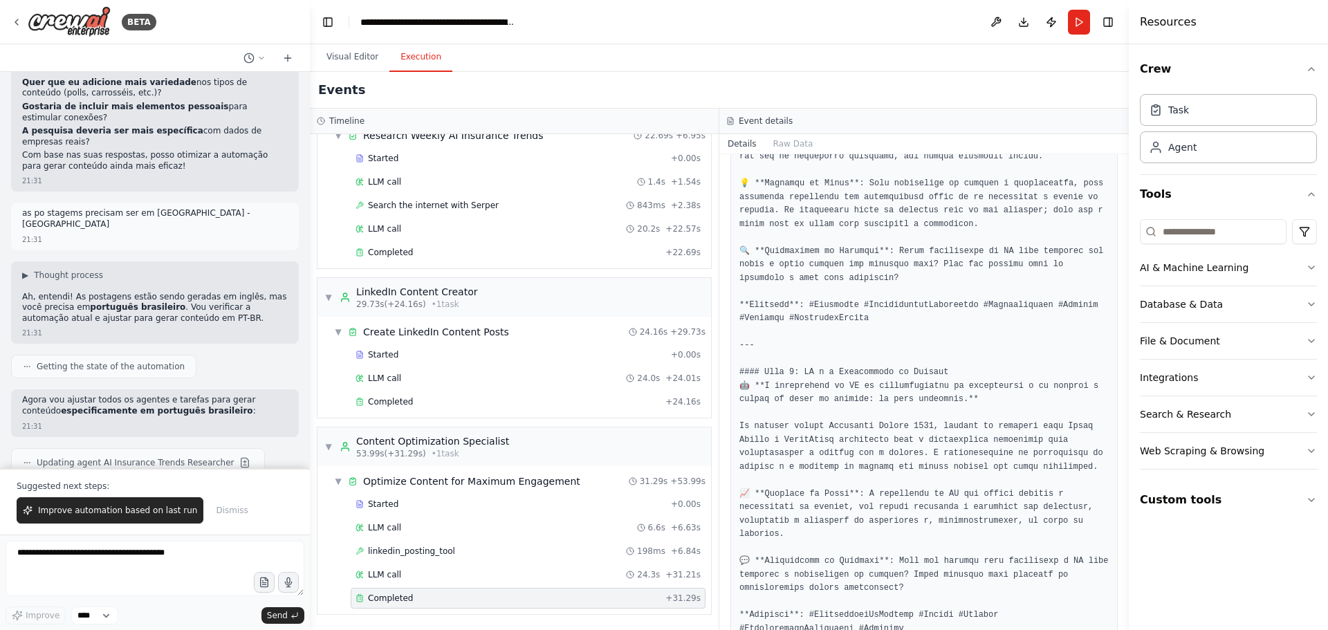
scroll to position [415, 0]
drag, startPoint x: 799, startPoint y: 351, endPoint x: 953, endPoint y: 356, distance: 154.4
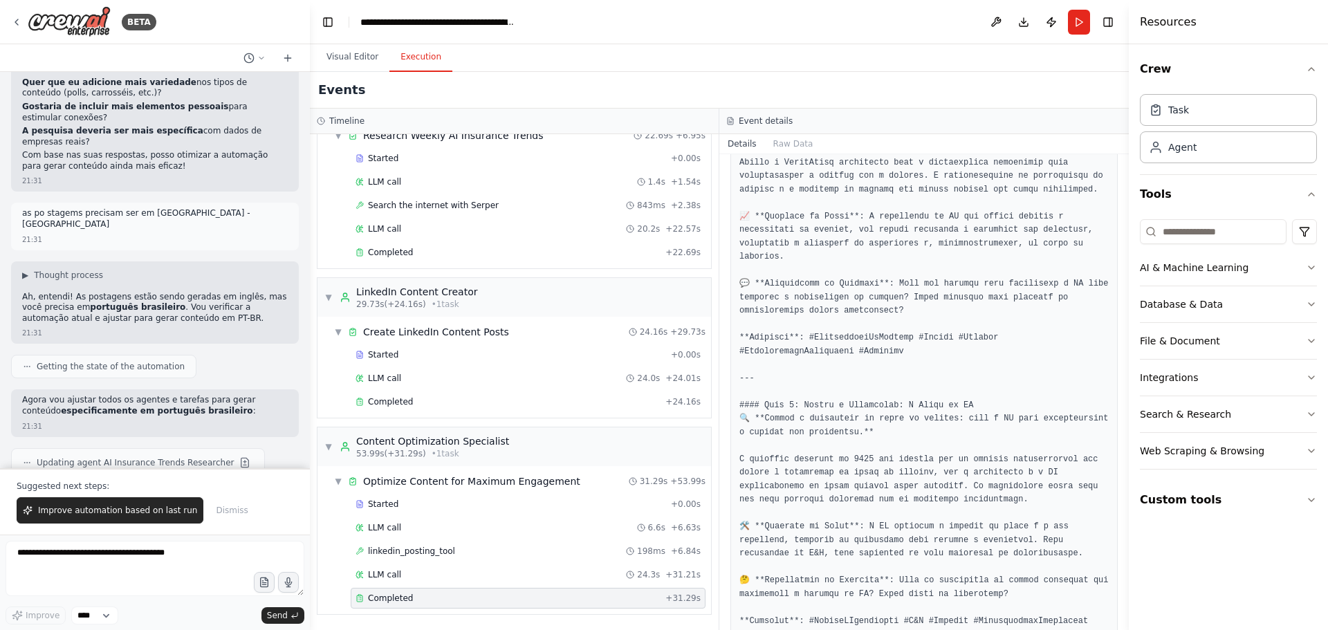
scroll to position [692, 0]
drag, startPoint x: 801, startPoint y: 371, endPoint x: 987, endPoint y: 371, distance: 186.8
click at [987, 371] on pre at bounding box center [924, 598] width 369 height 1727
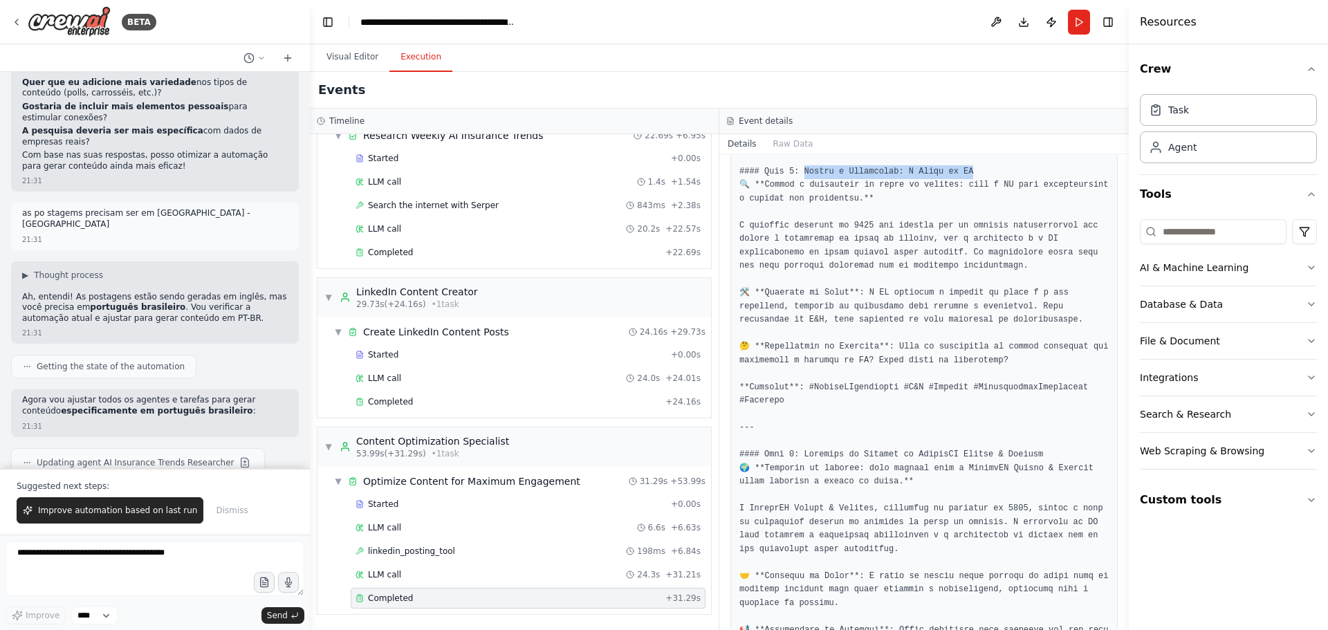
scroll to position [969, 0]
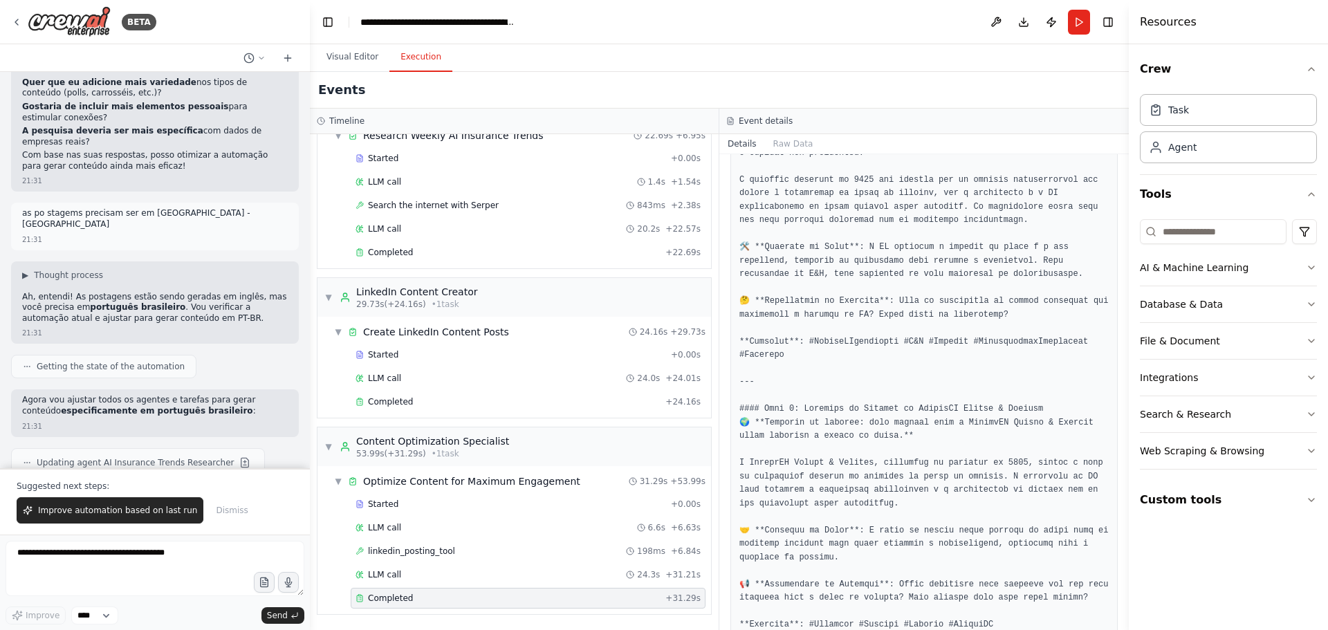
drag, startPoint x: 814, startPoint y: 374, endPoint x: 954, endPoint y: 374, distance: 139.8
click at [954, 374] on pre at bounding box center [924, 321] width 369 height 1727
drag, startPoint x: 875, startPoint y: 383, endPoint x: 1024, endPoint y: 383, distance: 149.4
click at [1024, 383] on pre at bounding box center [924, 321] width 369 height 1727
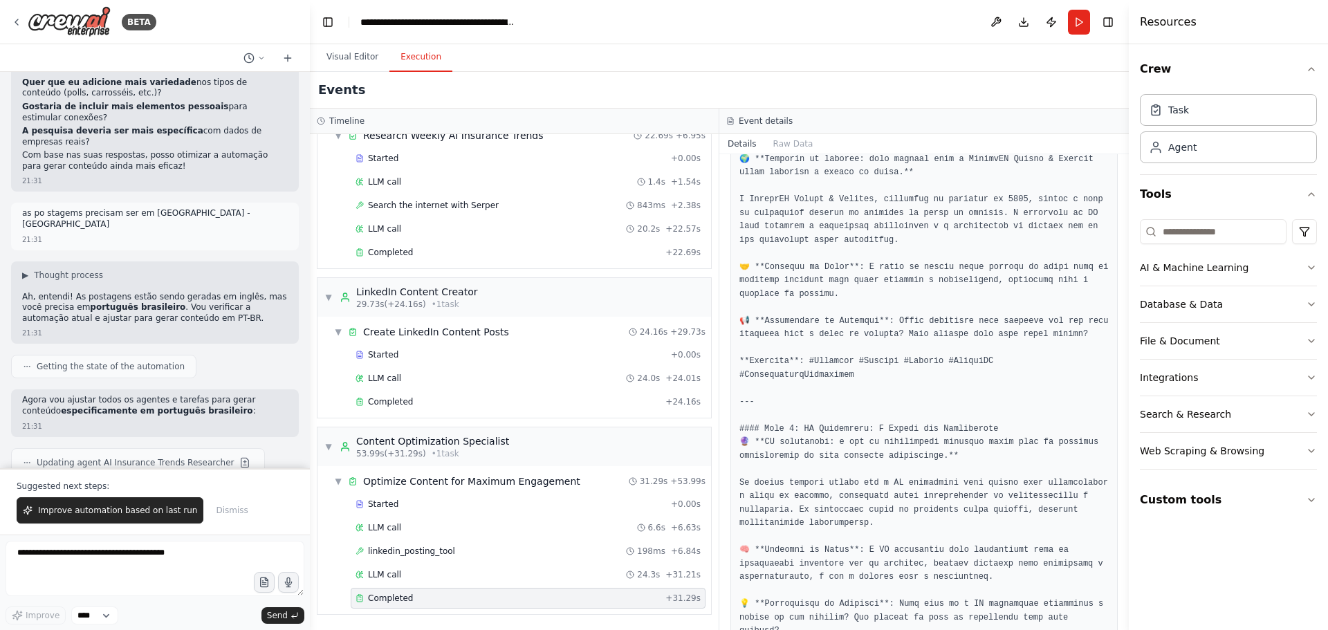
scroll to position [1245, 0]
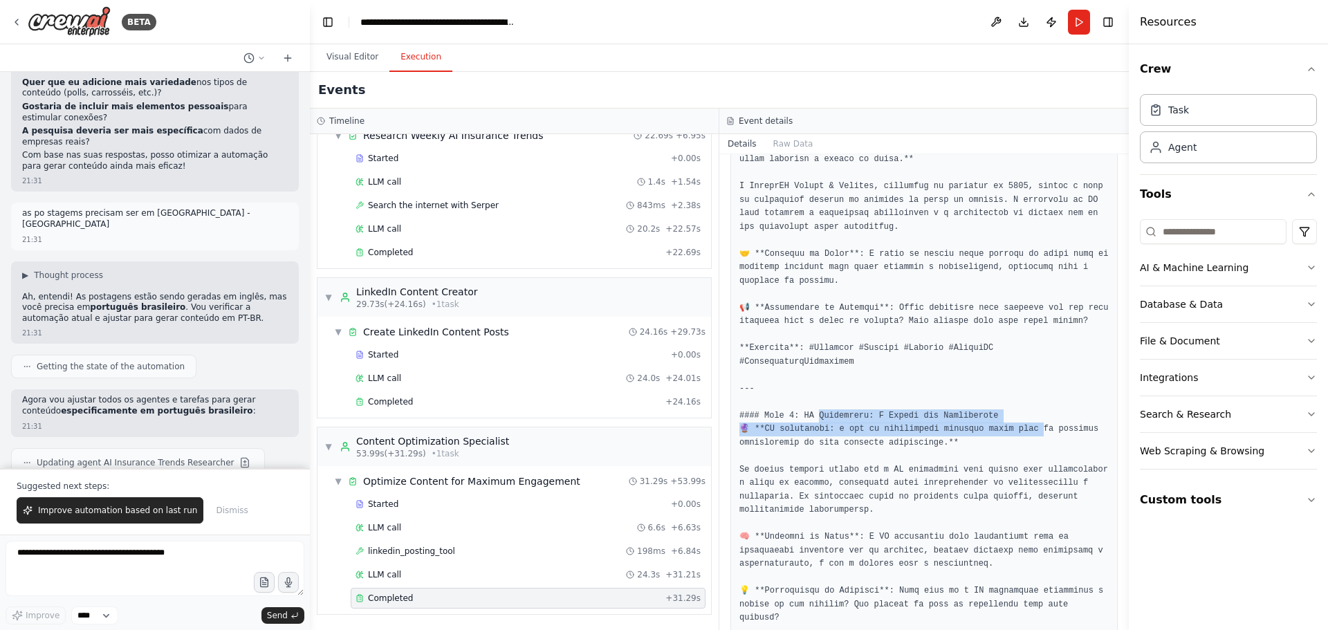
drag, startPoint x: 812, startPoint y: 369, endPoint x: 1021, endPoint y: 383, distance: 210.1
click at [1021, 383] on pre at bounding box center [924, 45] width 369 height 1727
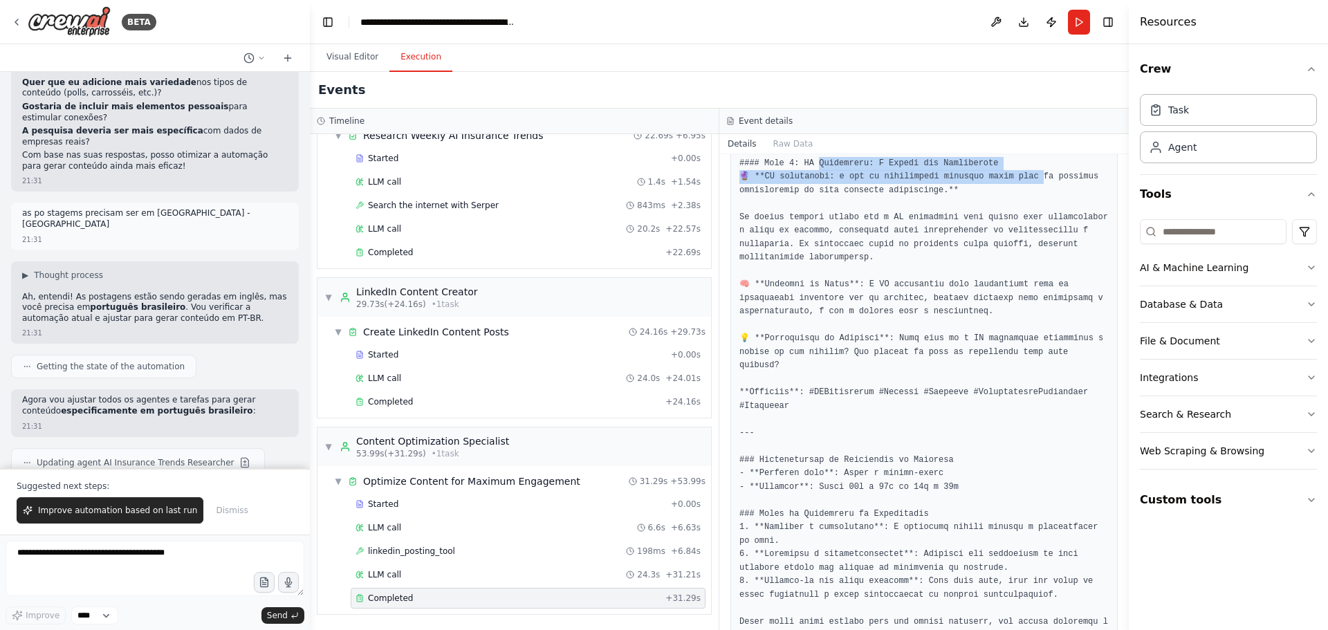
scroll to position [1501, 0]
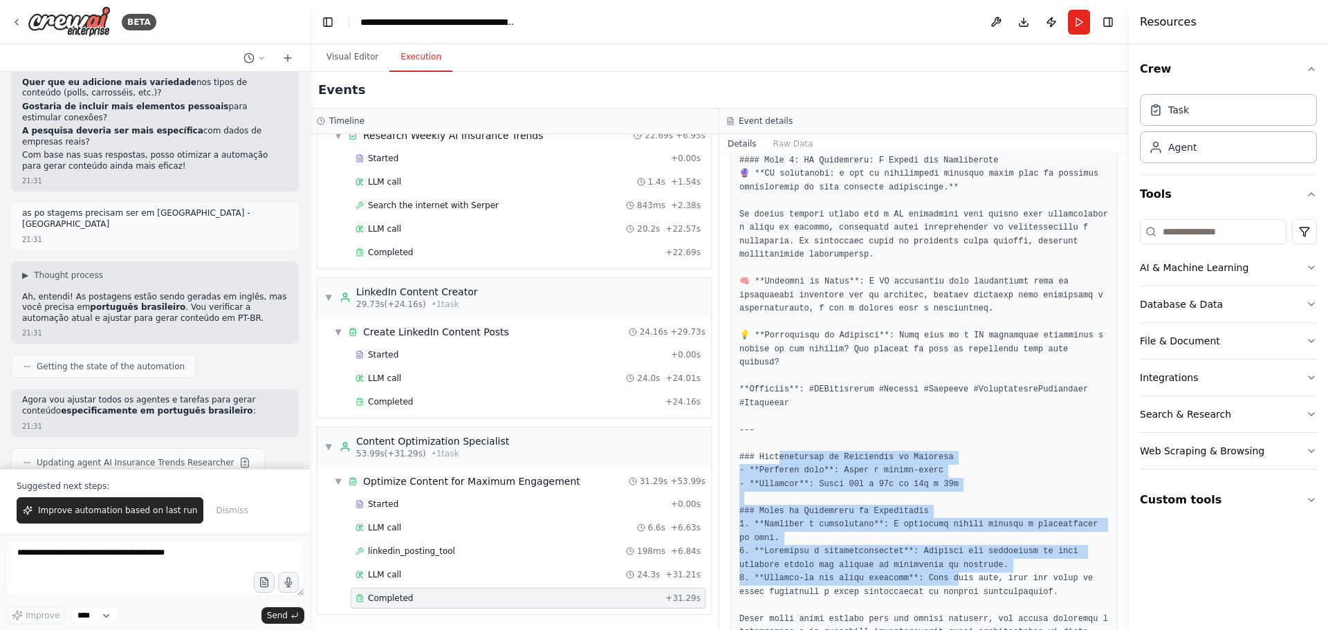
drag, startPoint x: 777, startPoint y: 399, endPoint x: 942, endPoint y: 526, distance: 208.7
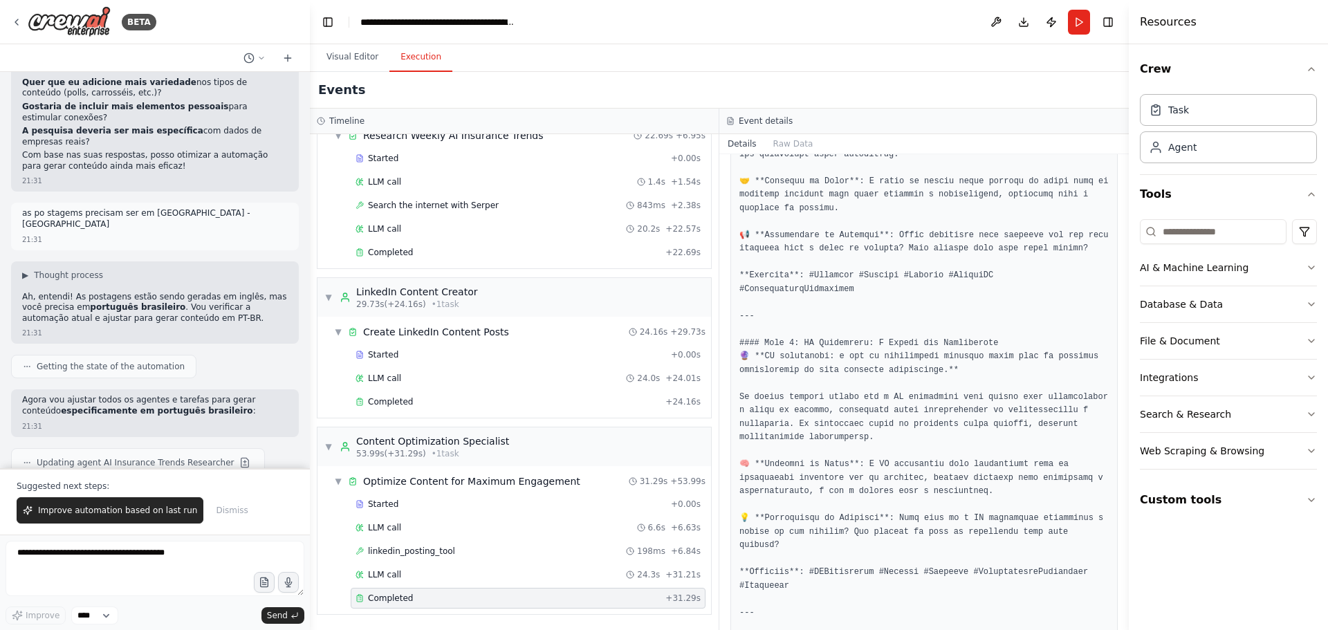
scroll to position [1293, 0]
